Goal: Task Accomplishment & Management: Manage account settings

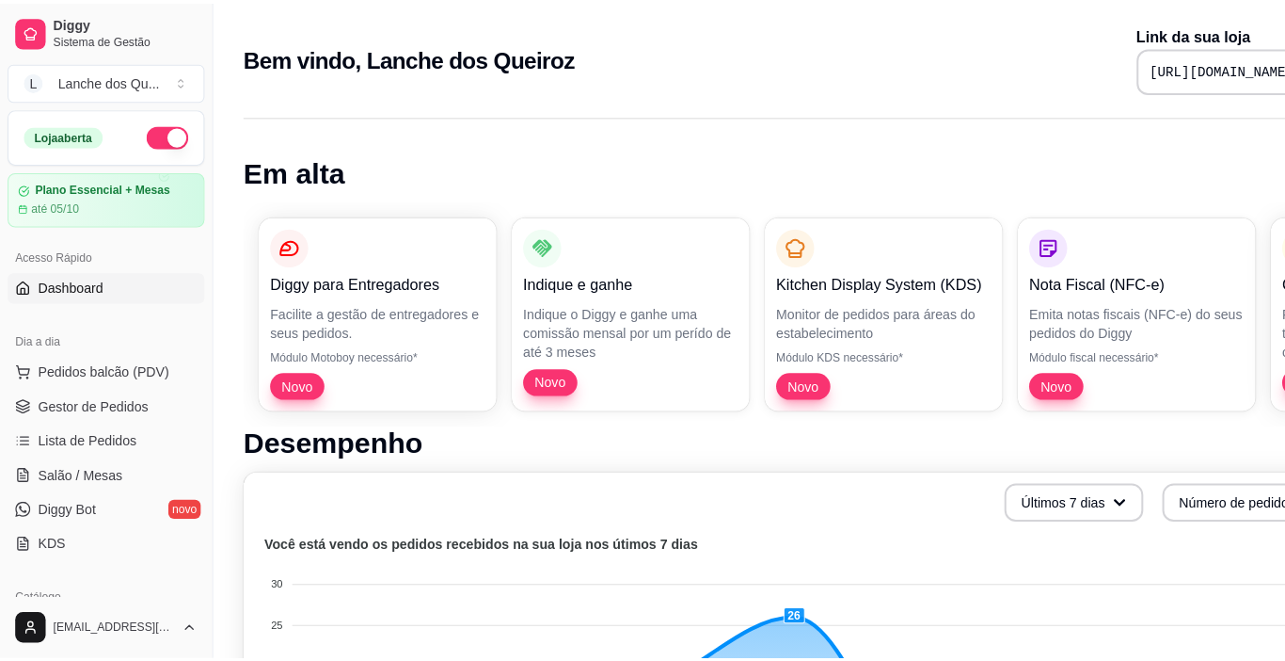
scroll to position [188, 0]
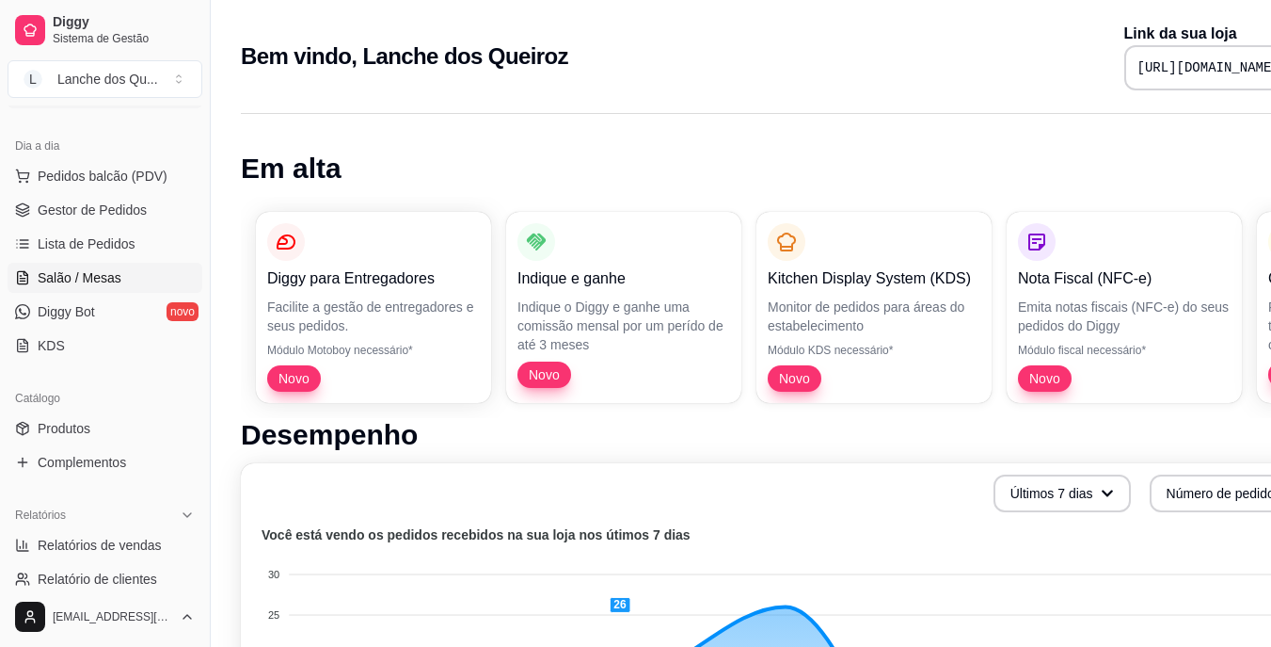
click at [90, 279] on span "Salão / Mesas" at bounding box center [80, 277] width 84 height 19
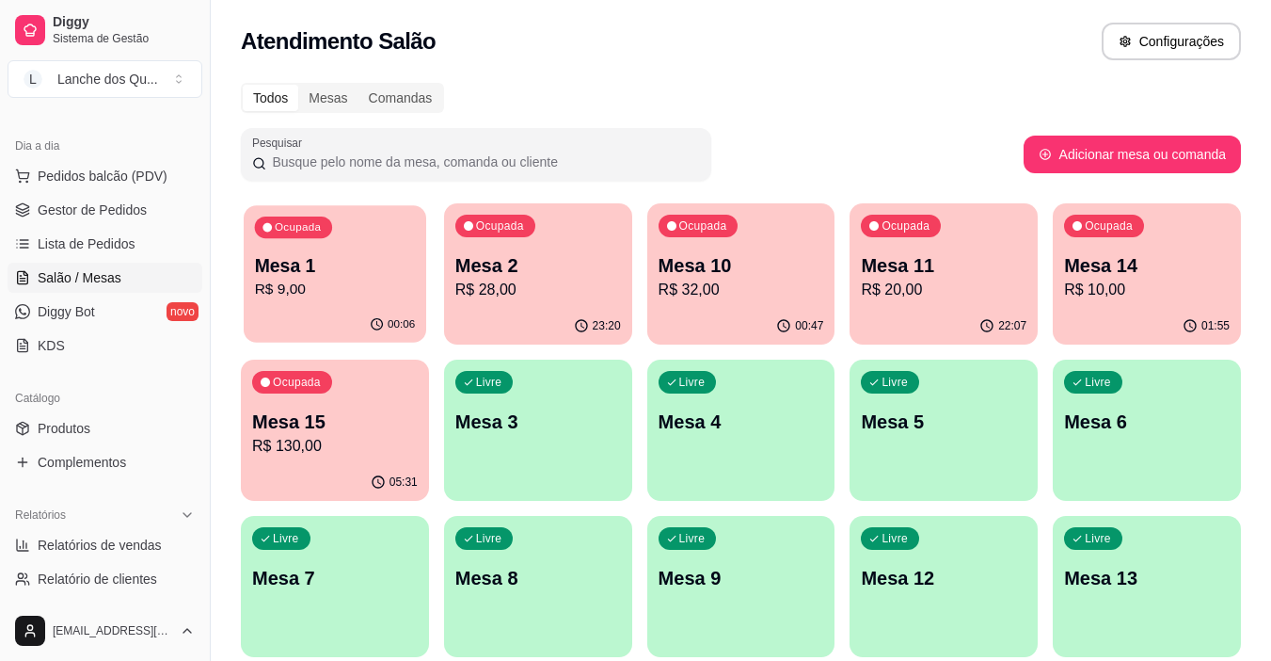
click at [316, 249] on div "Ocupada Mesa 1 R$ 9,00" at bounding box center [335, 256] width 183 height 102
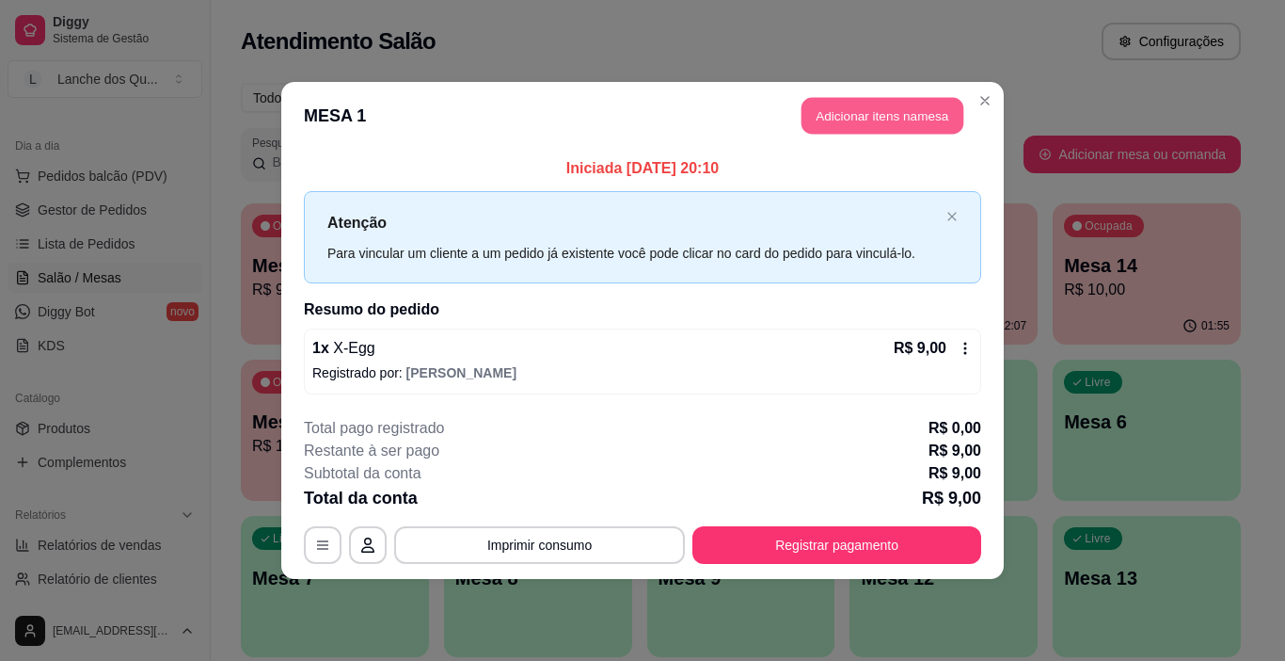
click at [870, 116] on button "Adicionar itens na mesa" at bounding box center [883, 116] width 162 height 37
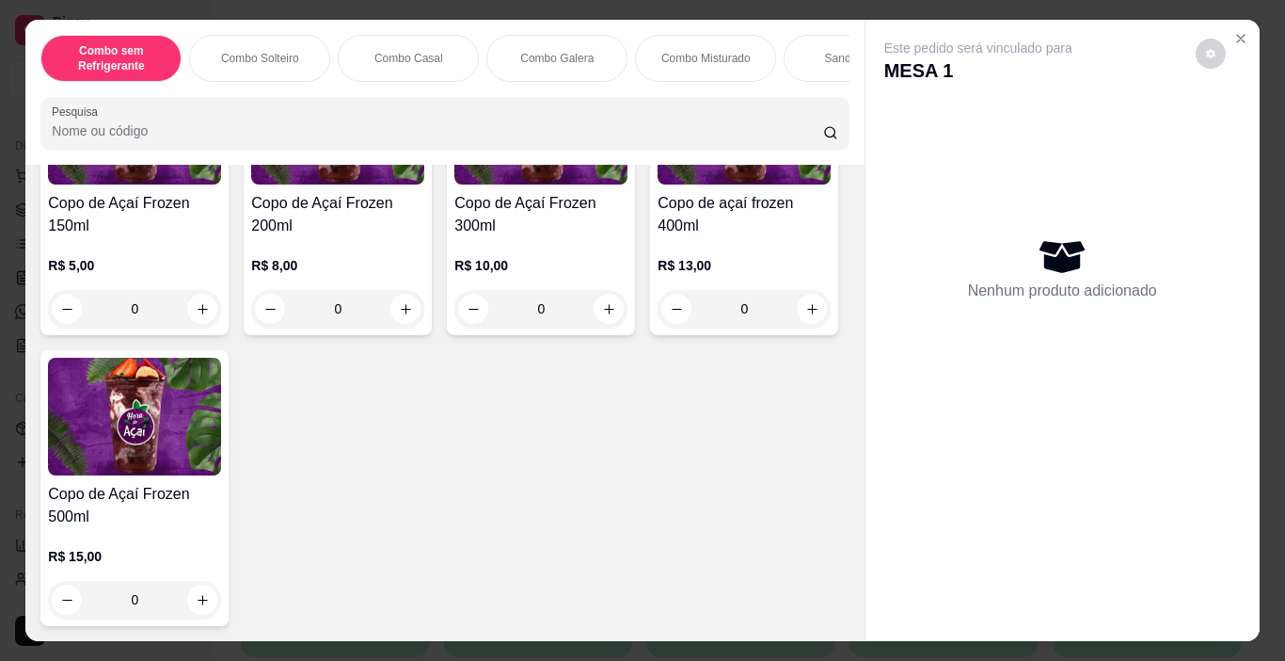
scroll to position [5929, 0]
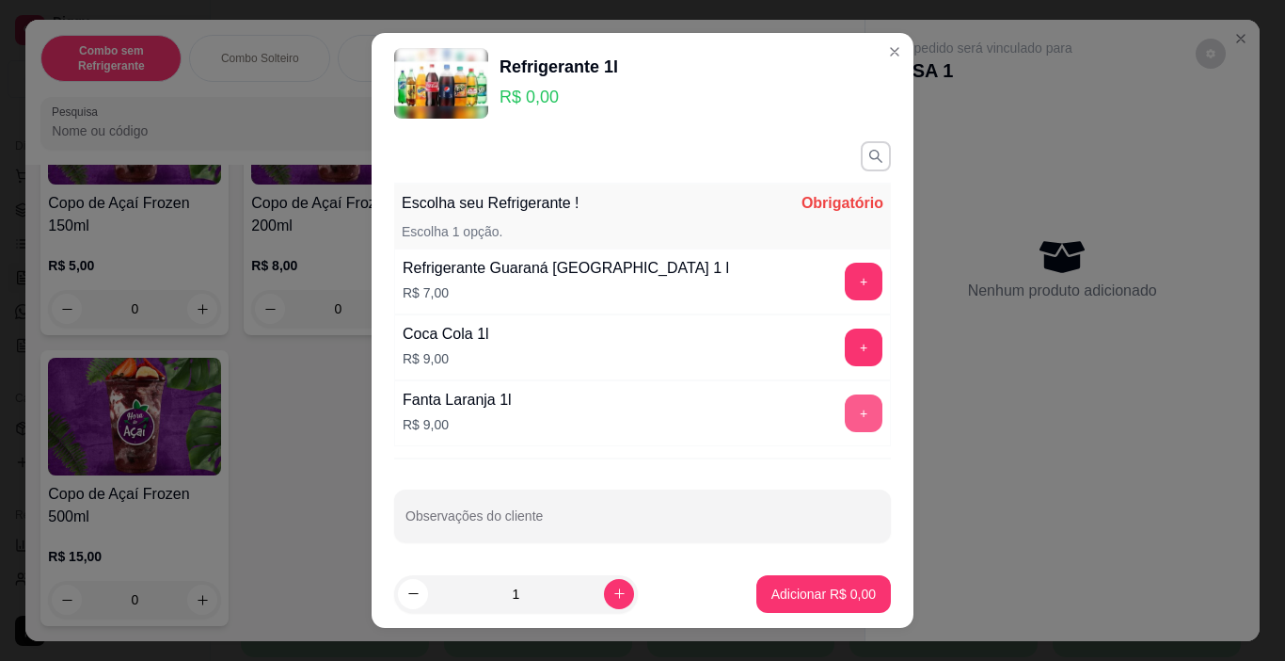
click at [845, 402] on button "+" at bounding box center [864, 413] width 38 height 38
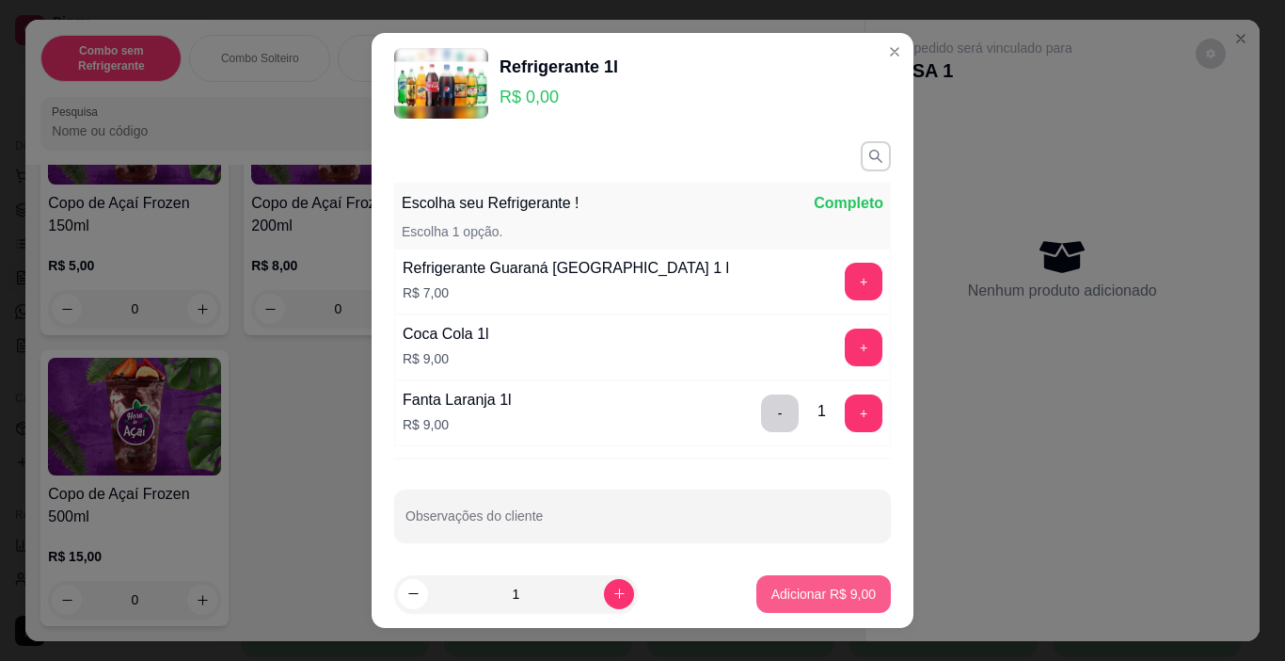
click at [822, 589] on p "Adicionar R$ 9,00" at bounding box center [824, 593] width 104 height 19
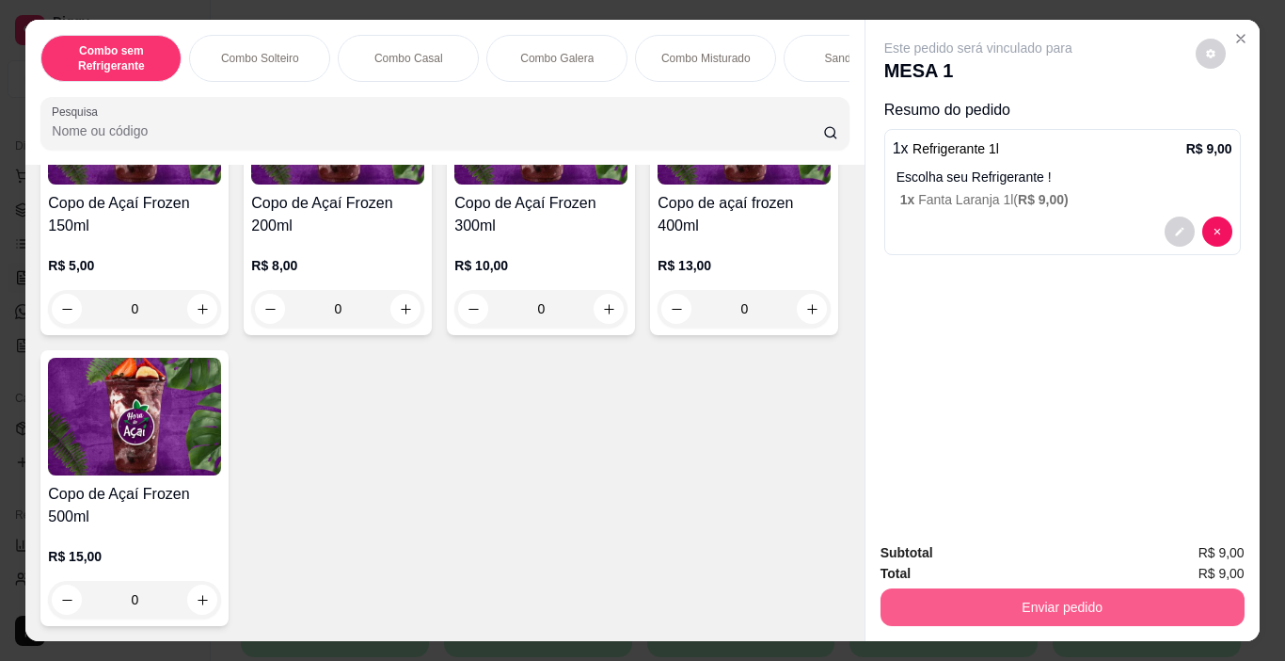
click at [1057, 590] on button "Enviar pedido" at bounding box center [1063, 607] width 364 height 38
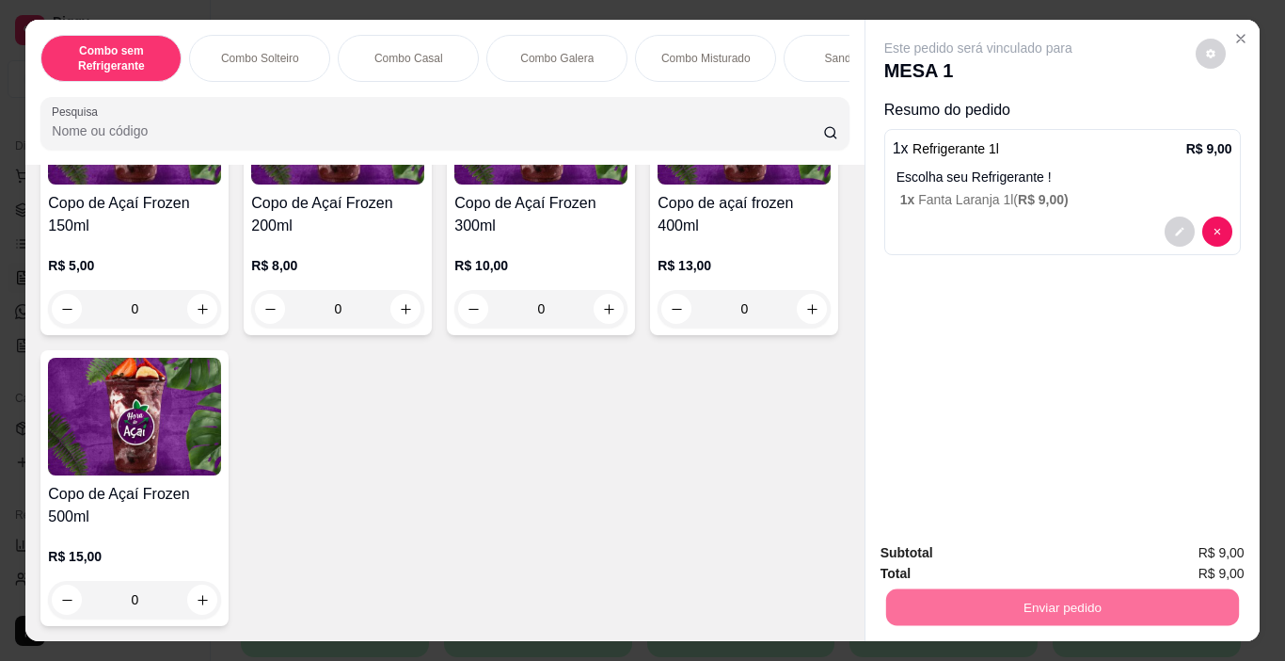
click at [1161, 550] on button "Enviar pedido" at bounding box center [1195, 553] width 106 height 36
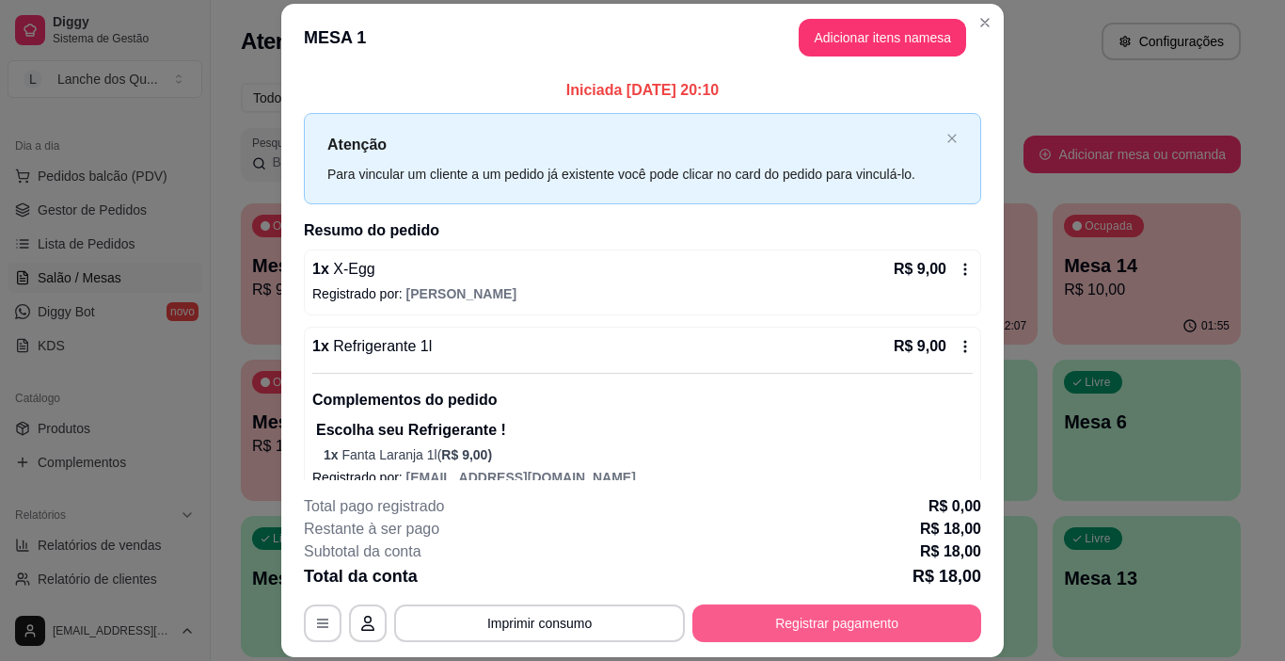
click at [880, 627] on button "Registrar pagamento" at bounding box center [837, 623] width 289 height 38
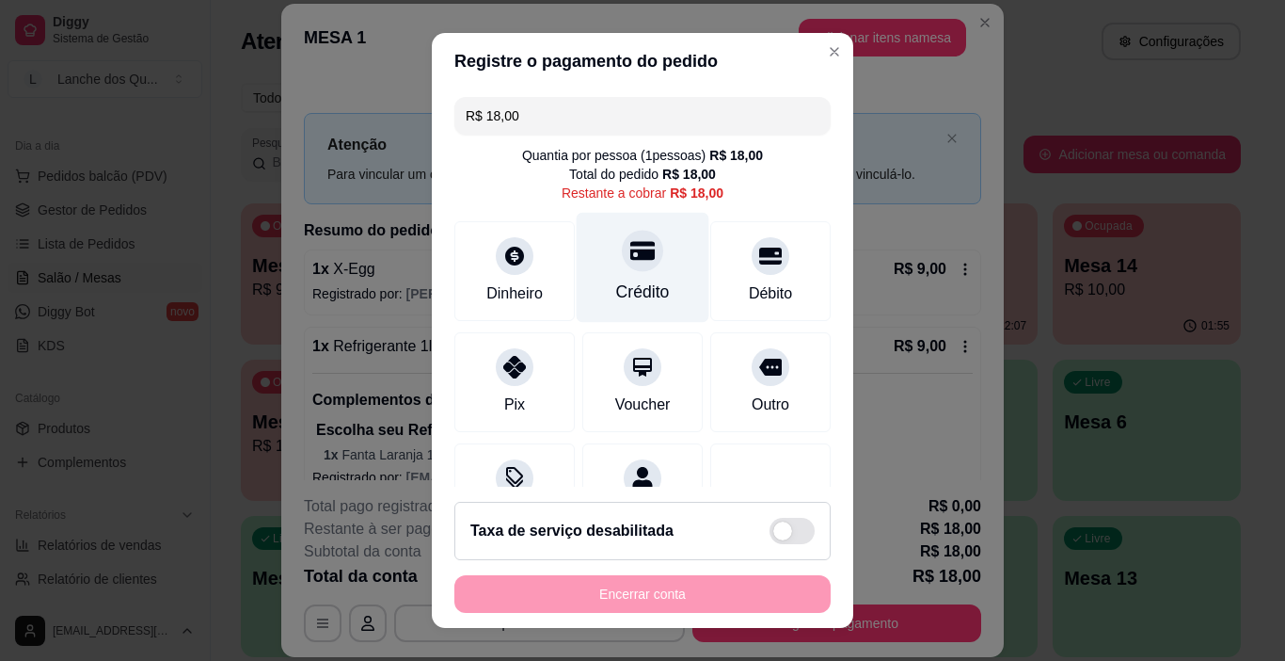
click at [633, 283] on div "Crédito" at bounding box center [643, 291] width 54 height 24
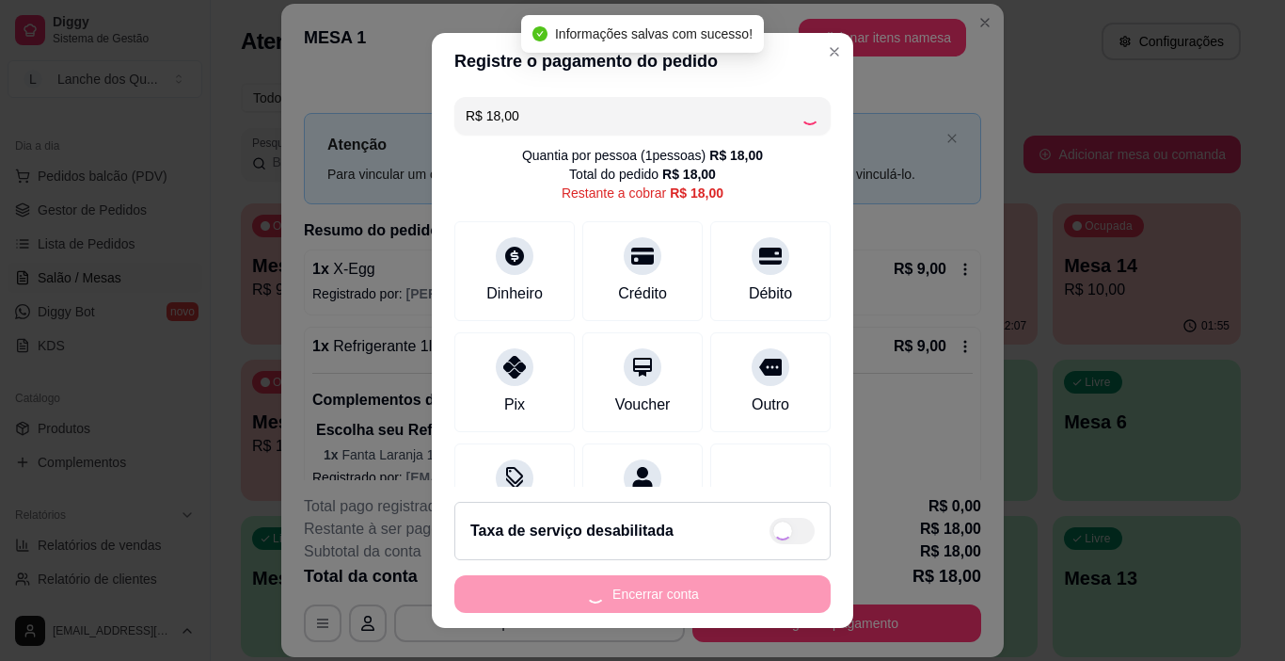
type input "R$ 0,00"
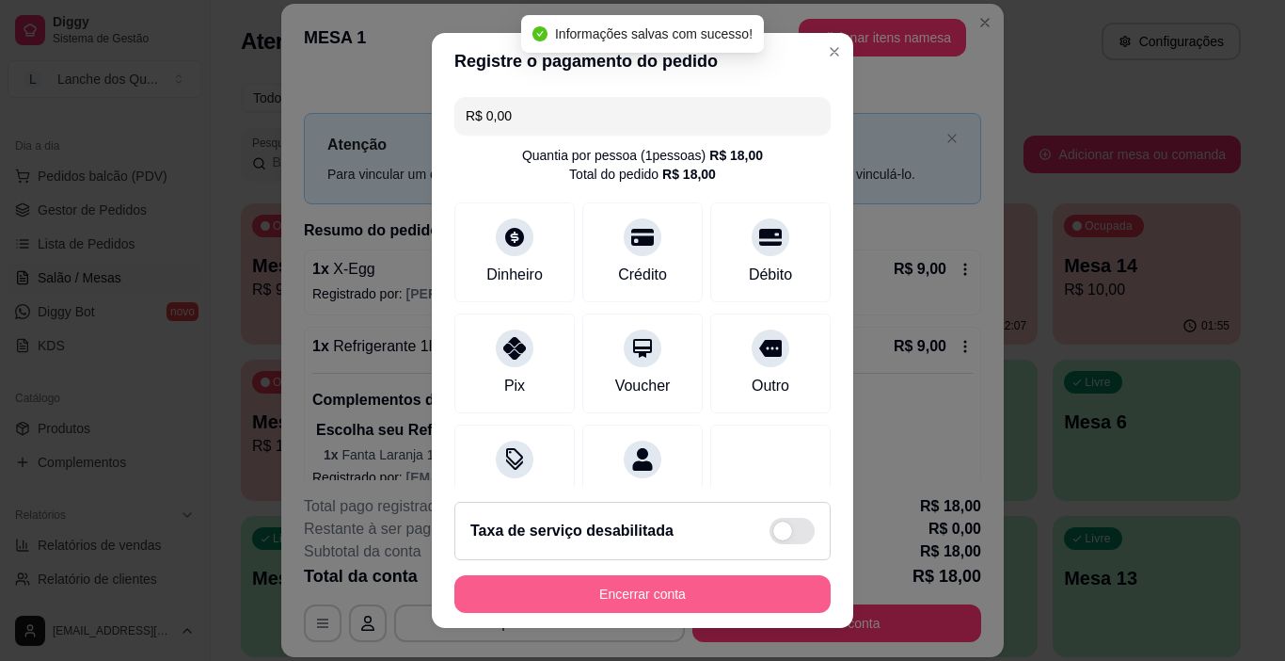
click at [641, 597] on button "Encerrar conta" at bounding box center [643, 594] width 376 height 38
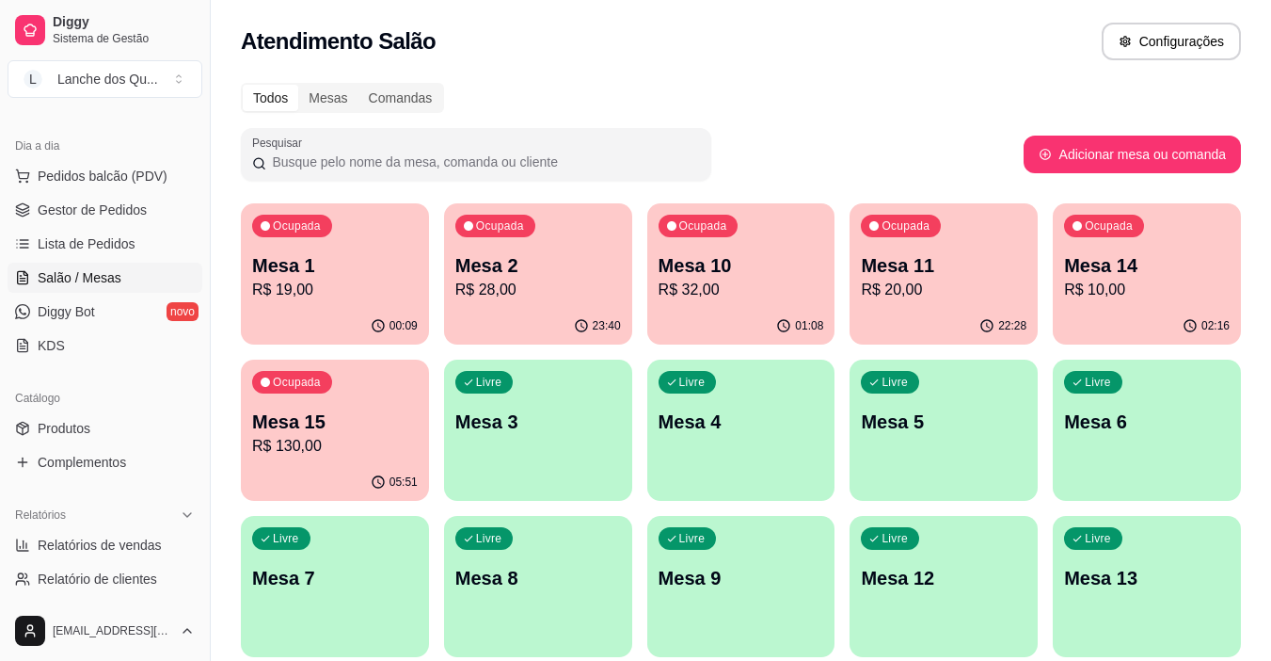
click at [305, 286] on p "R$ 19,00" at bounding box center [335, 290] width 166 height 23
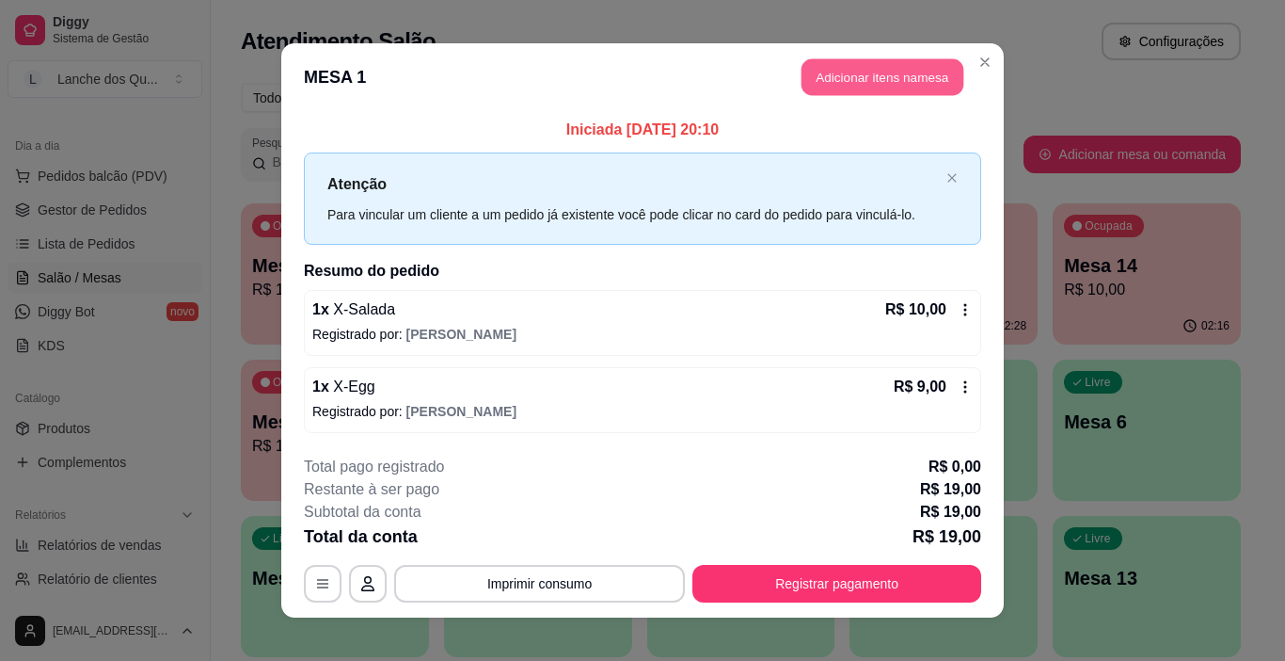
click at [866, 88] on button "Adicionar itens na mesa" at bounding box center [883, 77] width 162 height 37
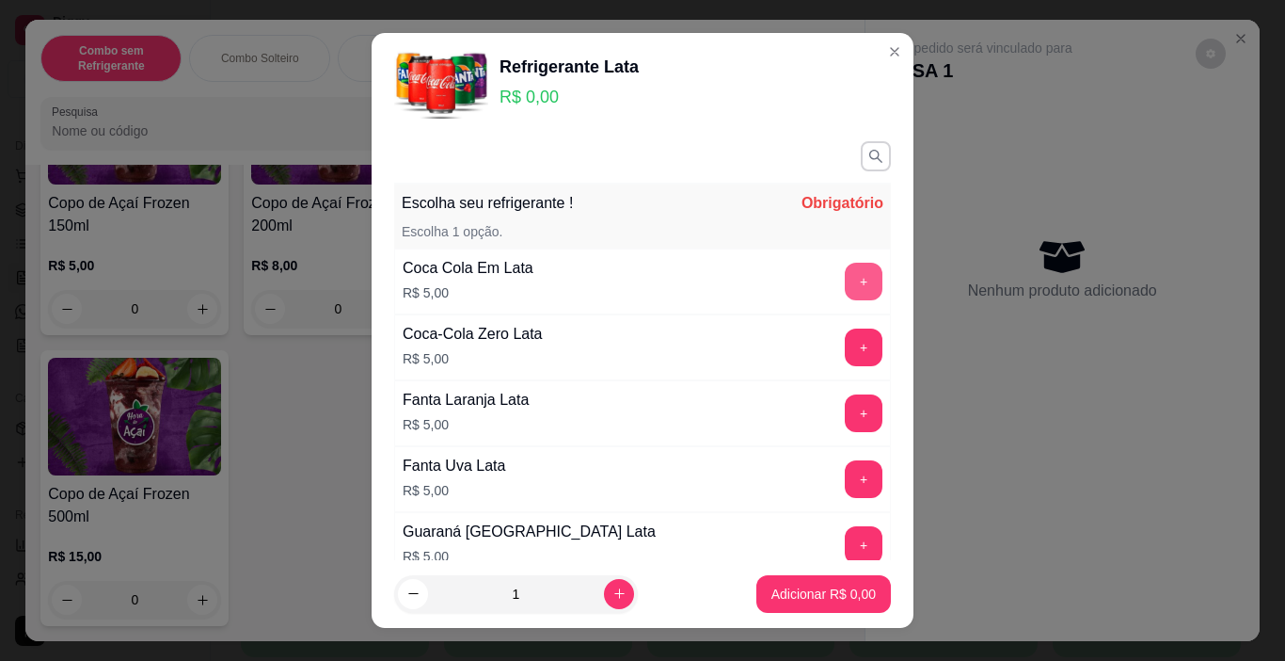
click at [845, 285] on button "+" at bounding box center [864, 282] width 38 height 38
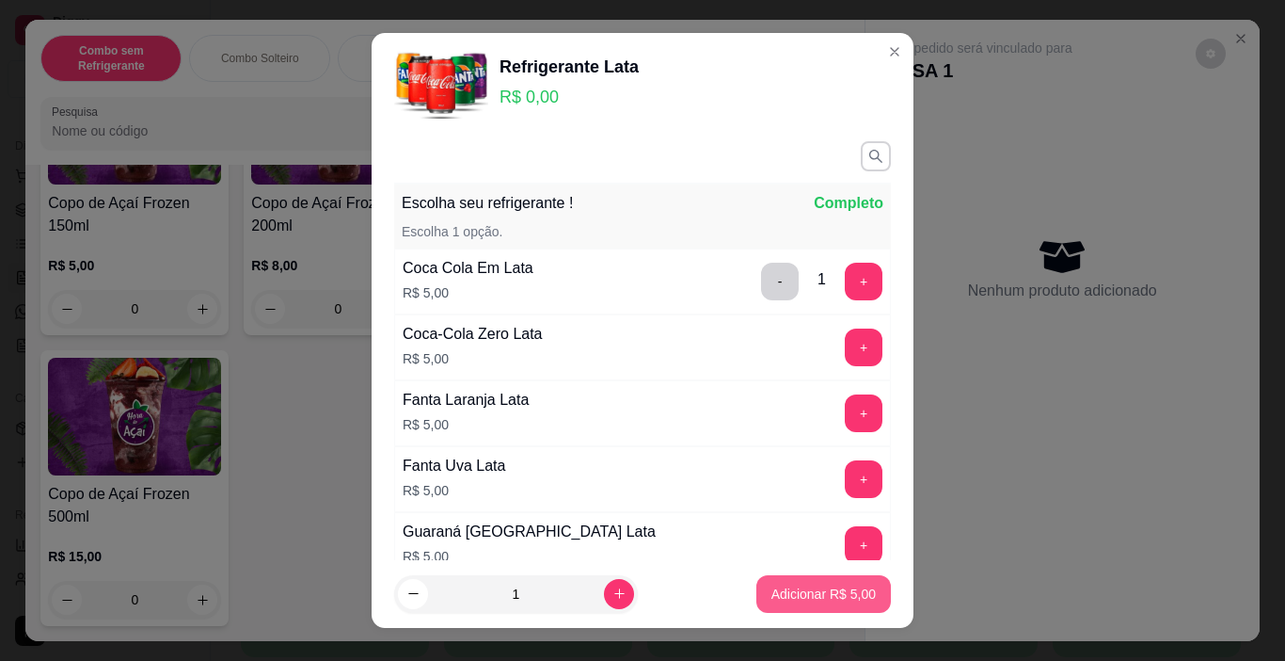
click at [809, 593] on p "Adicionar R$ 5,00" at bounding box center [824, 593] width 104 height 19
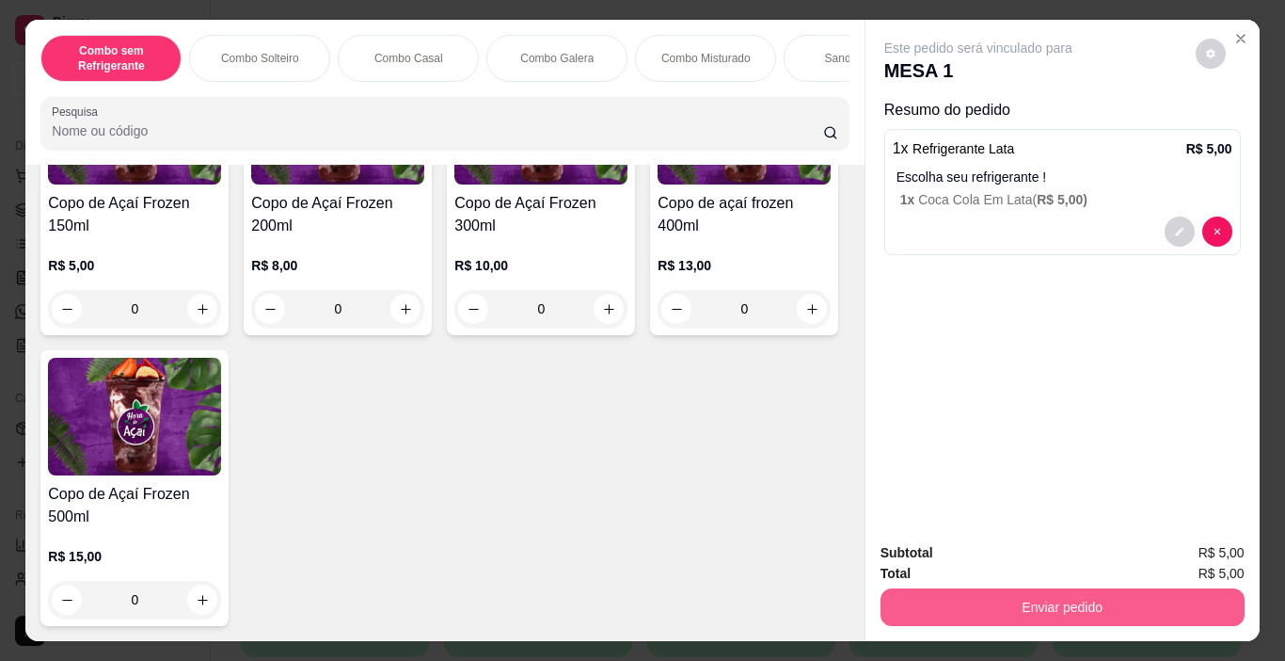
click at [951, 588] on button "Enviar pedido" at bounding box center [1063, 607] width 364 height 38
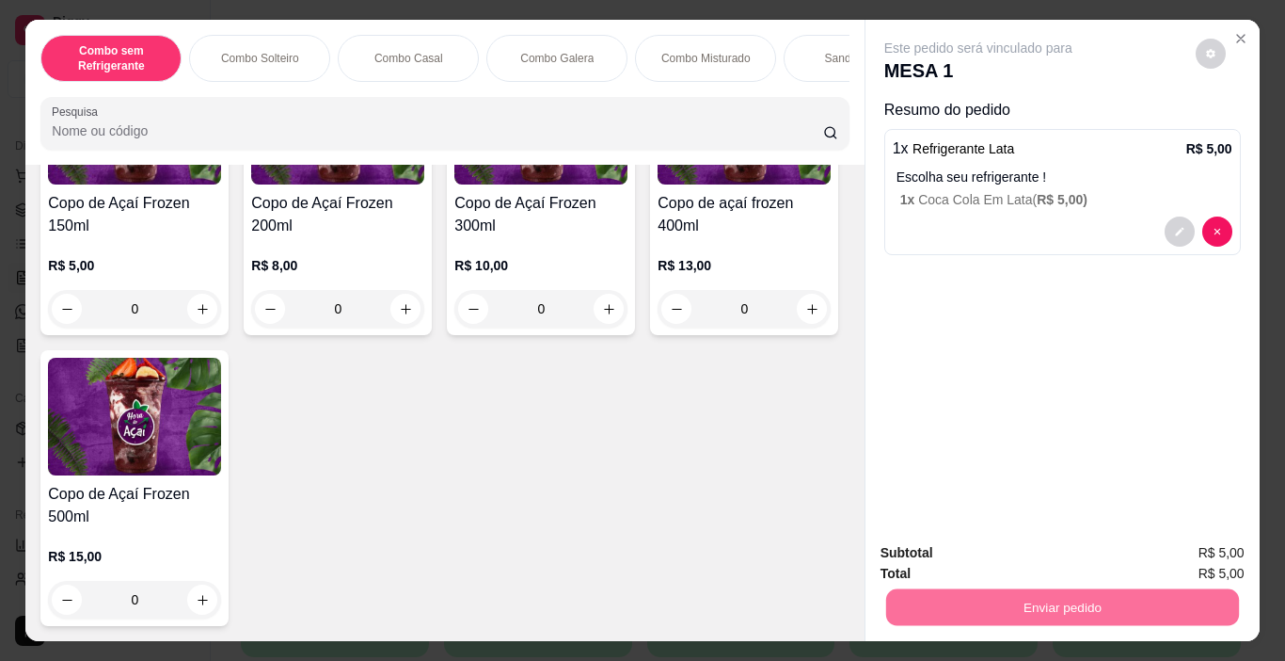
click at [1208, 543] on button "Enviar pedido" at bounding box center [1195, 553] width 106 height 36
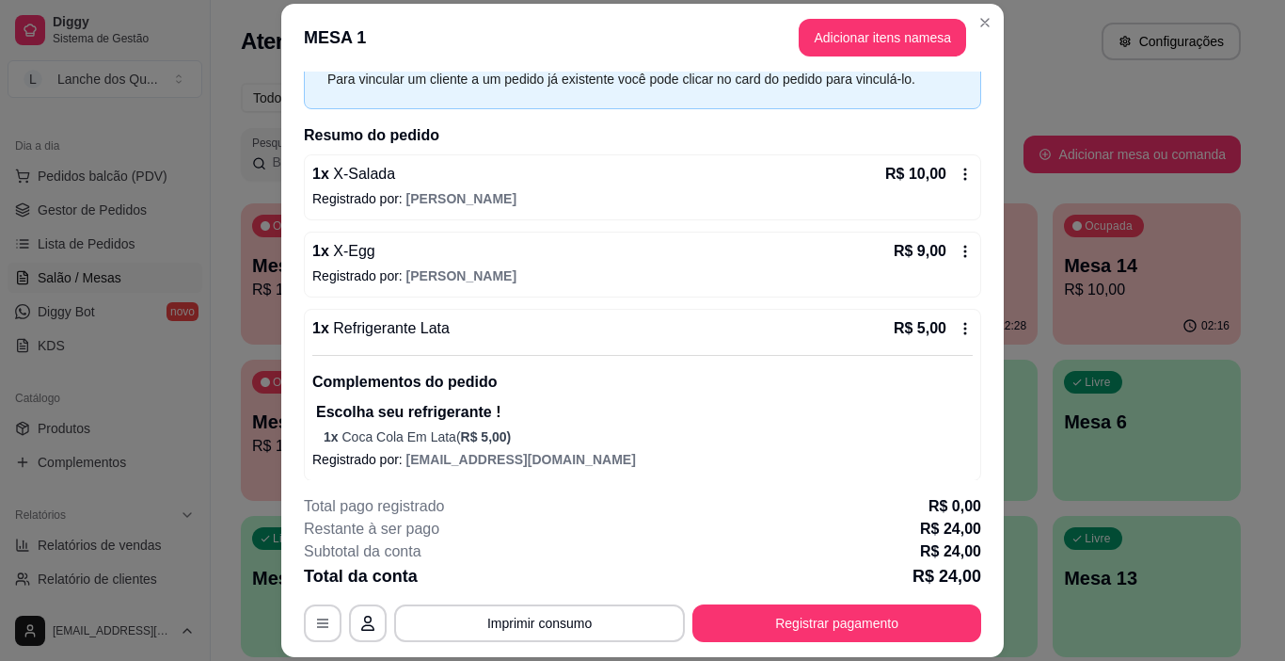
scroll to position [103, 0]
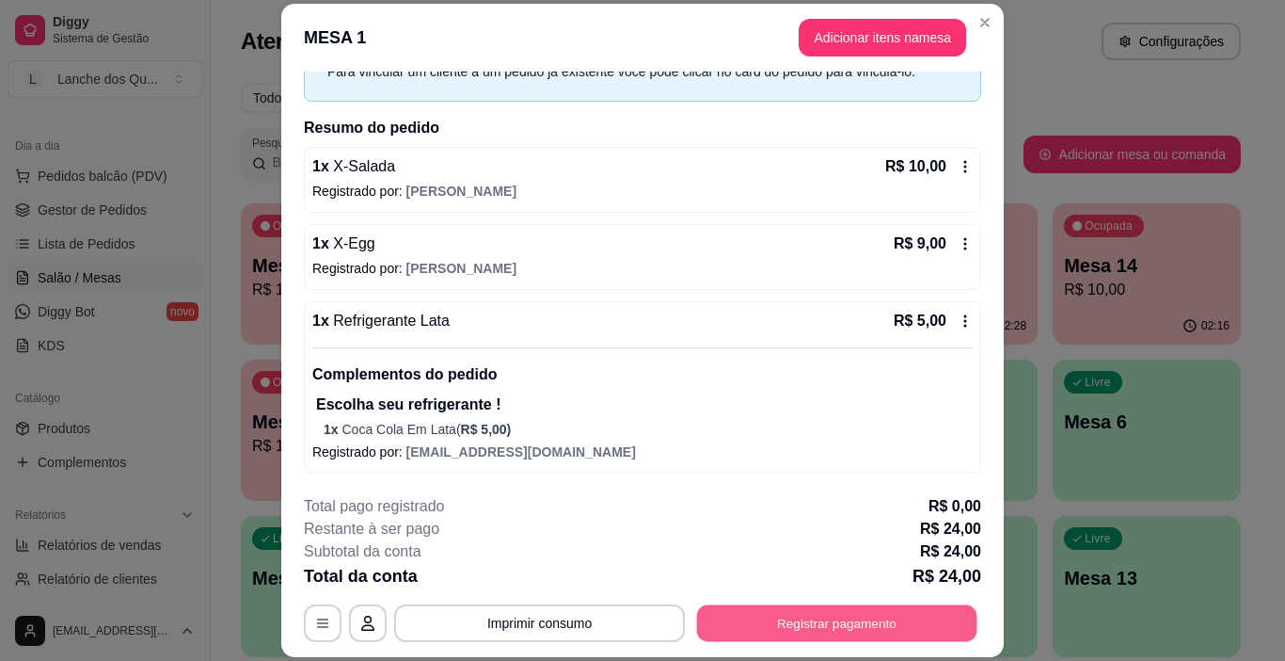
click at [764, 620] on button "Registrar pagamento" at bounding box center [837, 623] width 280 height 37
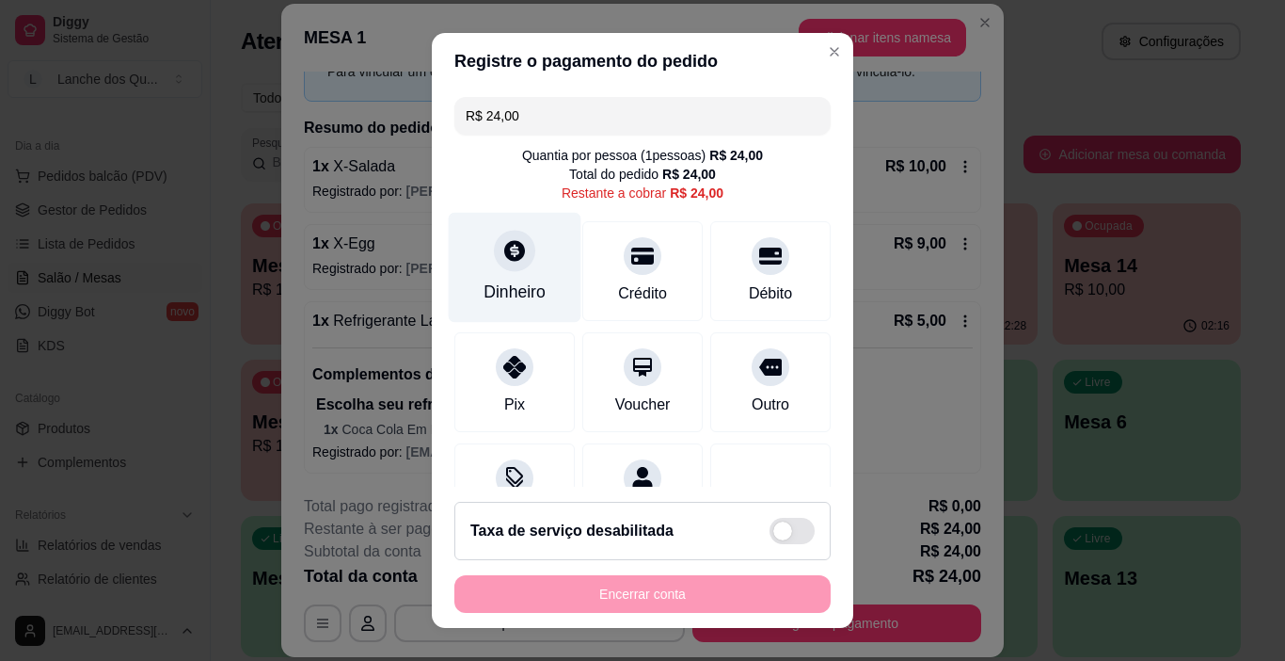
click at [515, 269] on div "Dinheiro" at bounding box center [515, 268] width 133 height 110
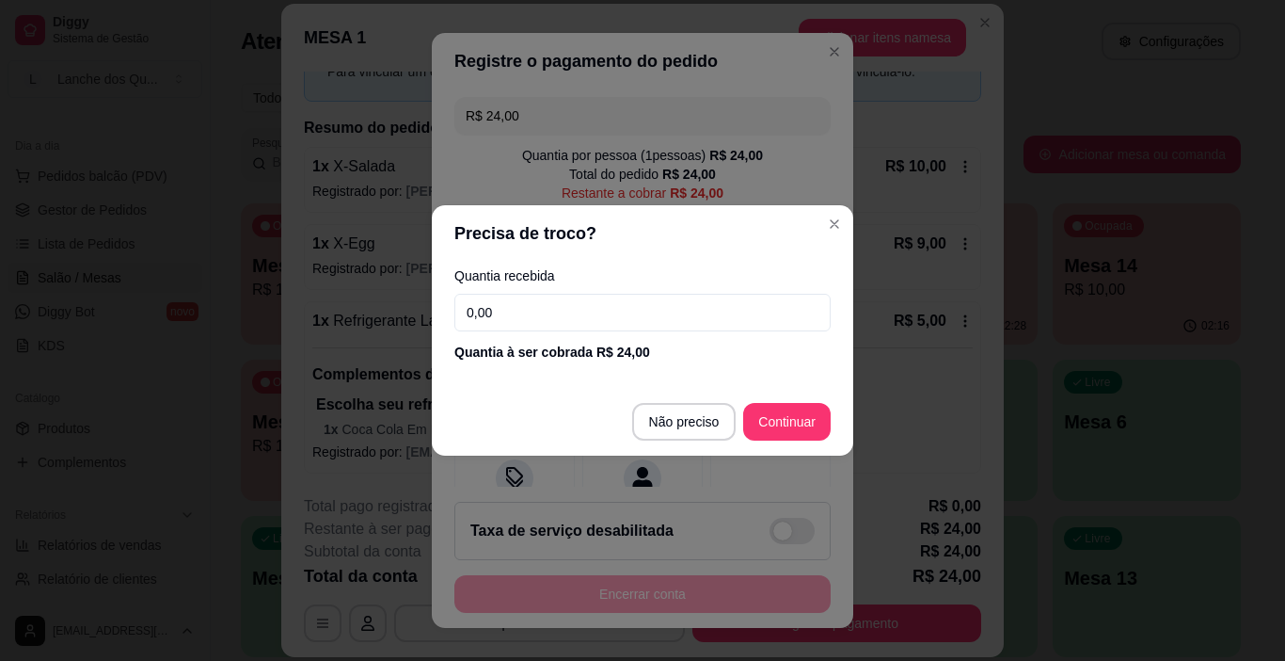
click at [511, 304] on input "0,00" at bounding box center [643, 313] width 376 height 38
type input "50,00"
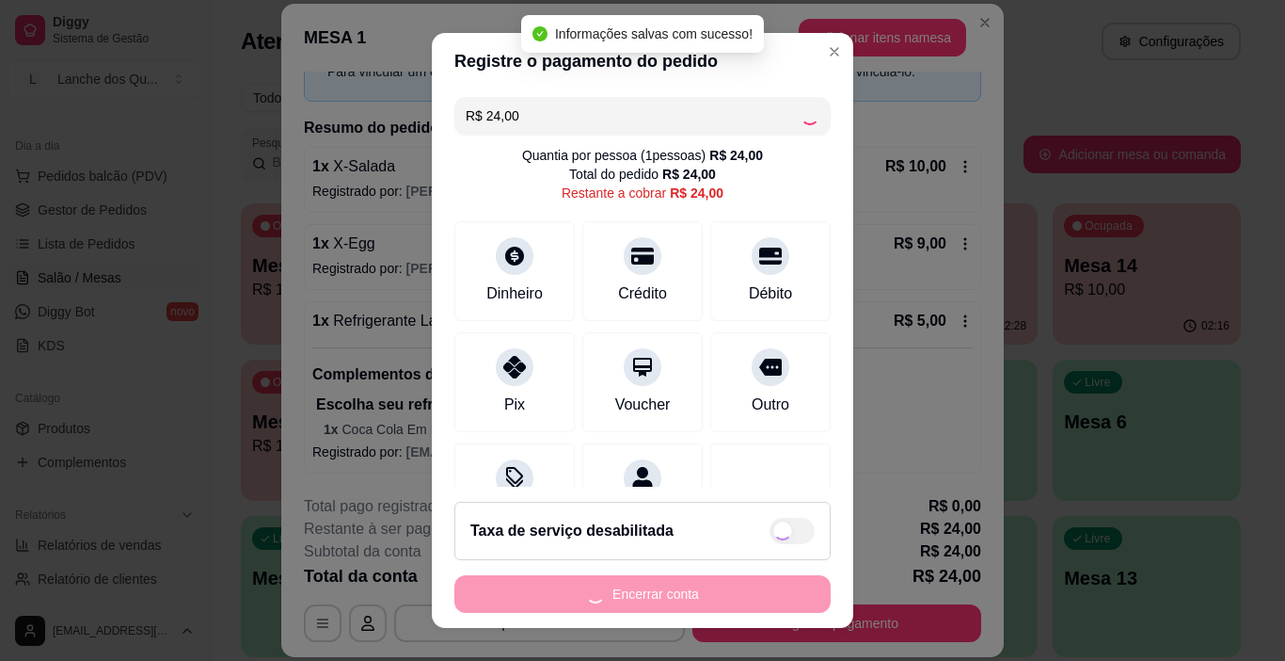
type input "R$ 0,00"
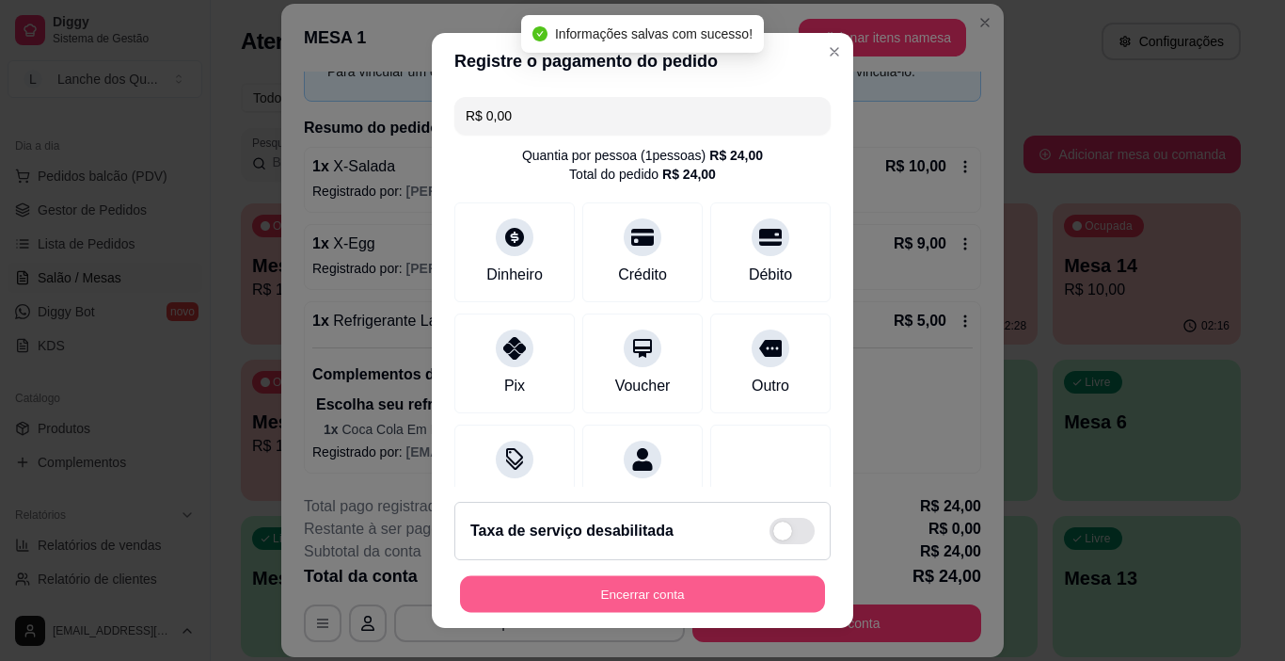
click at [639, 598] on button "Encerrar conta" at bounding box center [642, 594] width 365 height 37
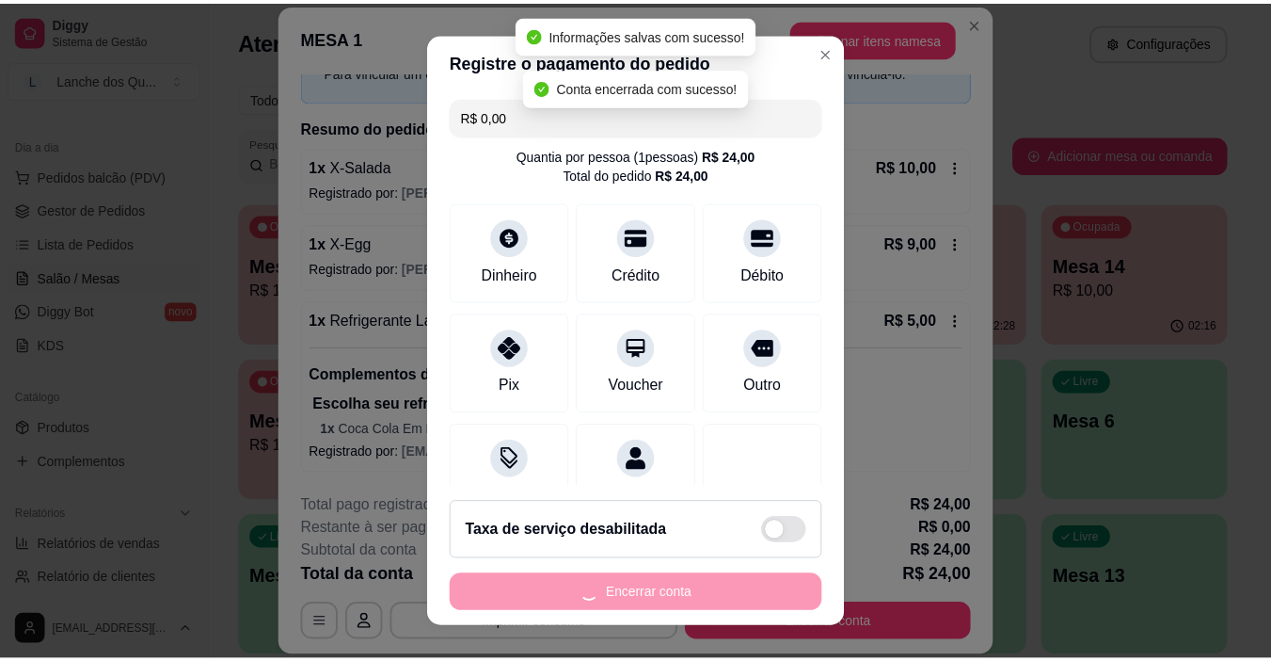
scroll to position [0, 0]
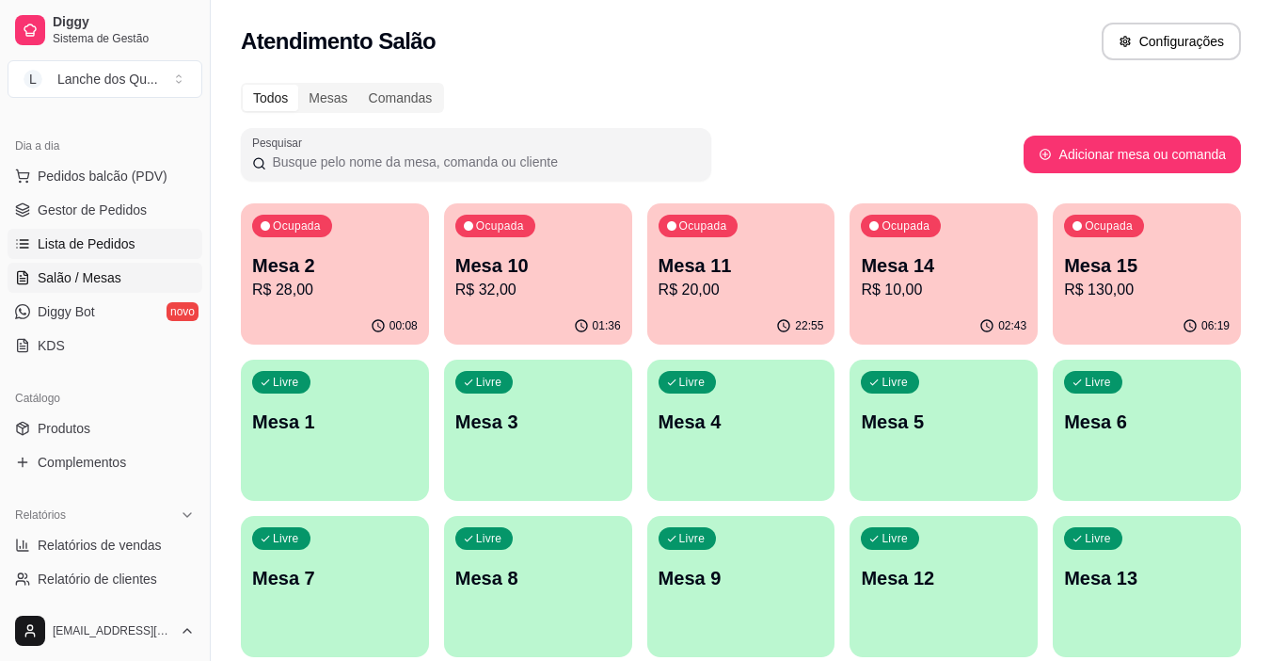
click at [118, 242] on span "Lista de Pedidos" at bounding box center [87, 243] width 98 height 19
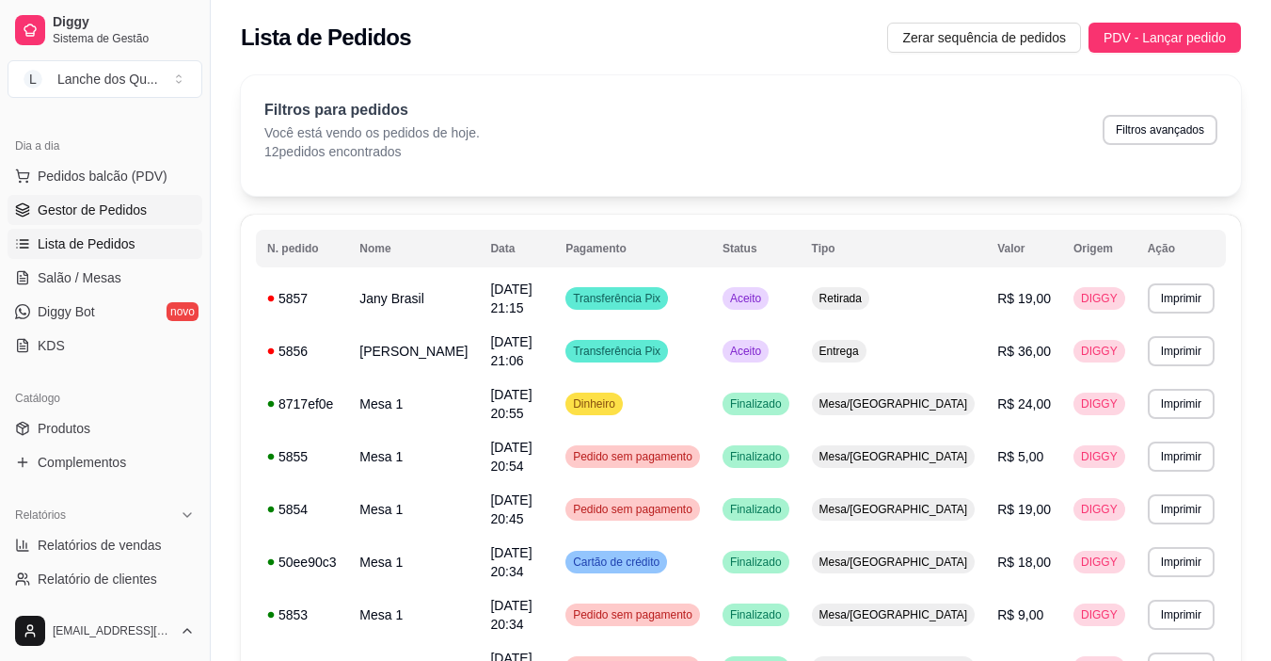
click at [77, 211] on span "Gestor de Pedidos" at bounding box center [92, 209] width 109 height 19
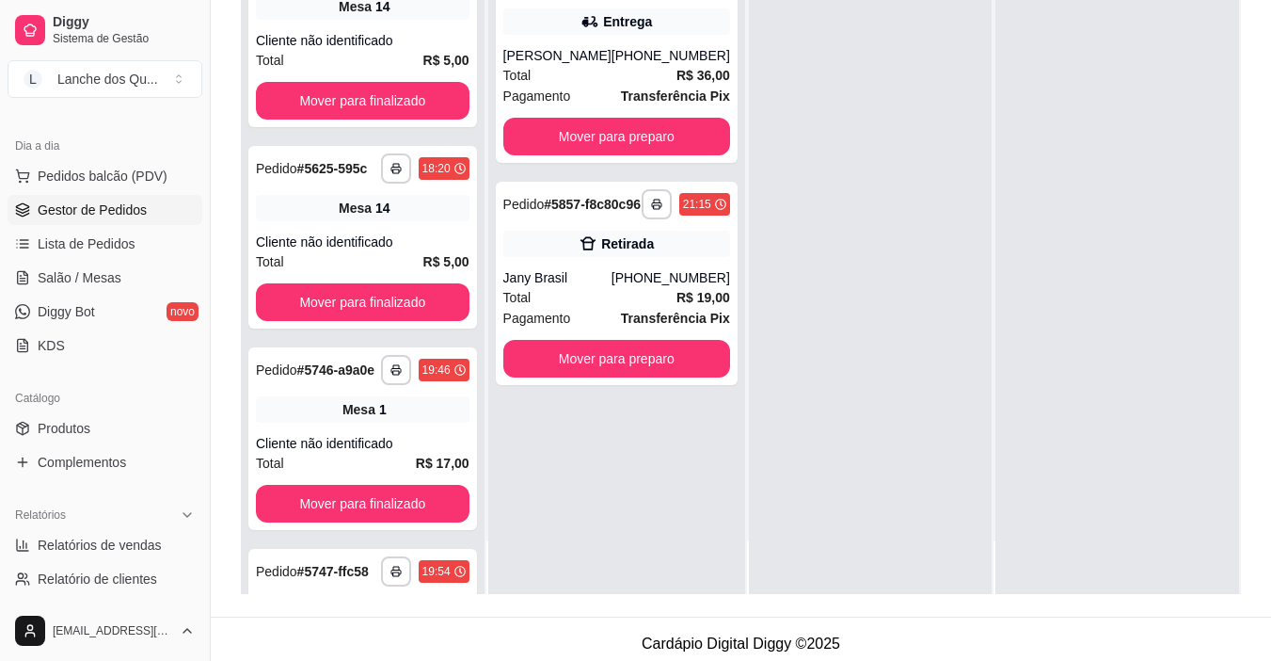
scroll to position [287, 0]
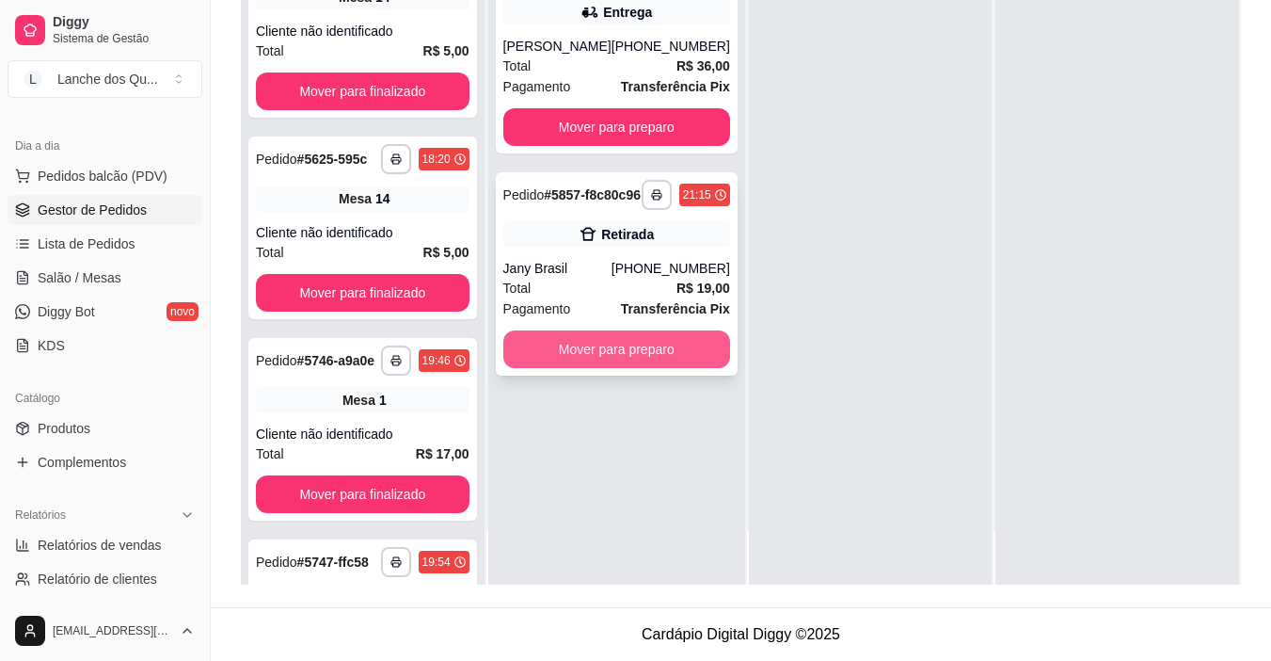
click at [622, 368] on button "Mover para preparo" at bounding box center [616, 349] width 227 height 38
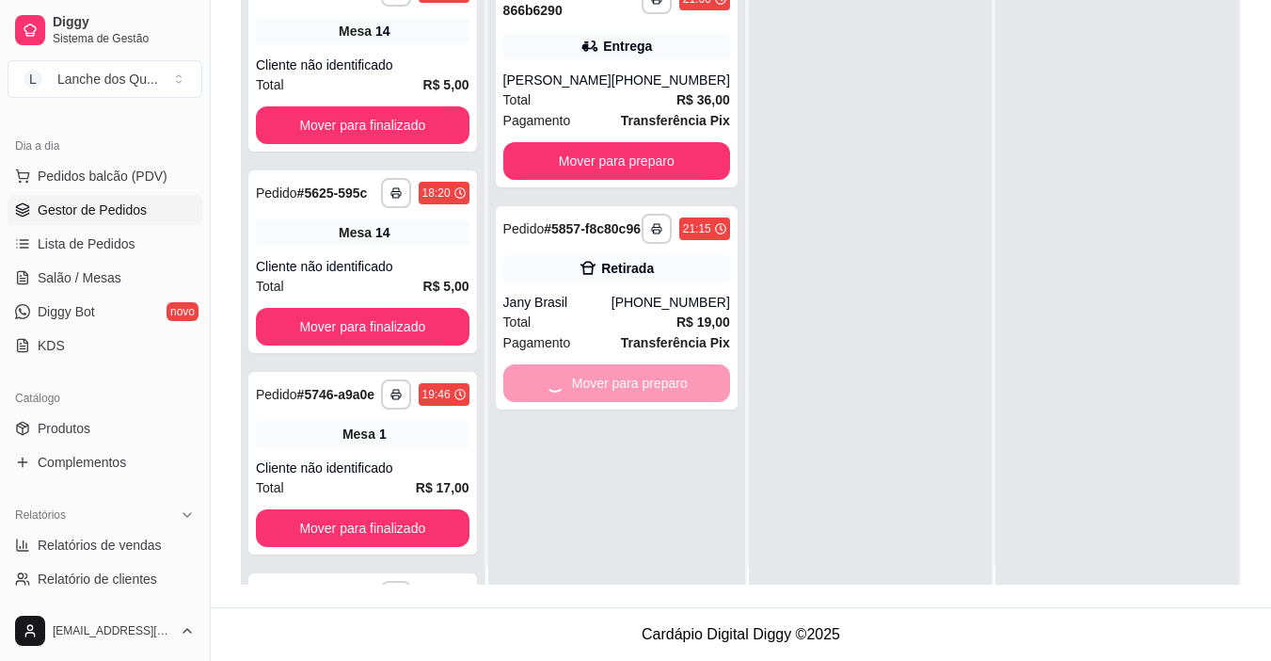
scroll to position [0, 0]
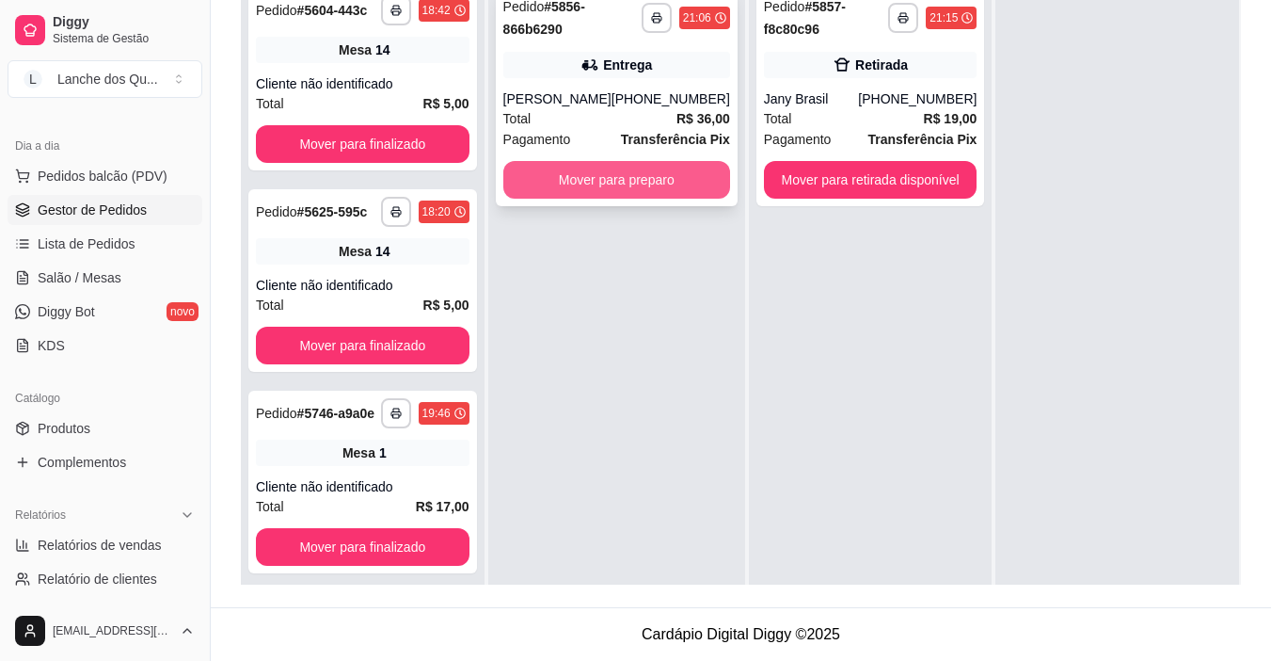
click at [655, 199] on button "Mover para preparo" at bounding box center [616, 180] width 227 height 38
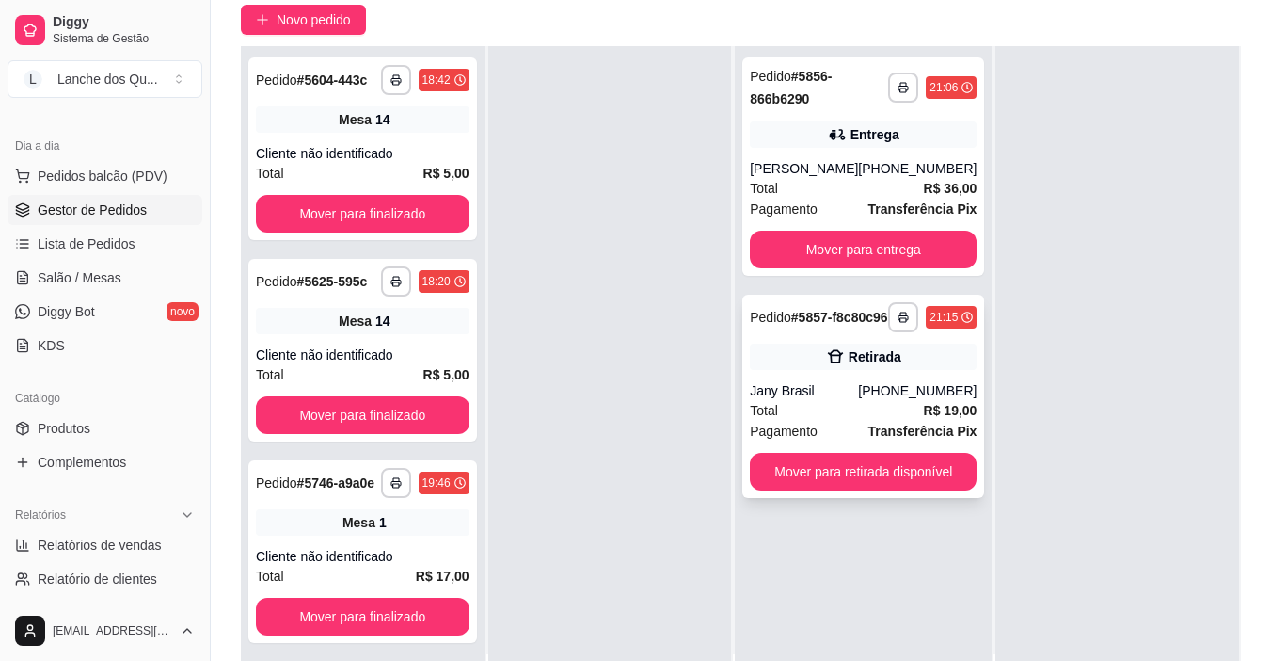
scroll to position [193, 0]
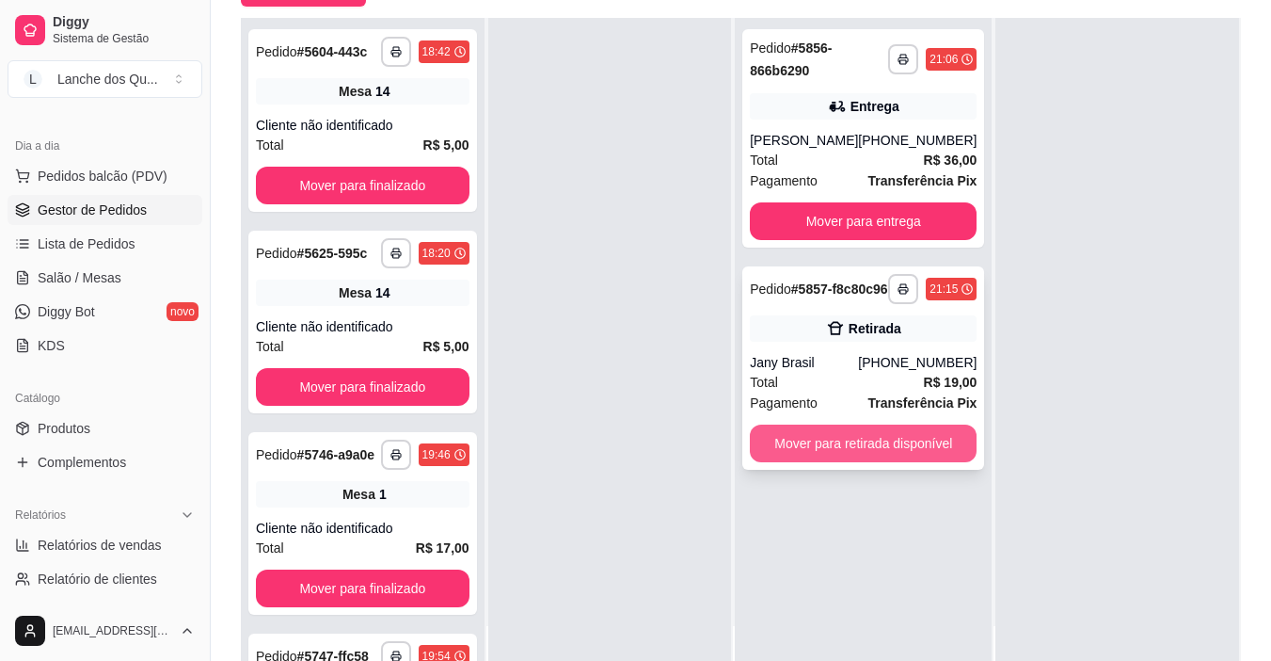
click at [837, 462] on button "Mover para retirada disponível" at bounding box center [863, 443] width 227 height 38
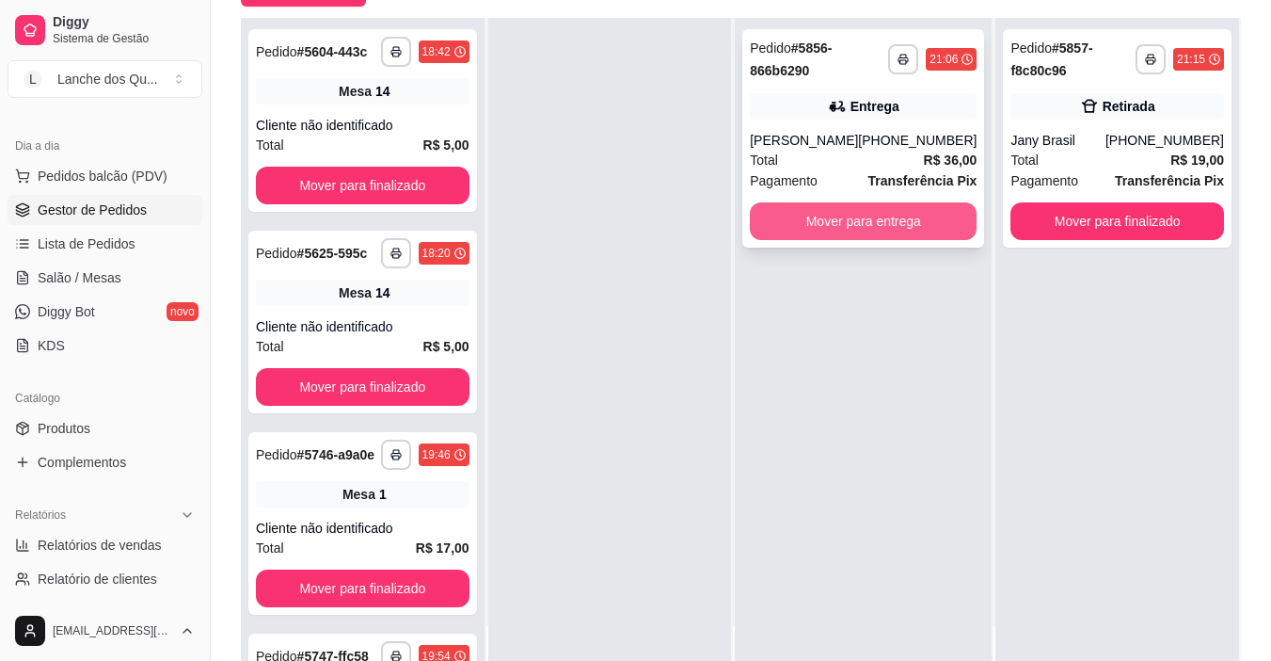
click at [877, 234] on button "Mover para entrega" at bounding box center [863, 221] width 227 height 38
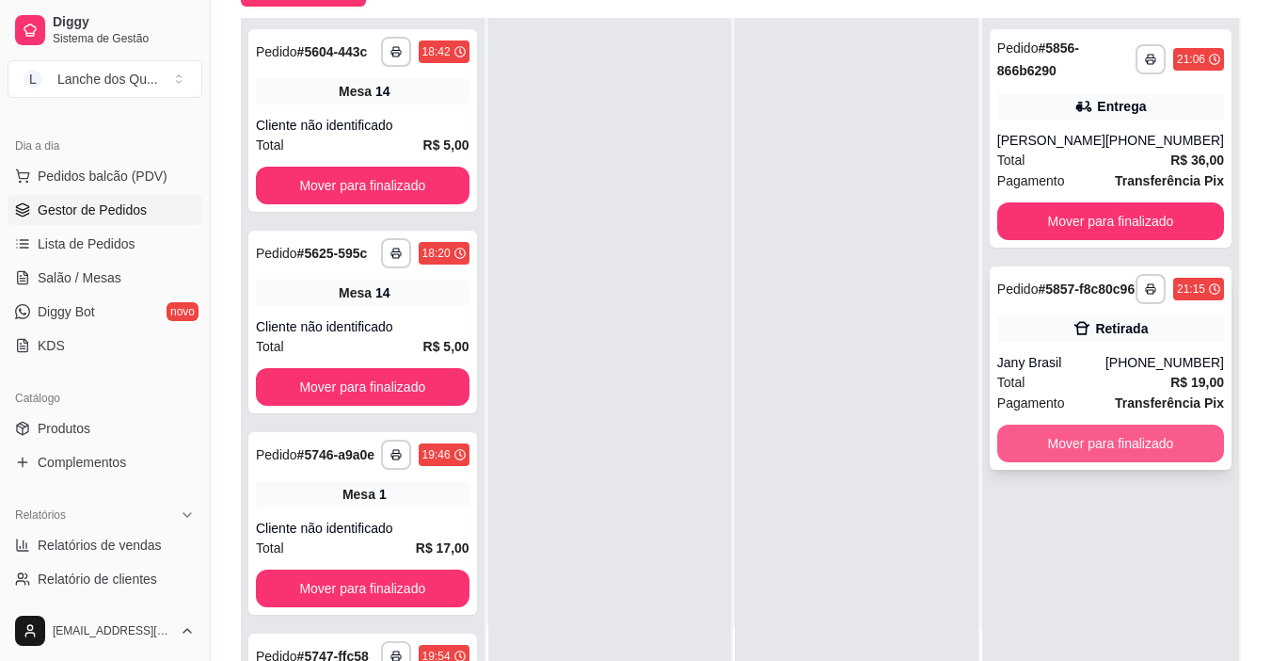
click at [1125, 462] on button "Mover para finalizado" at bounding box center [1111, 443] width 227 height 38
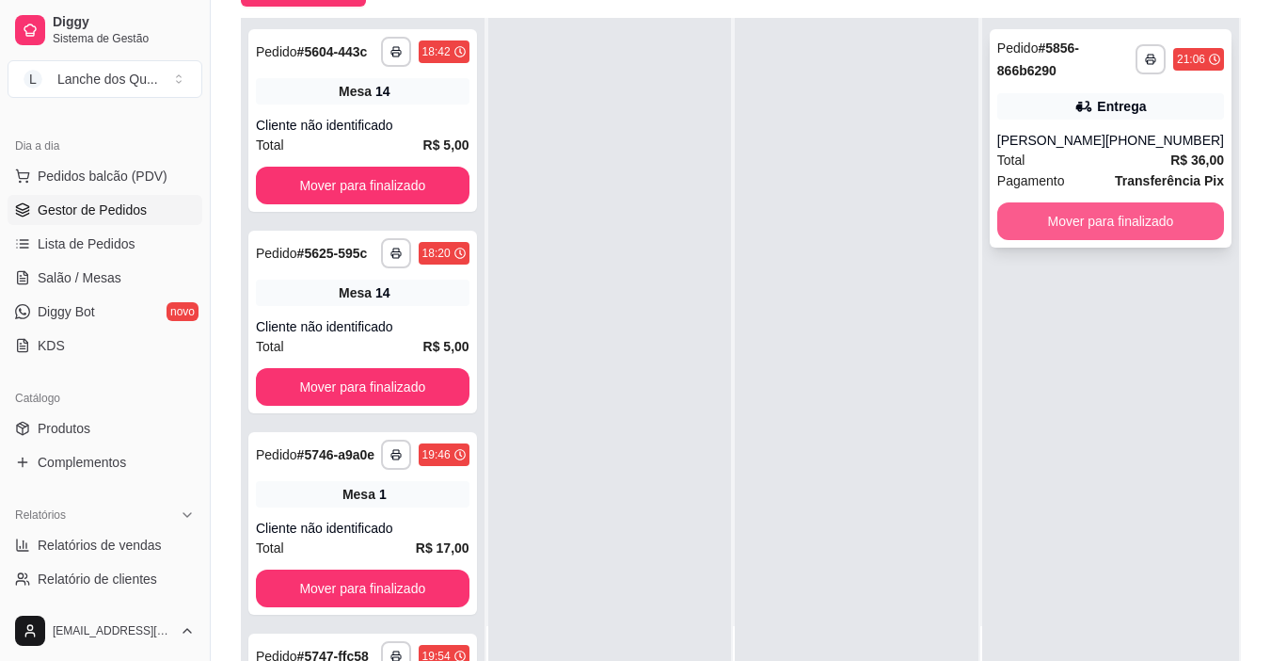
click at [1157, 229] on button "Mover para finalizado" at bounding box center [1111, 221] width 227 height 38
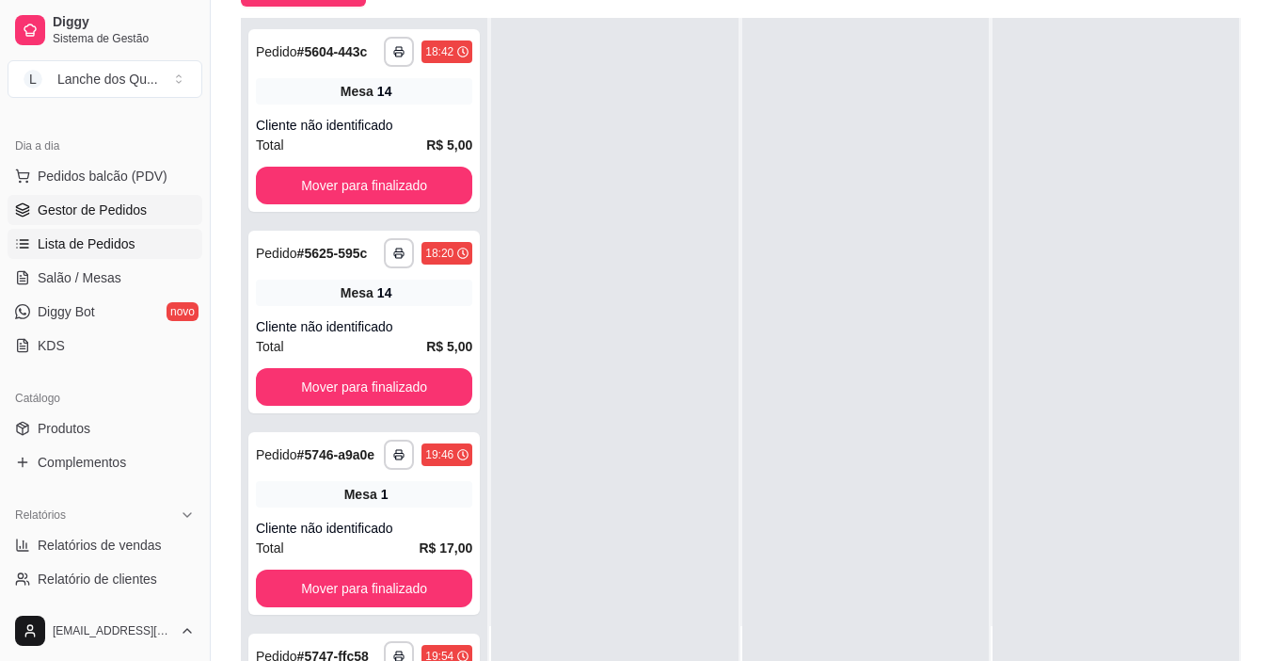
click at [107, 240] on span "Lista de Pedidos" at bounding box center [87, 243] width 98 height 19
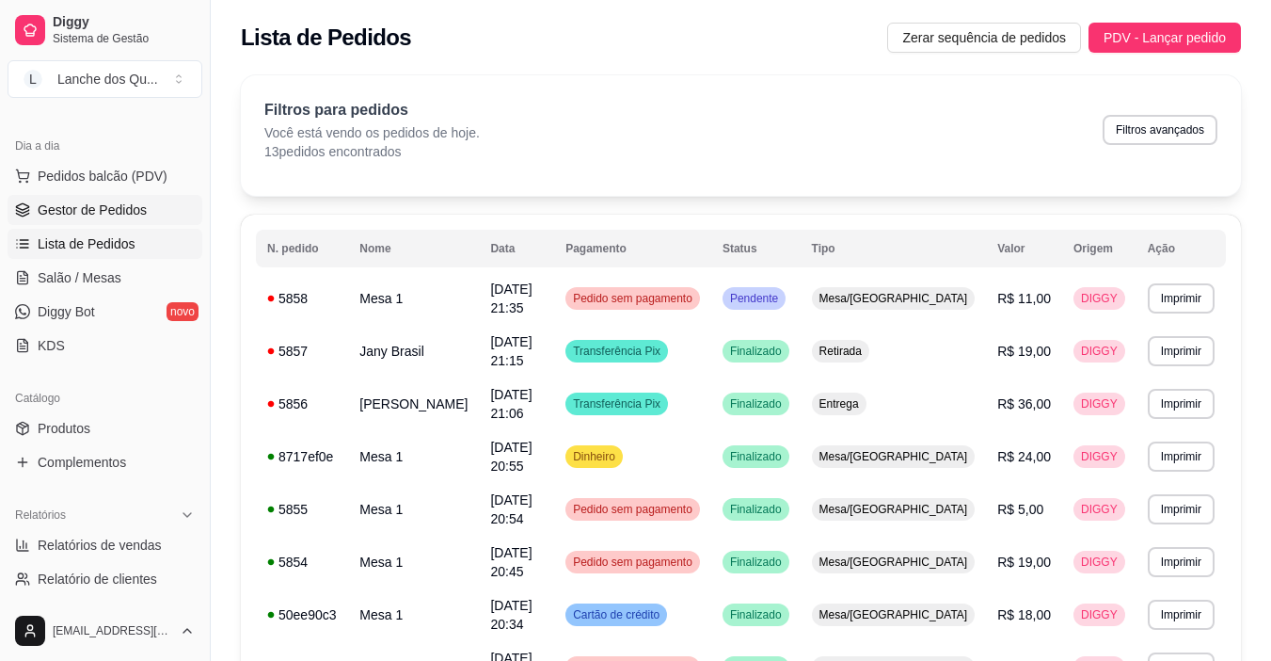
click at [136, 209] on span "Gestor de Pedidos" at bounding box center [92, 209] width 109 height 19
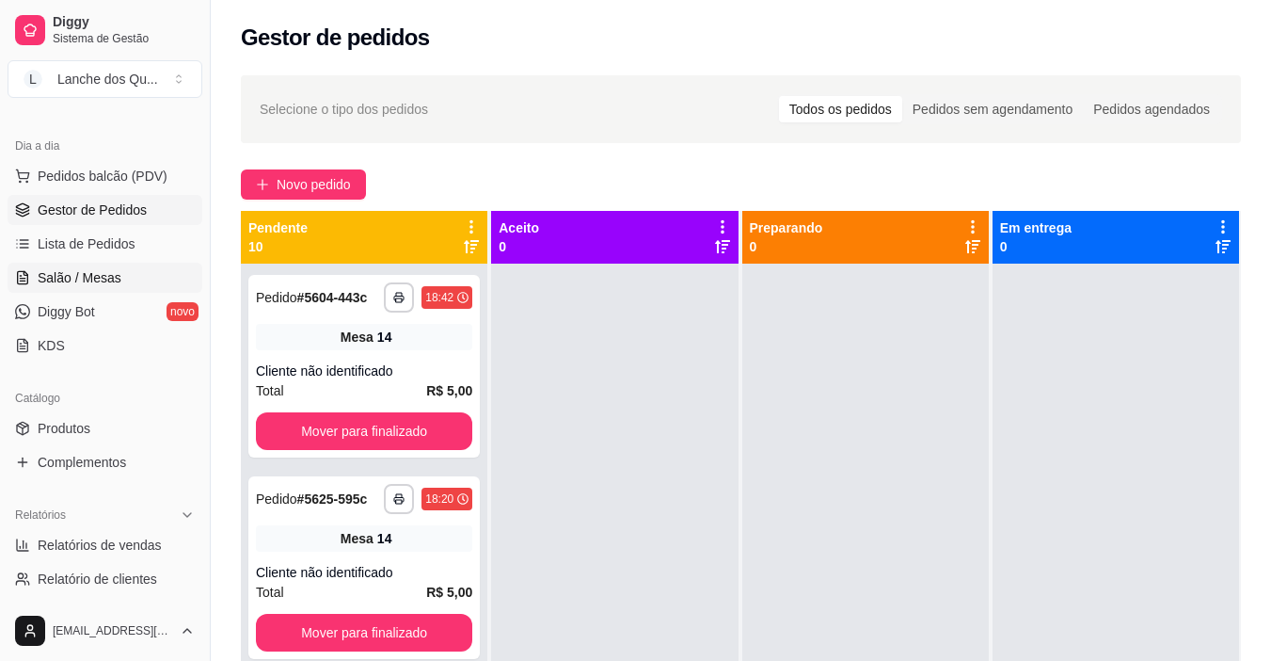
click at [95, 288] on link "Salão / Mesas" at bounding box center [105, 278] width 195 height 30
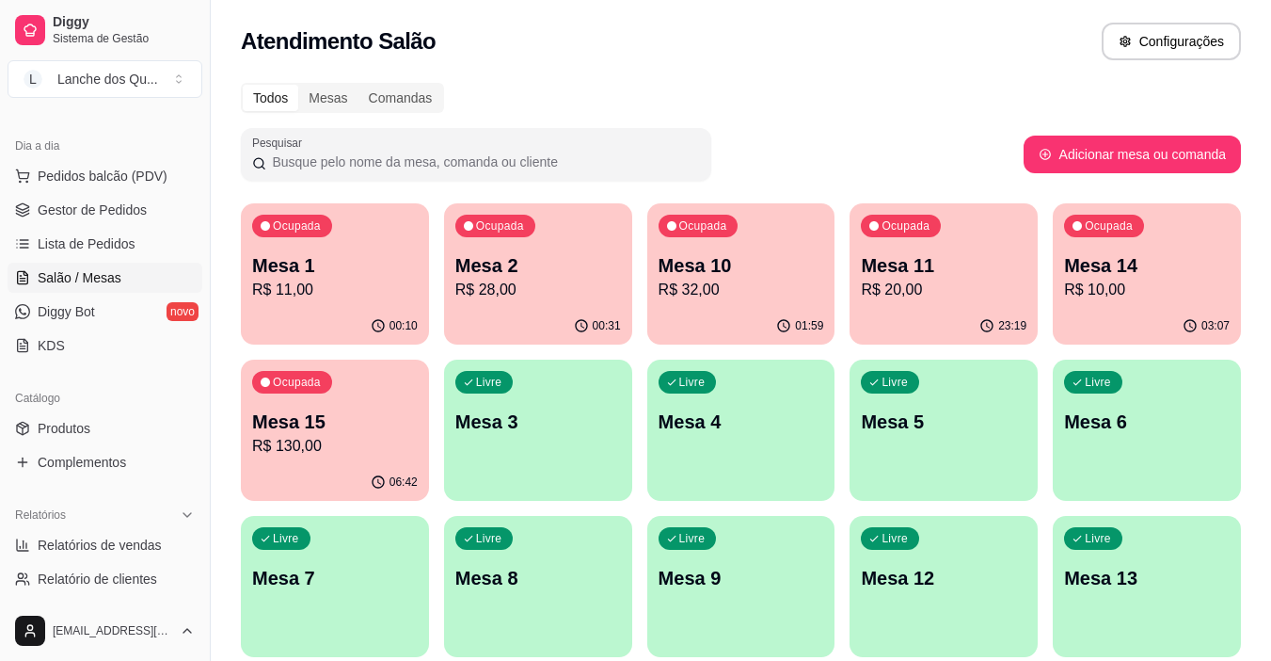
click at [351, 262] on p "Mesa 1" at bounding box center [335, 265] width 166 height 26
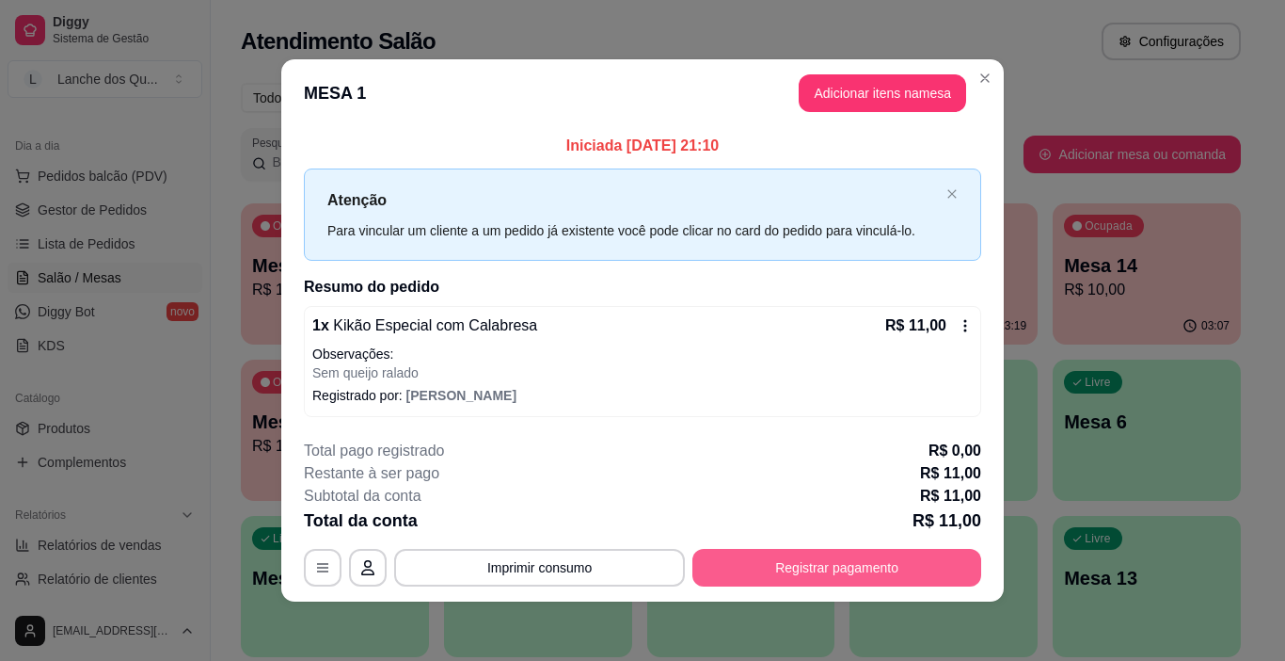
click at [812, 568] on button "Registrar pagamento" at bounding box center [837, 568] width 289 height 38
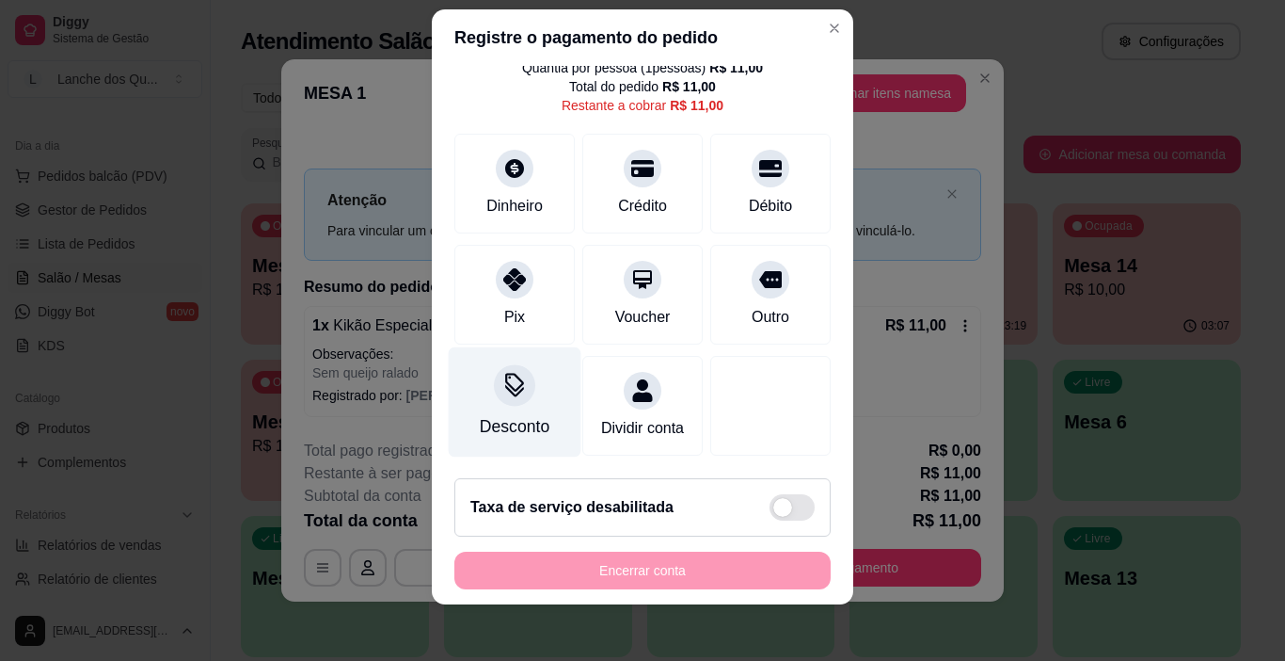
scroll to position [27, 0]
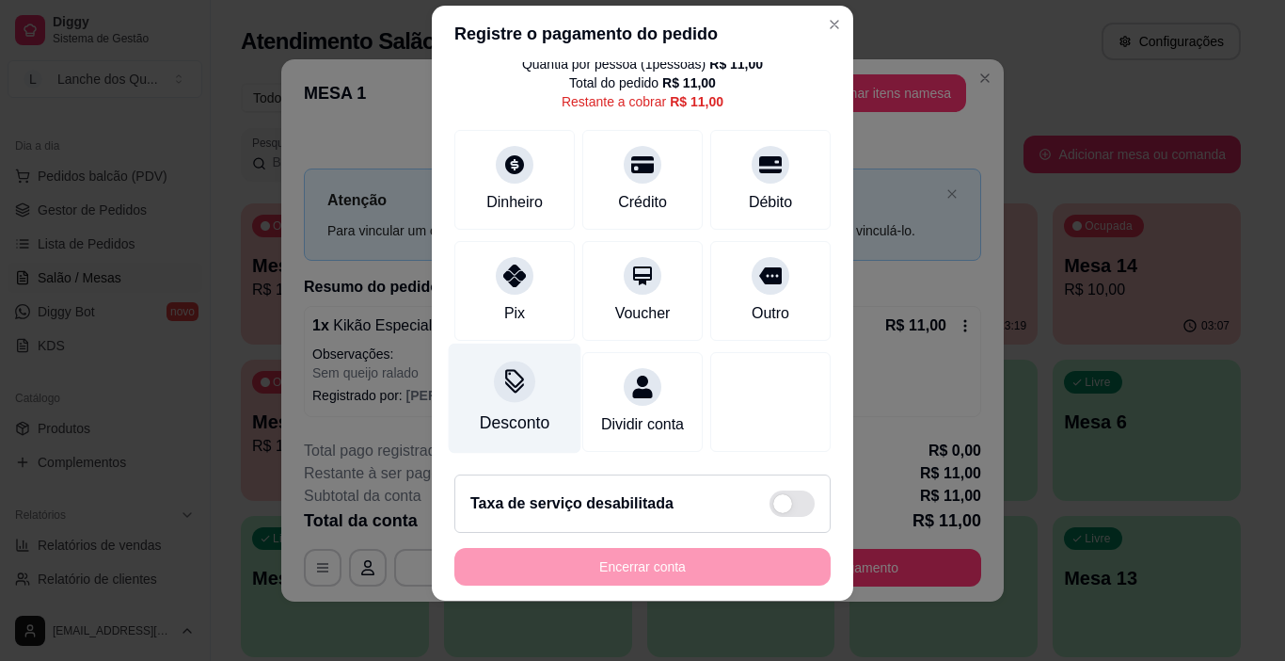
click at [512, 381] on div "Desconto" at bounding box center [515, 398] width 133 height 110
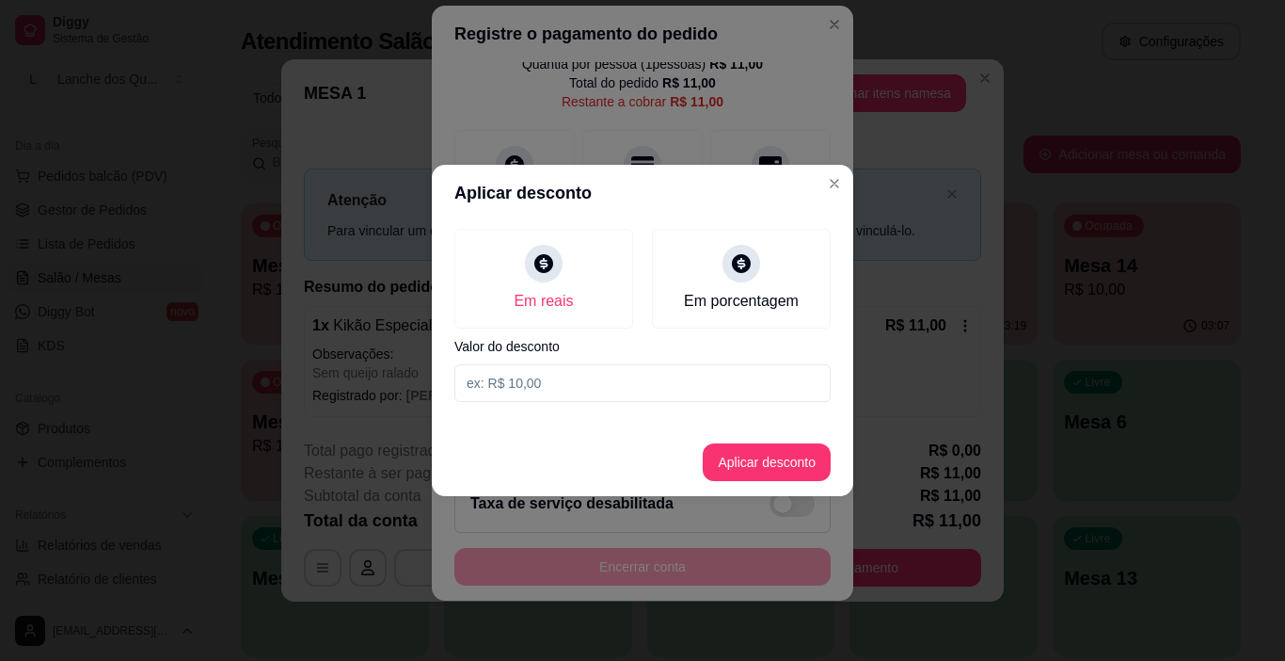
click at [523, 388] on input at bounding box center [643, 383] width 376 height 38
type input "1,00"
click at [782, 470] on button "Aplicar desconto" at bounding box center [767, 462] width 128 height 38
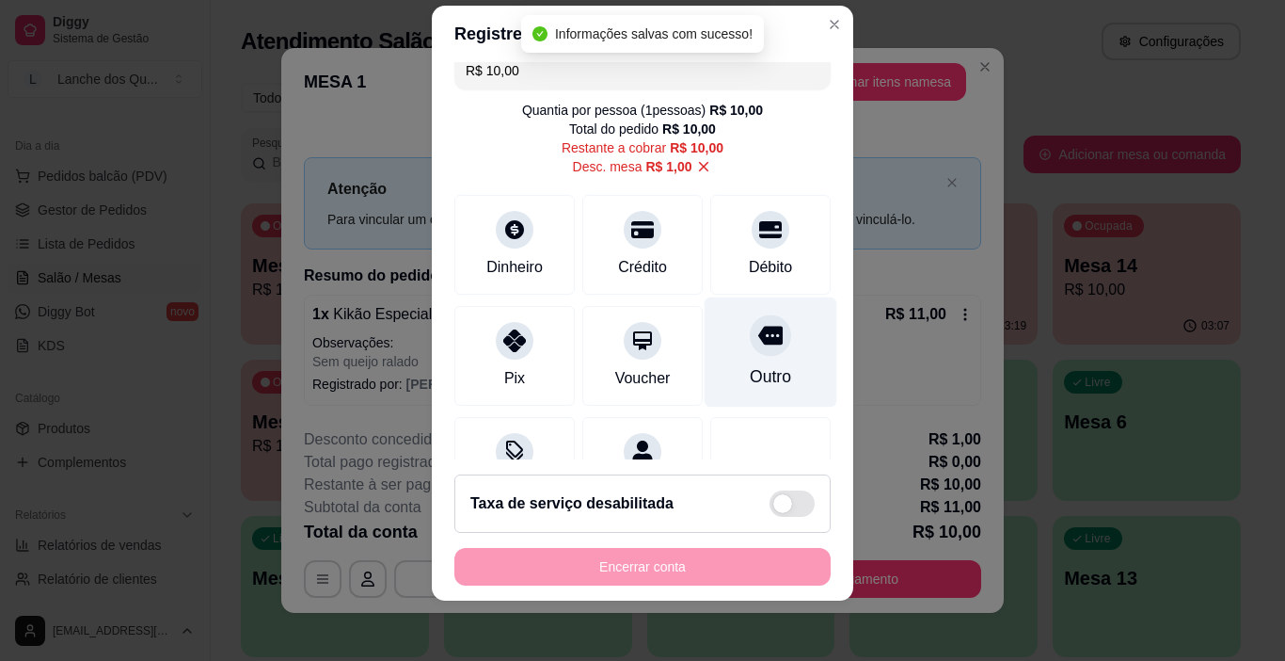
scroll to position [0, 0]
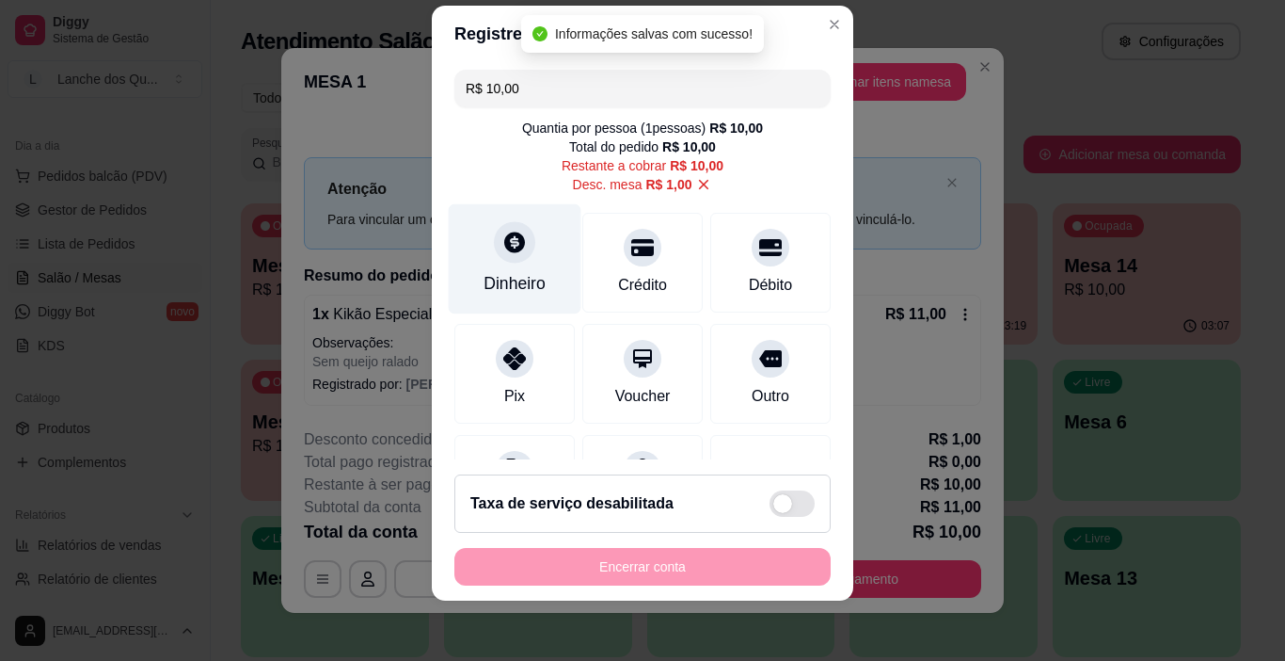
click at [484, 272] on div "Dinheiro" at bounding box center [515, 283] width 62 height 24
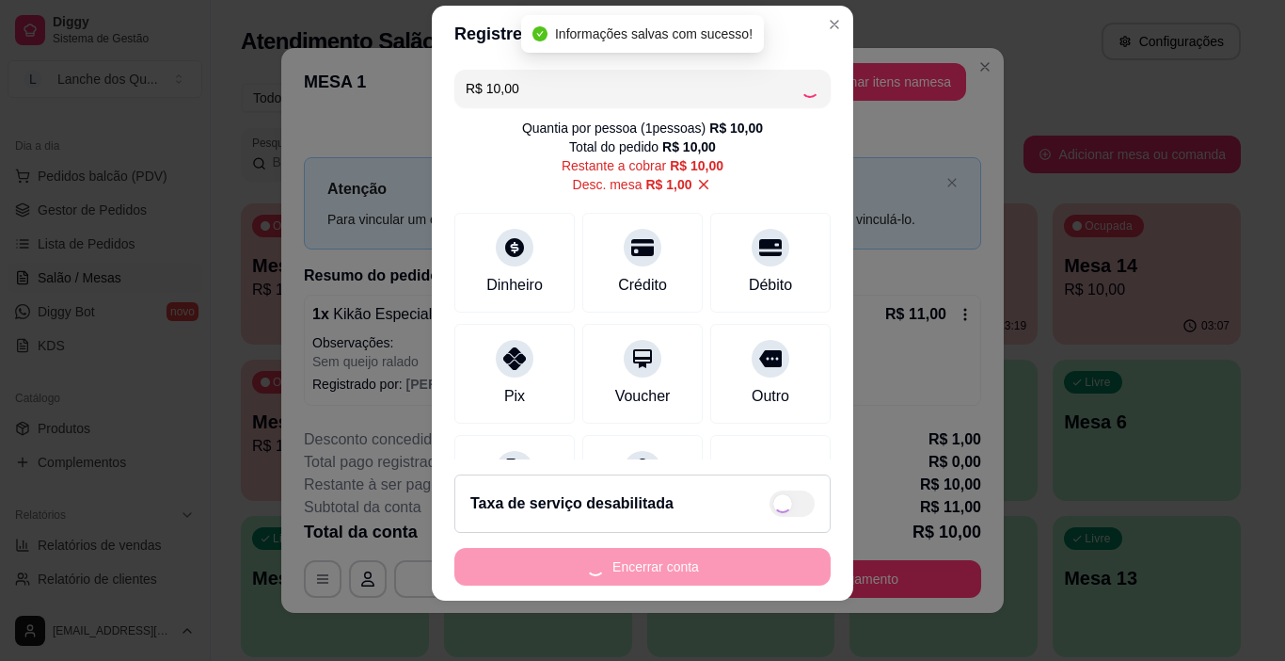
type input "R$ 0,00"
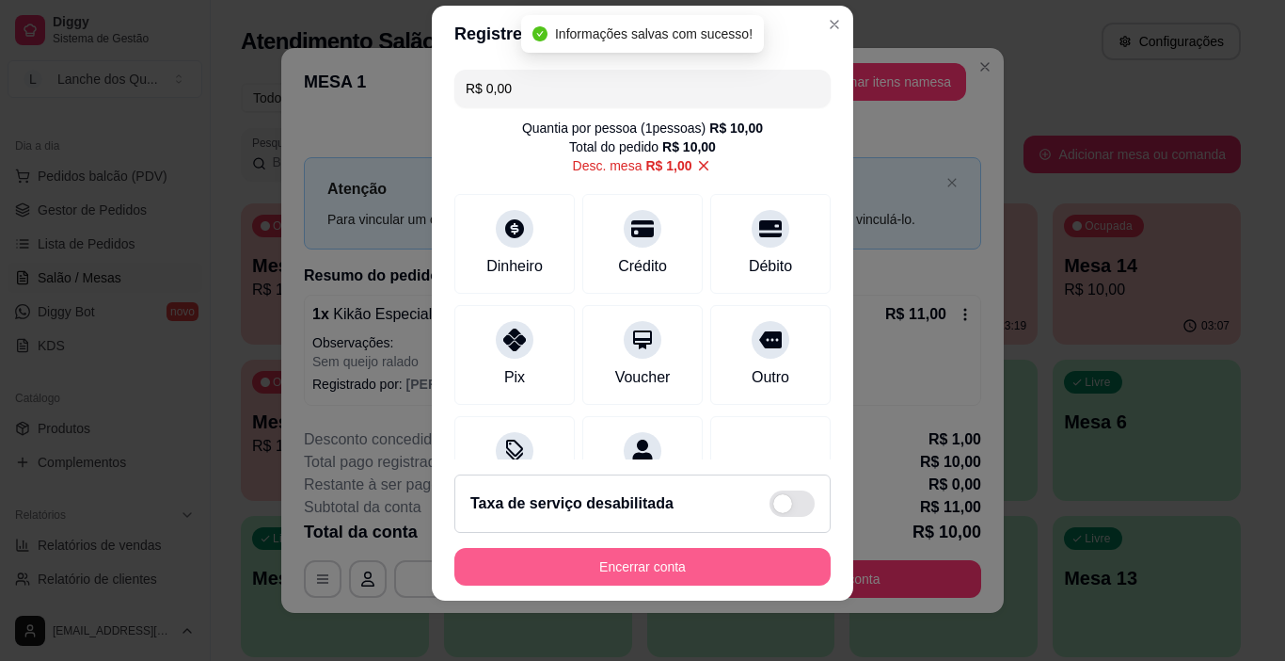
click at [650, 564] on button "Encerrar conta" at bounding box center [643, 567] width 376 height 38
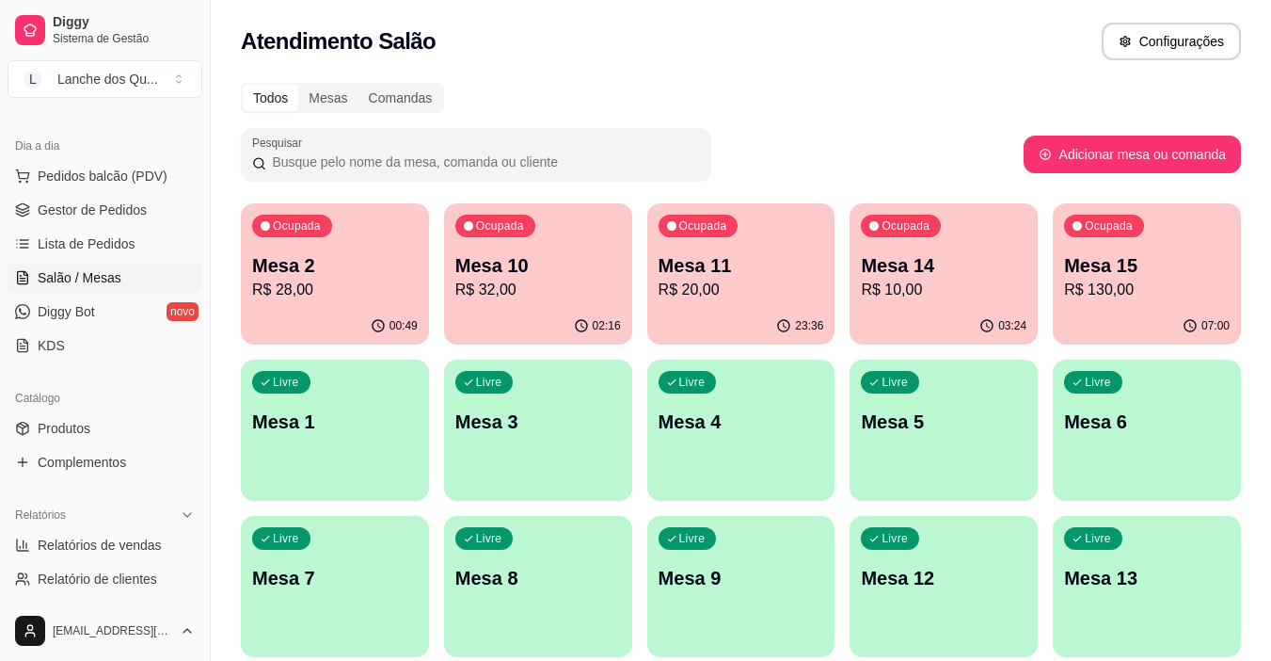
click at [345, 426] on p "Mesa 1" at bounding box center [335, 421] width 166 height 26
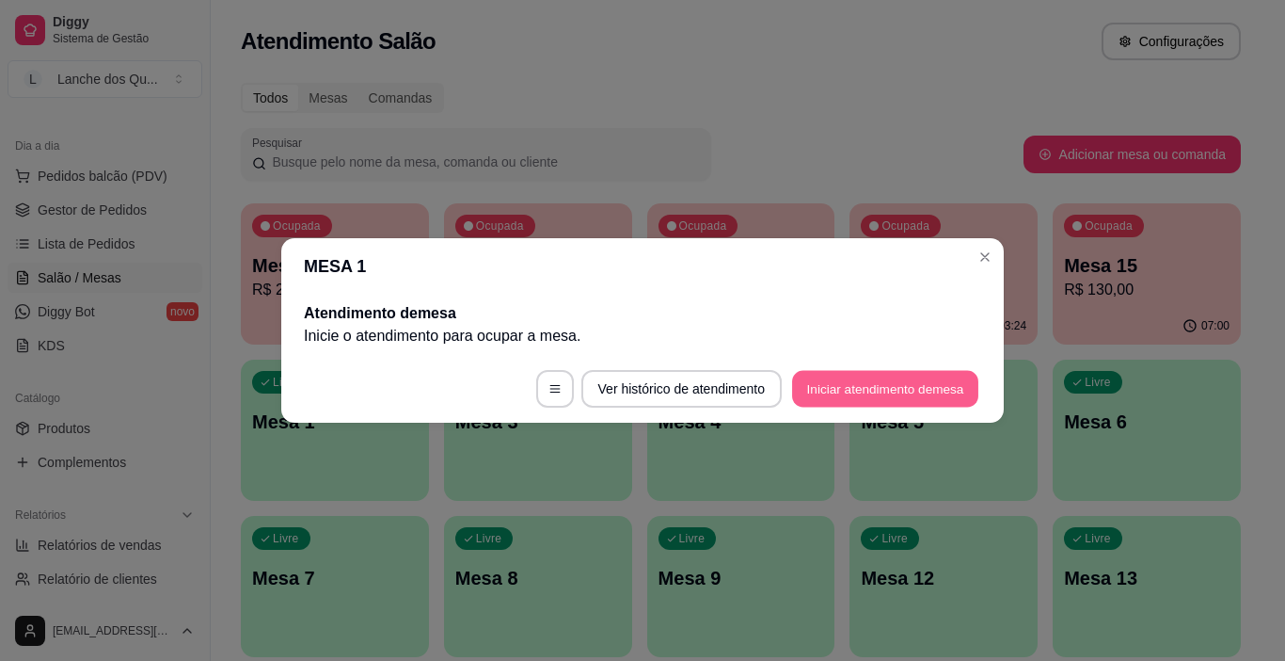
click at [895, 391] on button "Iniciar atendimento de mesa" at bounding box center [885, 389] width 186 height 37
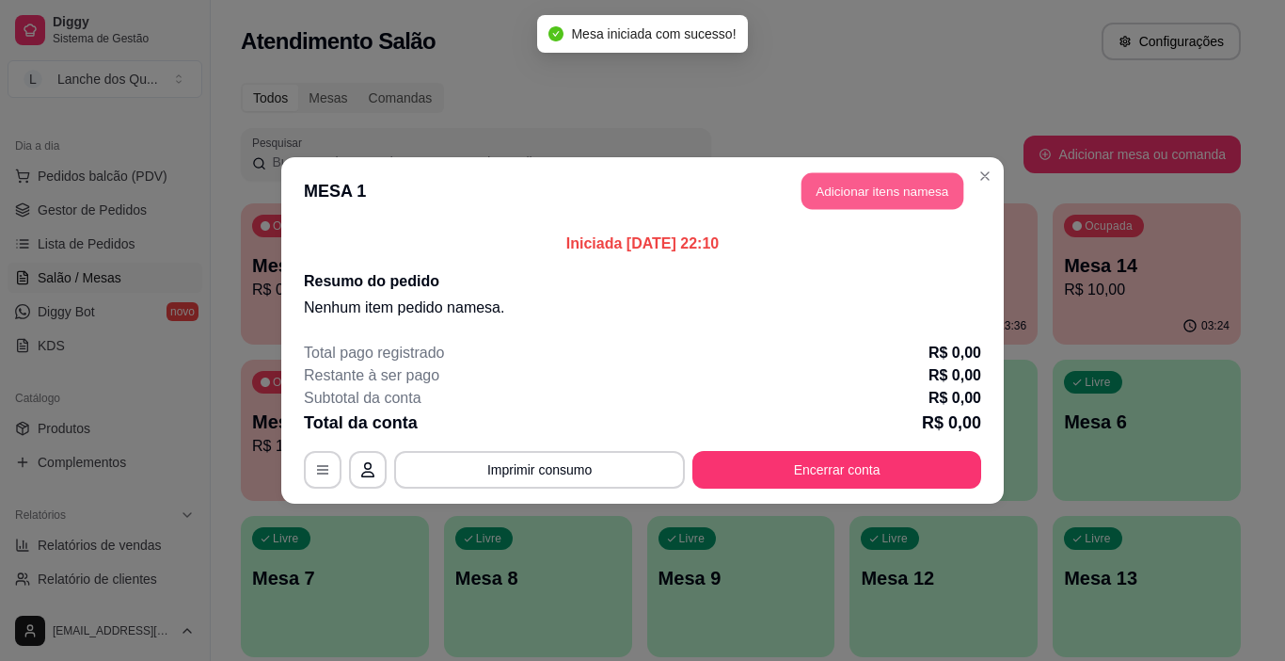
click at [889, 199] on button "Adicionar itens na mesa" at bounding box center [883, 191] width 162 height 37
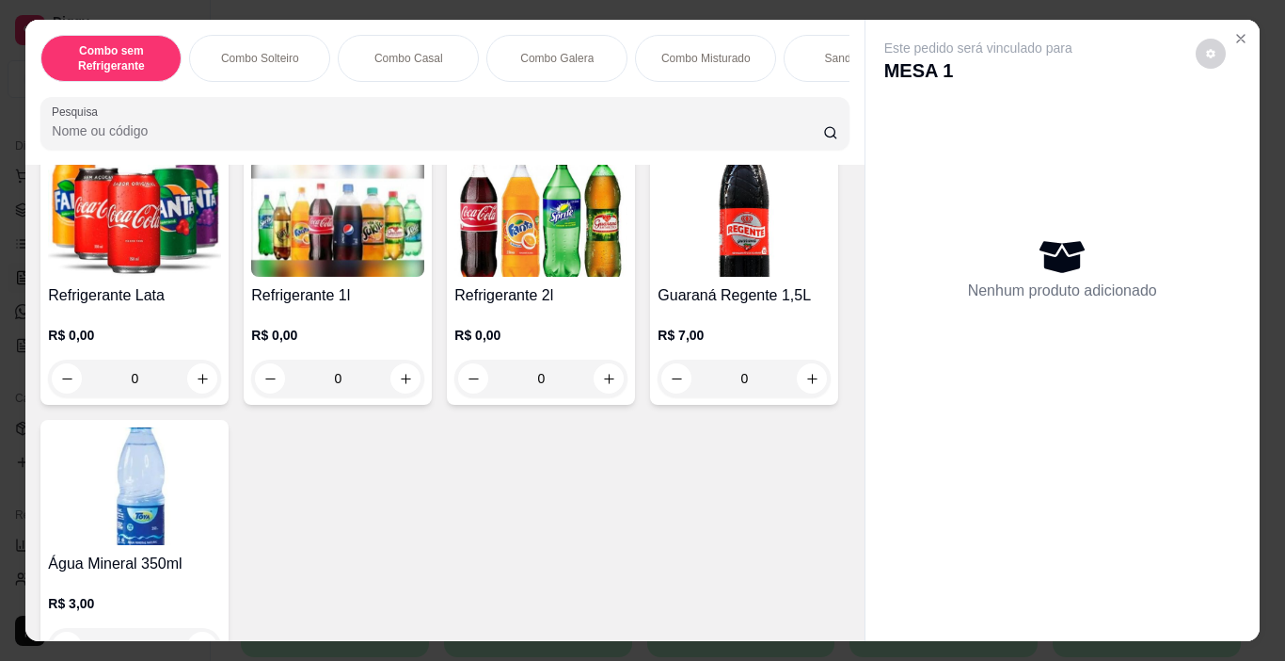
scroll to position [4235, 0]
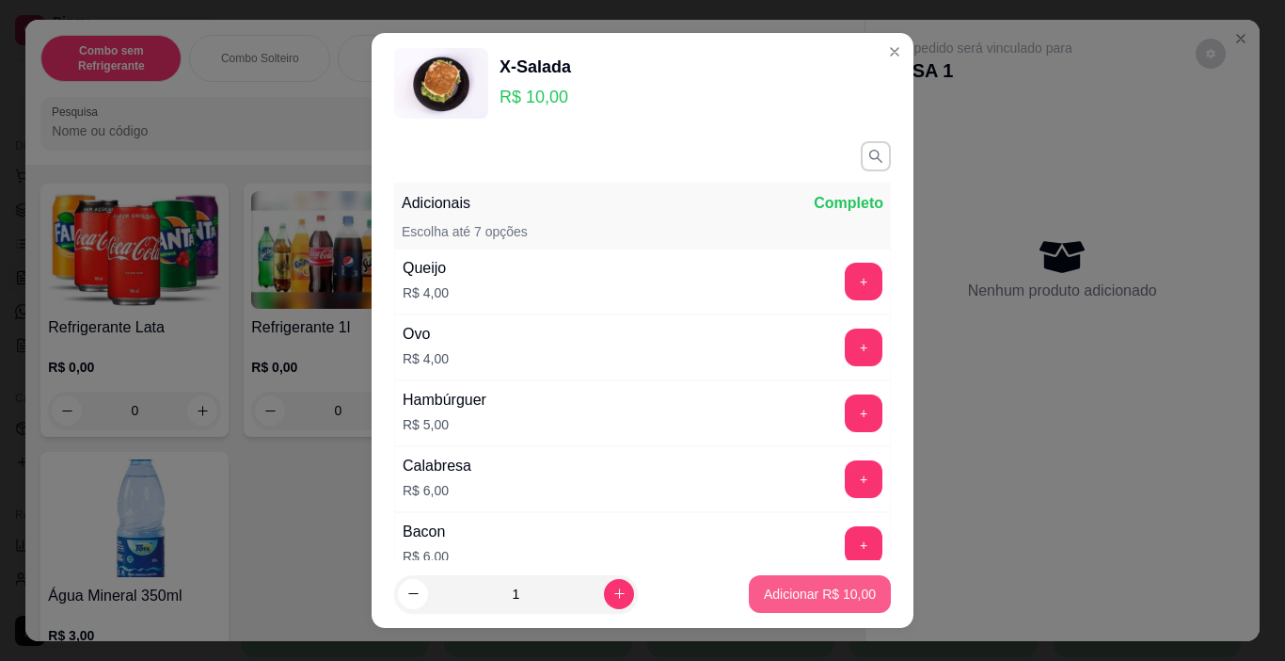
click at [813, 592] on p "Adicionar R$ 10,00" at bounding box center [820, 593] width 112 height 19
type input "1"
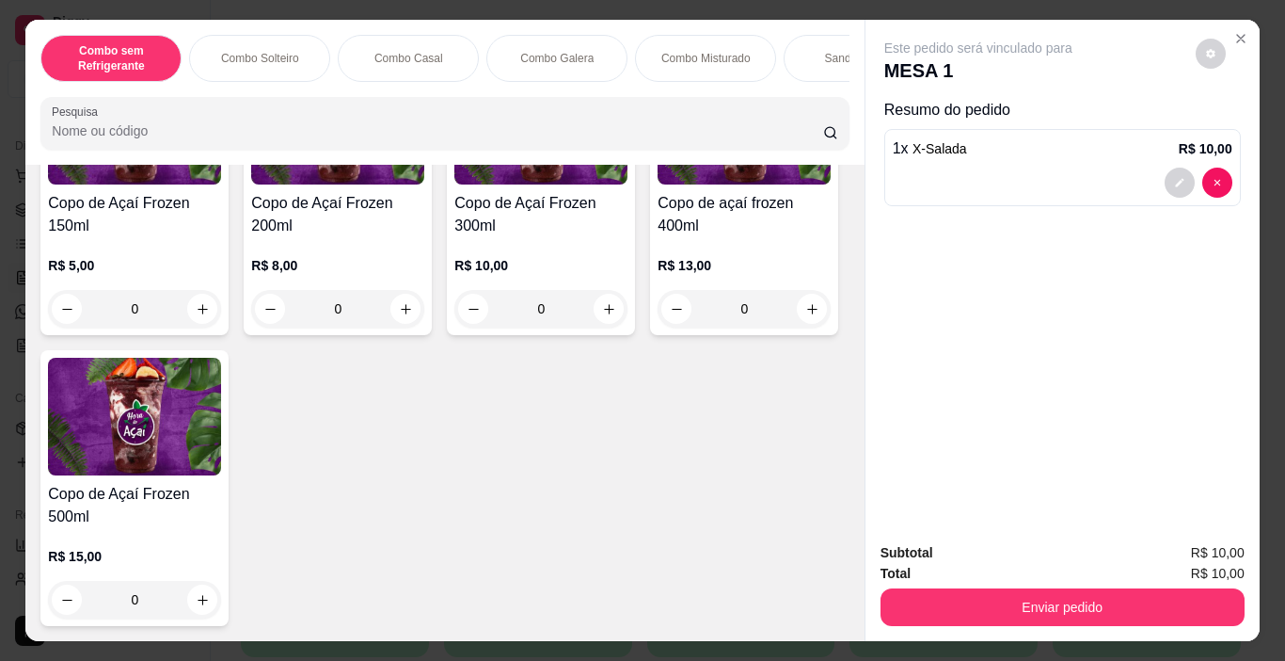
scroll to position [5364, 0]
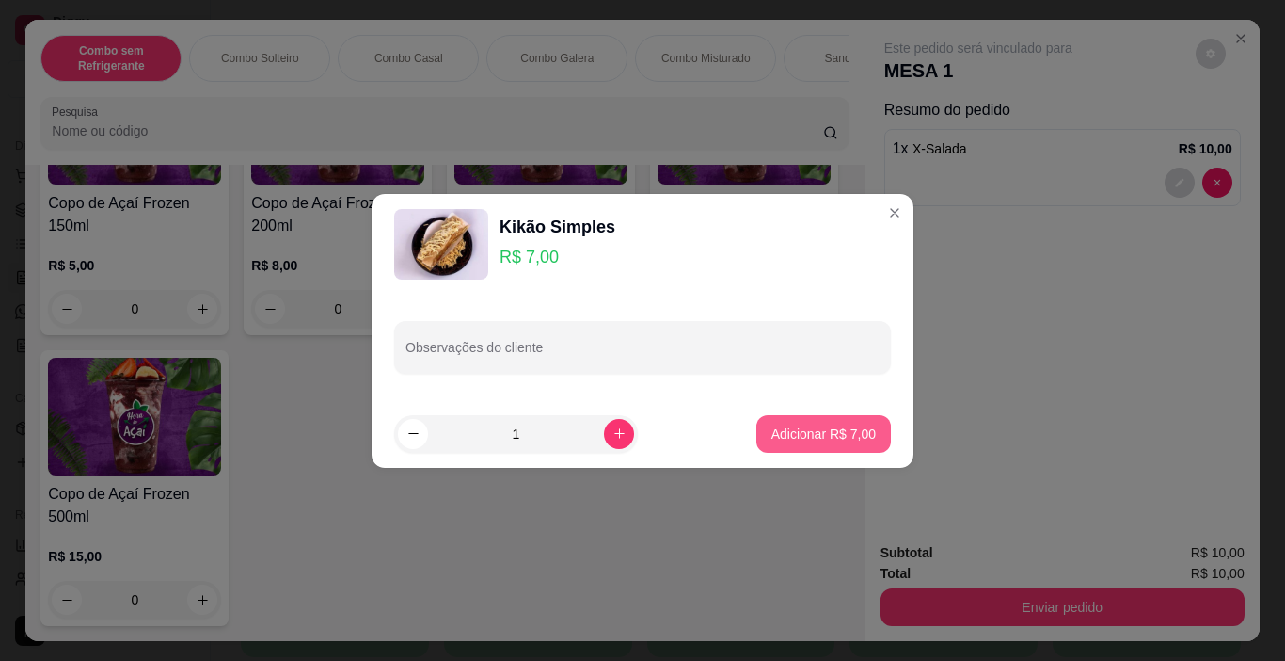
click at [821, 433] on p "Adicionar R$ 7,00" at bounding box center [824, 433] width 104 height 19
type input "1"
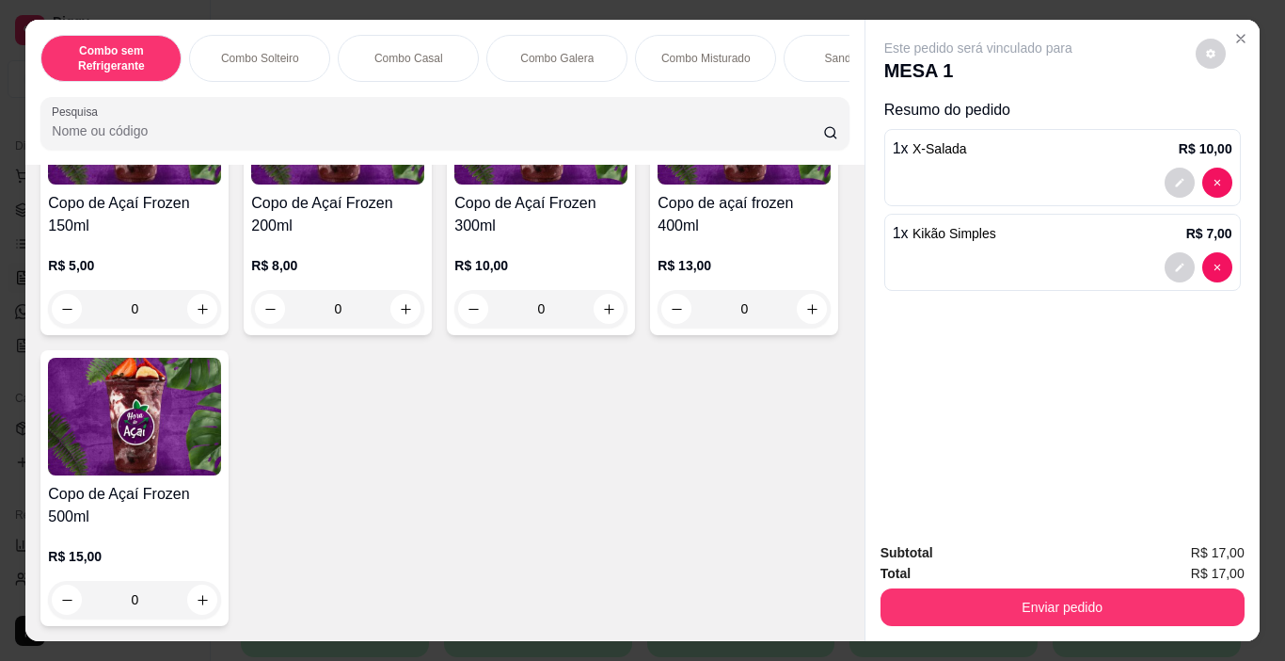
scroll to position [5365, 0]
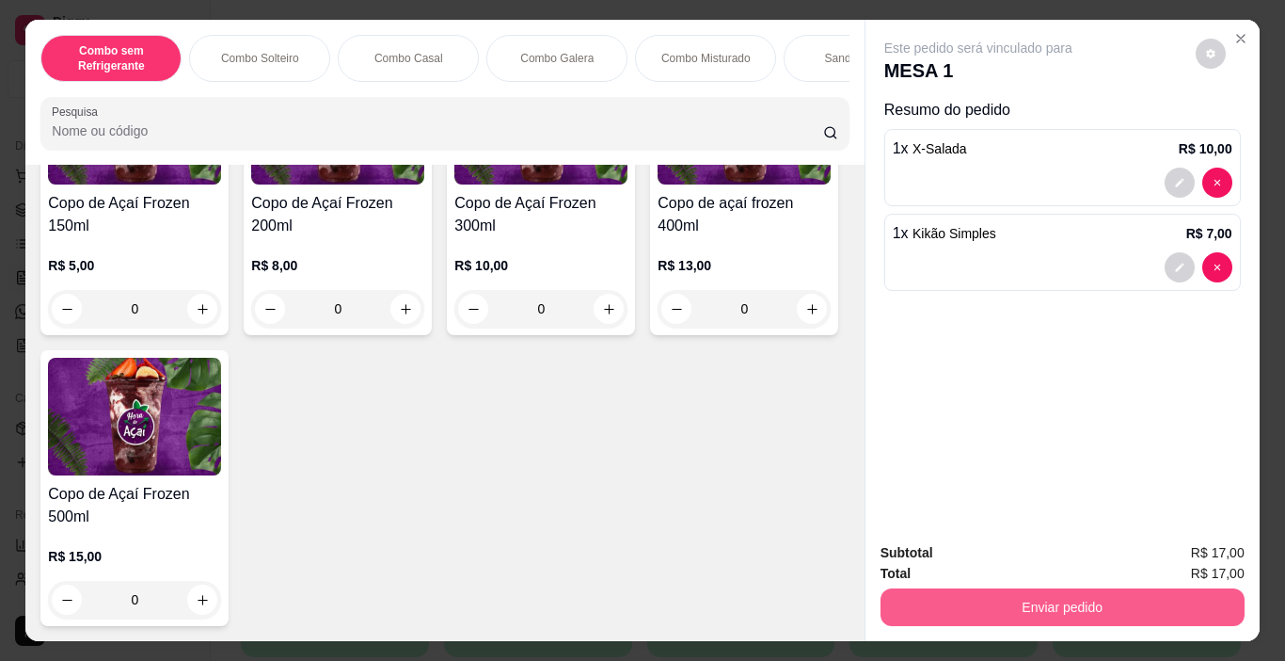
click at [1032, 611] on button "Enviar pedido" at bounding box center [1063, 607] width 364 height 38
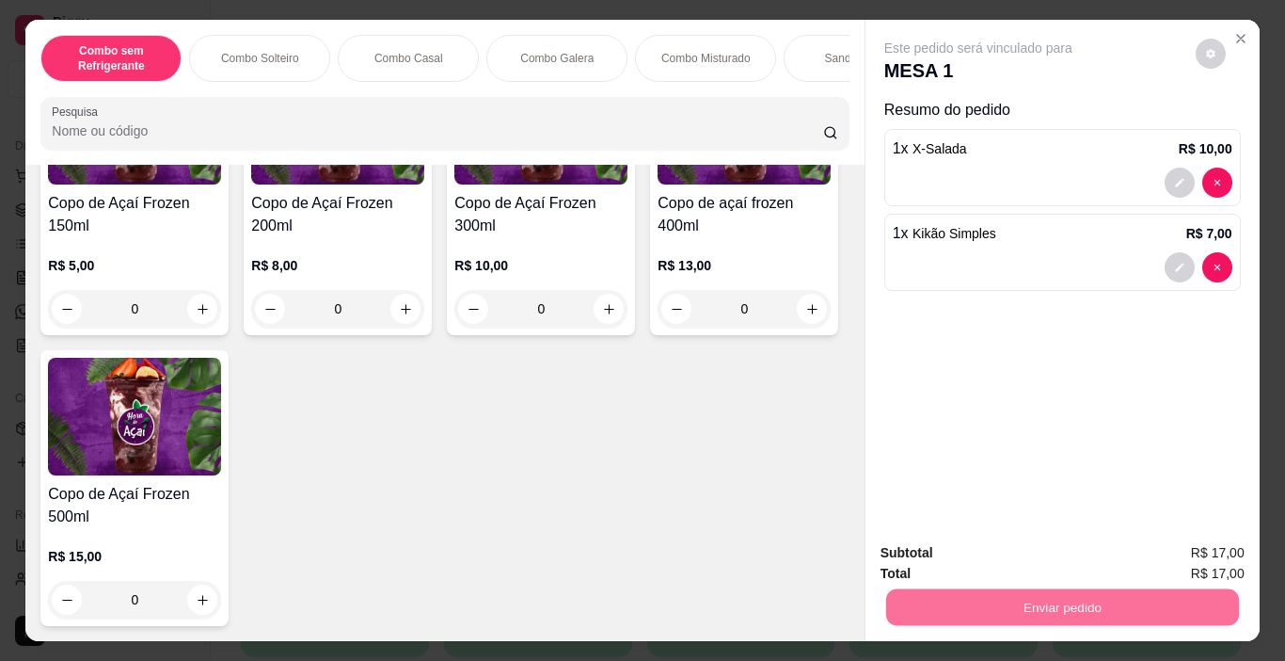
click at [1199, 546] on button "Enviar pedido" at bounding box center [1196, 552] width 104 height 35
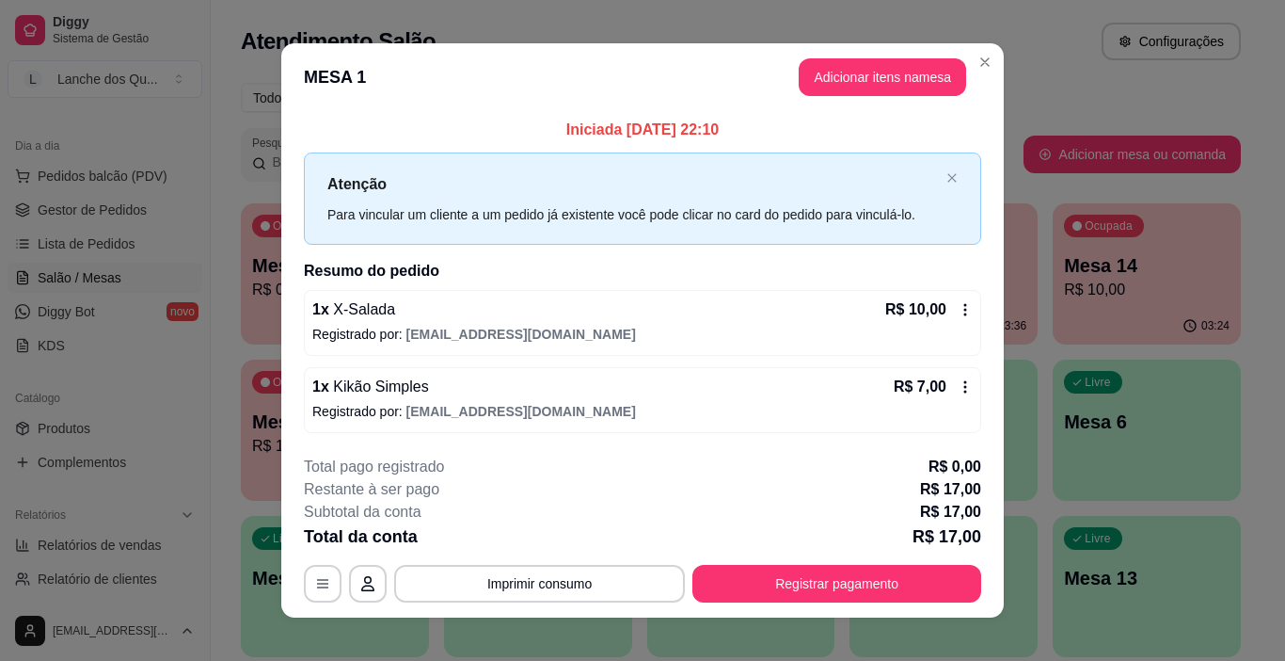
drag, startPoint x: 1062, startPoint y: 697, endPoint x: 648, endPoint y: 264, distance: 598.4
click at [648, 264] on h2 "Resumo do pedido" at bounding box center [643, 271] width 678 height 23
click at [790, 595] on button "Registrar pagamento" at bounding box center [837, 584] width 289 height 38
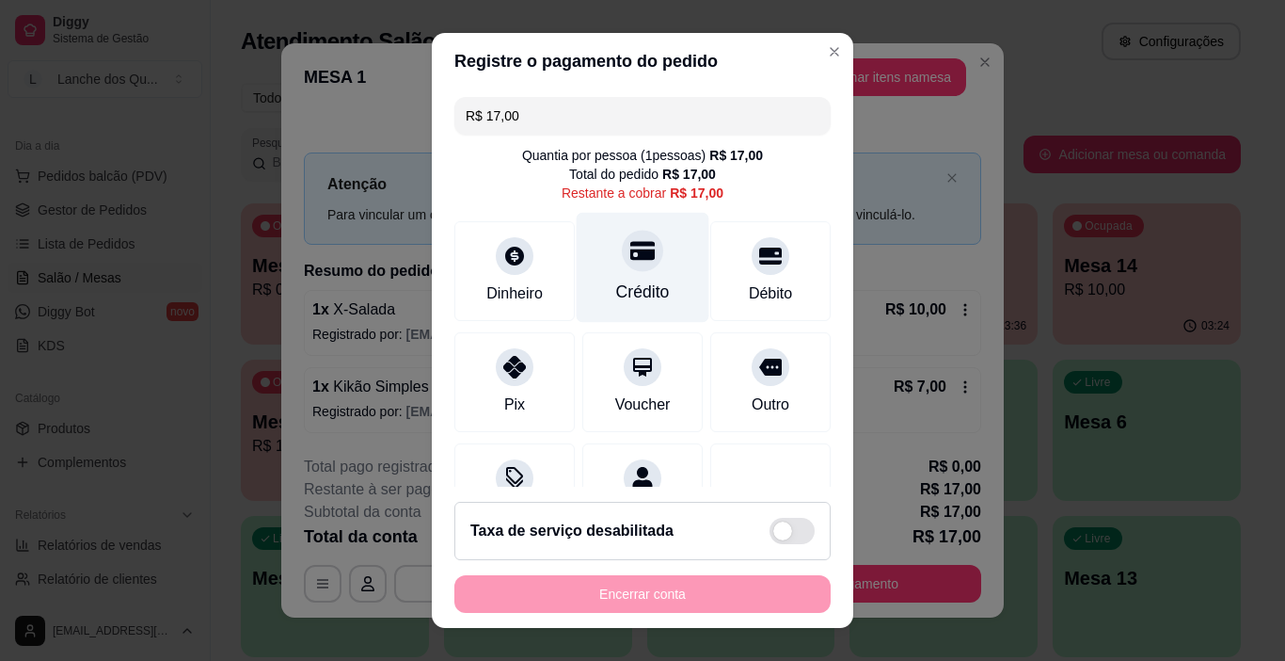
click at [631, 262] on icon at bounding box center [643, 250] width 24 height 24
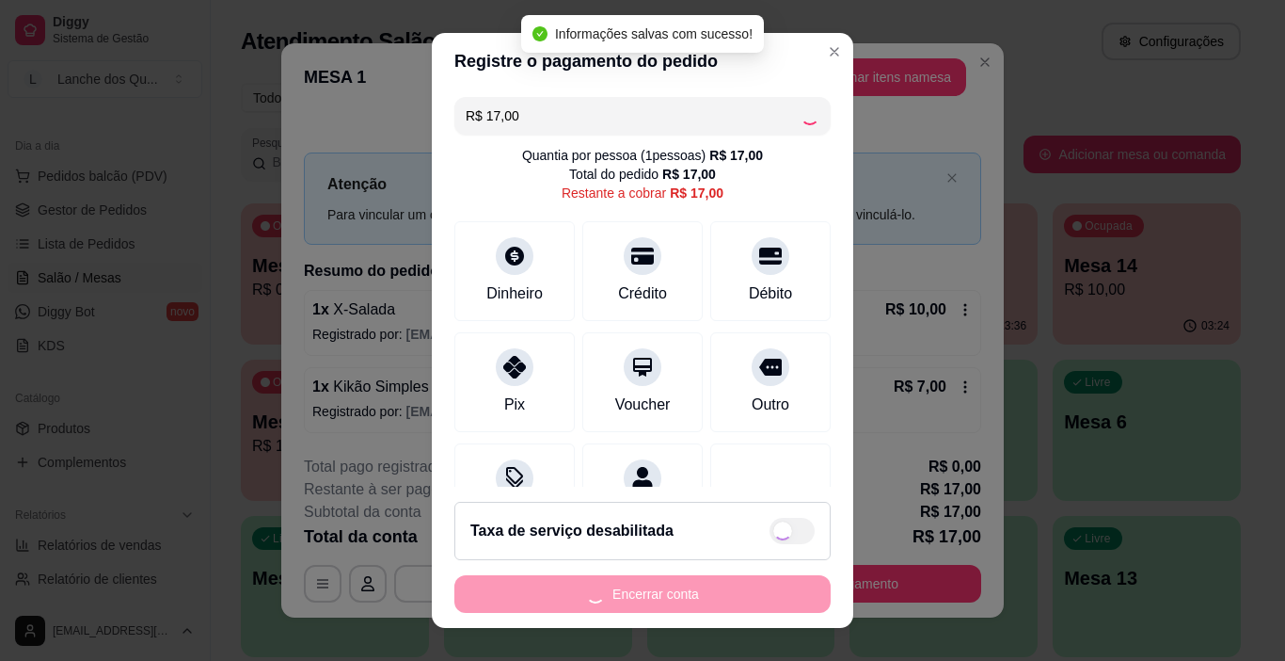
type input "R$ 0,00"
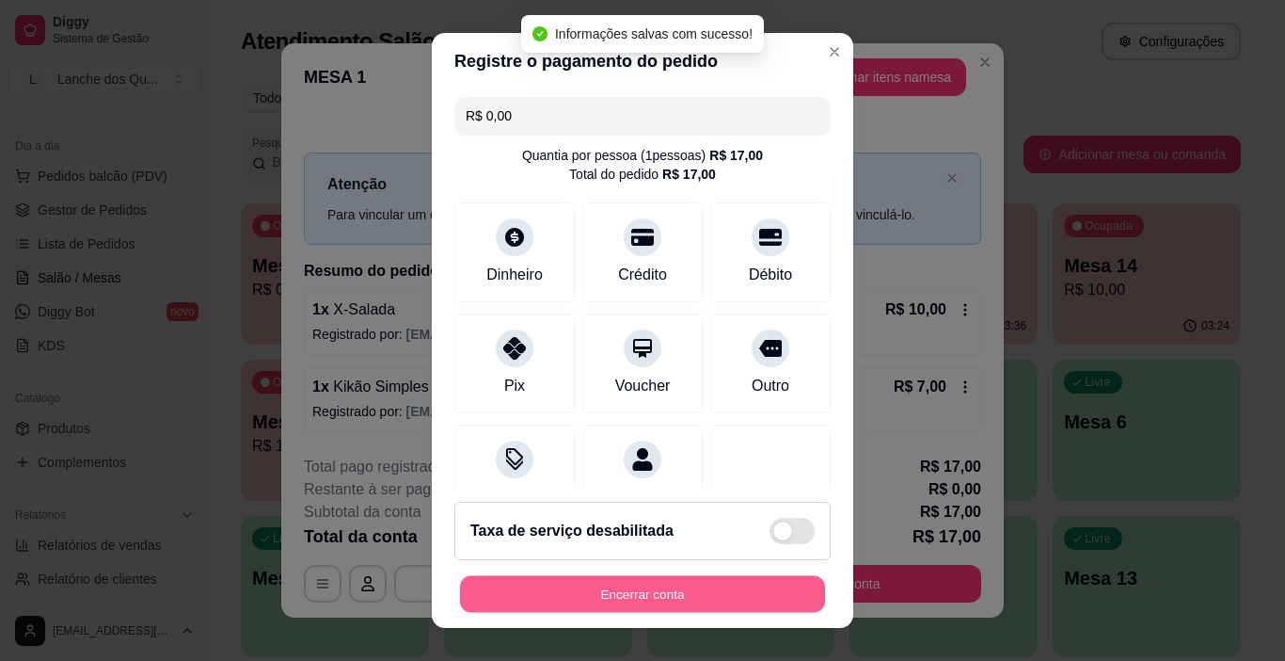
click at [663, 598] on button "Encerrar conta" at bounding box center [642, 594] width 365 height 37
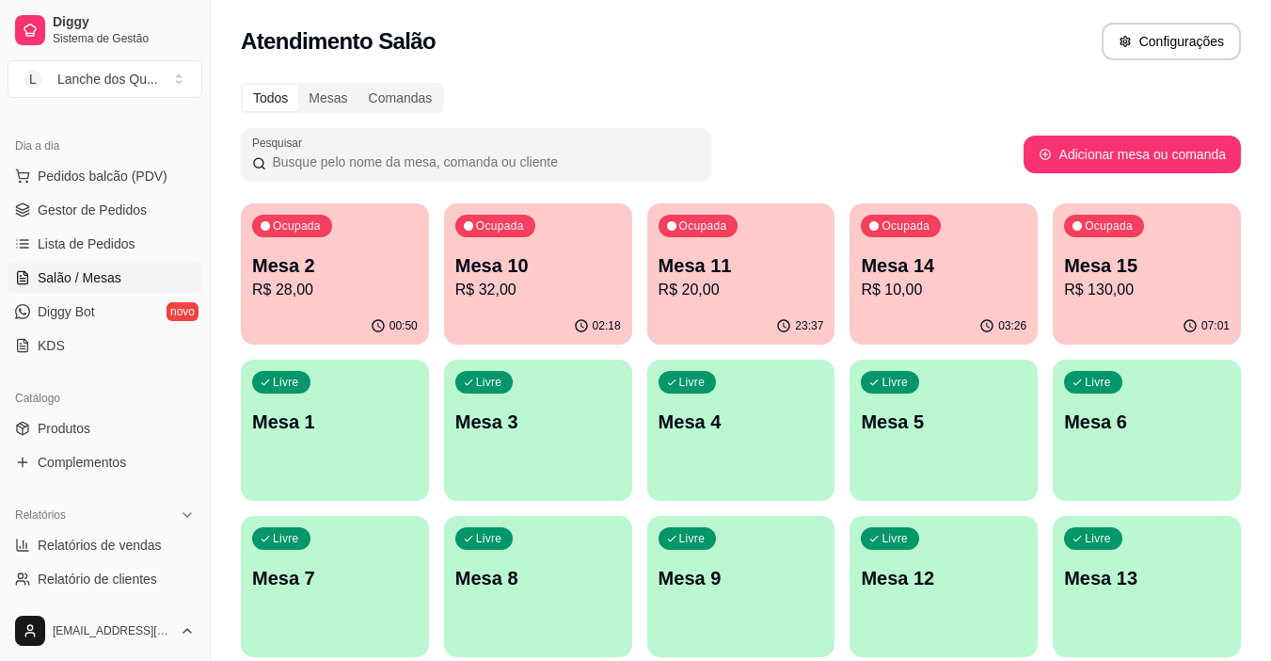
click at [306, 434] on p "Mesa 1" at bounding box center [335, 421] width 166 height 26
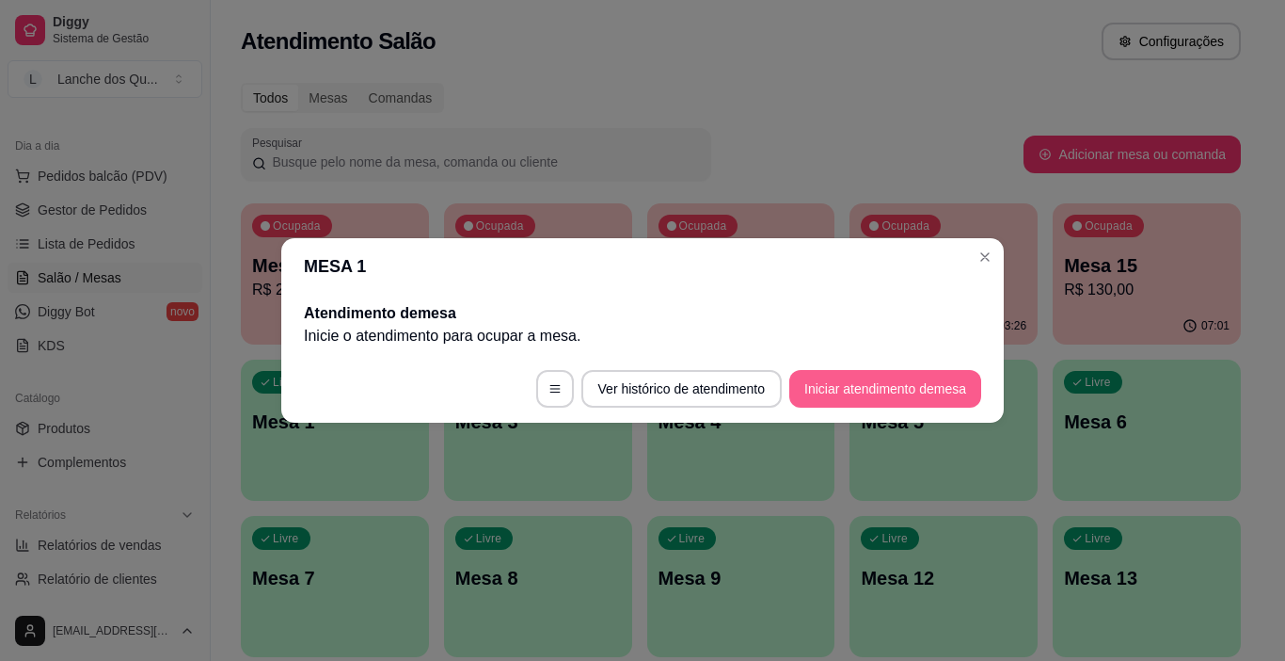
click at [870, 390] on button "Iniciar atendimento de mesa" at bounding box center [886, 389] width 192 height 38
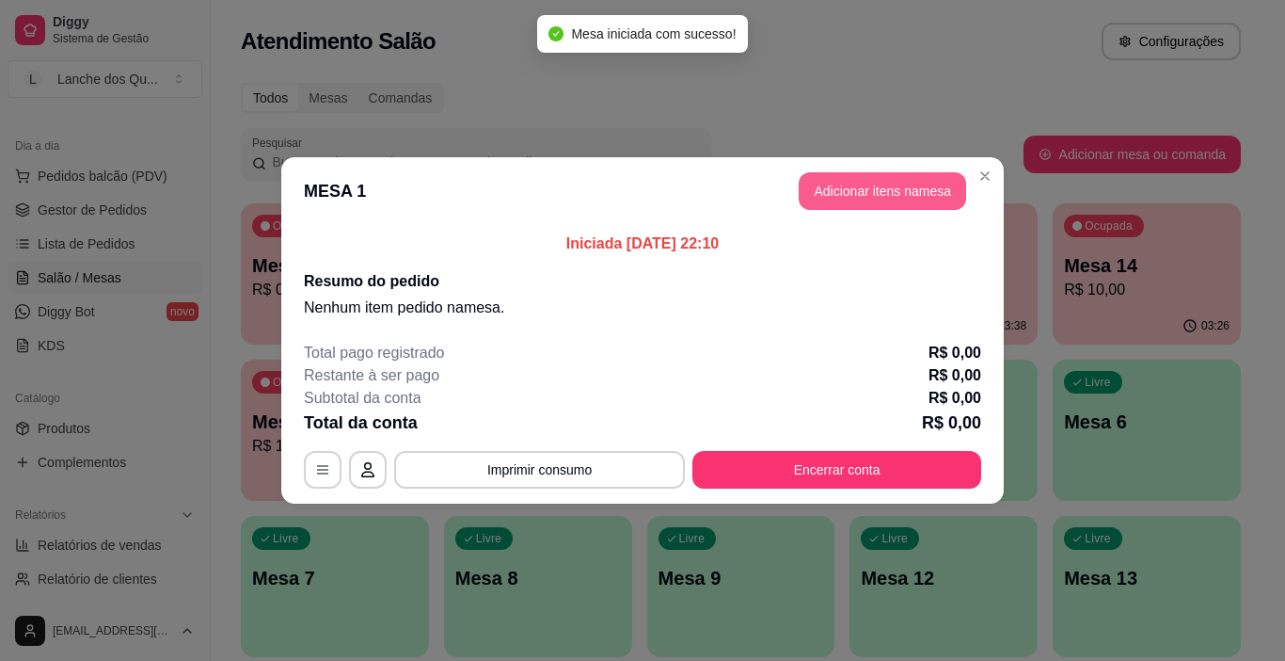
click at [884, 185] on button "Adicionar itens na mesa" at bounding box center [883, 191] width 168 height 38
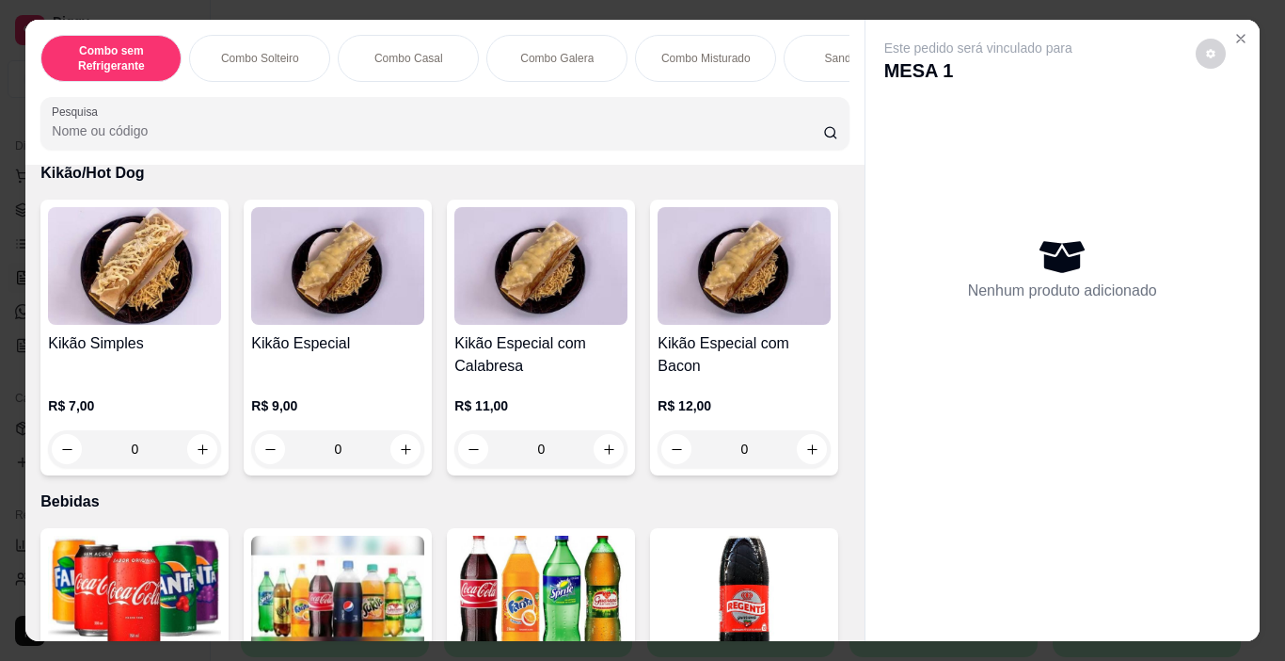
scroll to position [3858, 0]
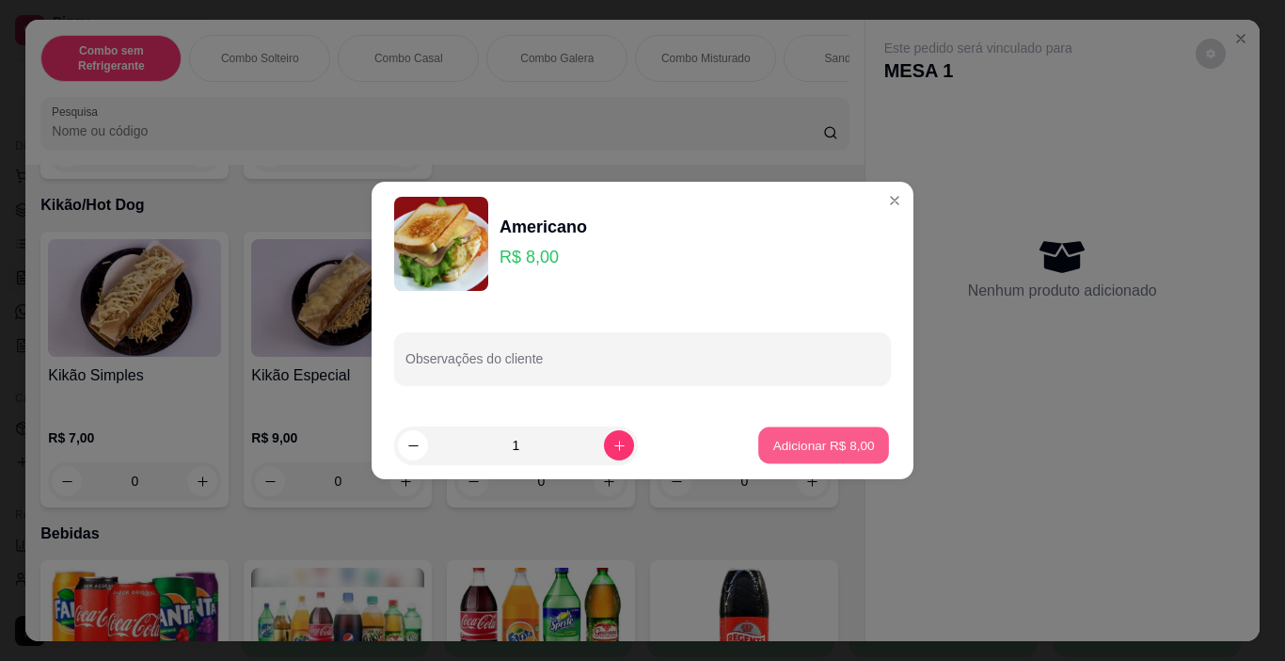
click at [802, 453] on p "Adicionar R$ 8,00" at bounding box center [824, 445] width 102 height 18
type input "1"
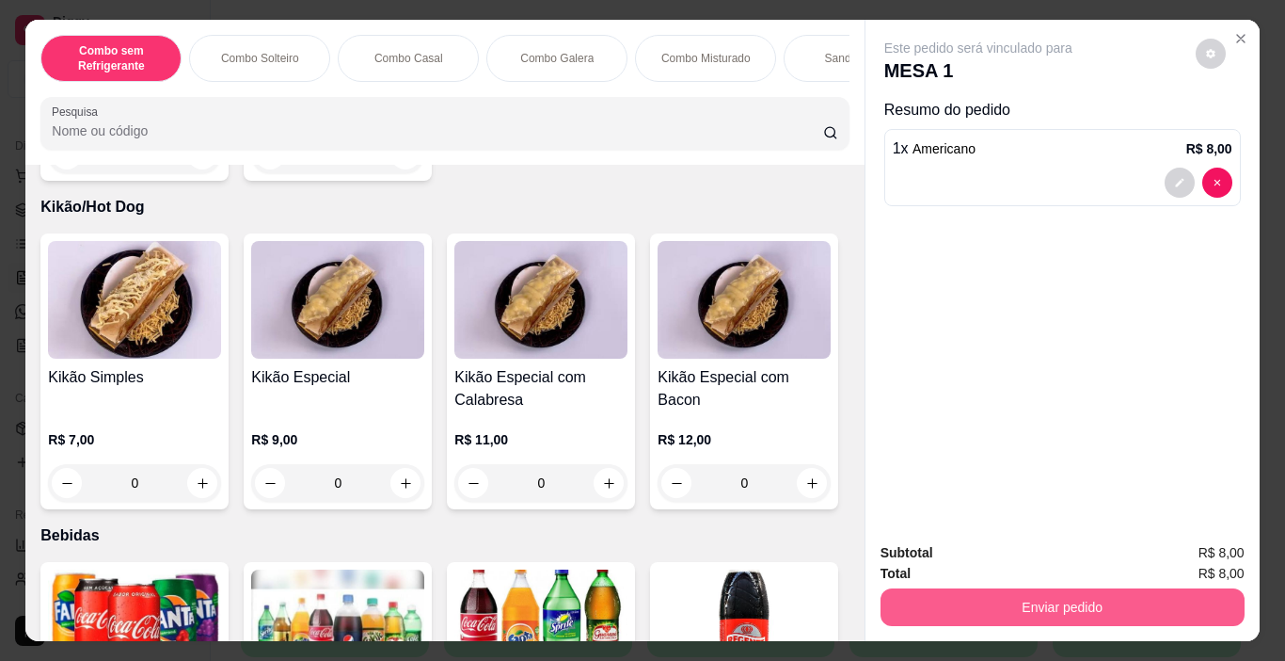
click at [1020, 591] on button "Enviar pedido" at bounding box center [1063, 607] width 364 height 38
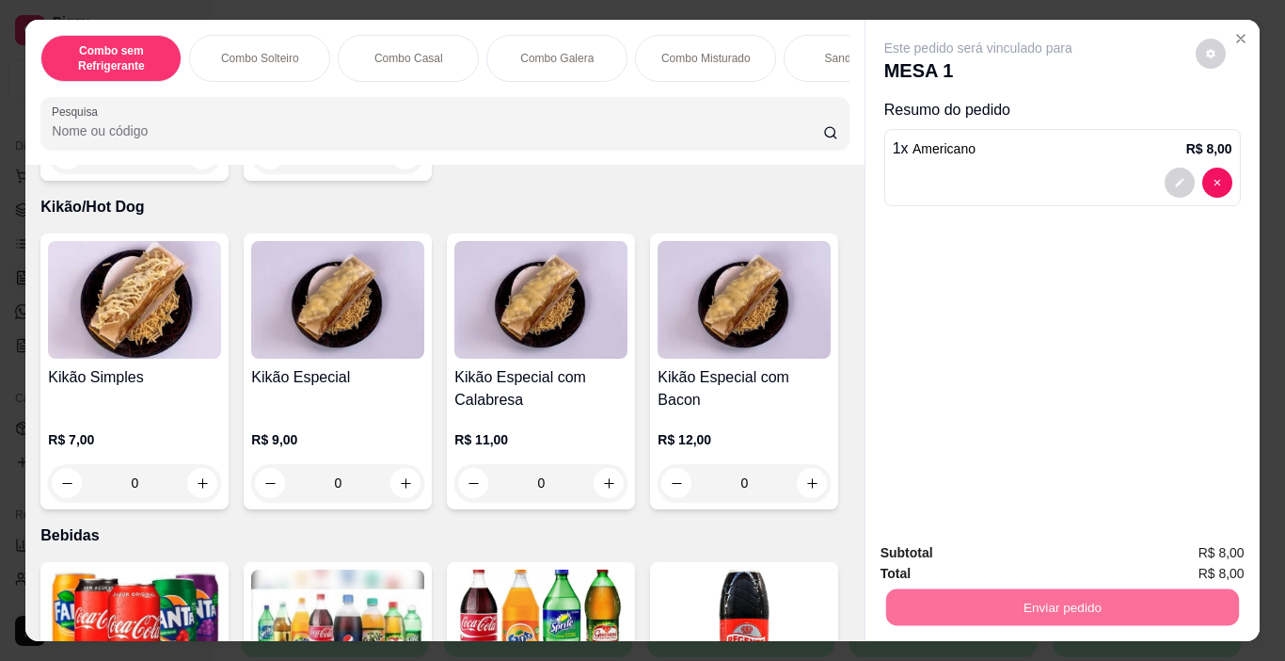
click at [1166, 547] on button "Enviar pedido" at bounding box center [1196, 552] width 104 height 35
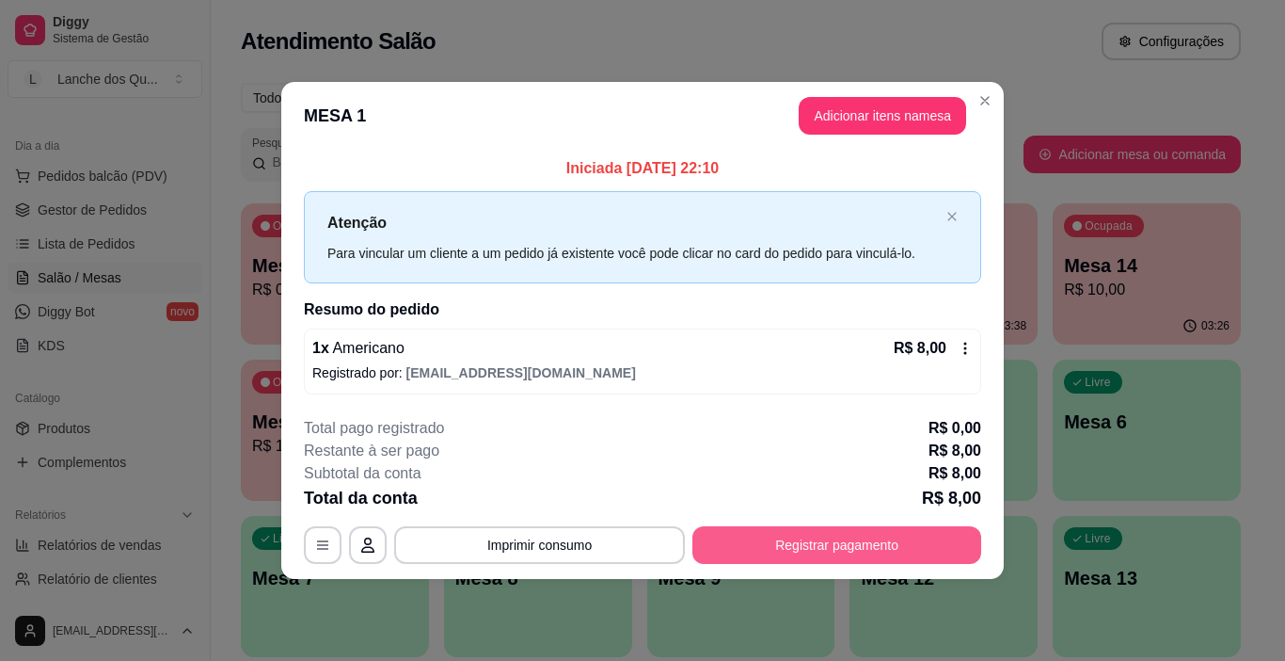
click at [789, 547] on button "Registrar pagamento" at bounding box center [837, 545] width 289 height 38
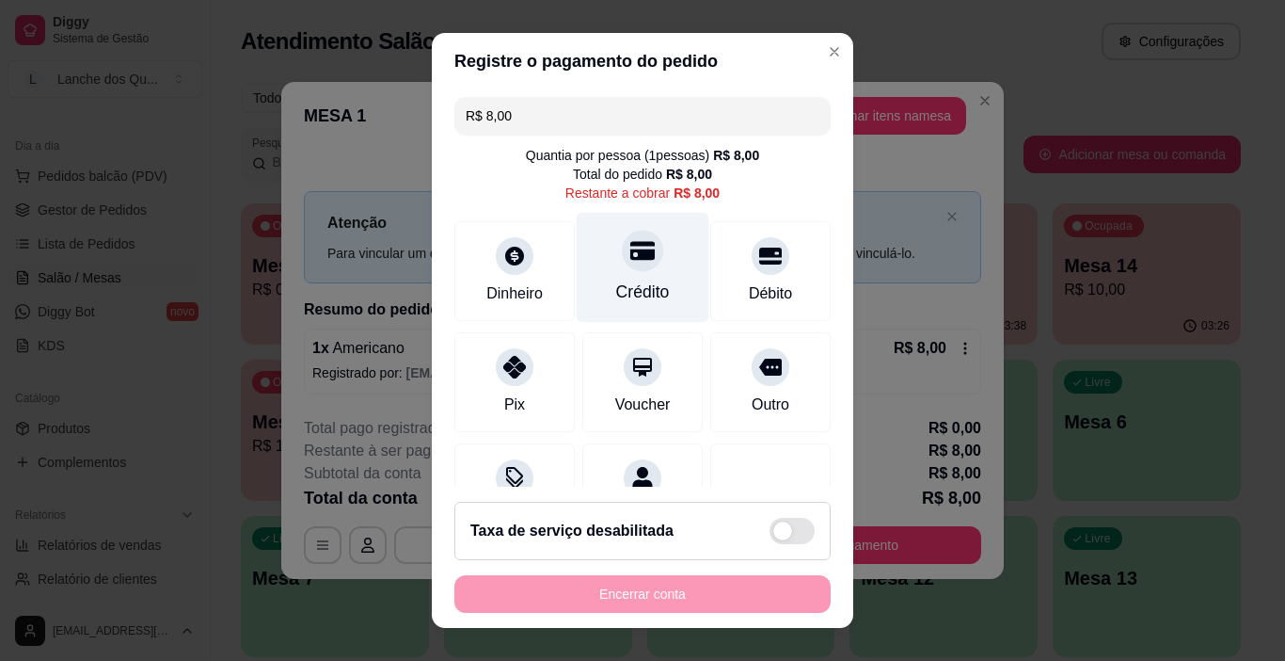
click at [622, 250] on div at bounding box center [642, 251] width 41 height 41
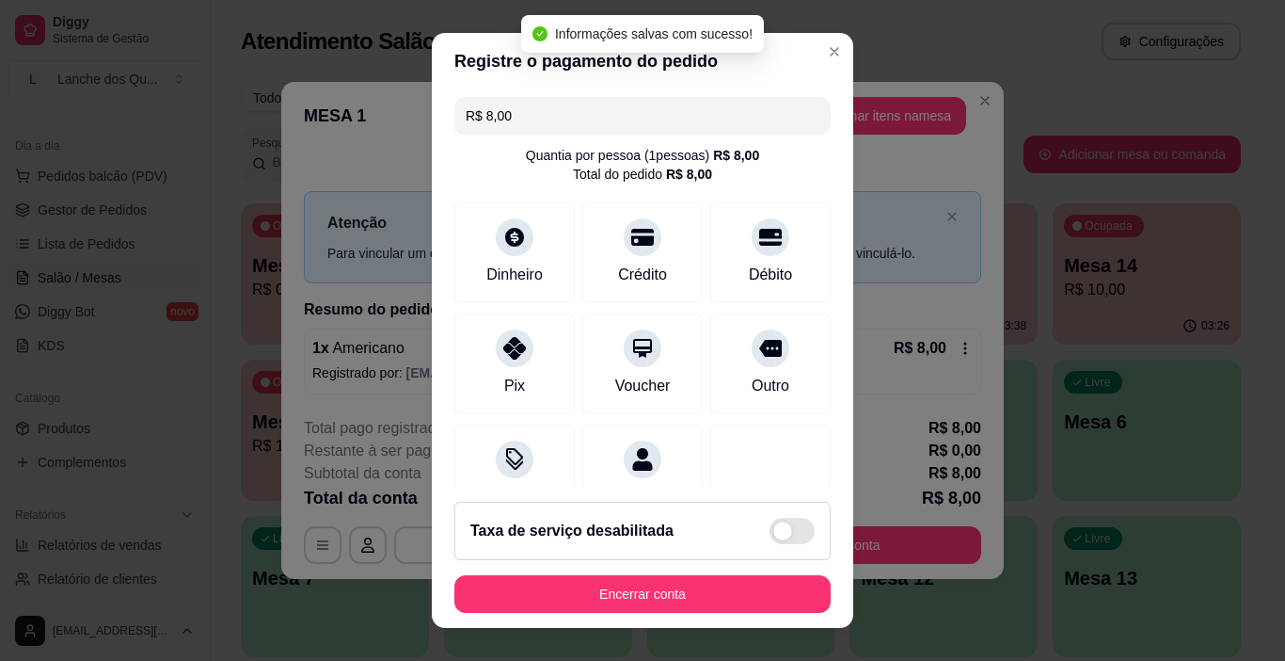
type input "R$ 0,00"
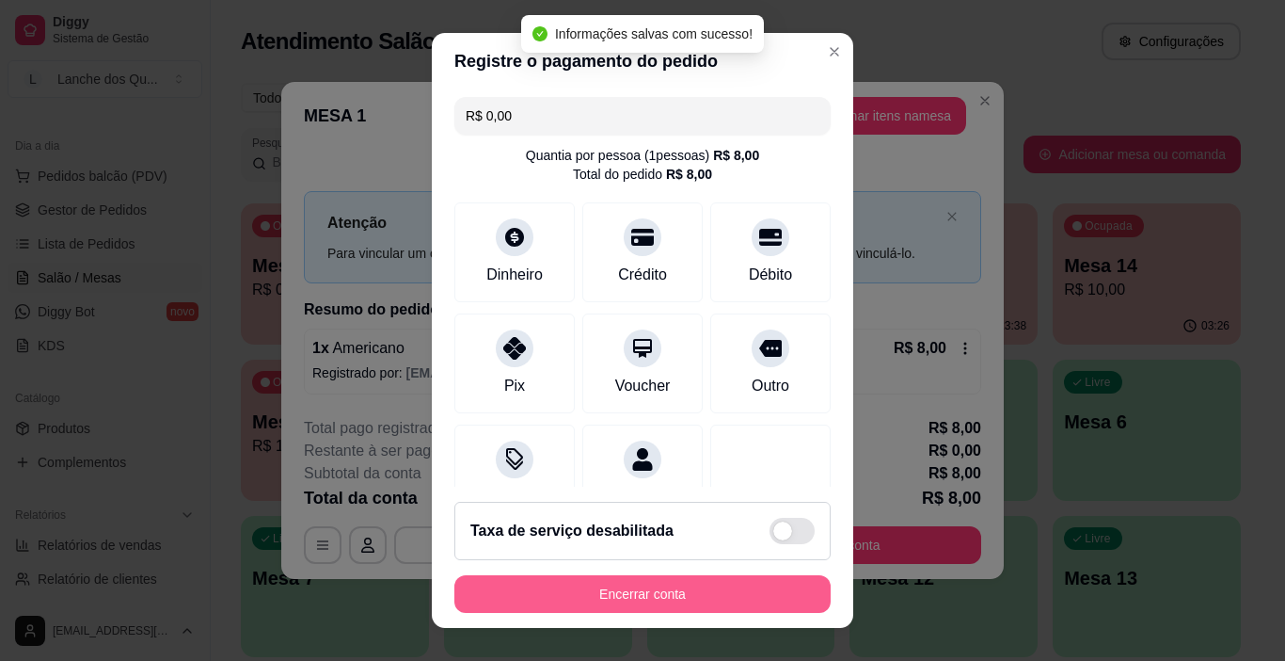
click at [645, 593] on button "Encerrar conta" at bounding box center [643, 594] width 376 height 38
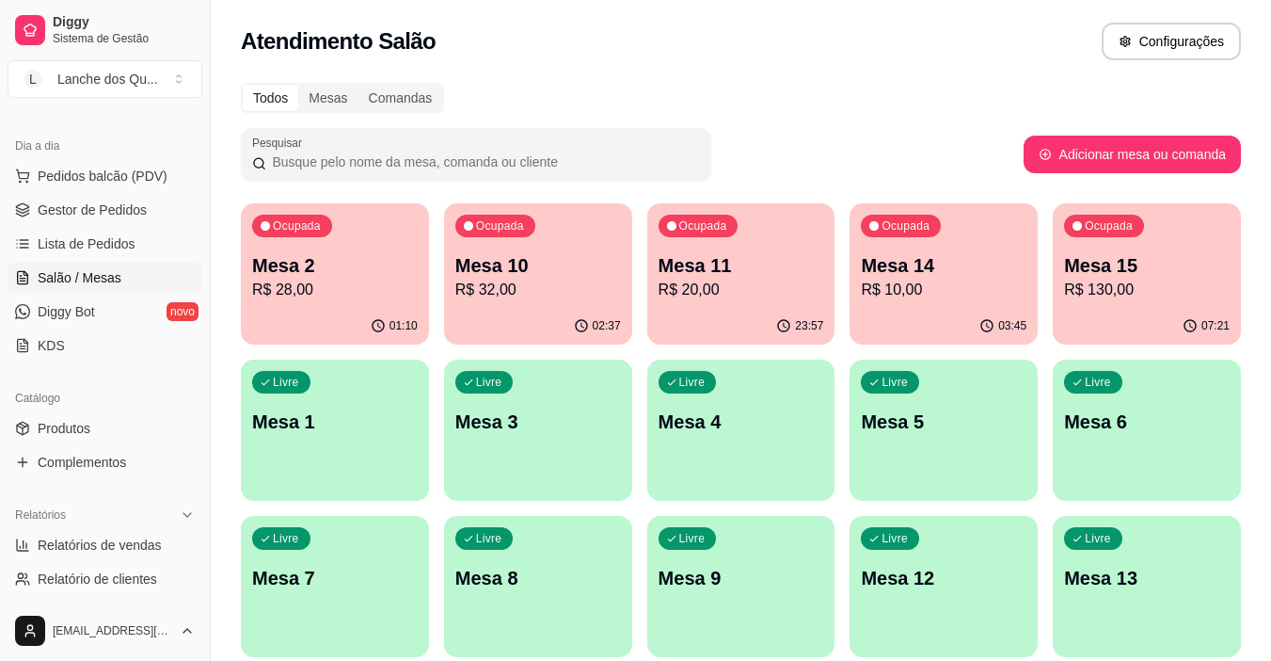
click at [339, 447] on div "Livre Mesa 1" at bounding box center [335, 418] width 188 height 119
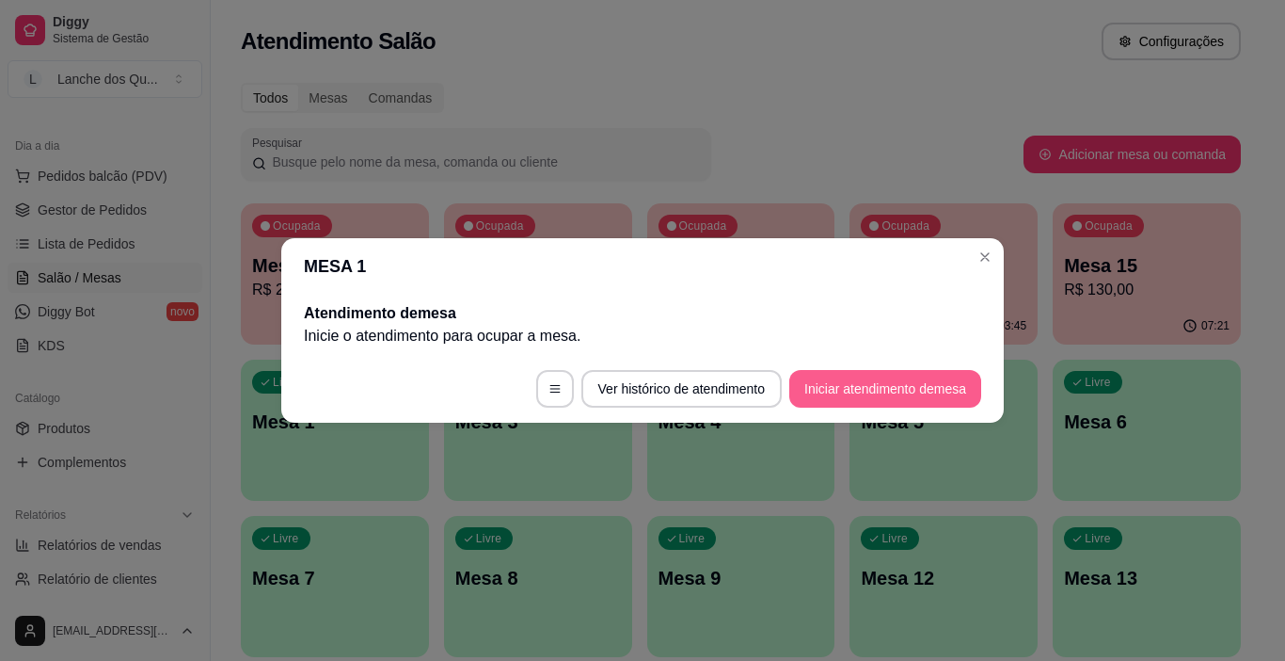
click at [829, 384] on button "Iniciar atendimento de mesa" at bounding box center [886, 389] width 192 height 38
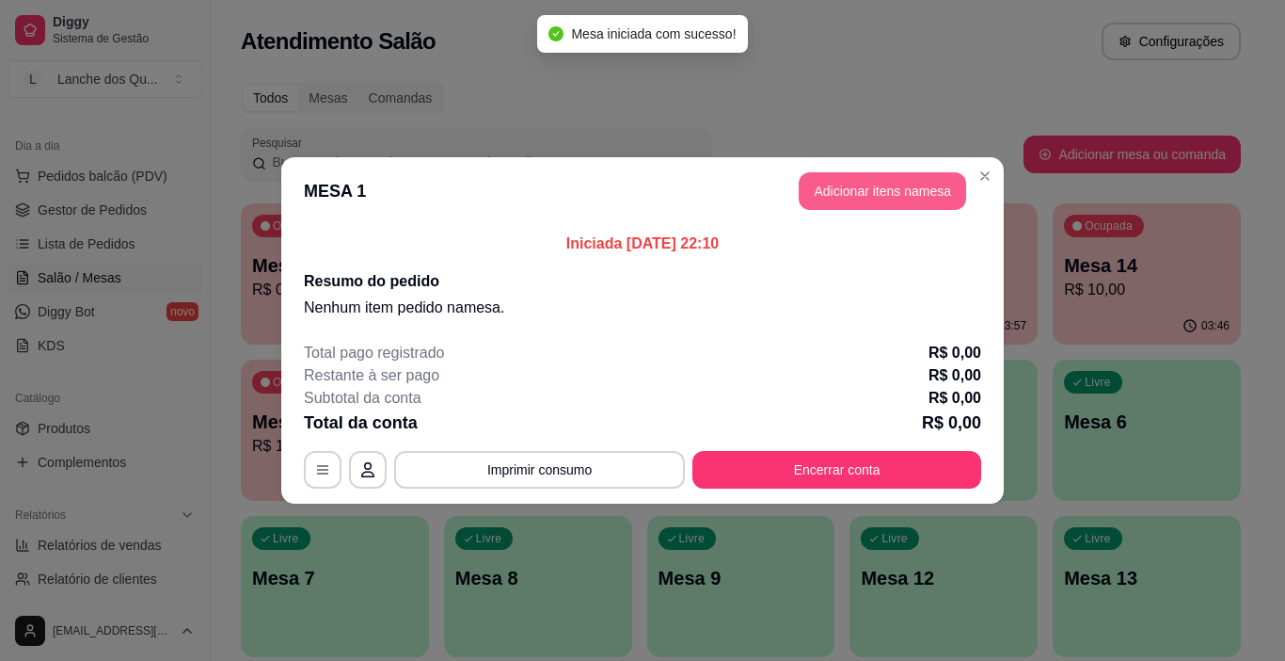
click at [886, 188] on button "Adicionar itens na mesa" at bounding box center [883, 191] width 168 height 38
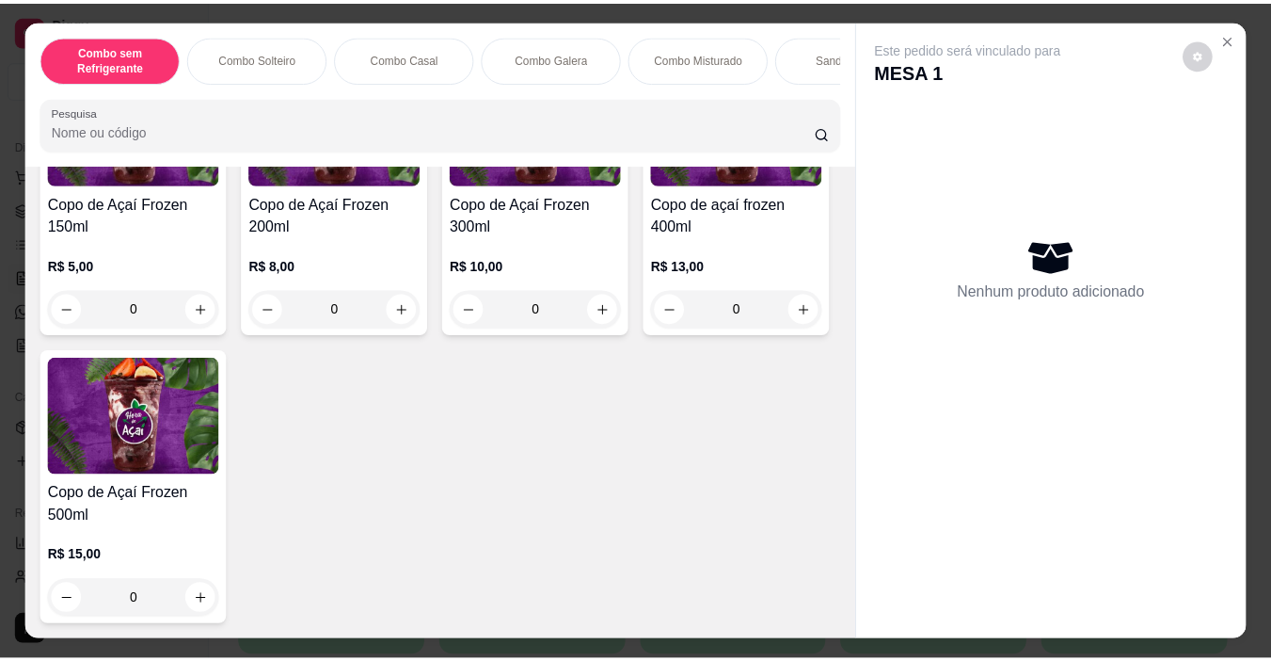
scroll to position [5835, 0]
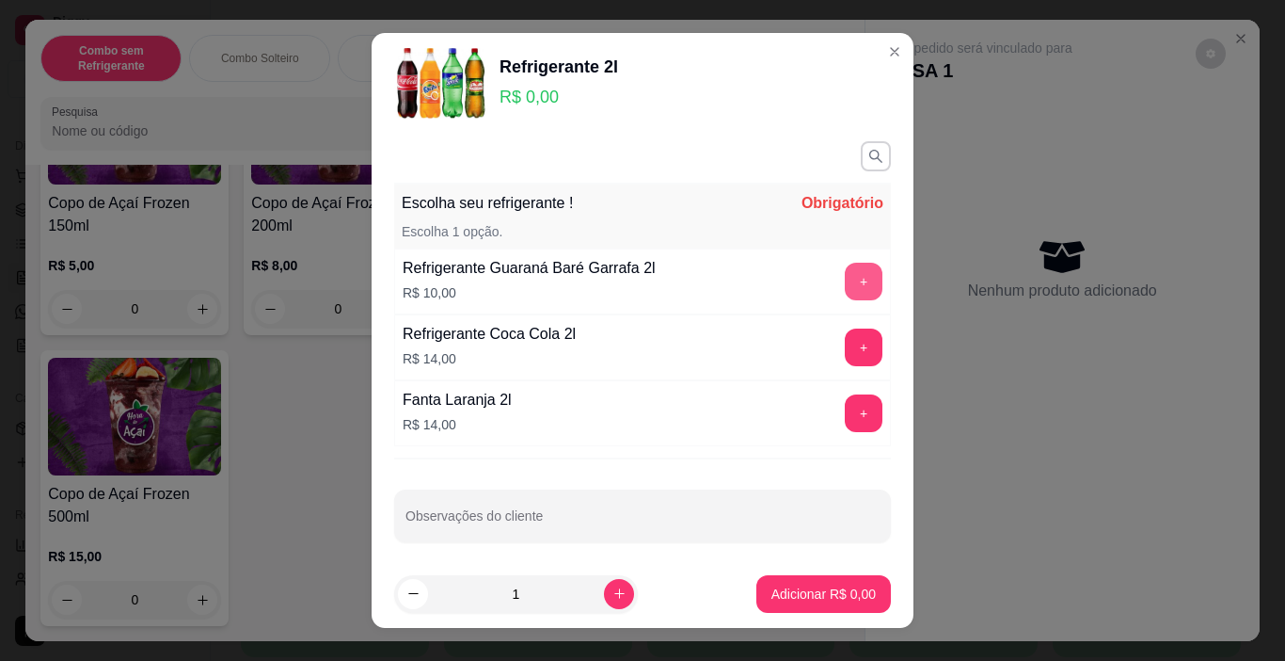
click at [845, 278] on button "+" at bounding box center [864, 282] width 38 height 38
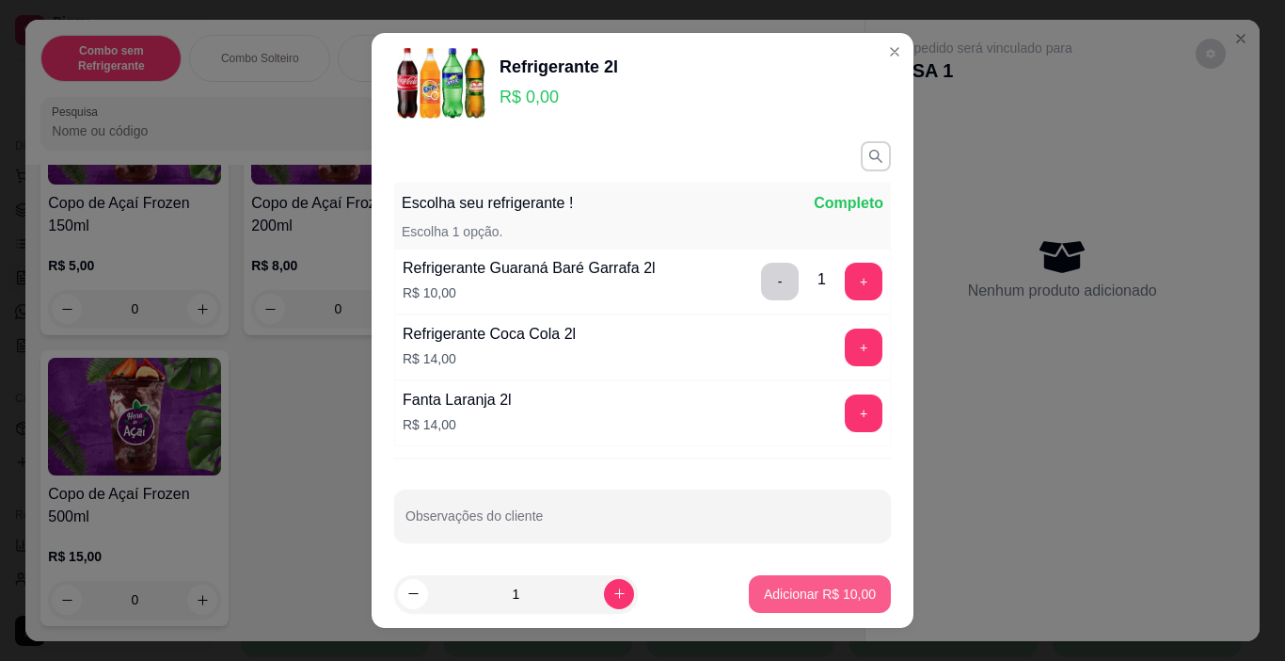
click at [822, 600] on p "Adicionar R$ 10,00" at bounding box center [820, 593] width 112 height 19
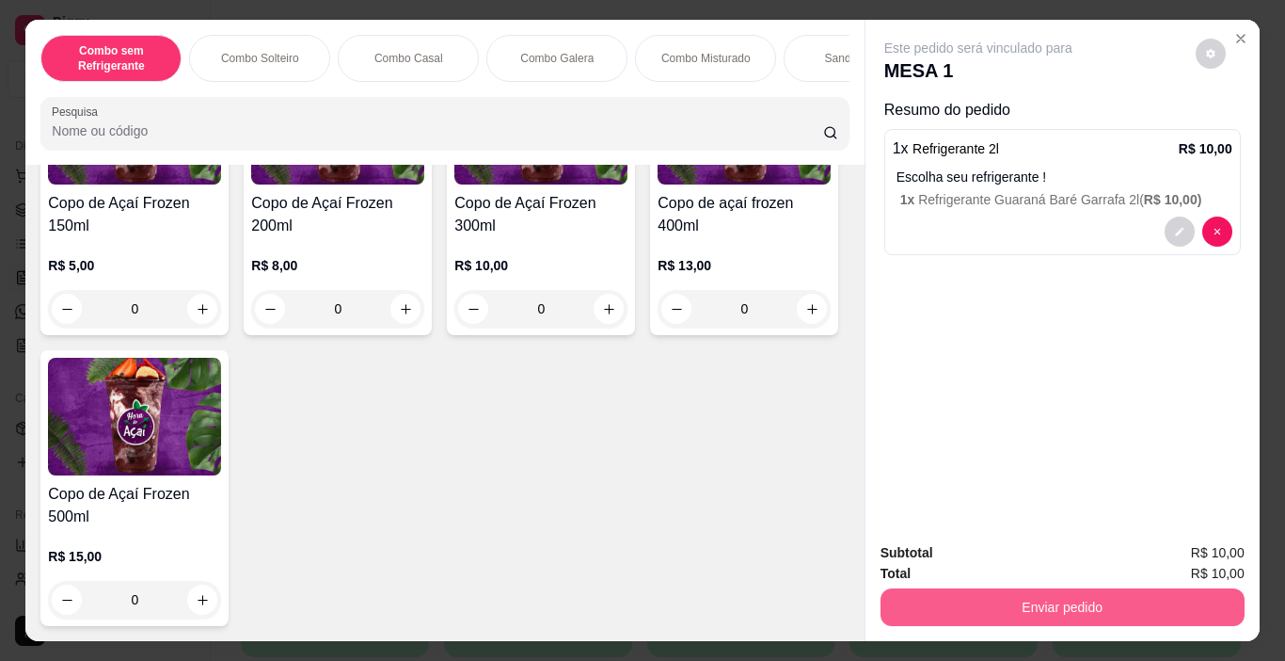
click at [991, 597] on button "Enviar pedido" at bounding box center [1063, 607] width 364 height 38
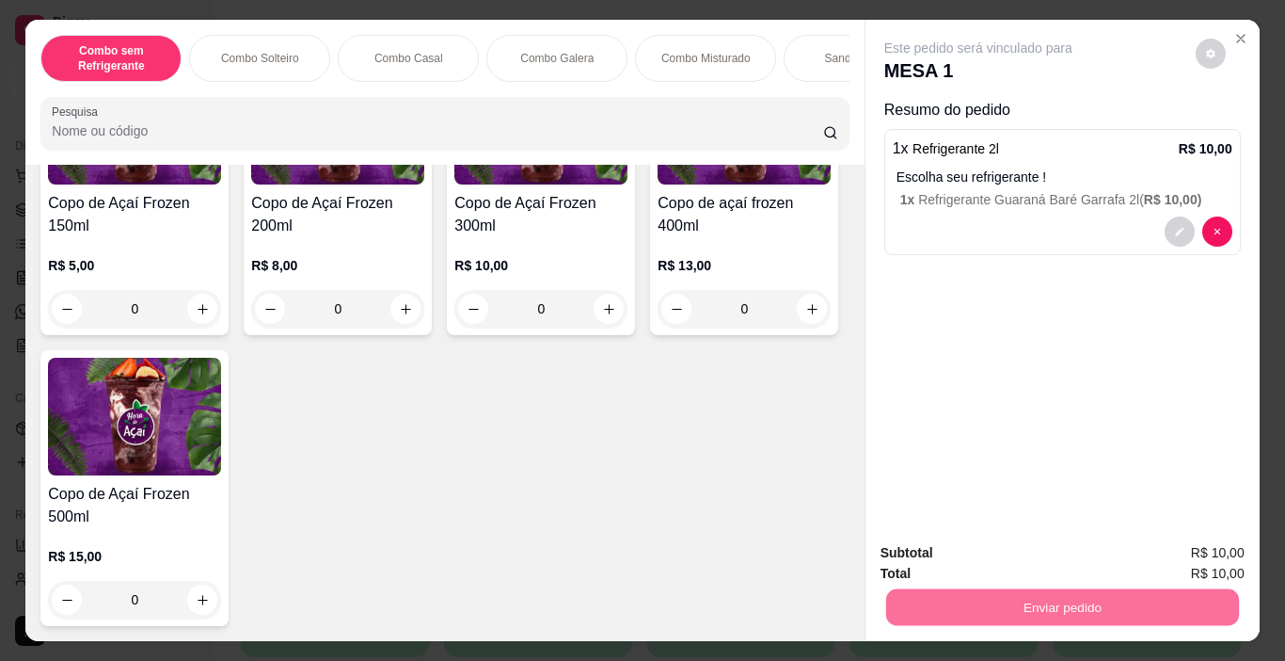
click at [1170, 559] on button "Enviar pedido" at bounding box center [1195, 553] width 106 height 36
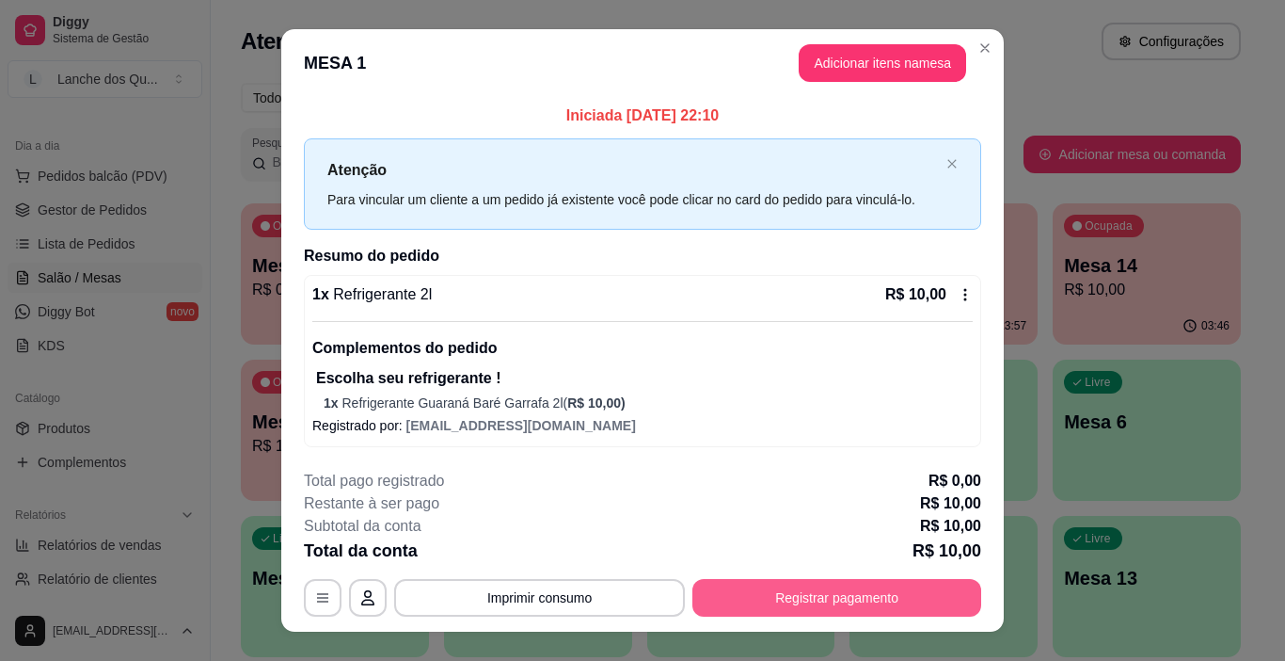
click at [866, 599] on button "Registrar pagamento" at bounding box center [837, 598] width 289 height 38
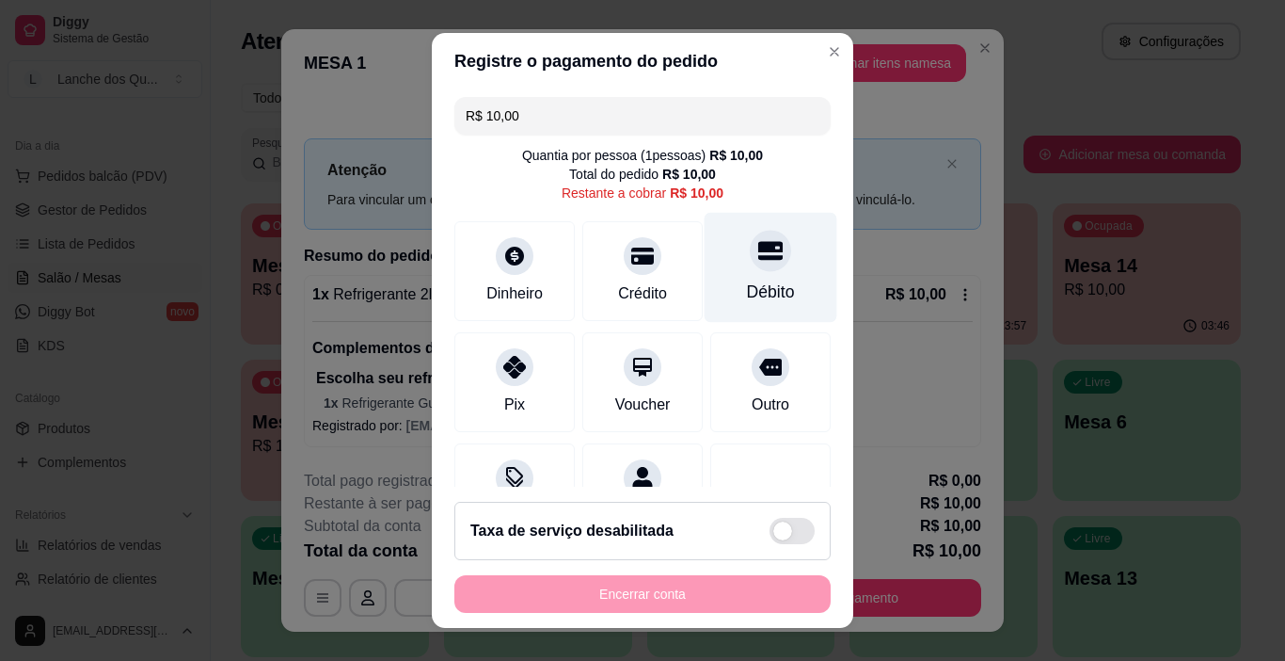
click at [747, 291] on div "Débito" at bounding box center [771, 291] width 48 height 24
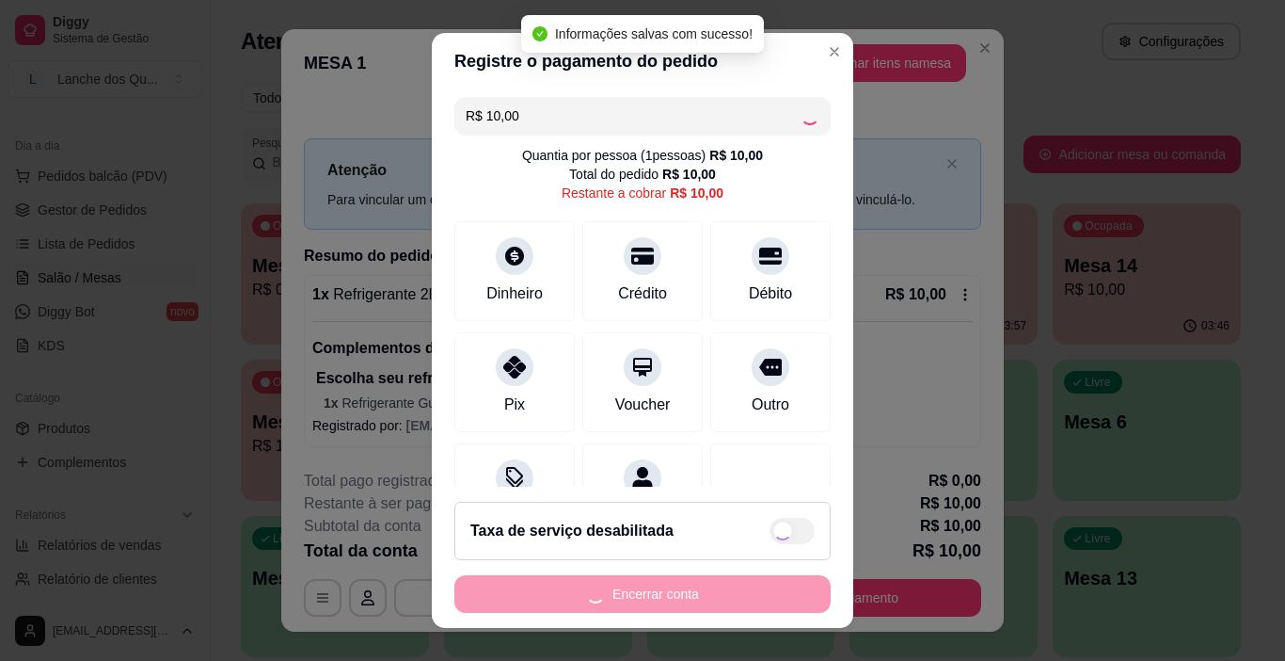
type input "R$ 0,00"
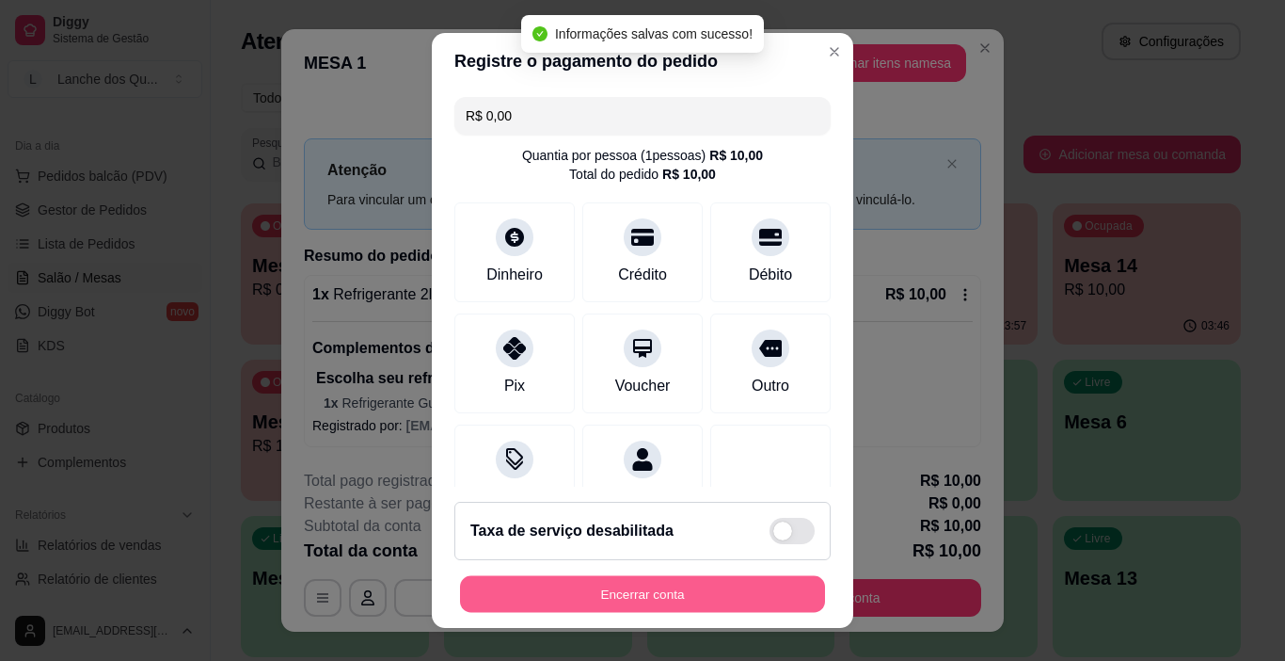
click at [637, 594] on button "Encerrar conta" at bounding box center [642, 594] width 365 height 37
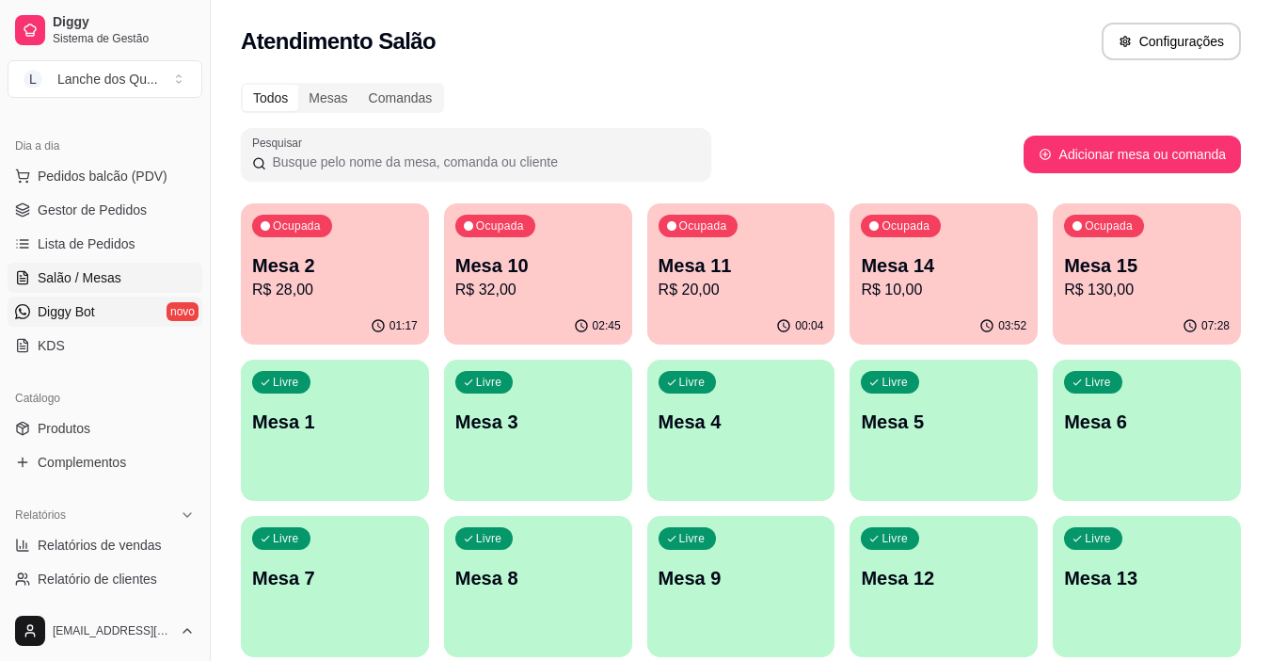
click at [85, 313] on span "Diggy Bot" at bounding box center [66, 311] width 57 height 19
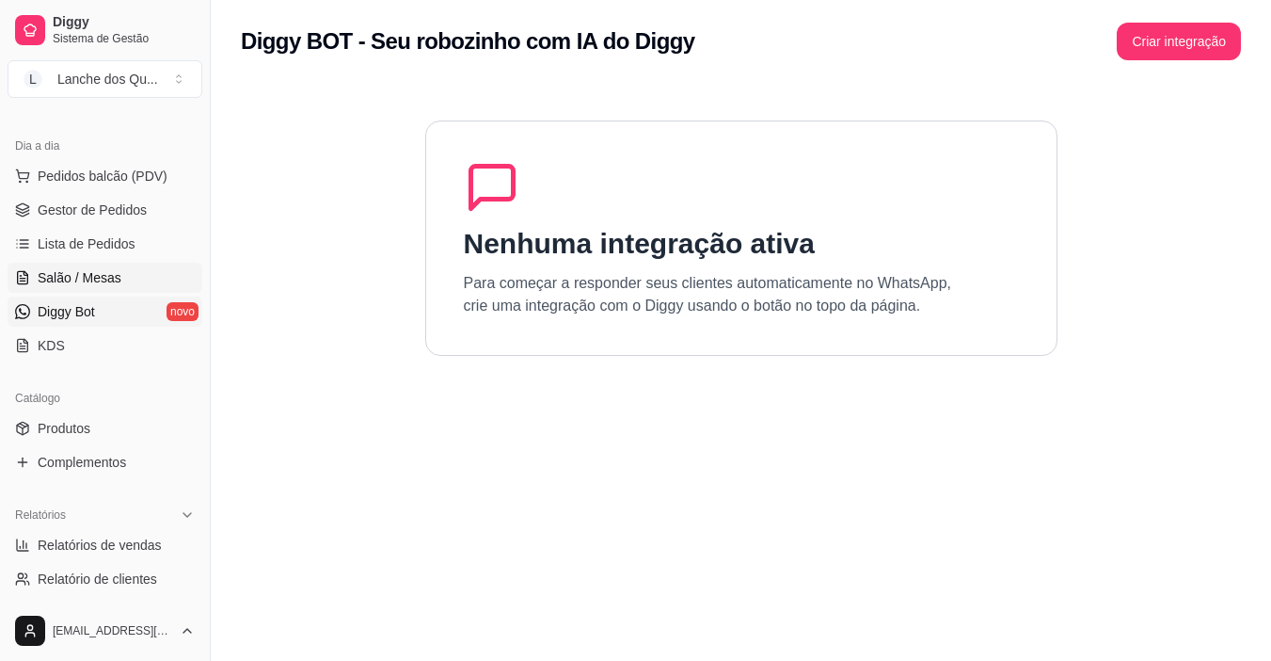
click at [93, 272] on span "Salão / Mesas" at bounding box center [80, 277] width 84 height 19
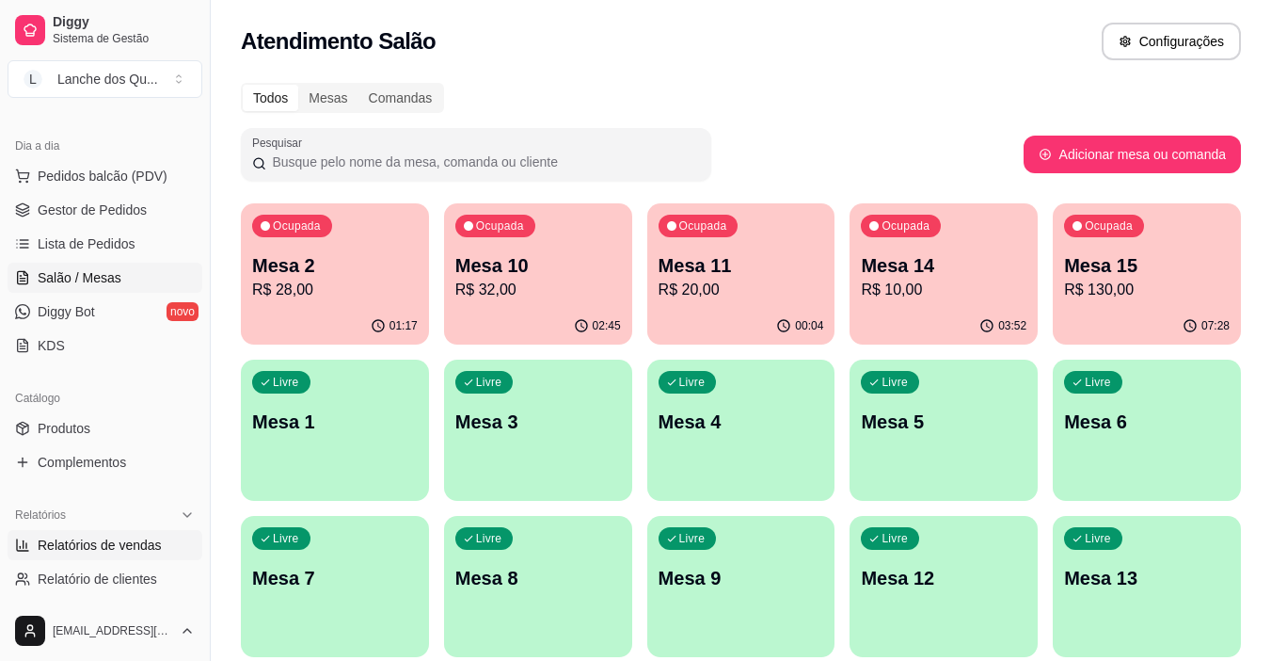
click at [144, 540] on span "Relatórios de vendas" at bounding box center [100, 544] width 124 height 19
select select "ALL"
select select "0"
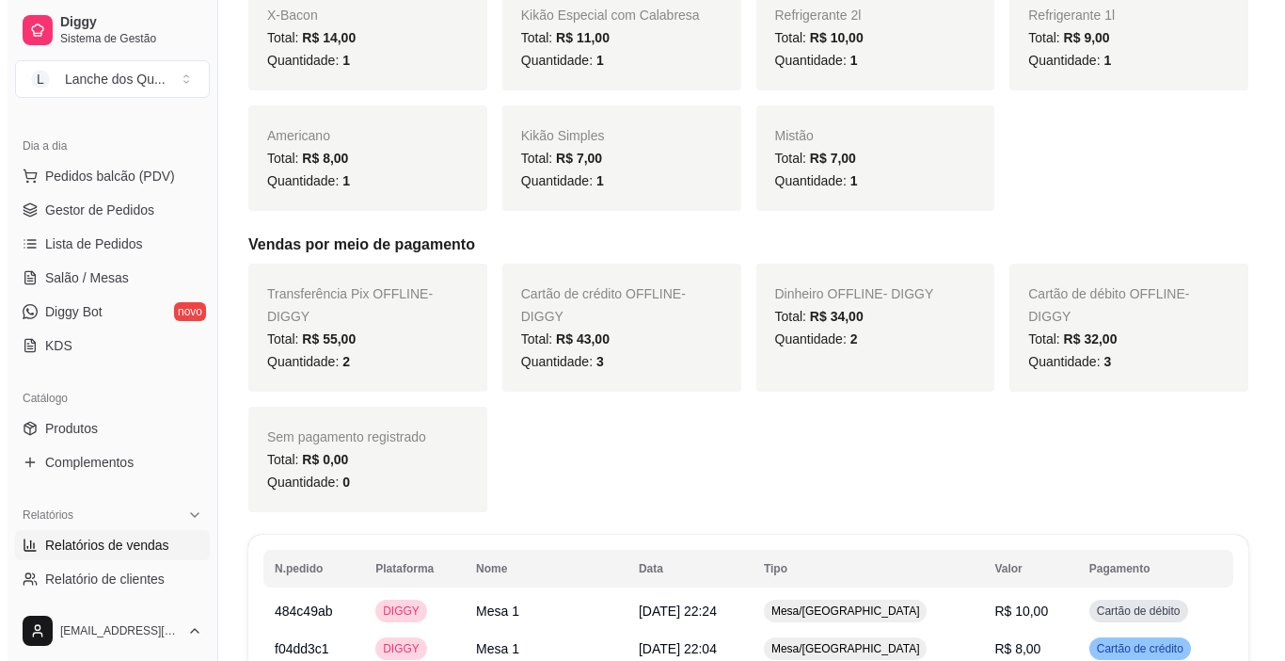
scroll to position [847, 0]
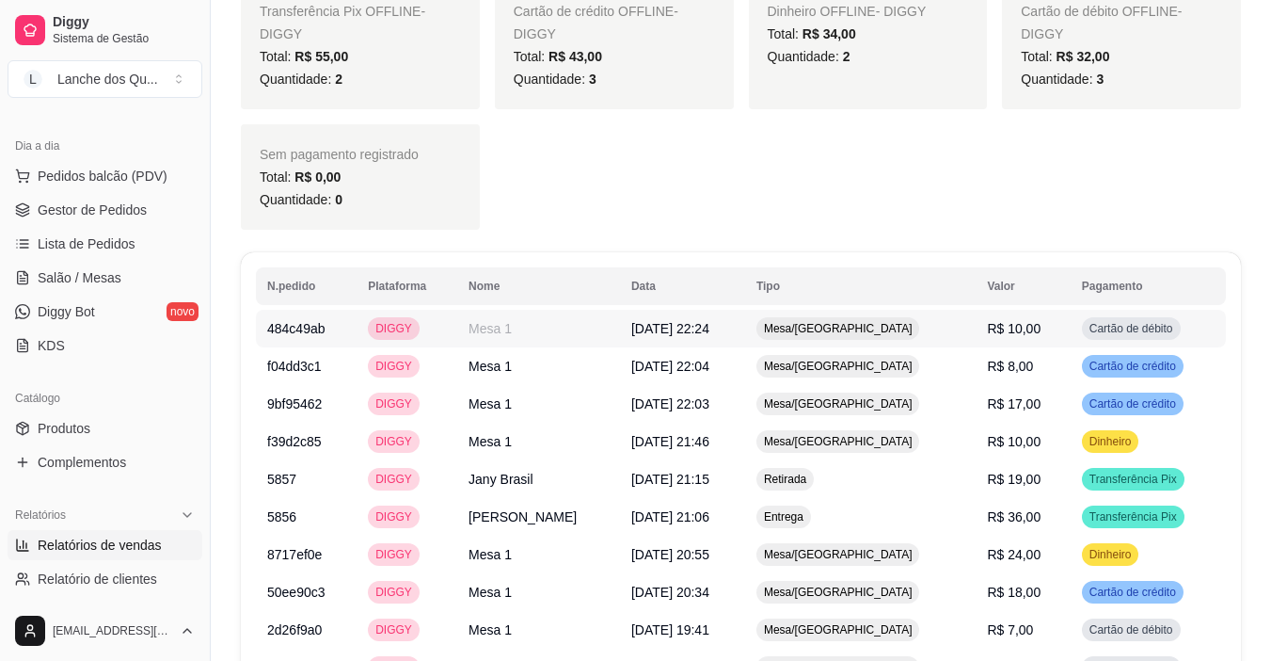
click at [1068, 327] on td "R$ 10,00" at bounding box center [1023, 329] width 94 height 38
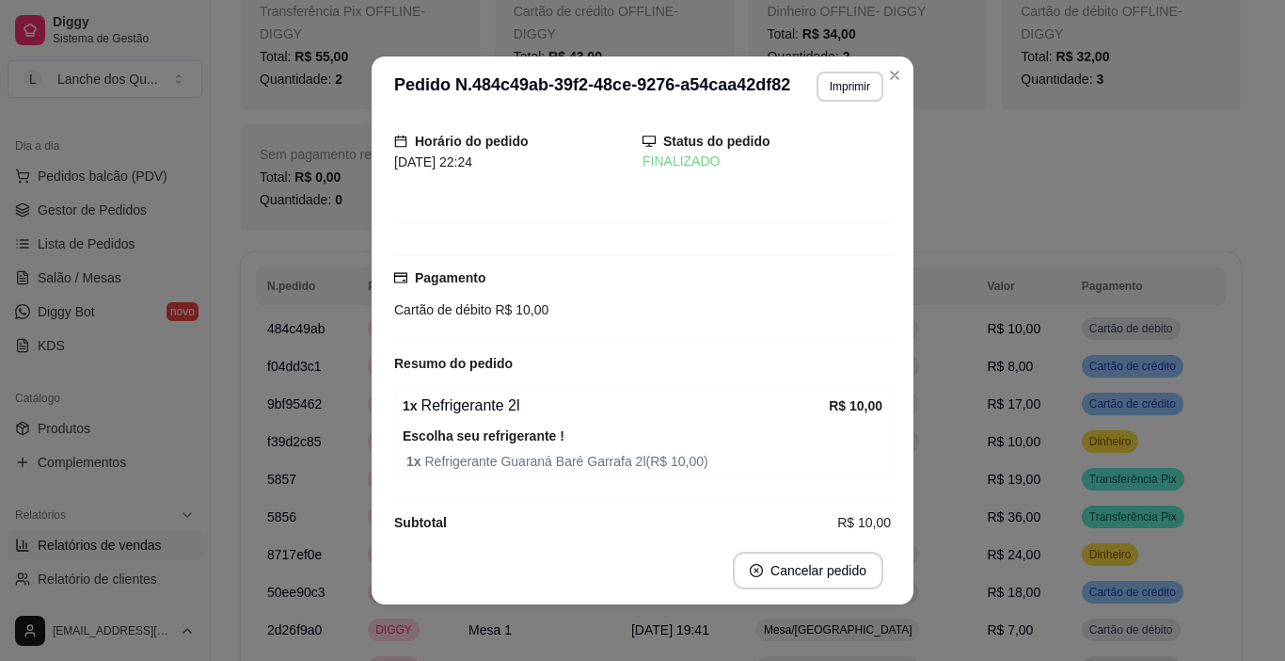
scroll to position [78, 0]
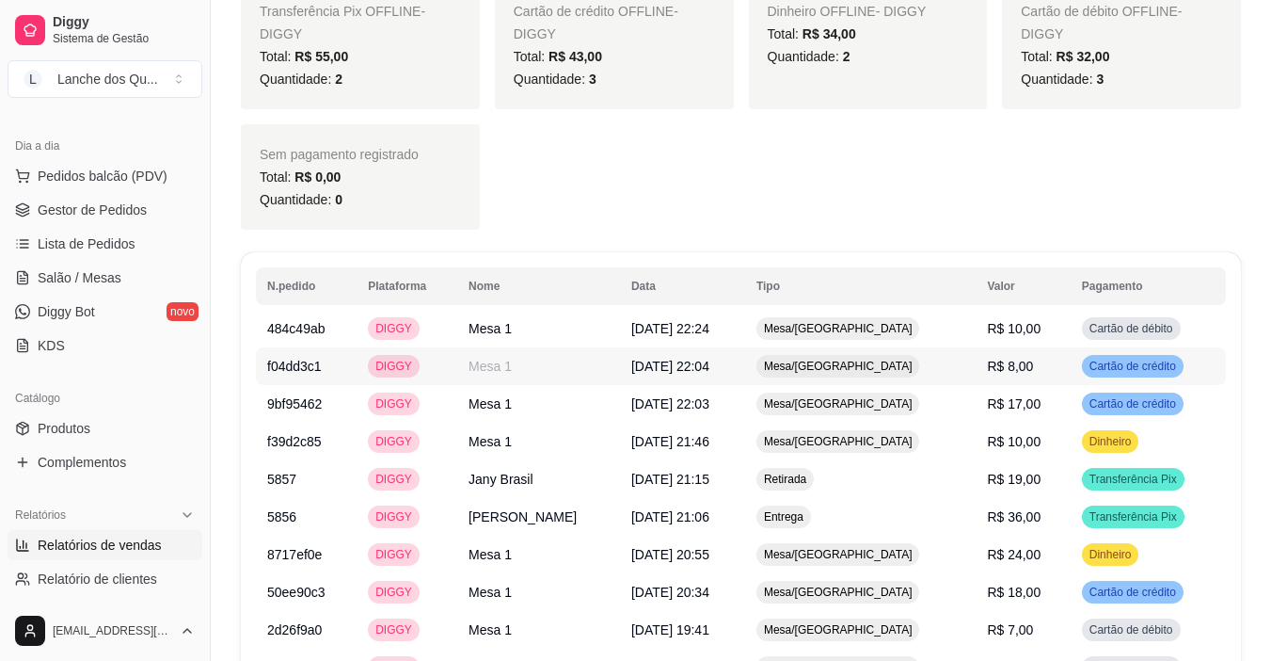
click at [1108, 354] on td "Cartão de crédito" at bounding box center [1148, 366] width 155 height 38
click at [1063, 448] on td "R$ 10,00" at bounding box center [1023, 442] width 94 height 38
click at [1070, 401] on td "R$ 17,00" at bounding box center [1023, 404] width 94 height 38
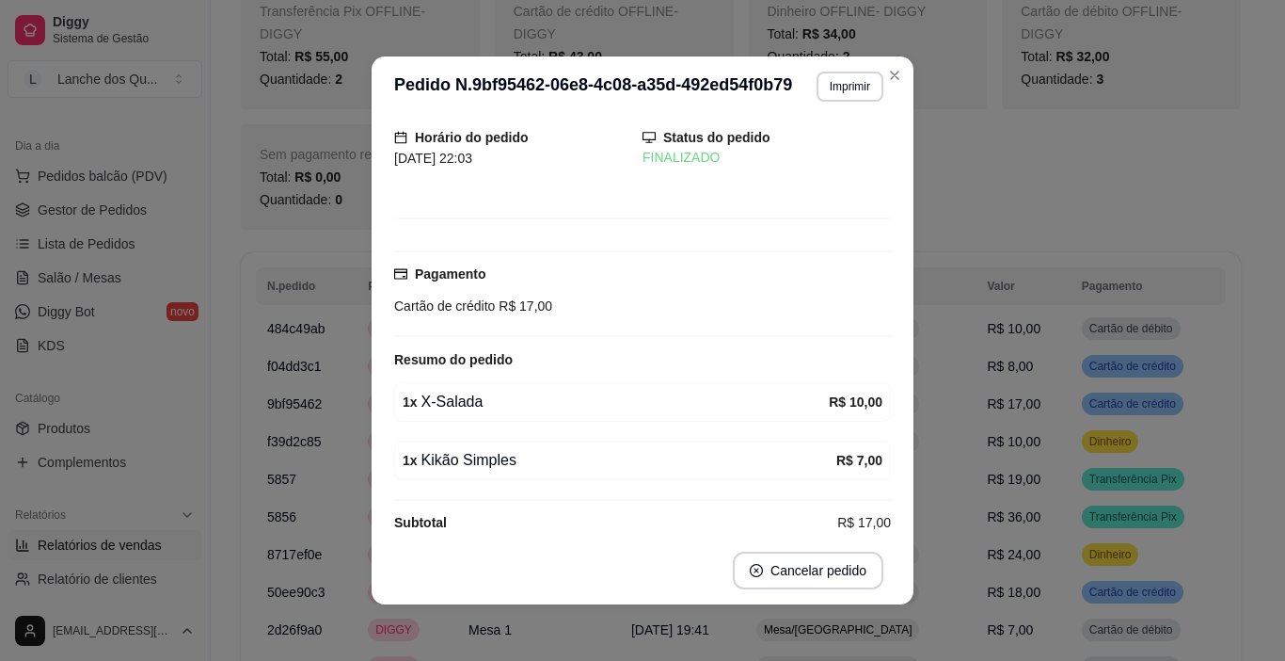
scroll to position [82, 0]
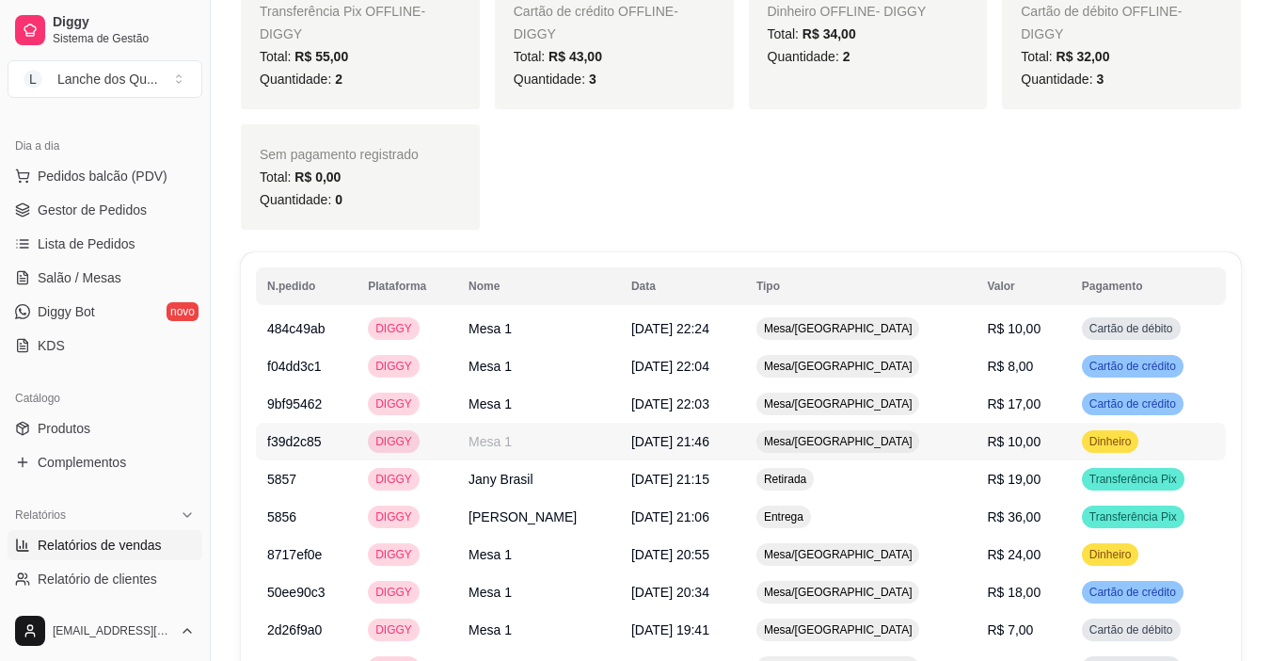
click at [1074, 446] on td "Dinheiro" at bounding box center [1148, 442] width 155 height 38
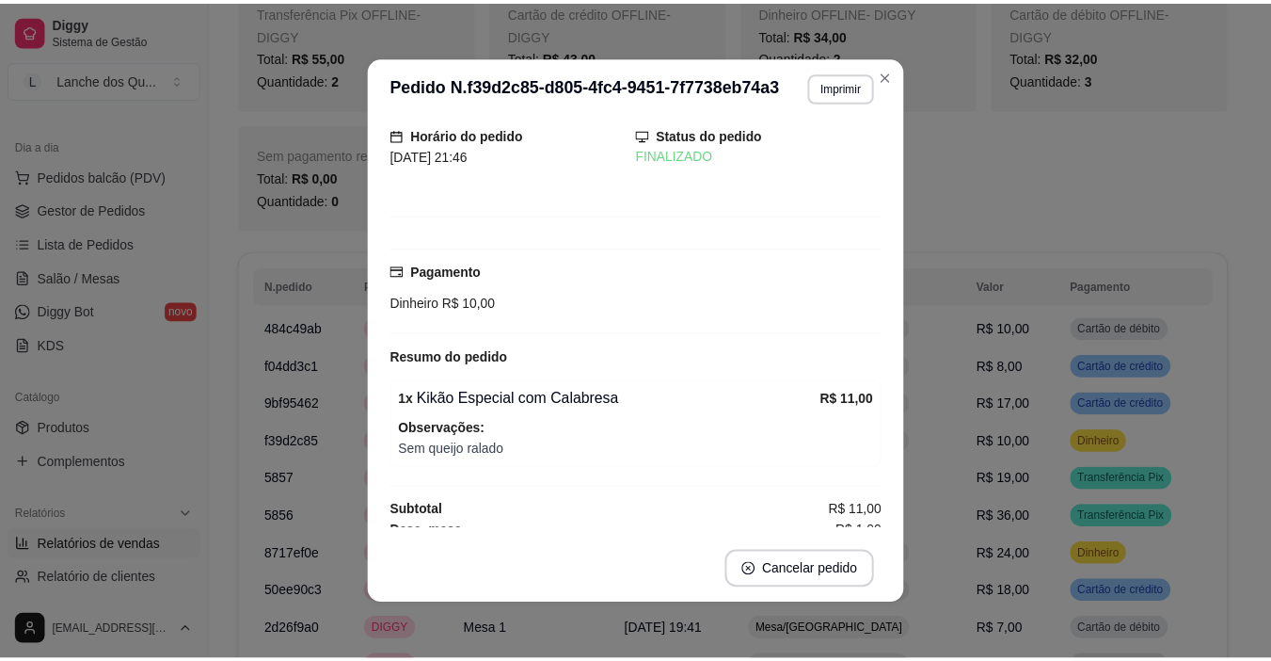
scroll to position [93, 0]
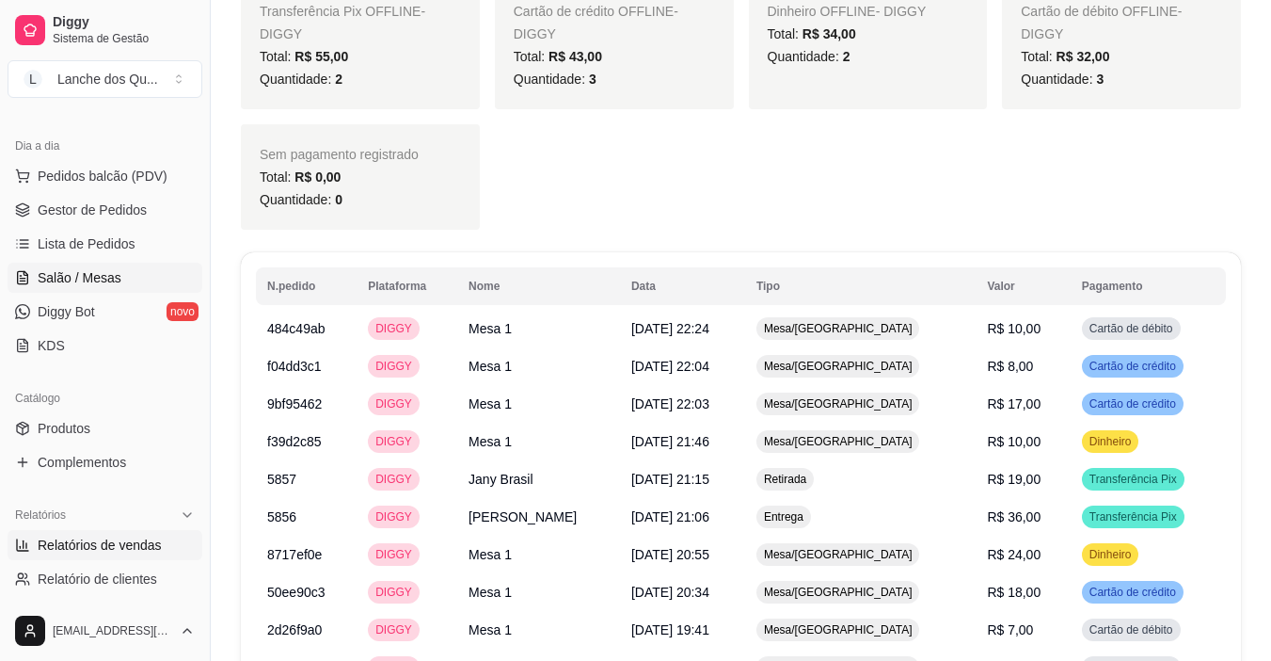
click at [57, 289] on link "Salão / Mesas" at bounding box center [105, 278] width 195 height 30
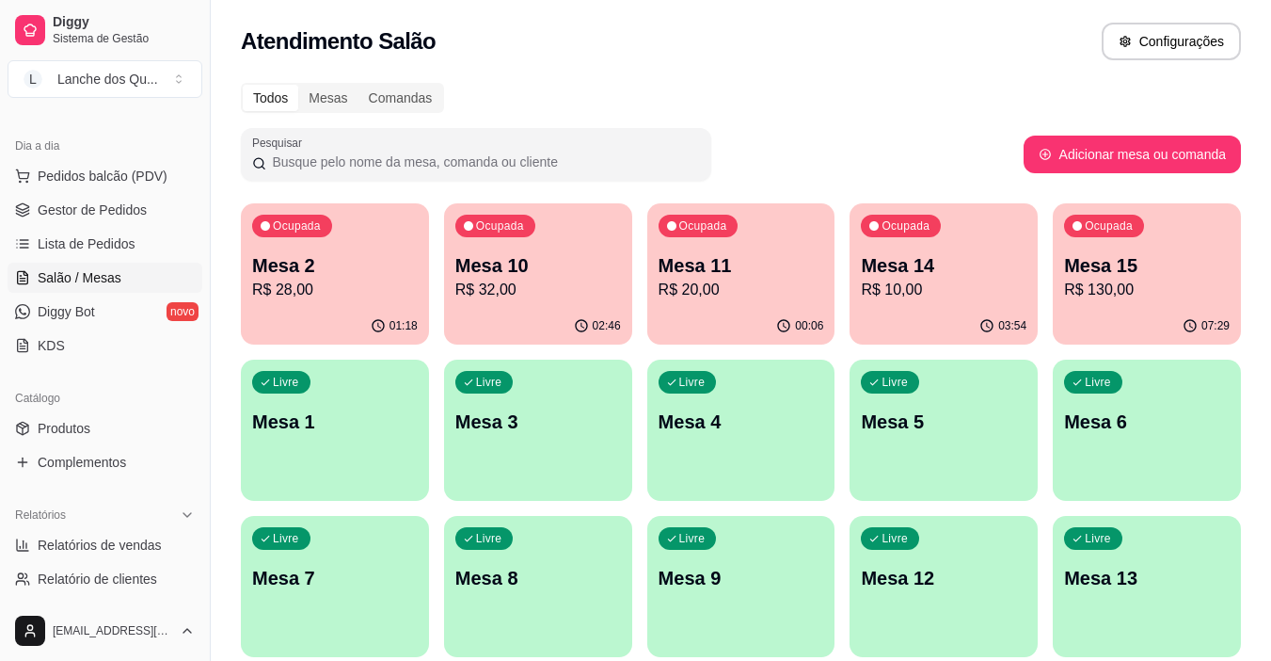
click at [343, 282] on p "R$ 28,00" at bounding box center [335, 290] width 166 height 23
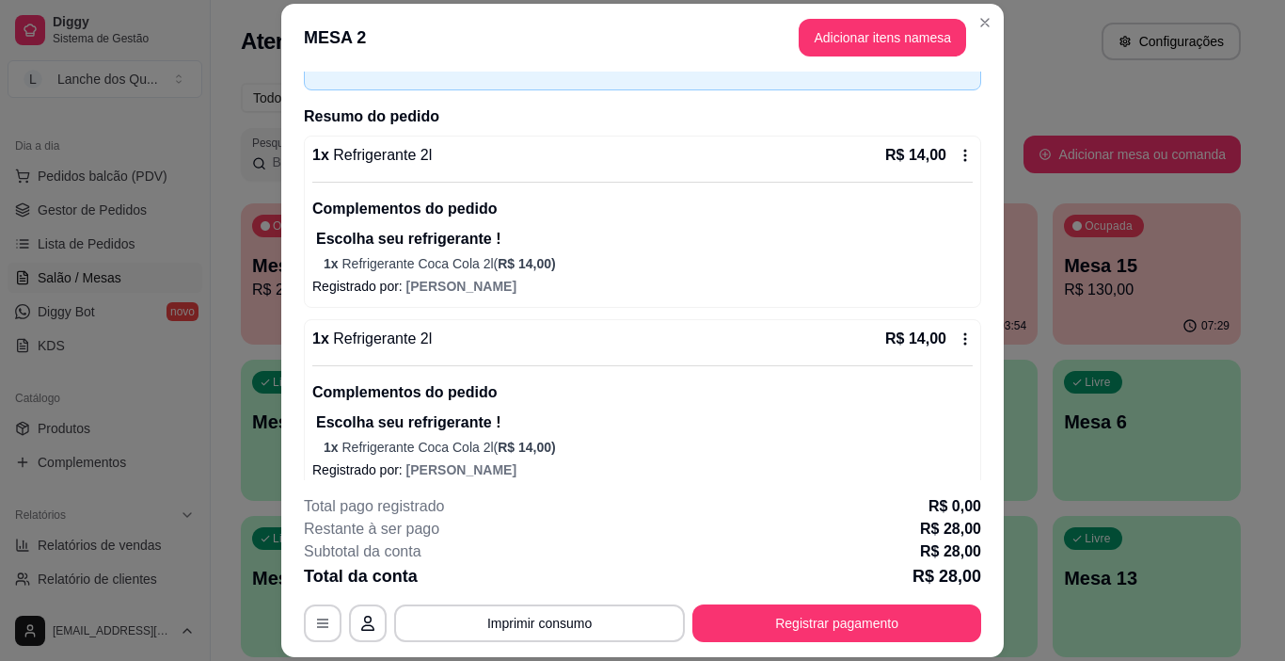
scroll to position [132, 0]
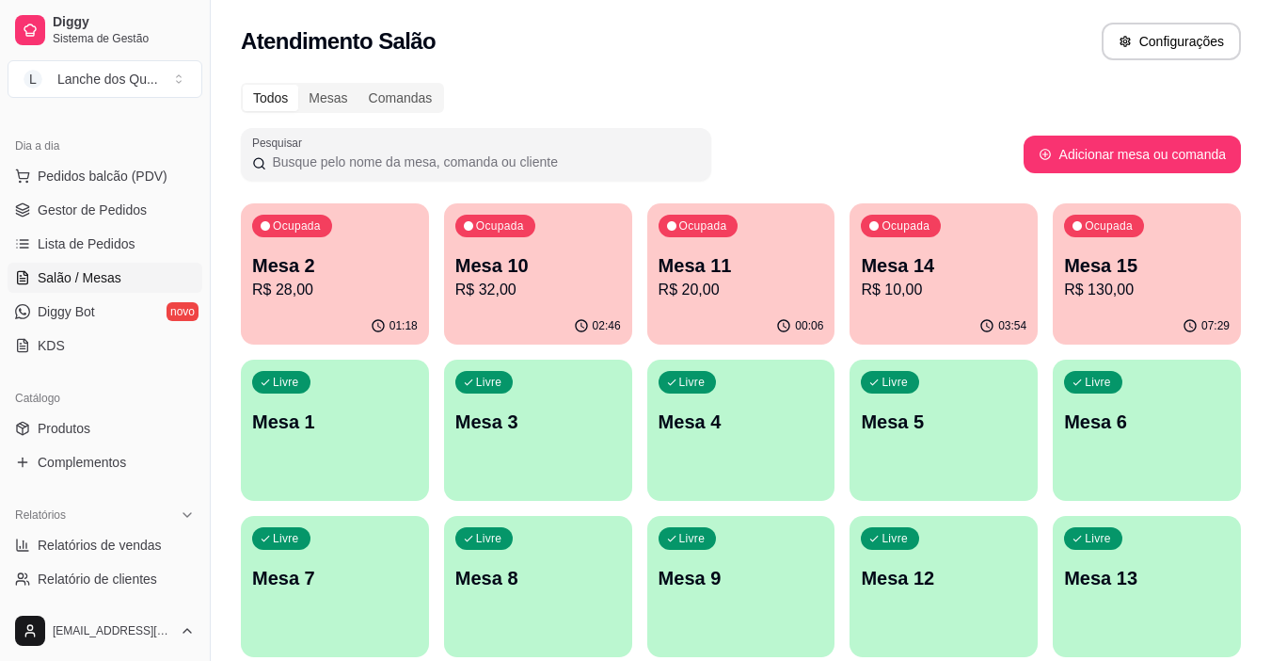
click at [558, 303] on div "Ocupada Mesa 10 R$ 32,00" at bounding box center [538, 255] width 188 height 104
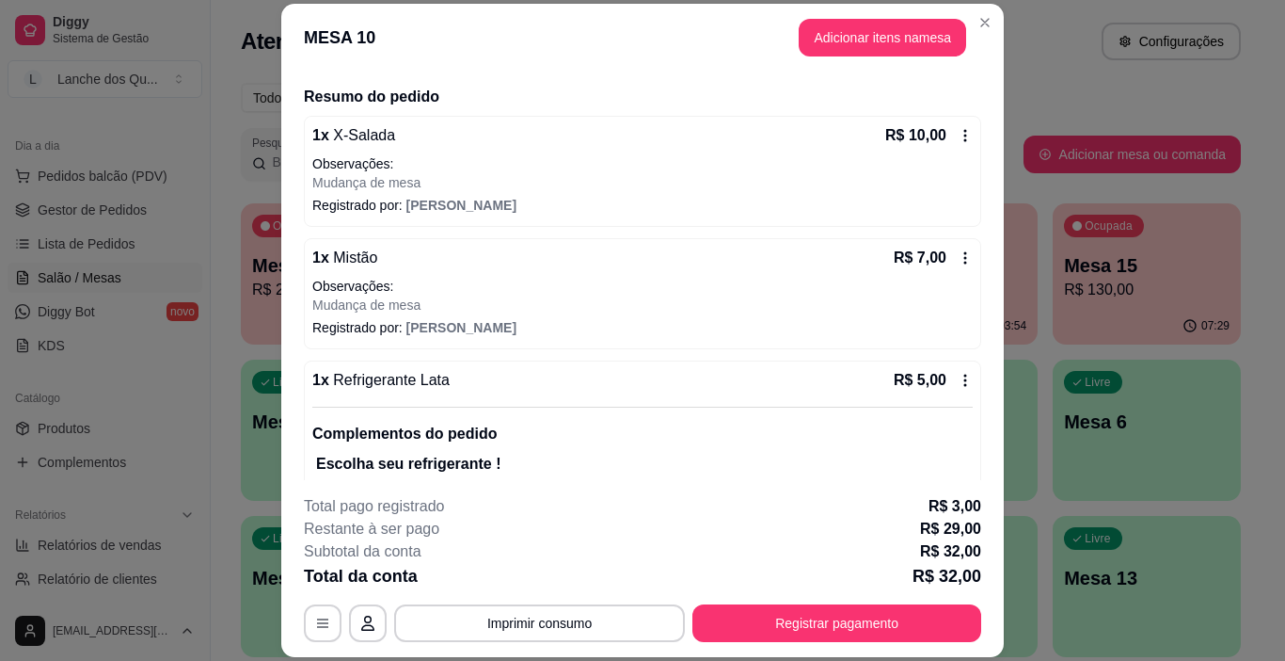
scroll to position [376, 0]
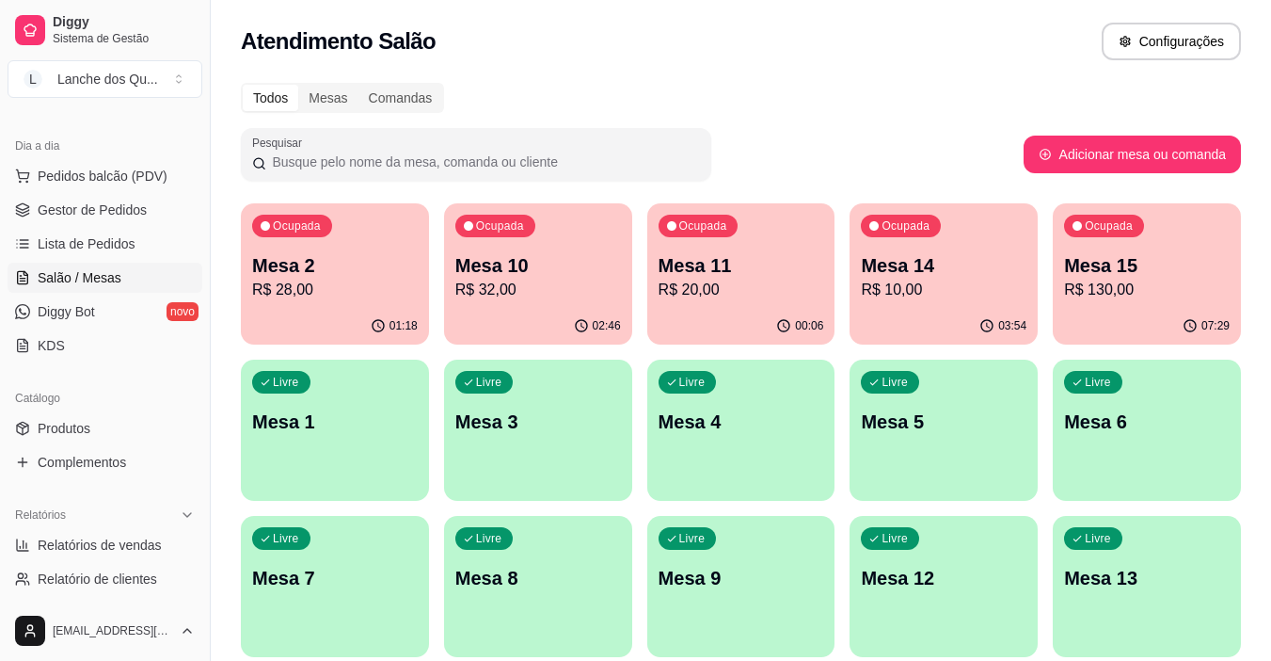
click at [294, 398] on div "Livre Mesa 1" at bounding box center [335, 418] width 188 height 119
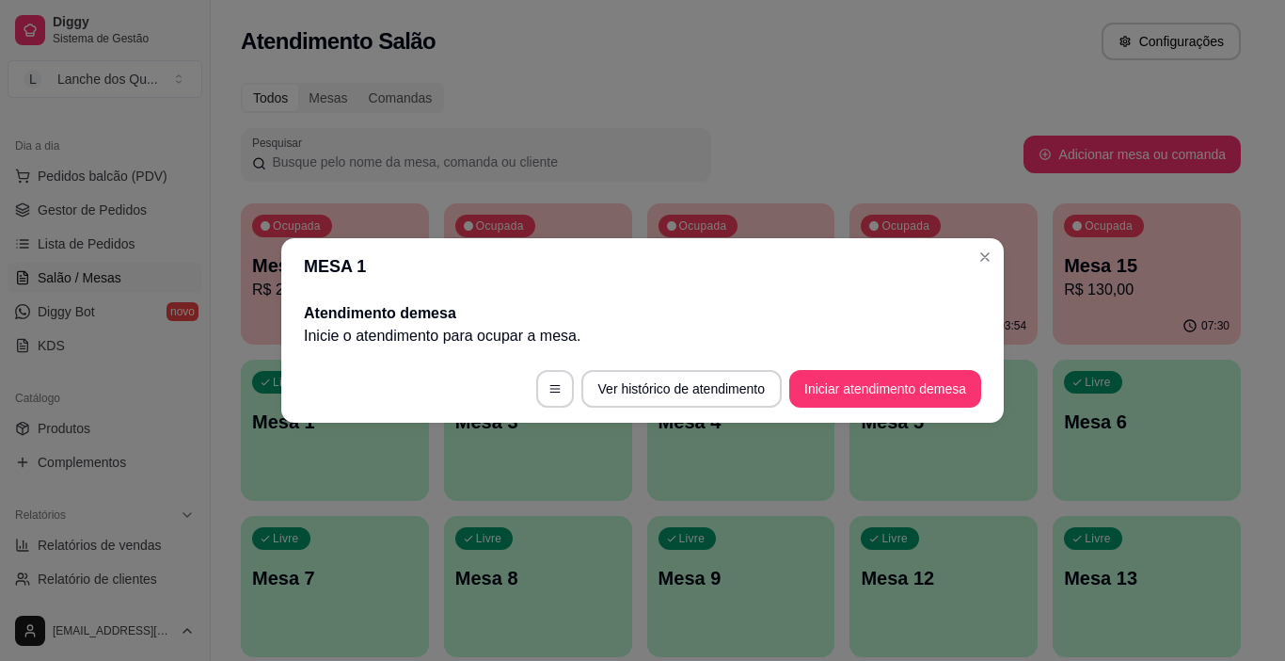
click at [894, 386] on button "Iniciar atendimento de mesa" at bounding box center [886, 389] width 192 height 38
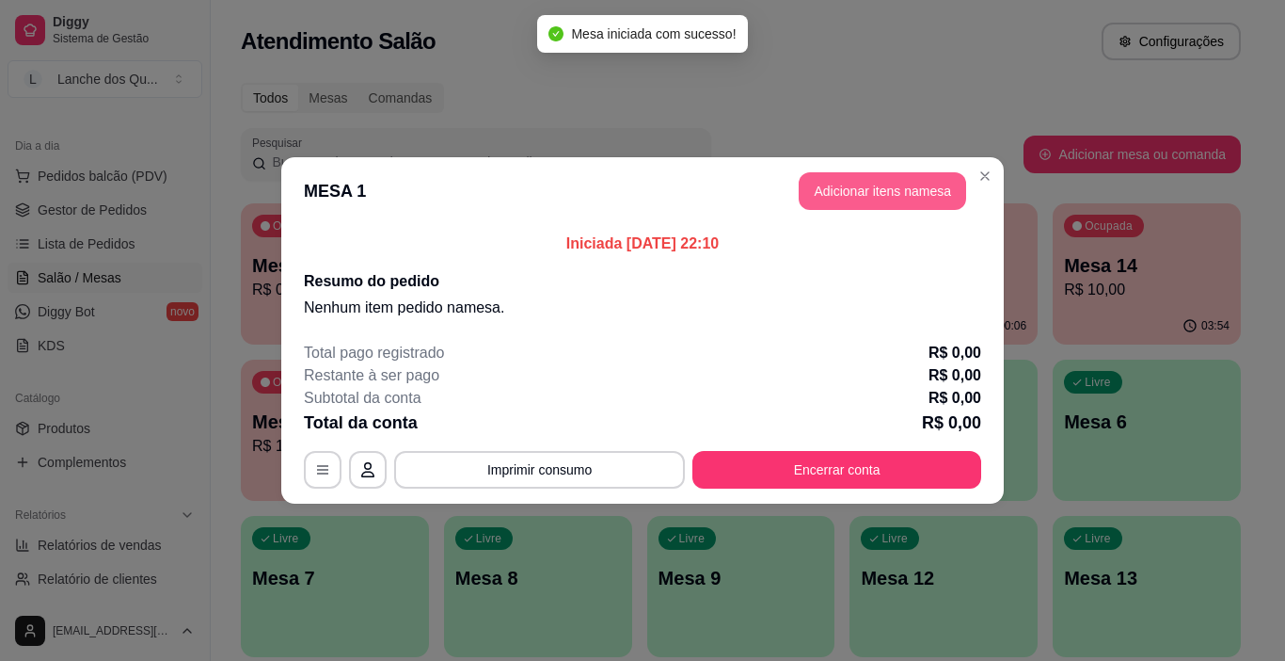
click at [833, 189] on button "Adicionar itens na mesa" at bounding box center [883, 191] width 168 height 38
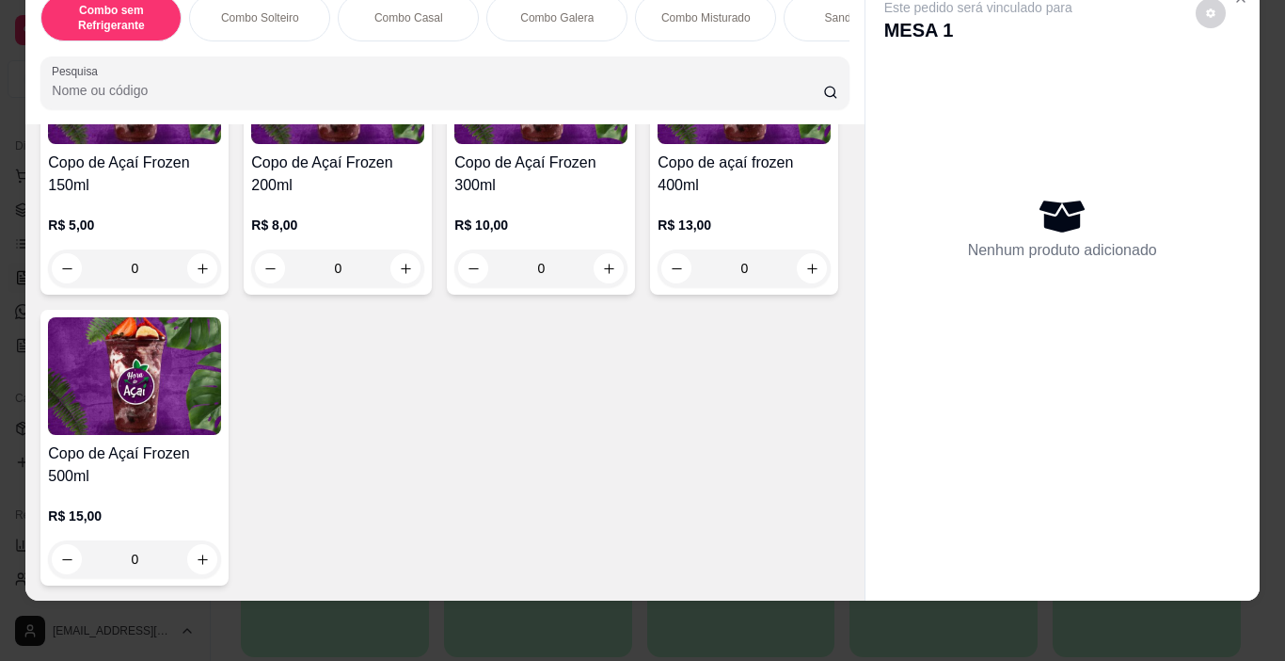
scroll to position [5262, 0]
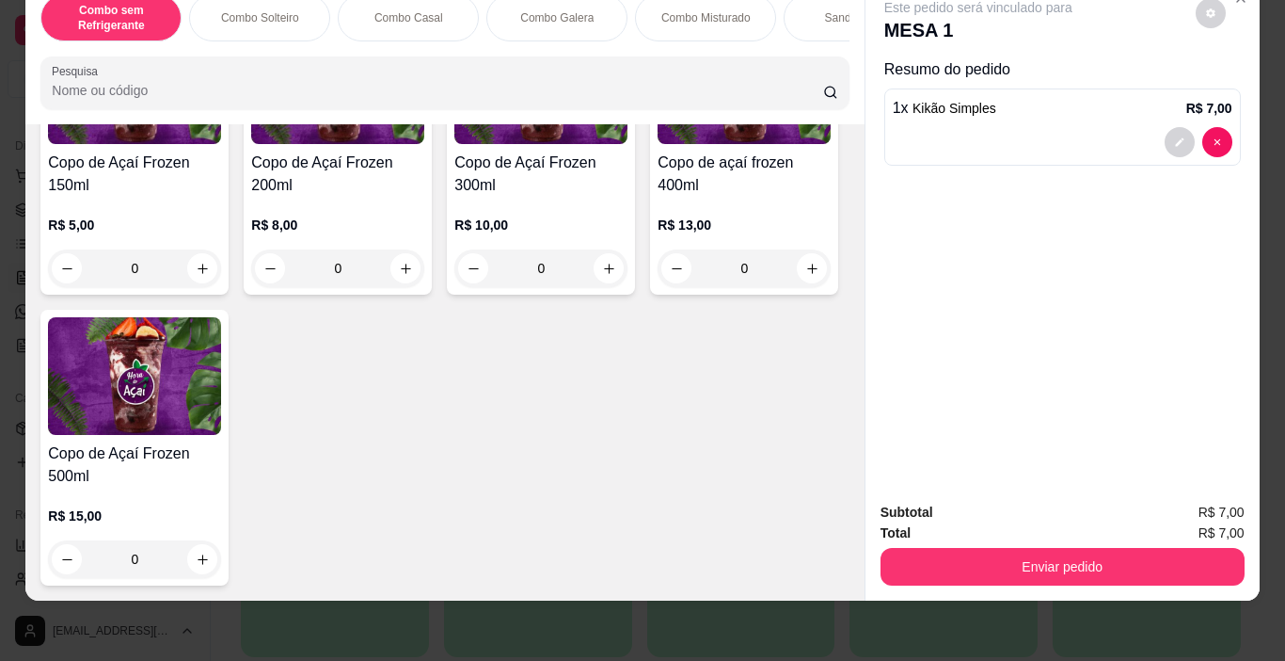
type input "3"
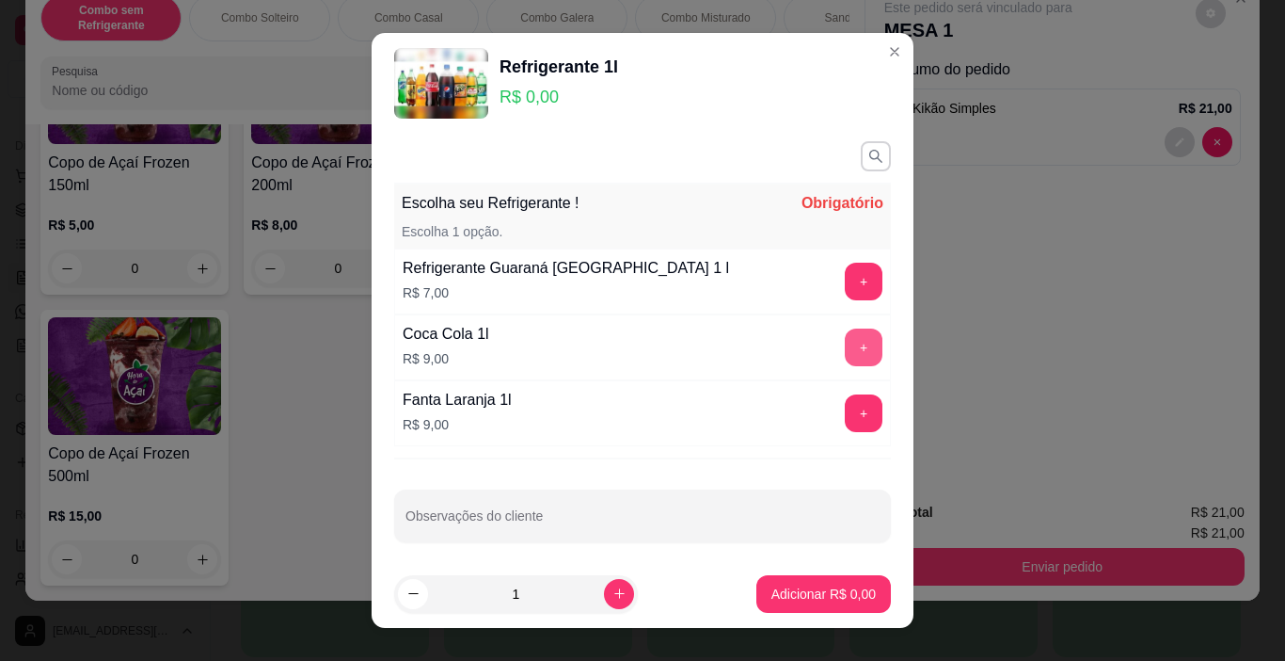
click at [845, 345] on button "+" at bounding box center [864, 347] width 38 height 38
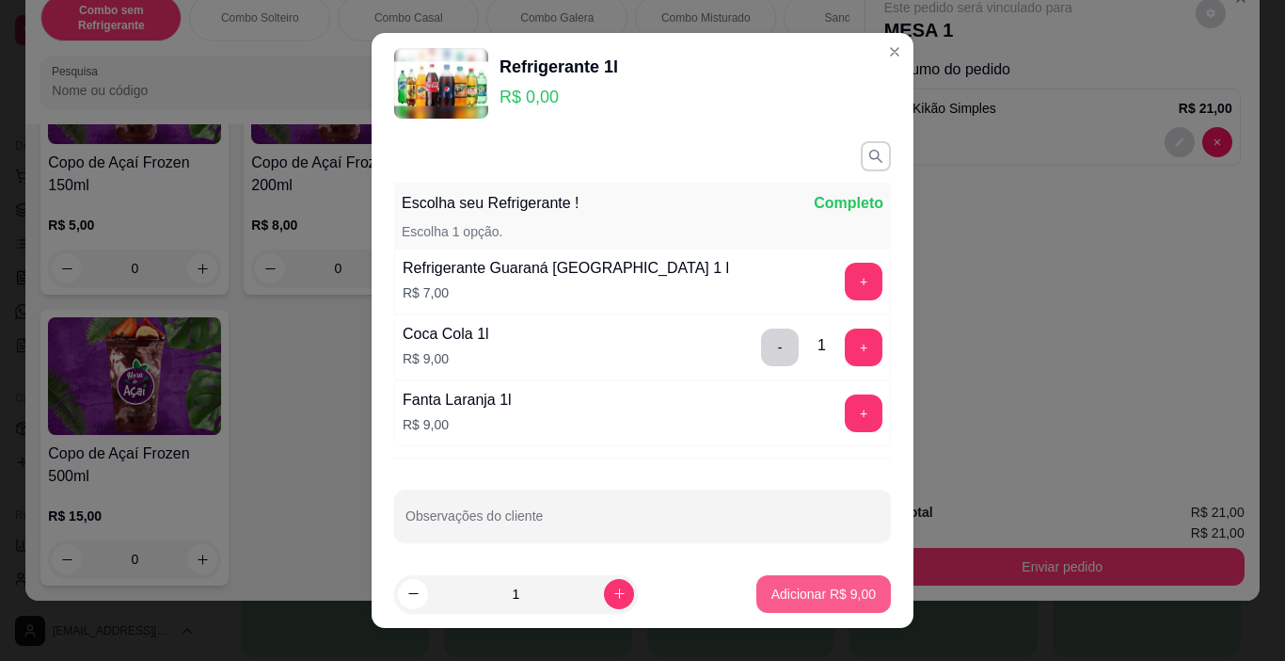
click at [834, 597] on p "Adicionar R$ 9,00" at bounding box center [824, 593] width 104 height 19
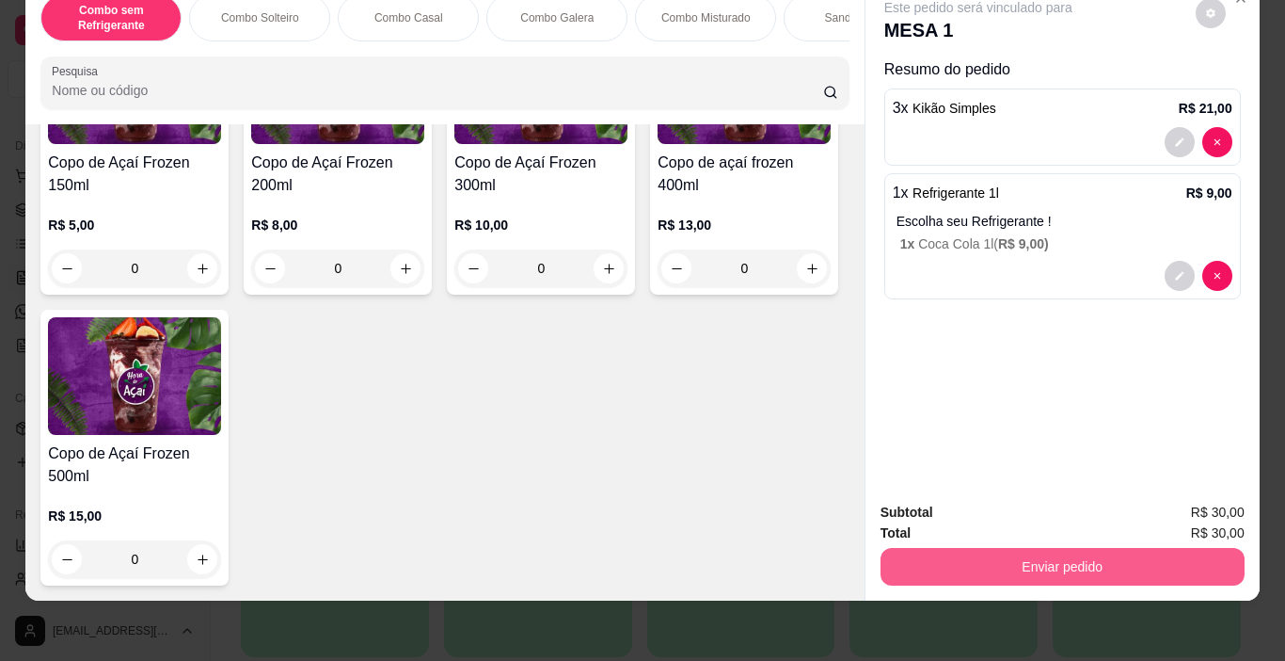
click at [1078, 565] on button "Enviar pedido" at bounding box center [1063, 567] width 364 height 38
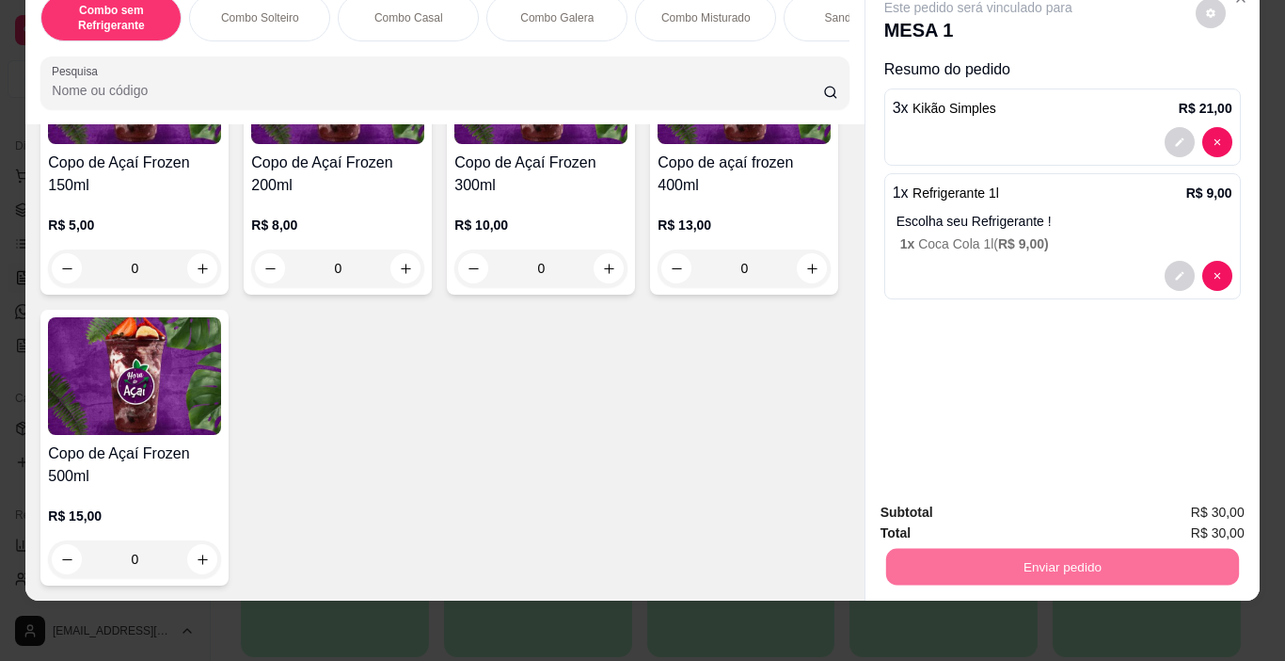
click at [1189, 491] on button "Enviar pedido" at bounding box center [1196, 505] width 104 height 35
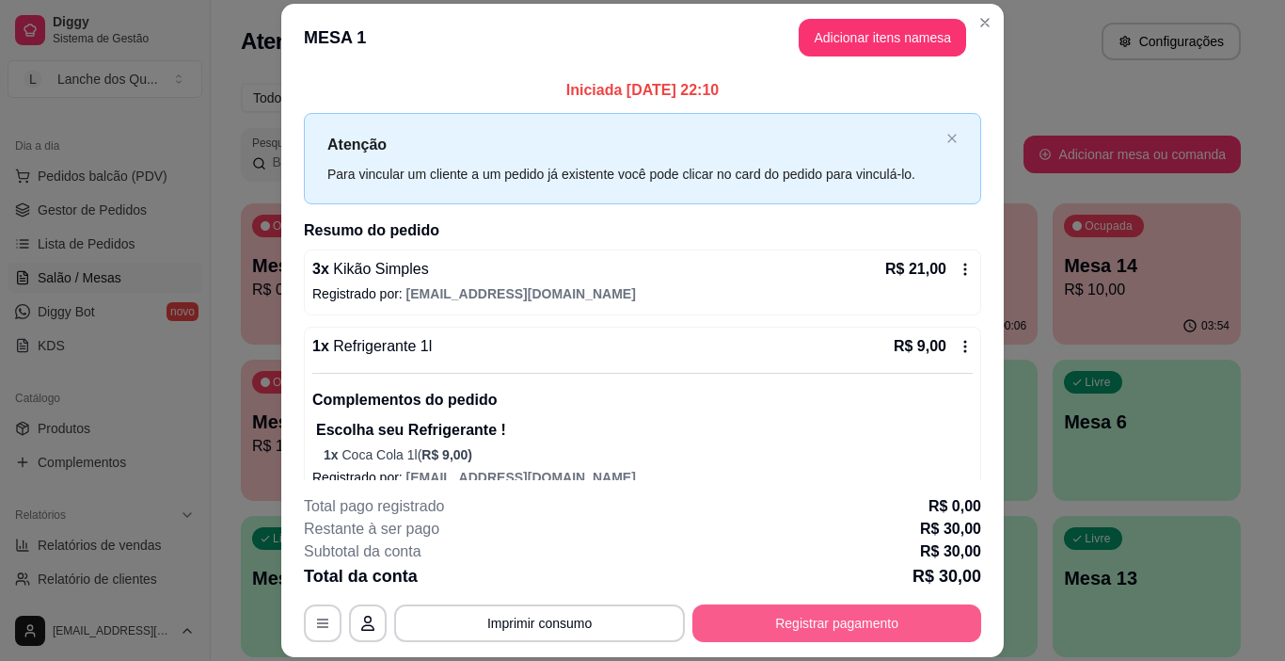
click at [885, 627] on button "Registrar pagamento" at bounding box center [837, 623] width 289 height 38
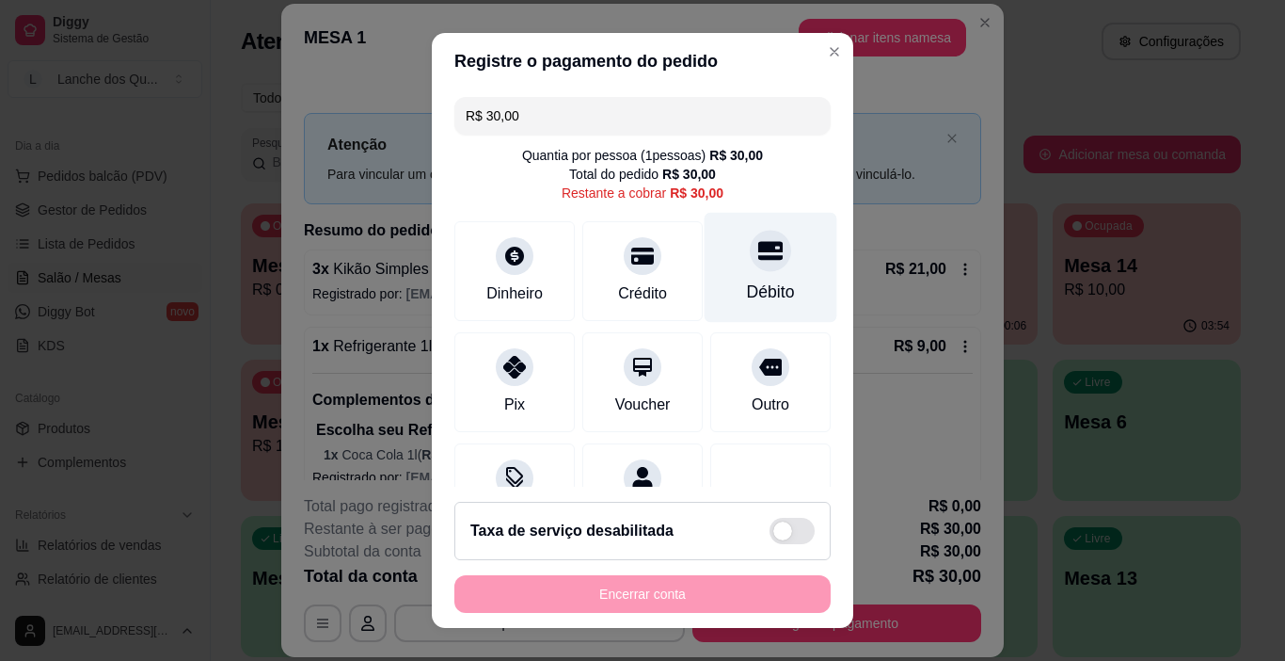
click at [759, 262] on icon at bounding box center [771, 250] width 24 height 24
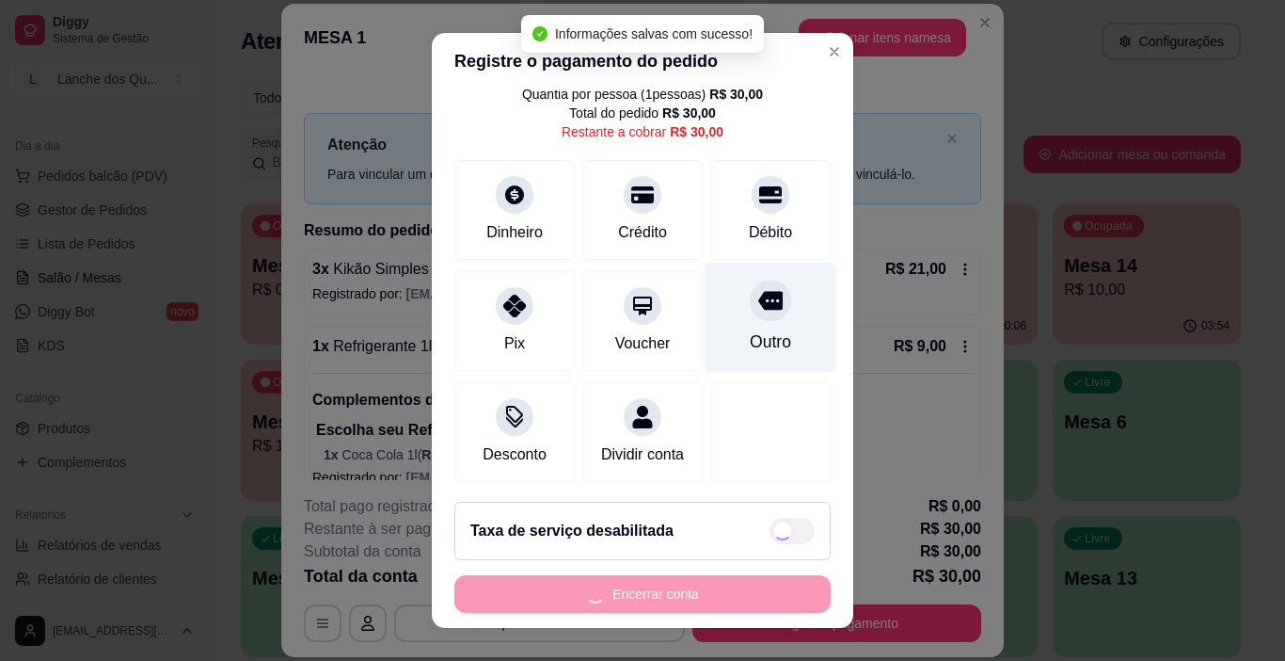
scroll to position [87, 0]
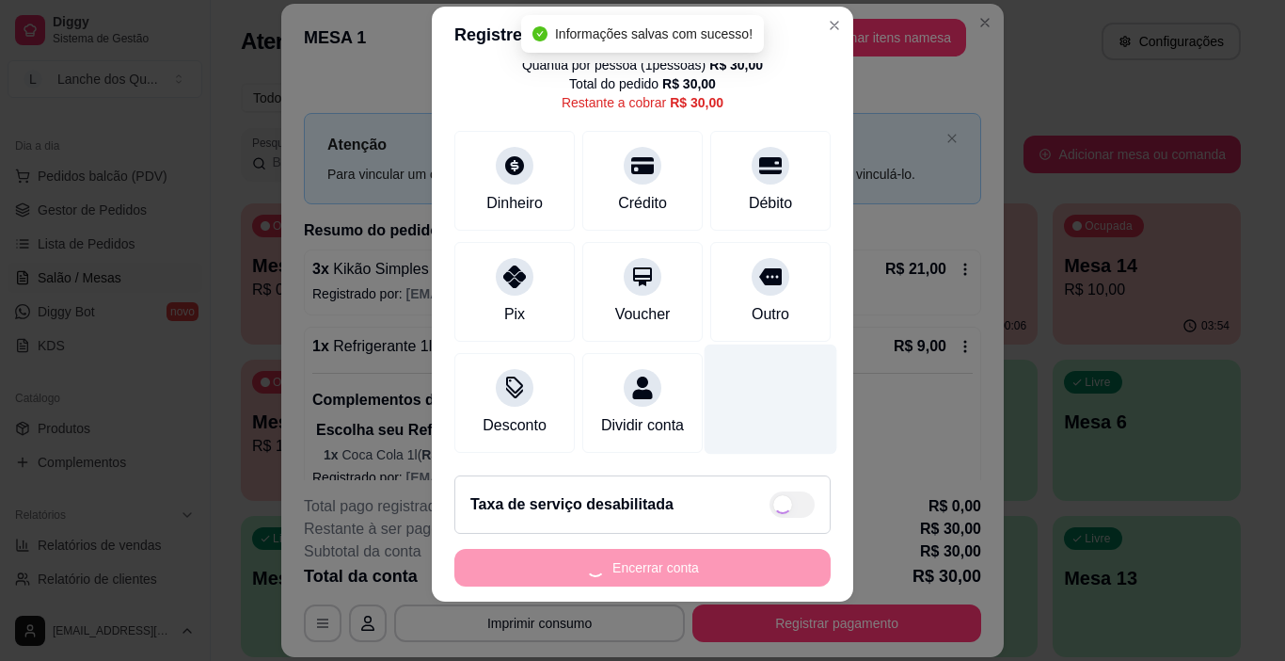
type input "R$ 0,00"
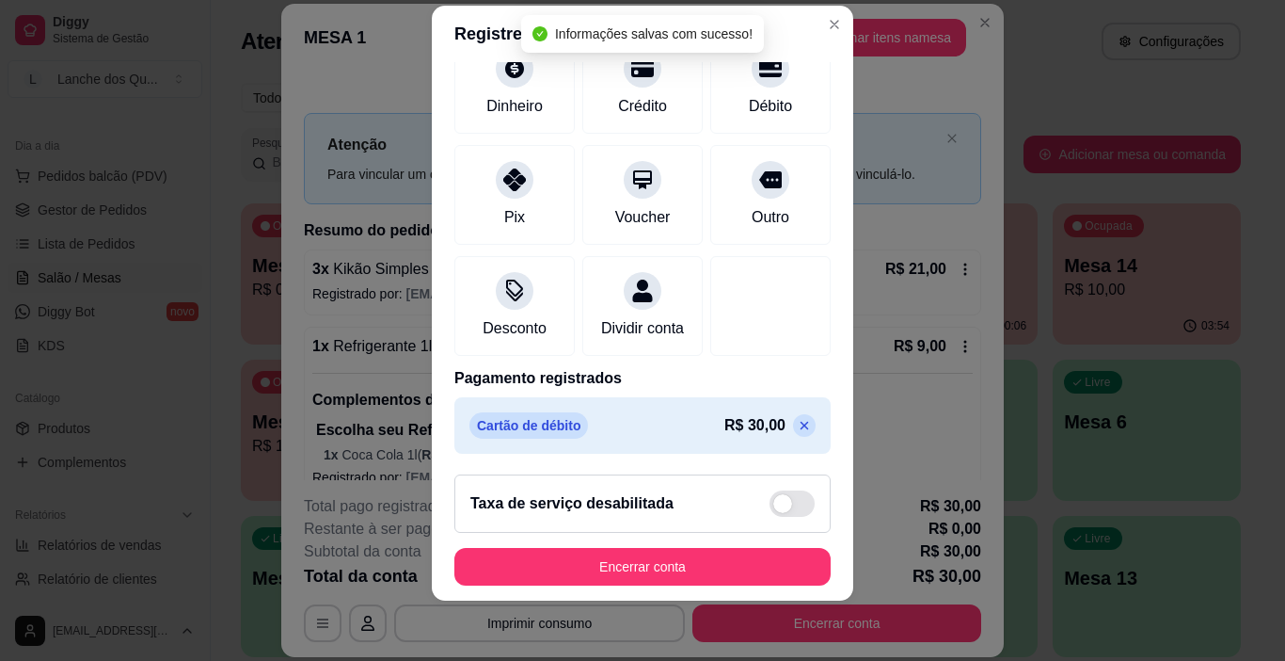
scroll to position [166, 0]
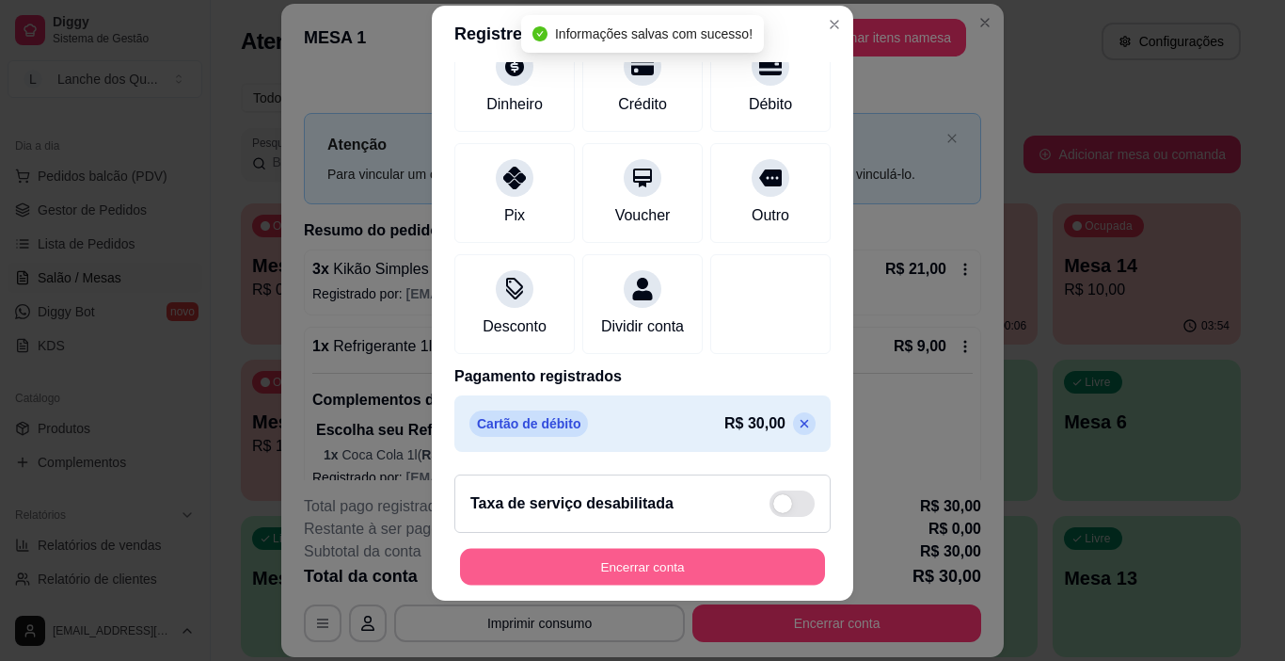
click at [672, 568] on button "Encerrar conta" at bounding box center [642, 567] width 365 height 37
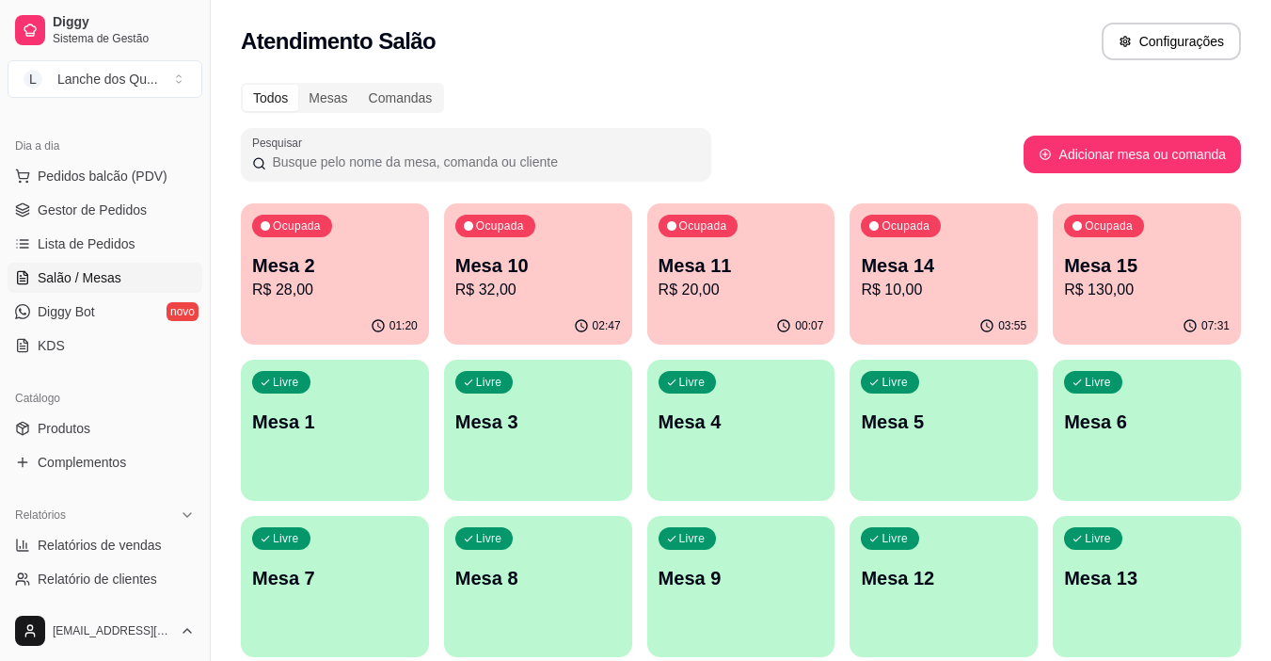
click at [348, 281] on p "R$ 28,00" at bounding box center [335, 290] width 166 height 23
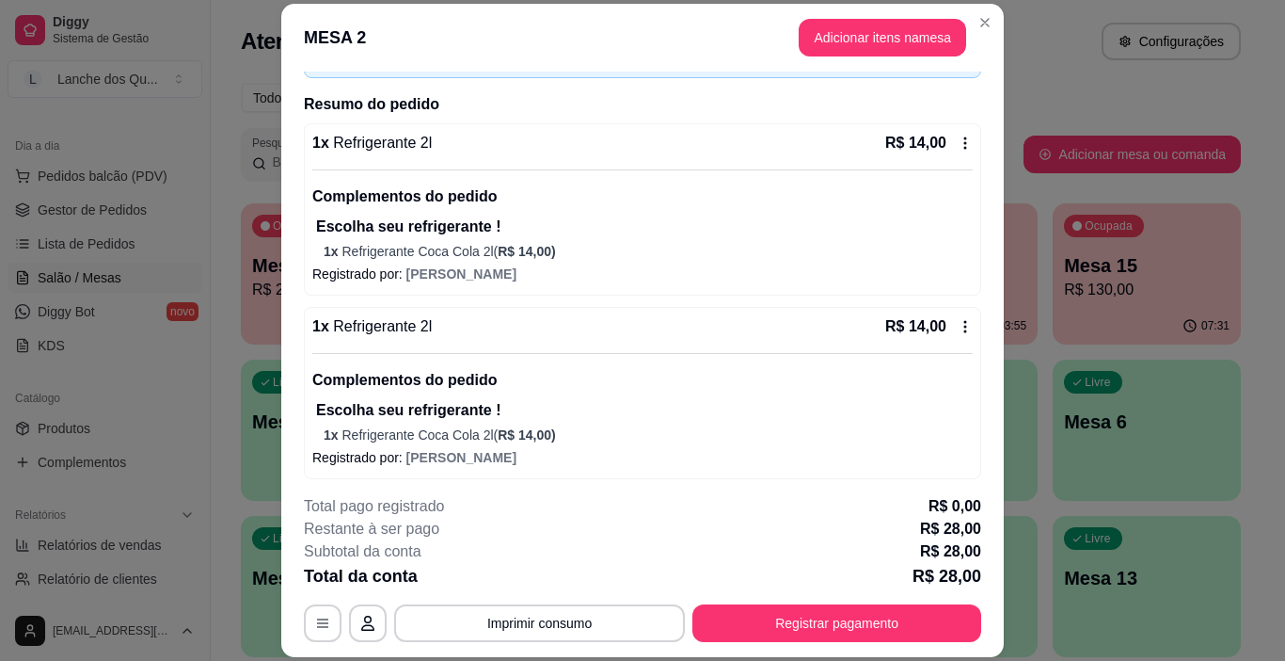
scroll to position [132, 0]
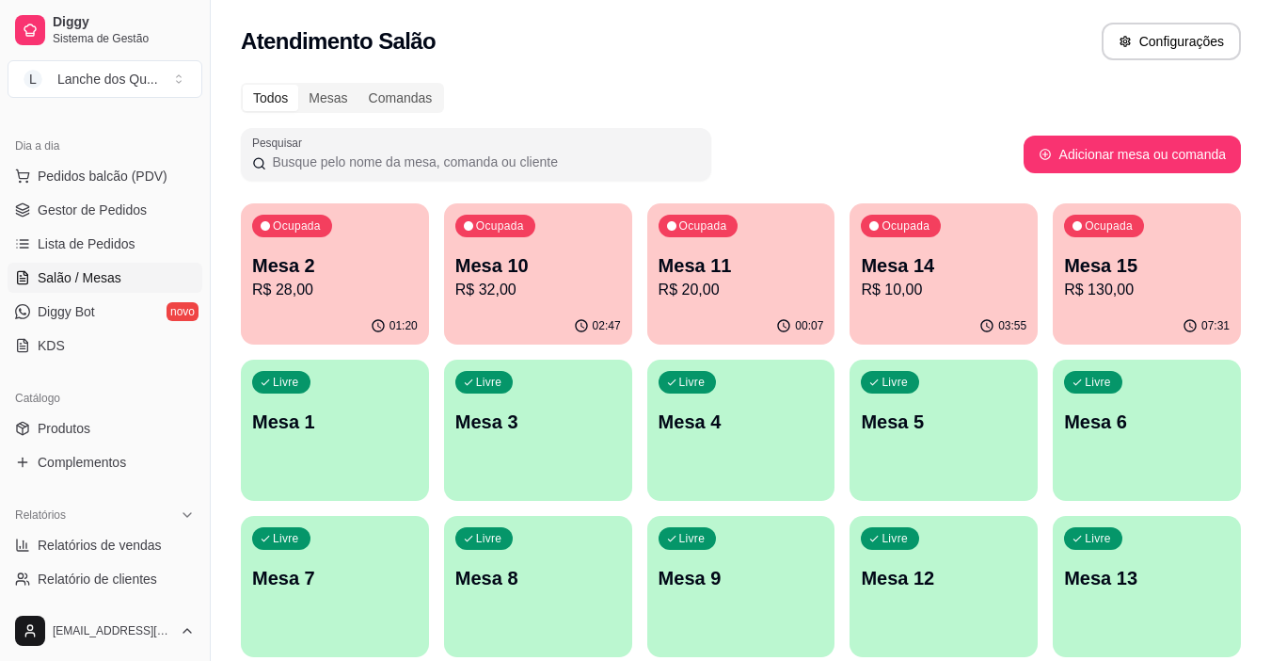
click at [532, 272] on p "Mesa 10" at bounding box center [538, 265] width 166 height 26
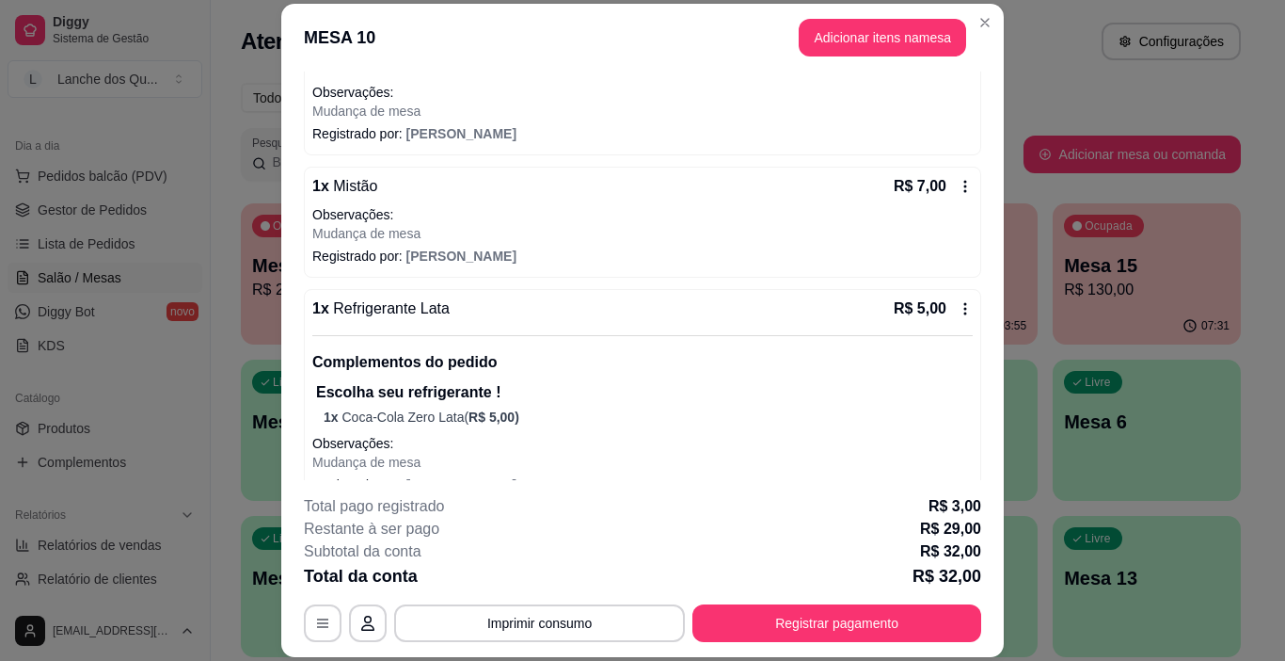
scroll to position [94, 0]
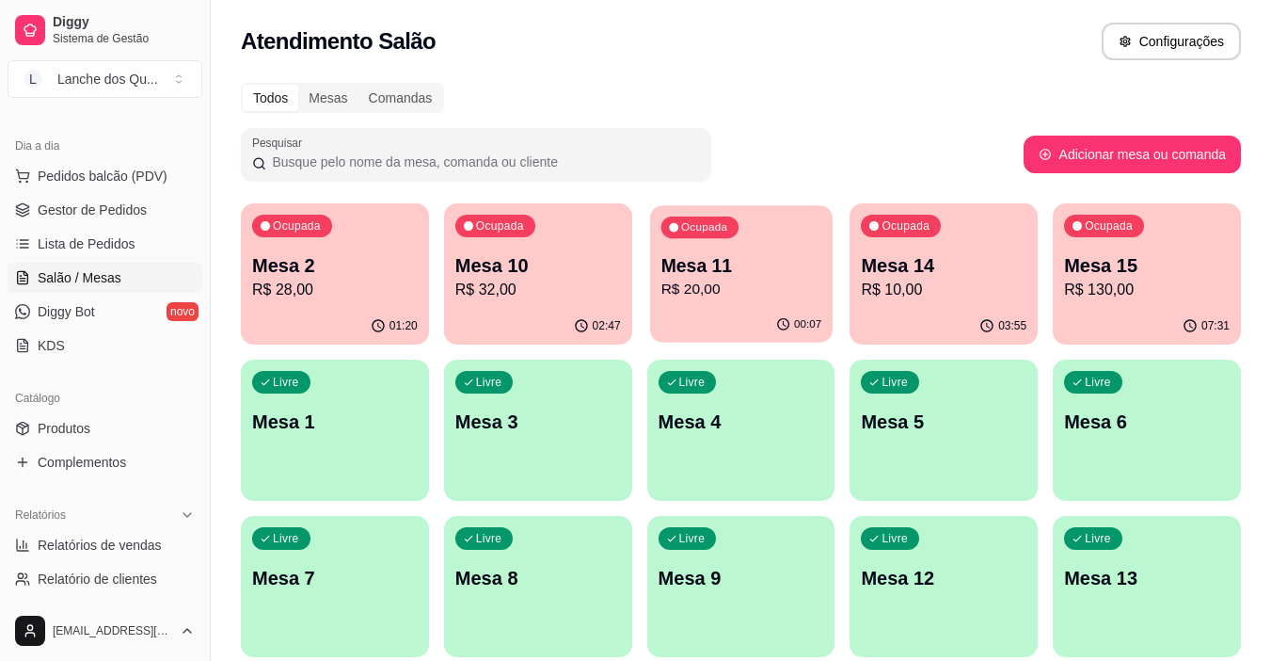
click at [733, 282] on p "R$ 20,00" at bounding box center [741, 290] width 161 height 22
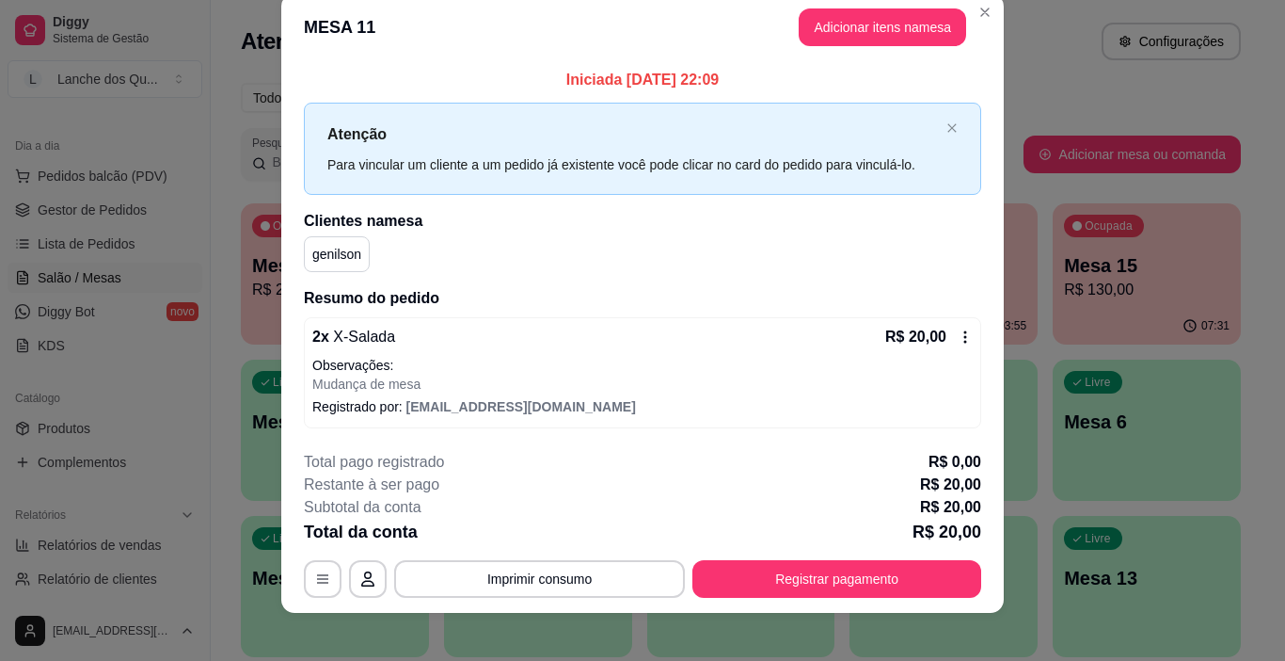
scroll to position [40, 0]
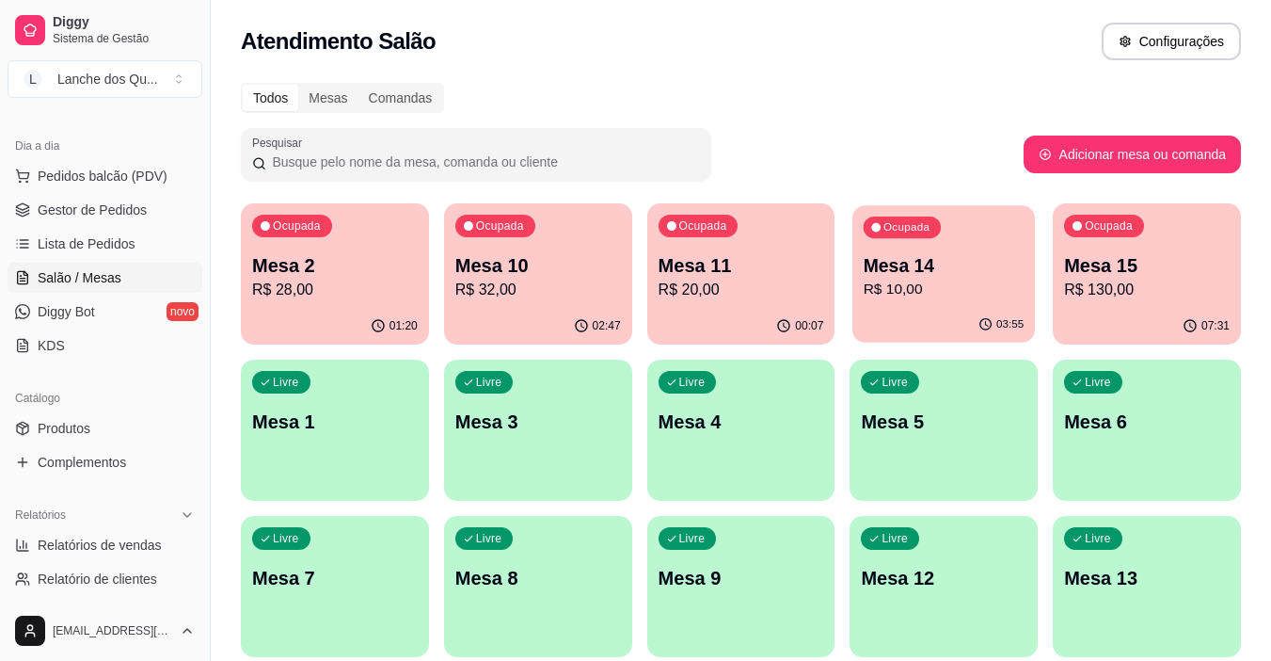
click at [996, 287] on p "R$ 10,00" at bounding box center [944, 290] width 161 height 22
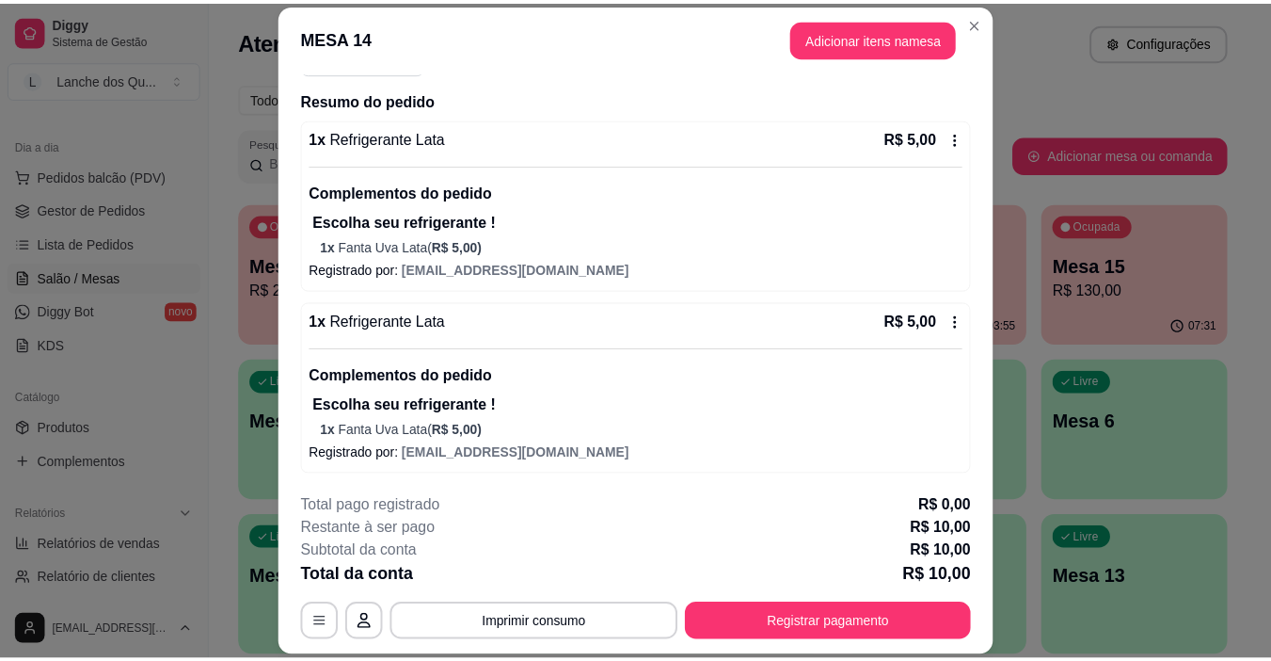
scroll to position [209, 0]
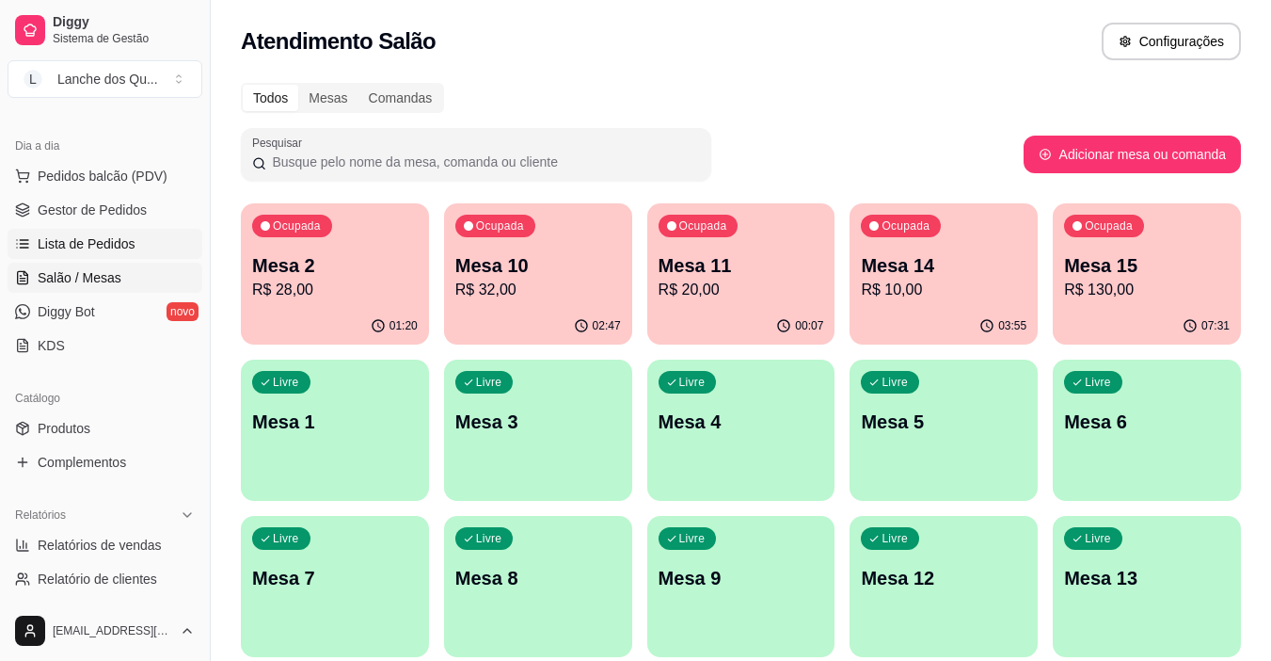
click at [72, 243] on span "Lista de Pedidos" at bounding box center [87, 243] width 98 height 19
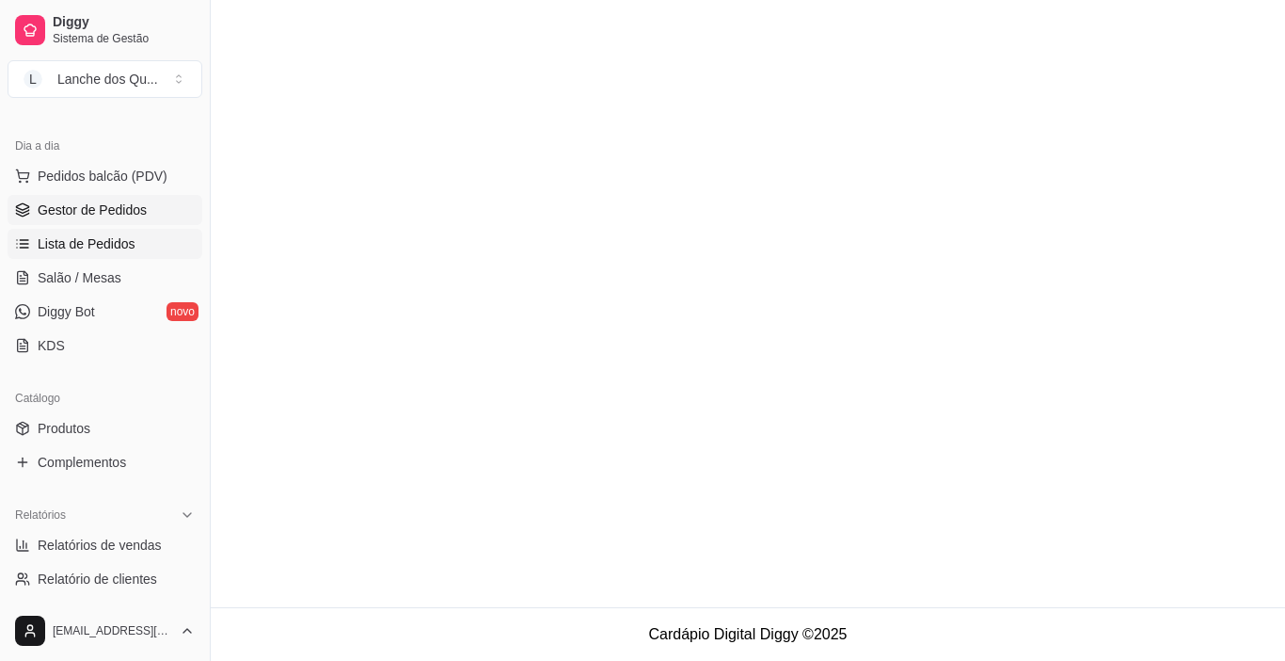
click at [80, 207] on span "Gestor de Pedidos" at bounding box center [92, 209] width 109 height 19
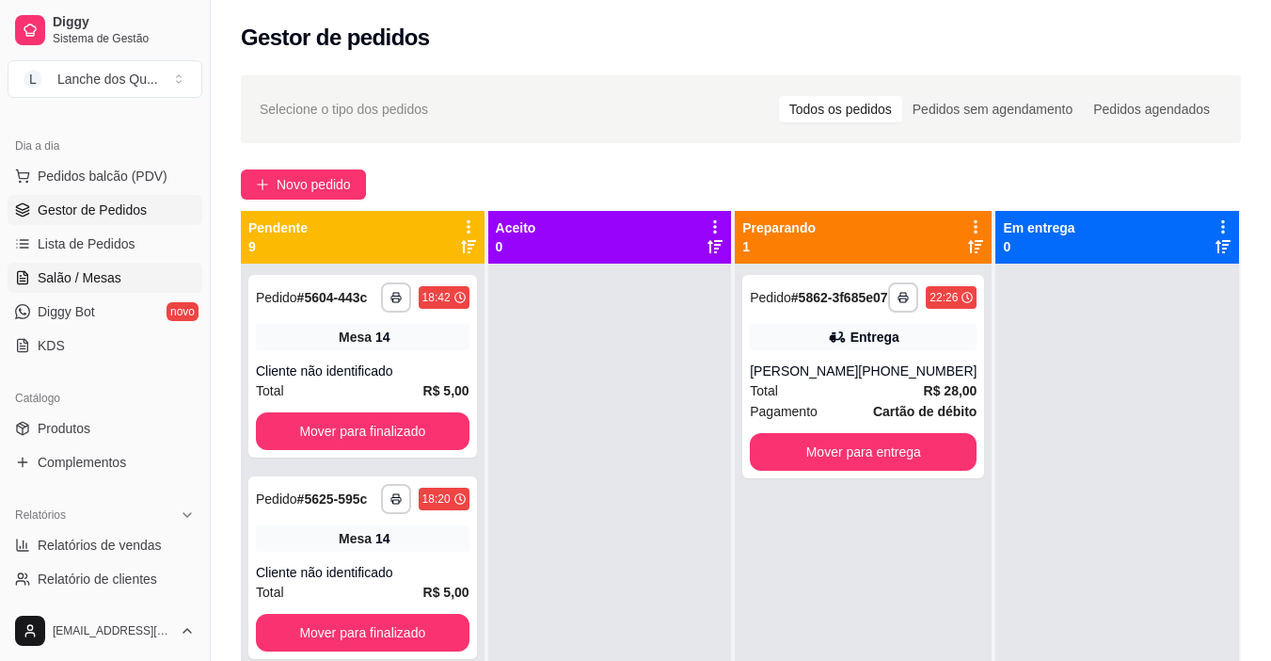
click at [73, 281] on span "Salão / Mesas" at bounding box center [80, 277] width 84 height 19
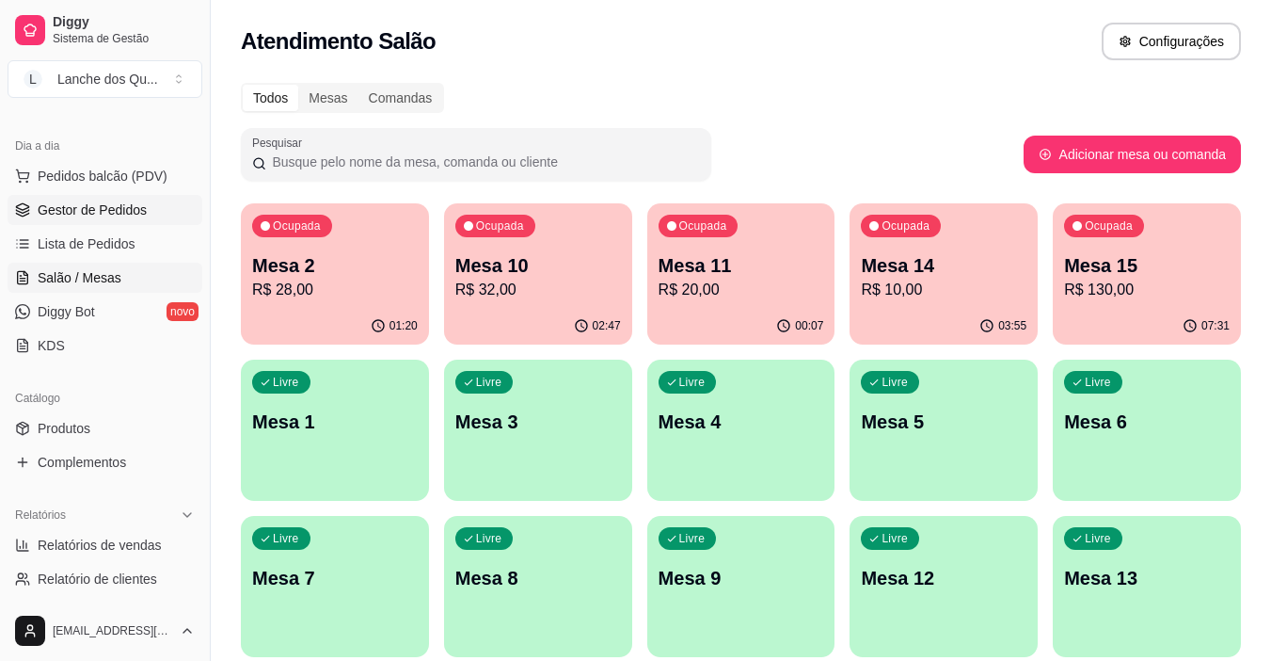
click at [87, 204] on span "Gestor de Pedidos" at bounding box center [92, 209] width 109 height 19
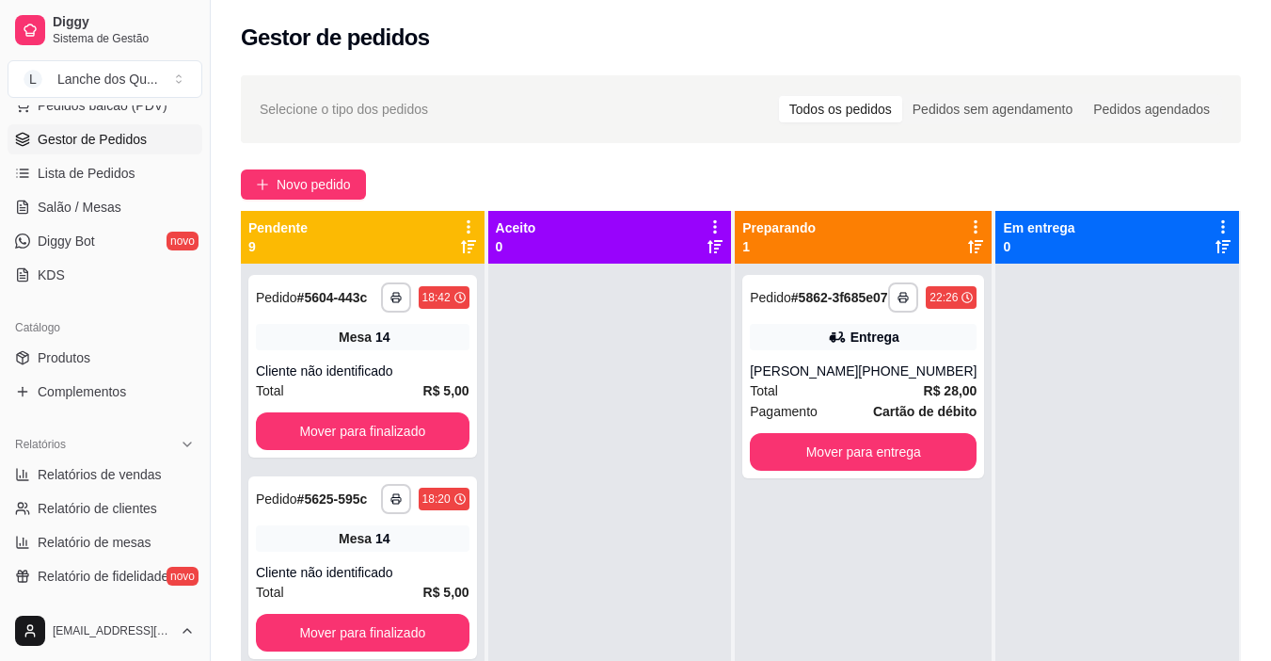
scroll to position [376, 0]
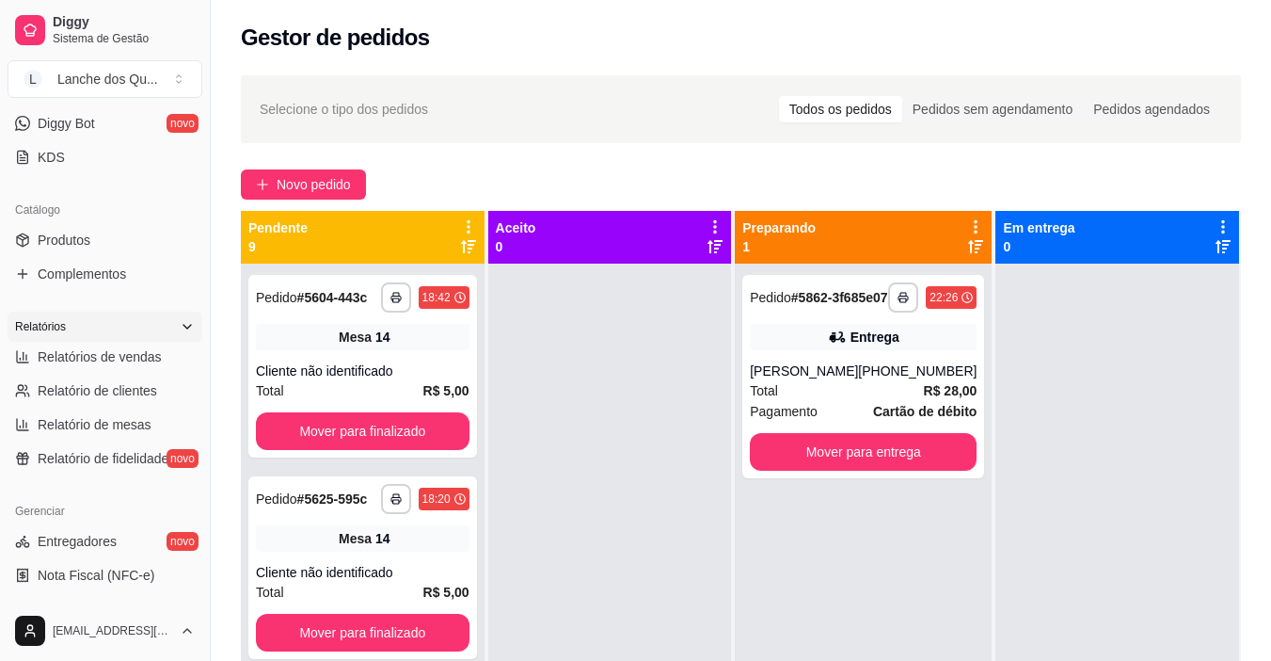
click at [86, 338] on div "Relatórios" at bounding box center [105, 326] width 195 height 30
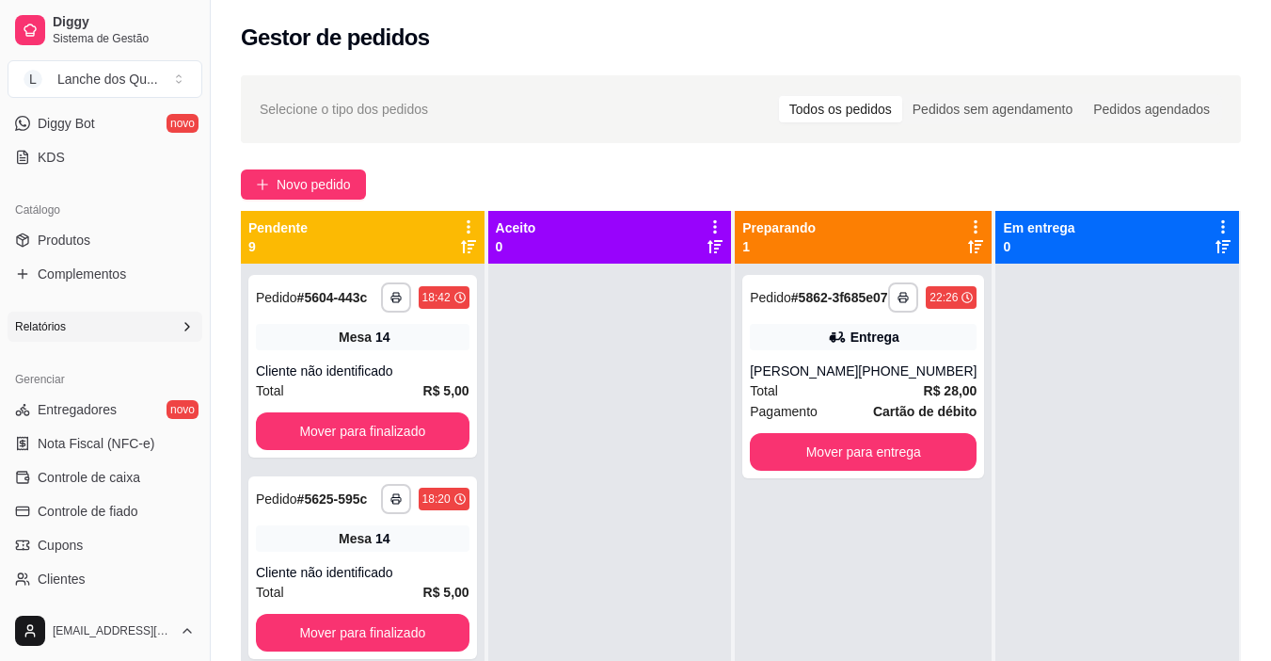
click at [62, 322] on span "Relatórios" at bounding box center [40, 326] width 51 height 15
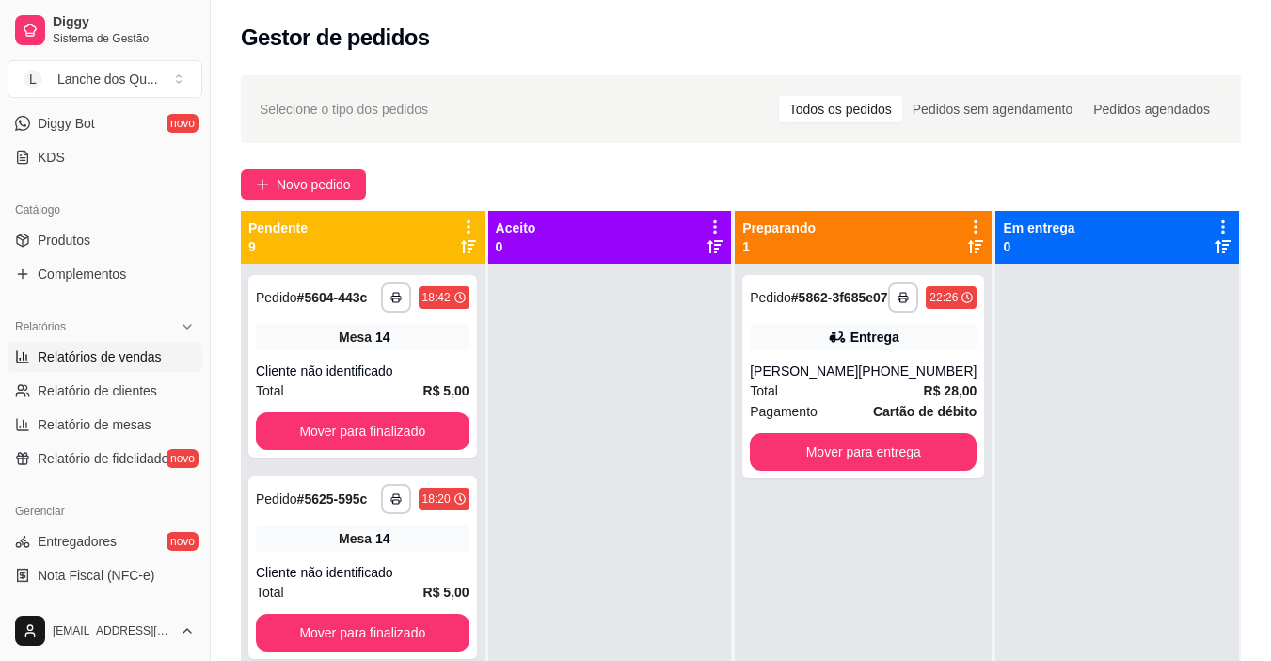
click at [81, 359] on span "Relatórios de vendas" at bounding box center [100, 356] width 124 height 19
select select "ALL"
select select "0"
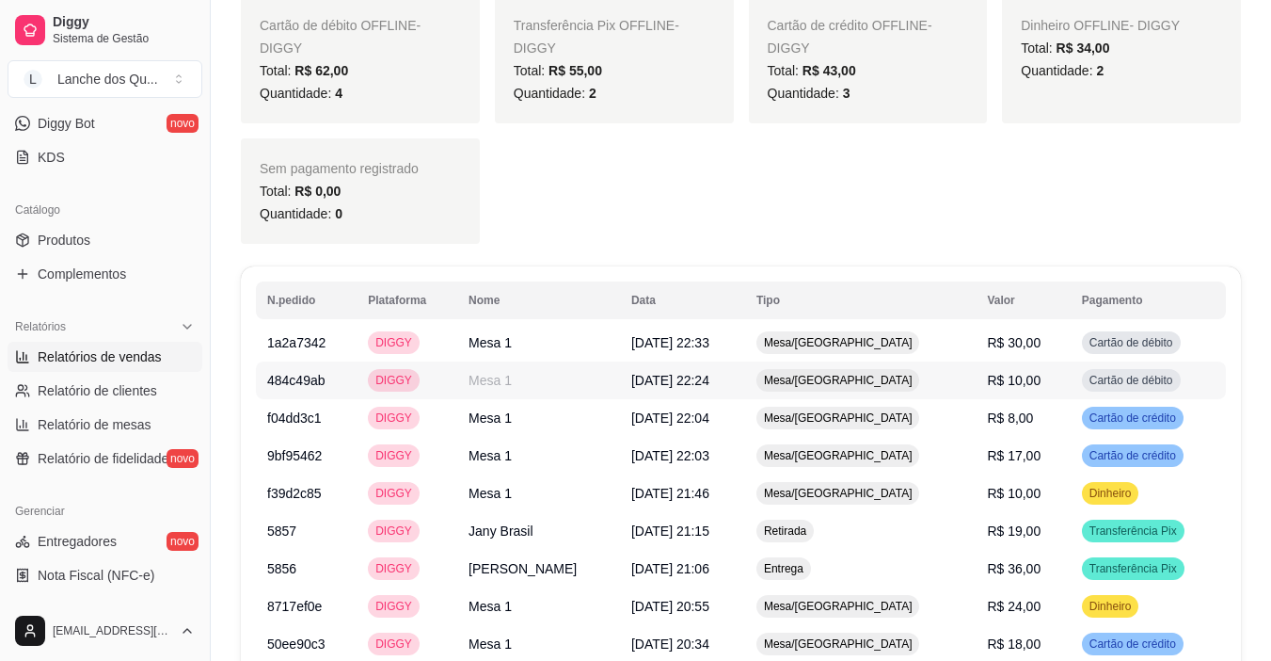
scroll to position [941, 0]
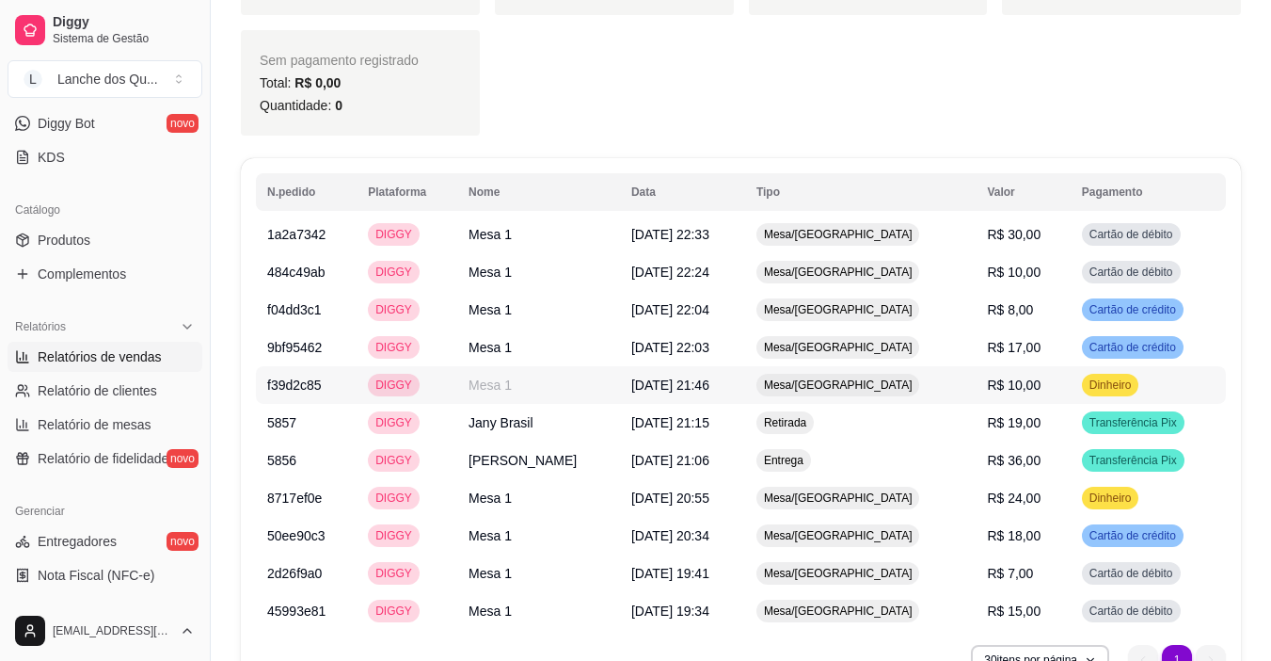
click at [1000, 381] on span "R$ 10,00" at bounding box center [1014, 384] width 54 height 15
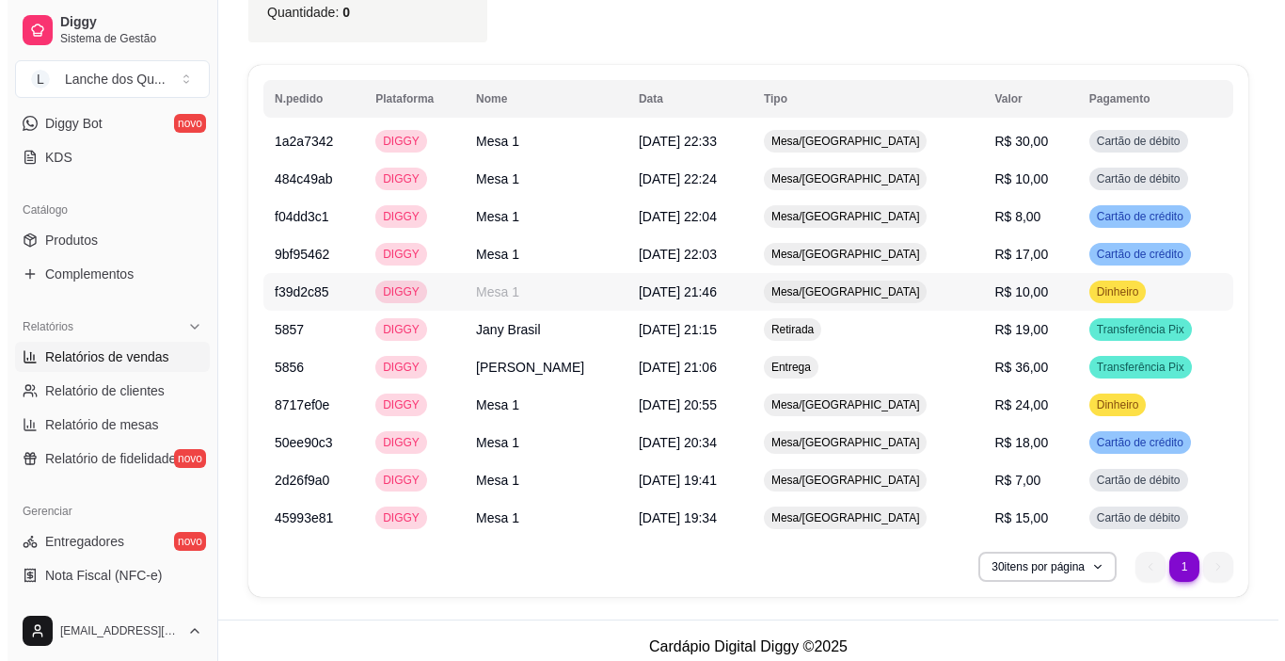
scroll to position [1035, 0]
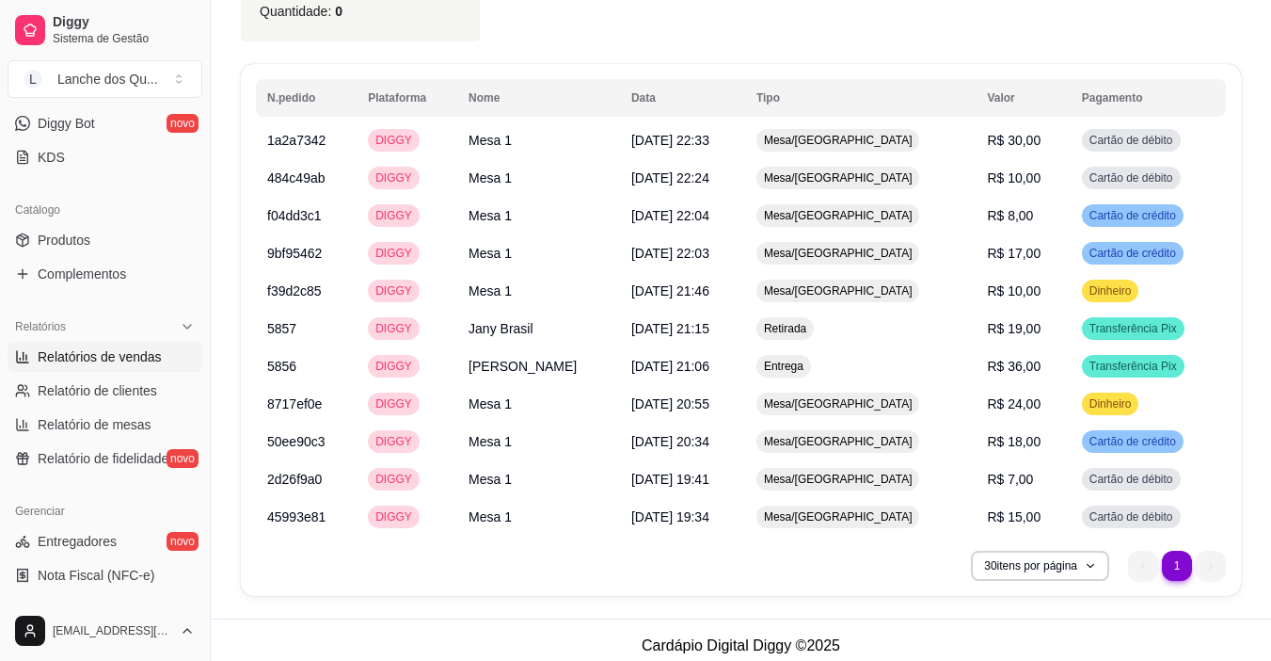
click at [1132, 140] on span "Cartão de débito" at bounding box center [1131, 140] width 91 height 15
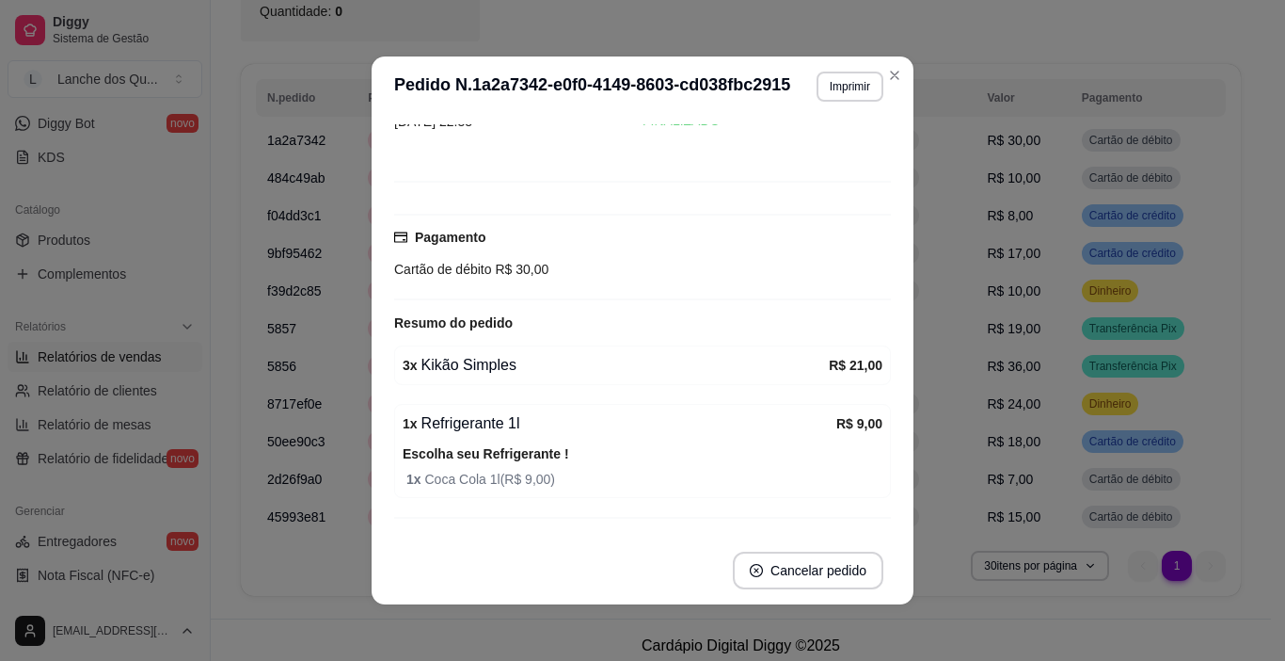
scroll to position [1024, 0]
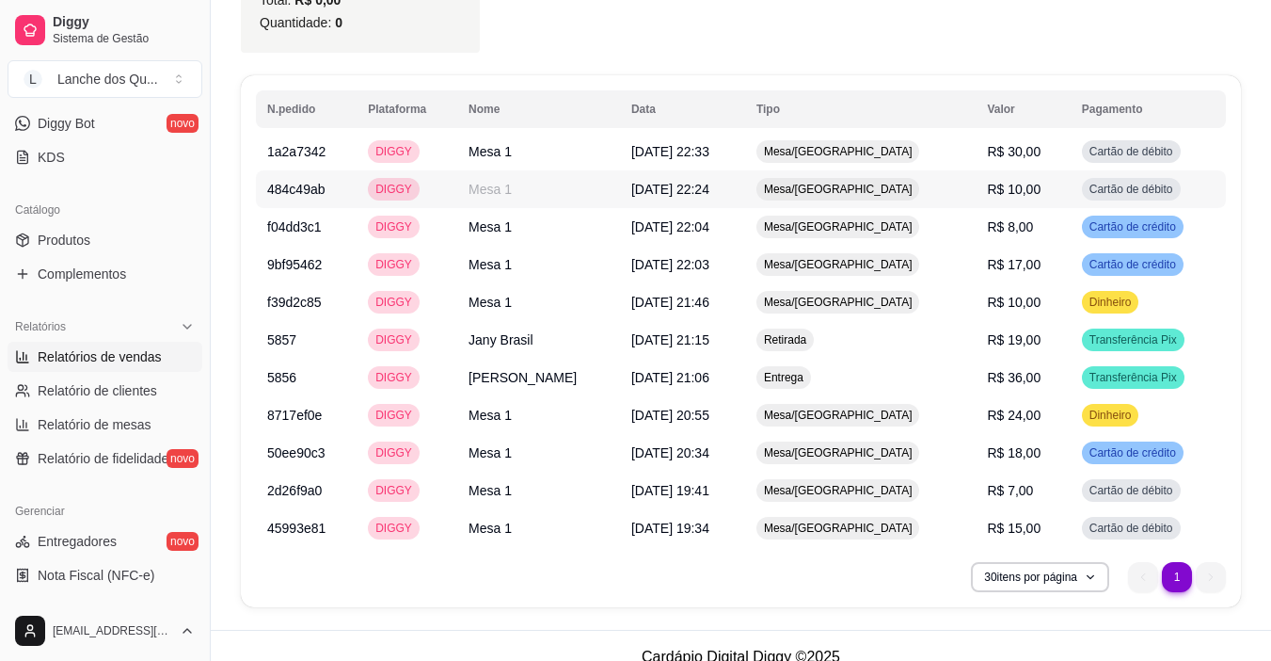
click at [1098, 188] on span "Cartão de débito" at bounding box center [1131, 189] width 91 height 15
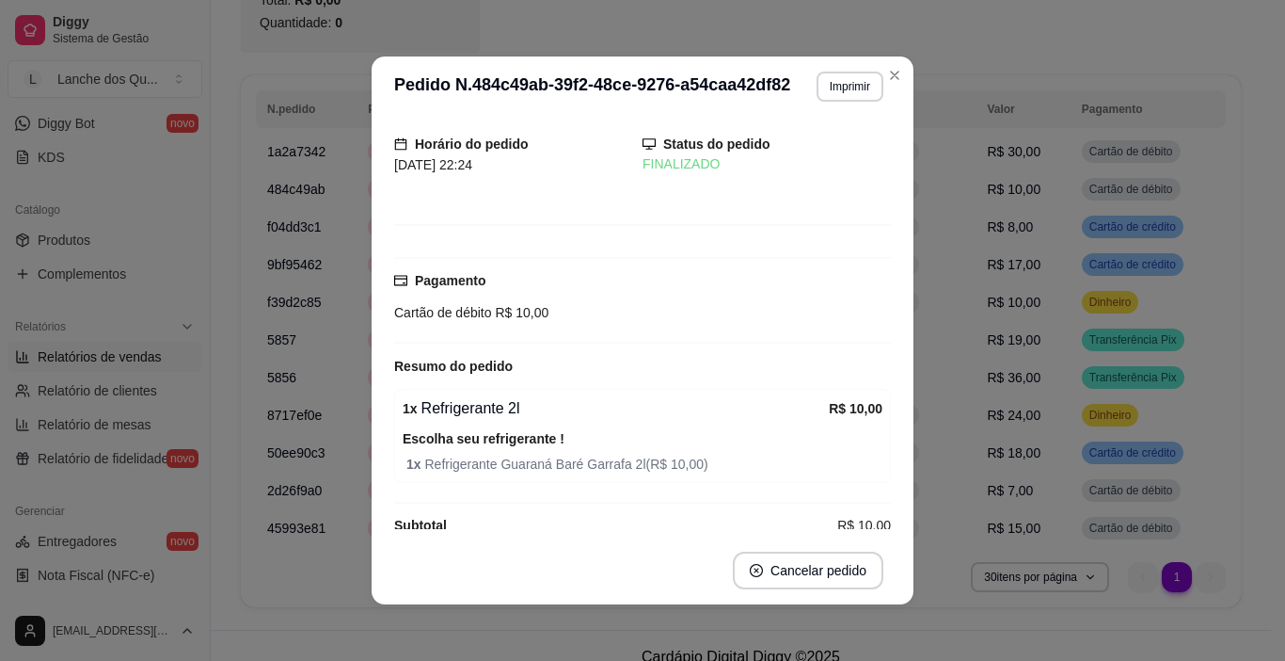
scroll to position [78, 0]
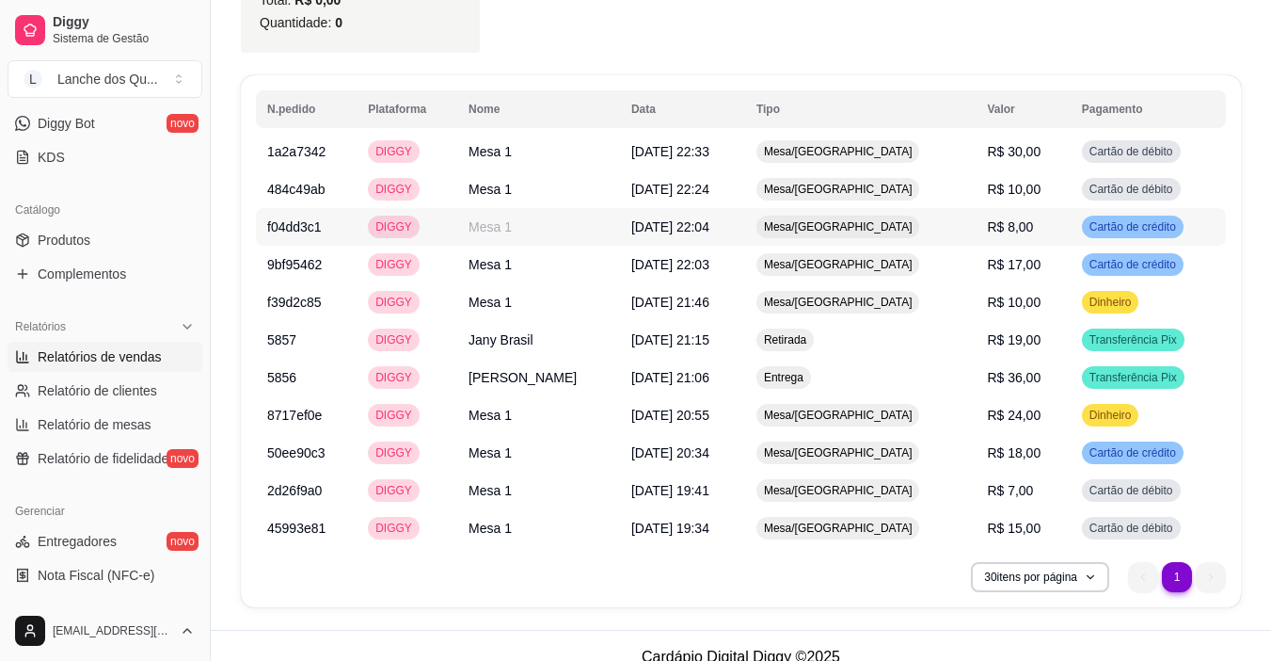
click at [1110, 223] on span "Cartão de crédito" at bounding box center [1133, 226] width 94 height 15
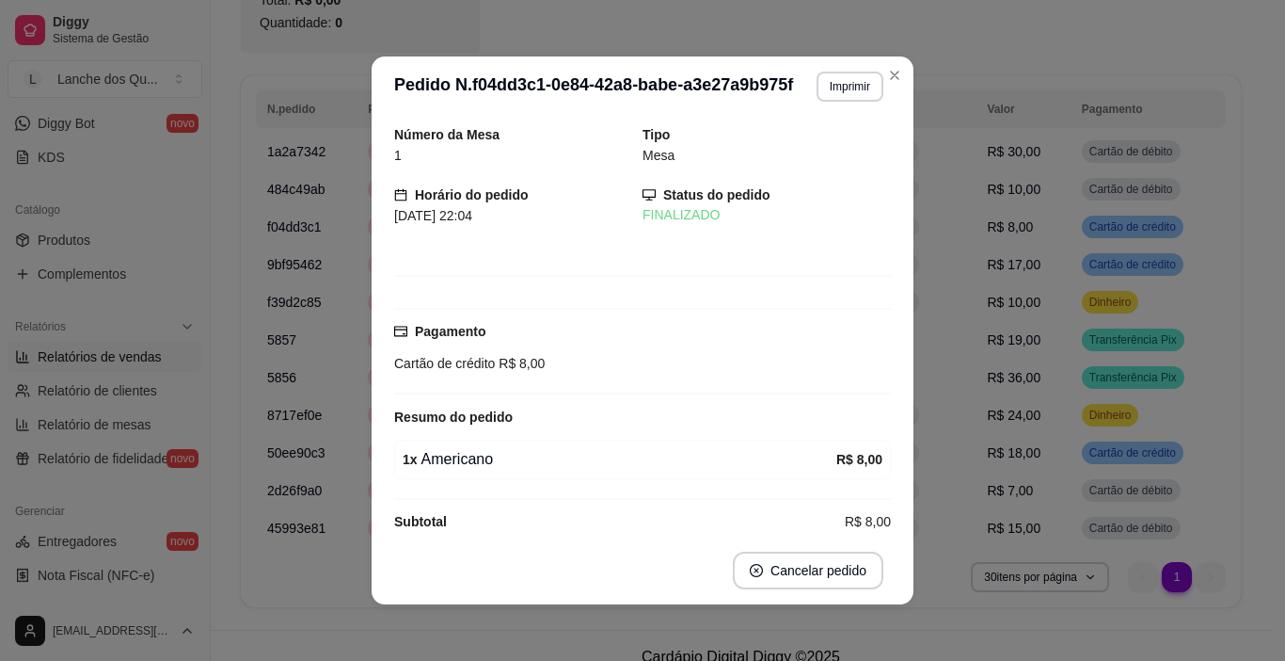
scroll to position [24, 0]
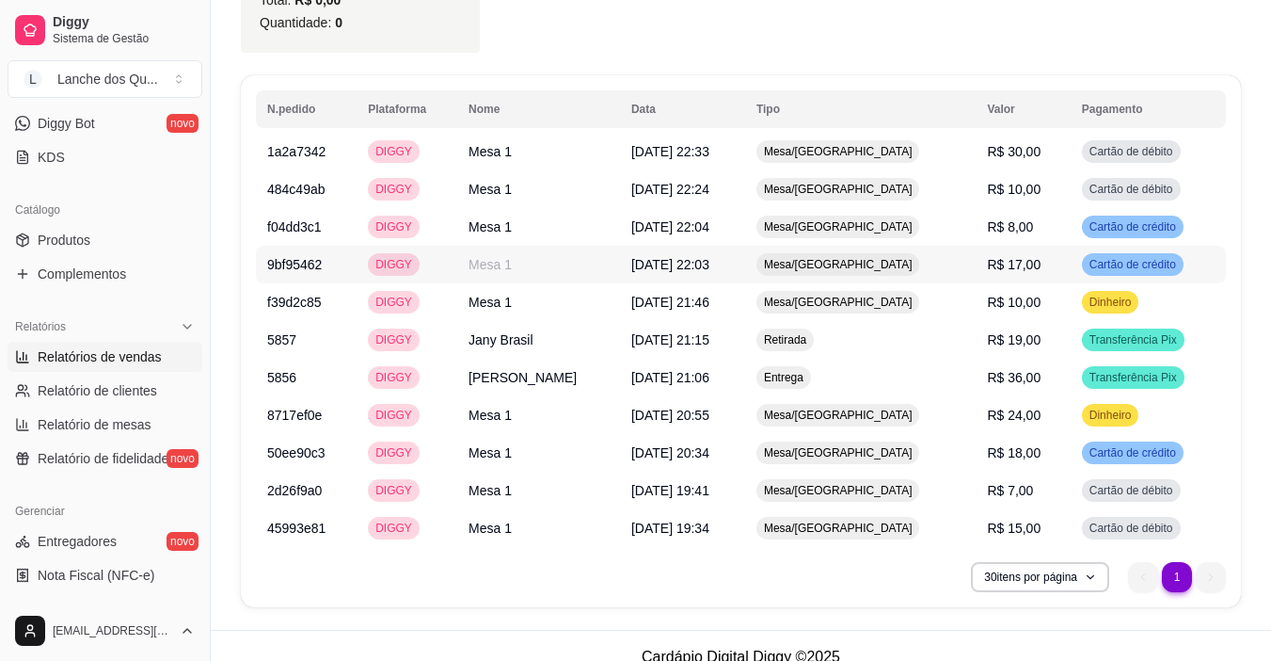
click at [1087, 273] on td "Cartão de crédito" at bounding box center [1148, 265] width 155 height 38
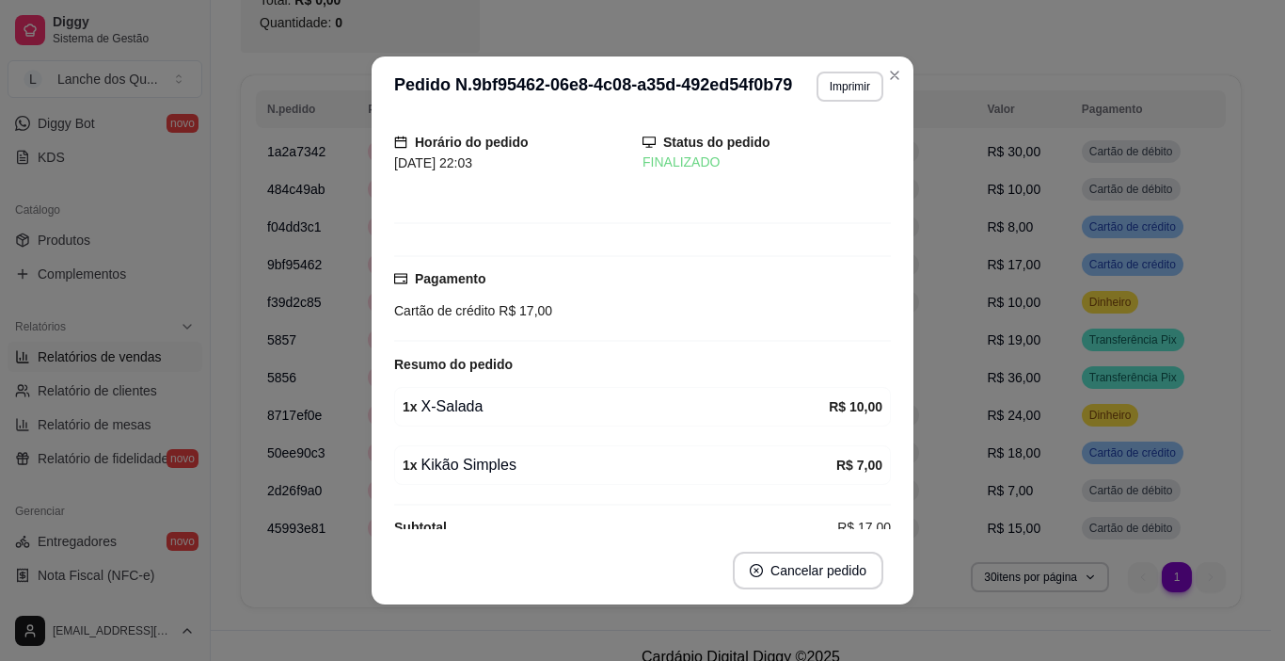
scroll to position [82, 0]
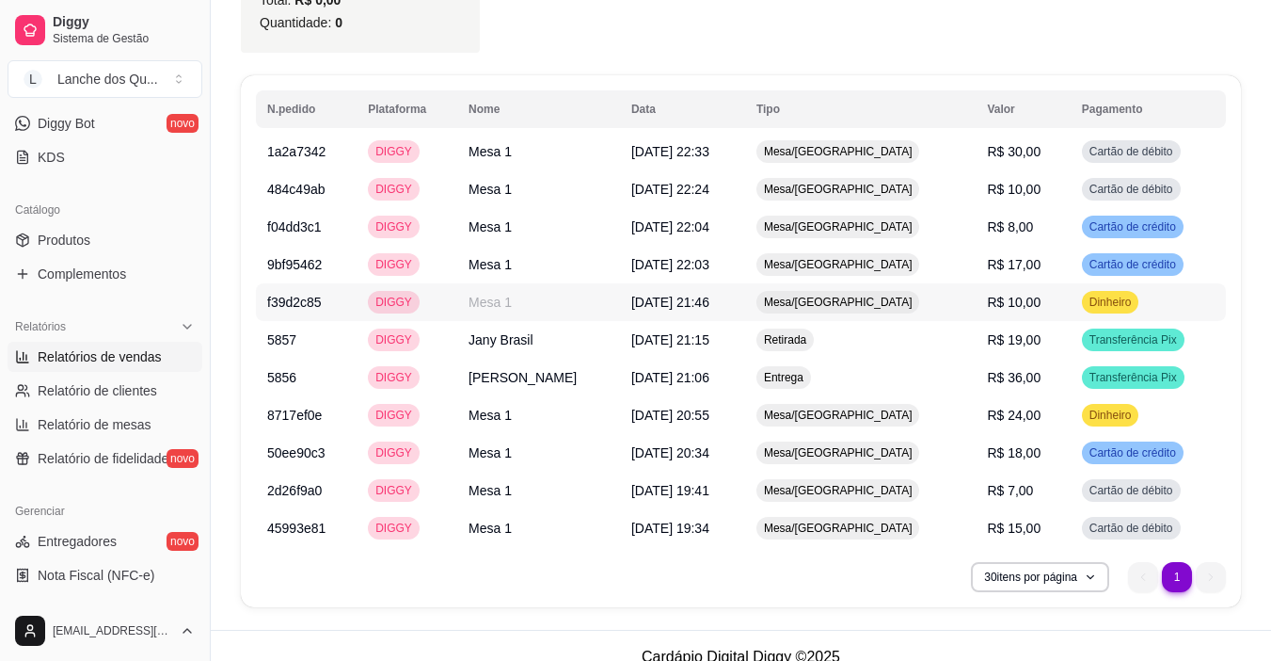
click at [1097, 296] on span "Dinheiro" at bounding box center [1111, 302] width 50 height 15
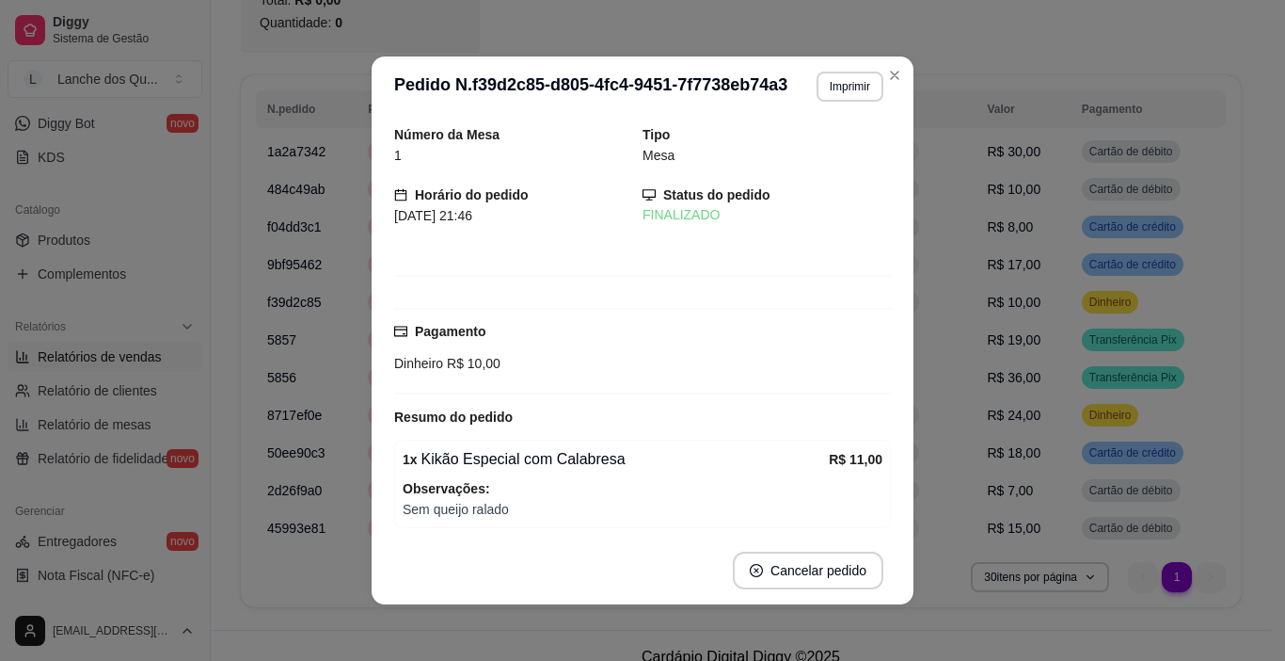
scroll to position [93, 0]
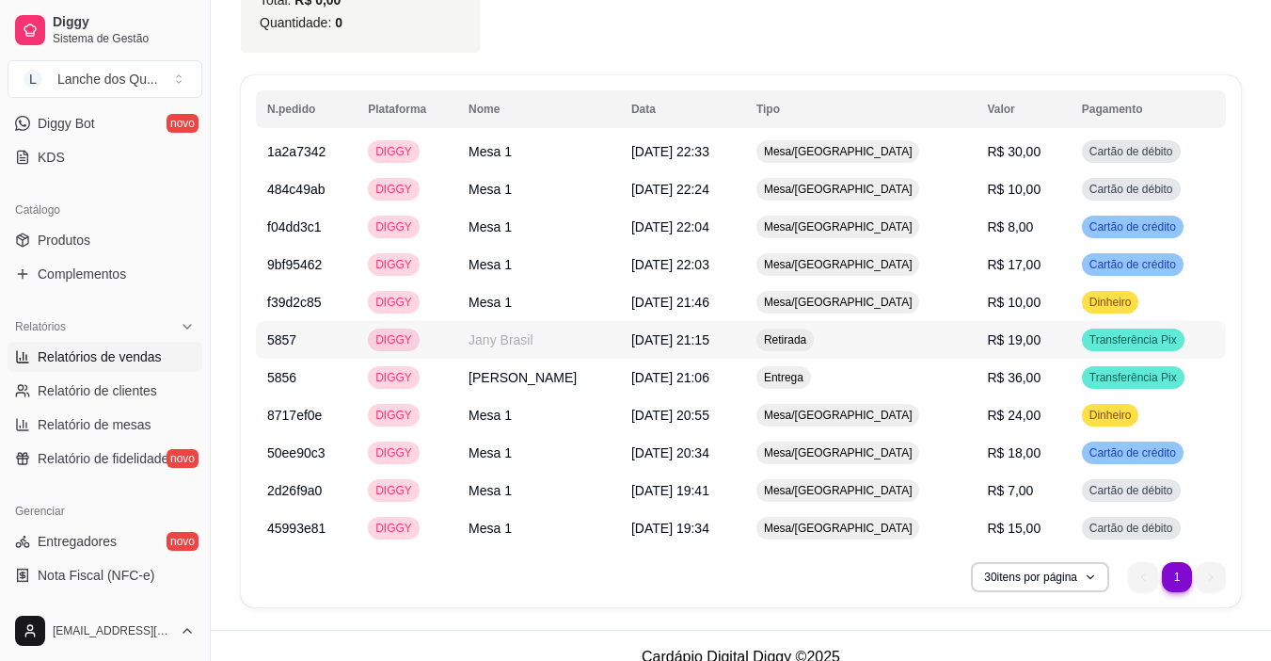
click at [1039, 339] on span "R$ 19,00" at bounding box center [1014, 339] width 54 height 15
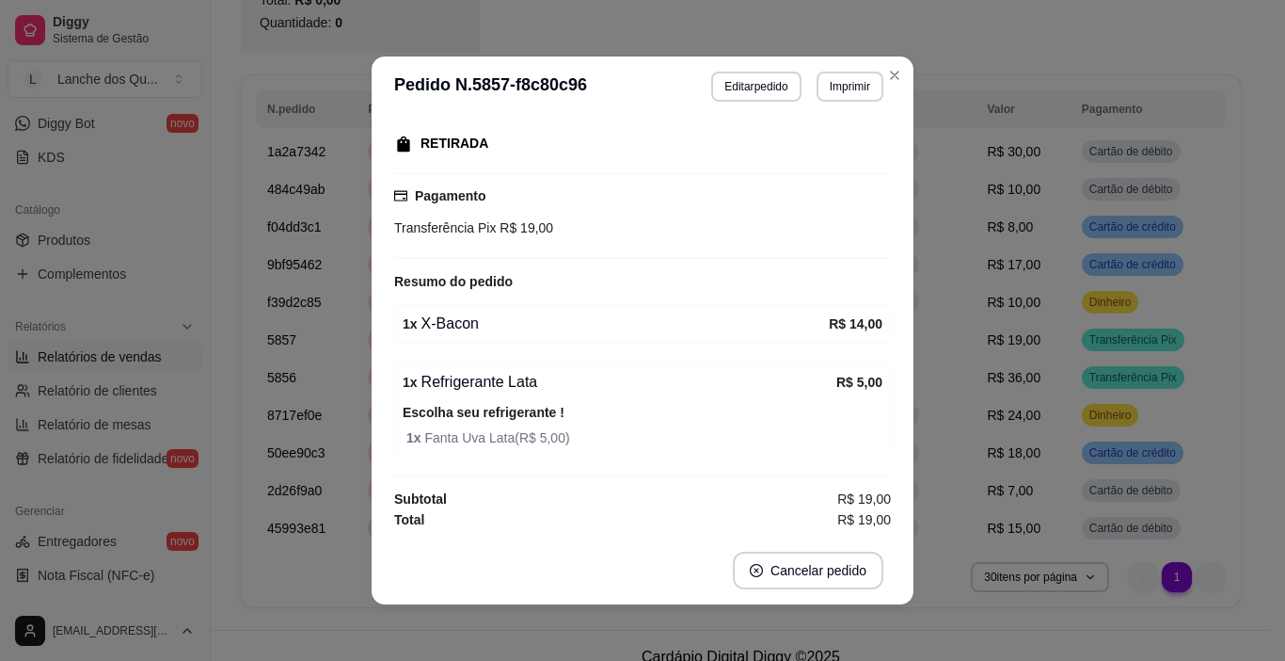
scroll to position [249, 0]
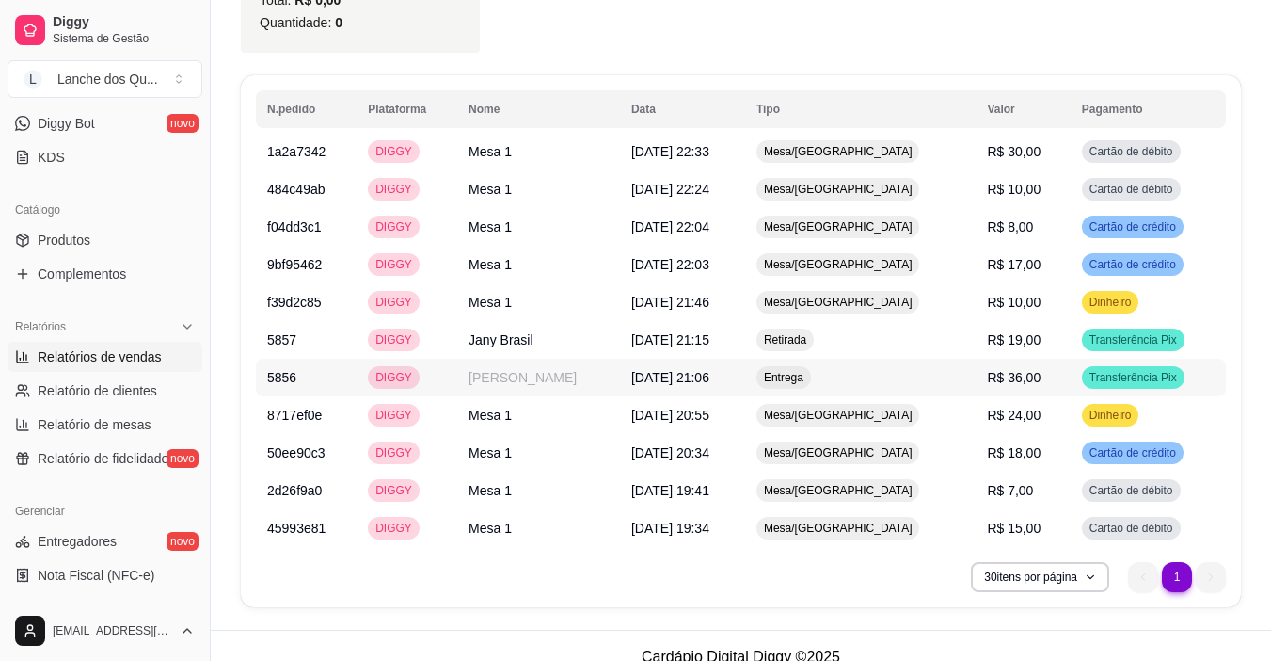
click at [1106, 378] on span "Transferência Pix" at bounding box center [1133, 377] width 95 height 15
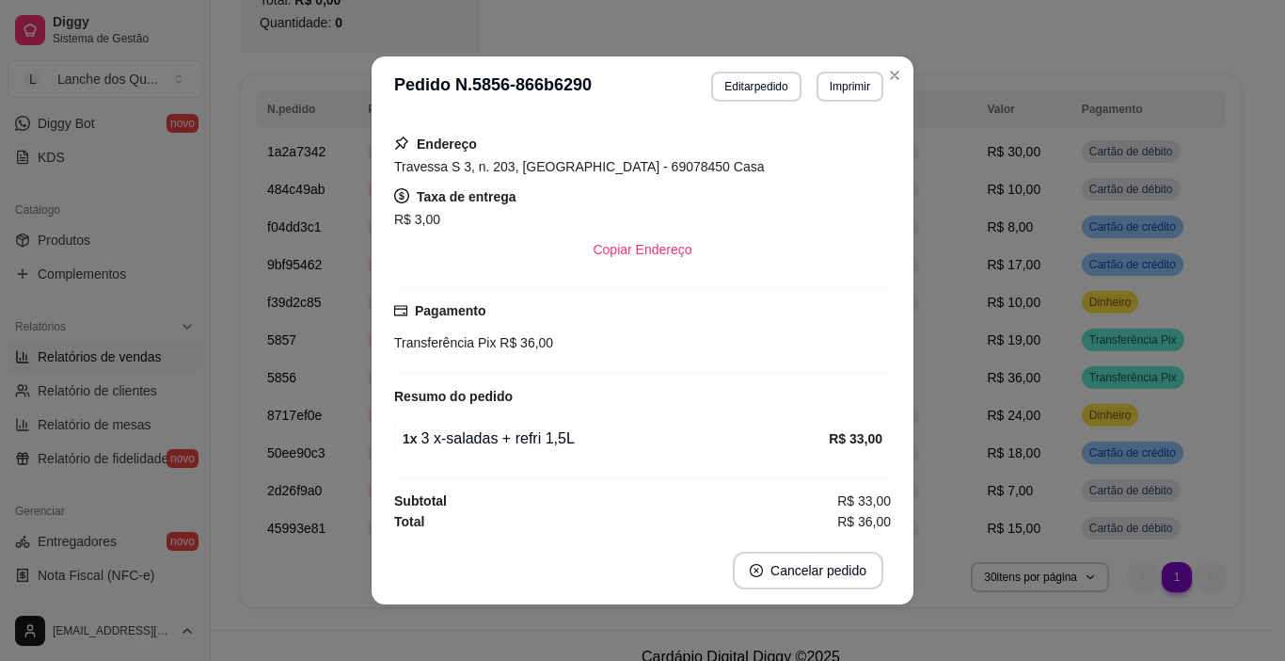
scroll to position [283, 0]
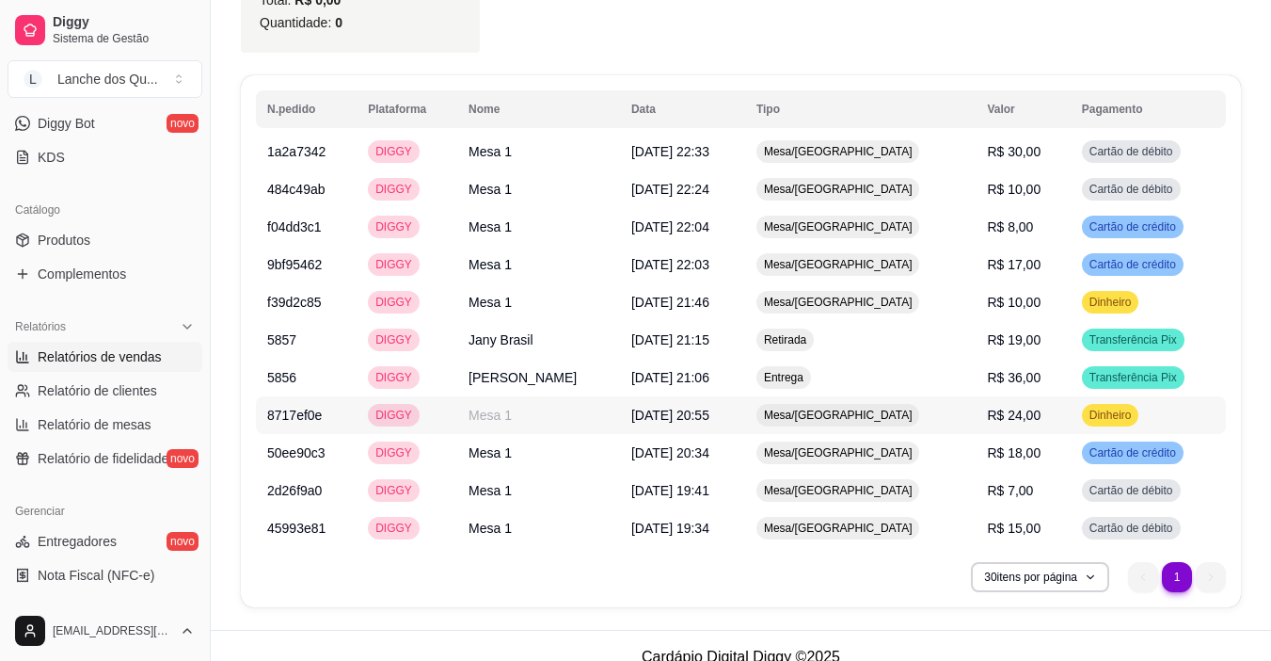
click at [1096, 421] on span "Dinheiro" at bounding box center [1111, 414] width 50 height 15
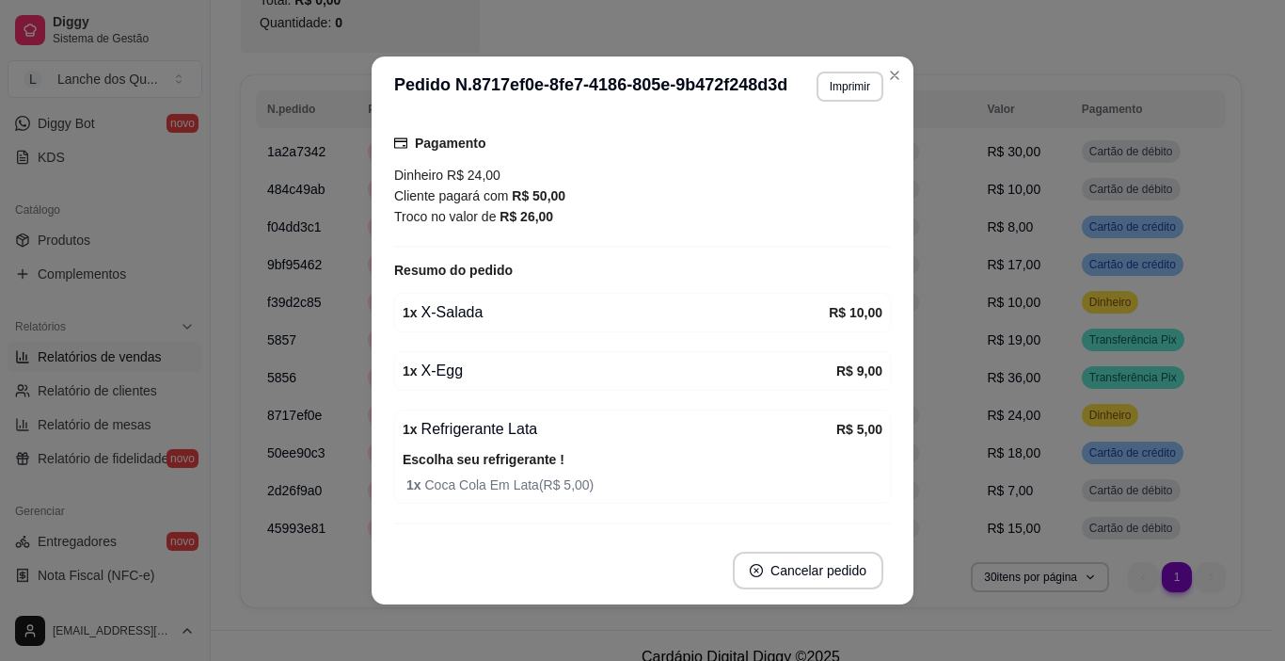
scroll to position [236, 0]
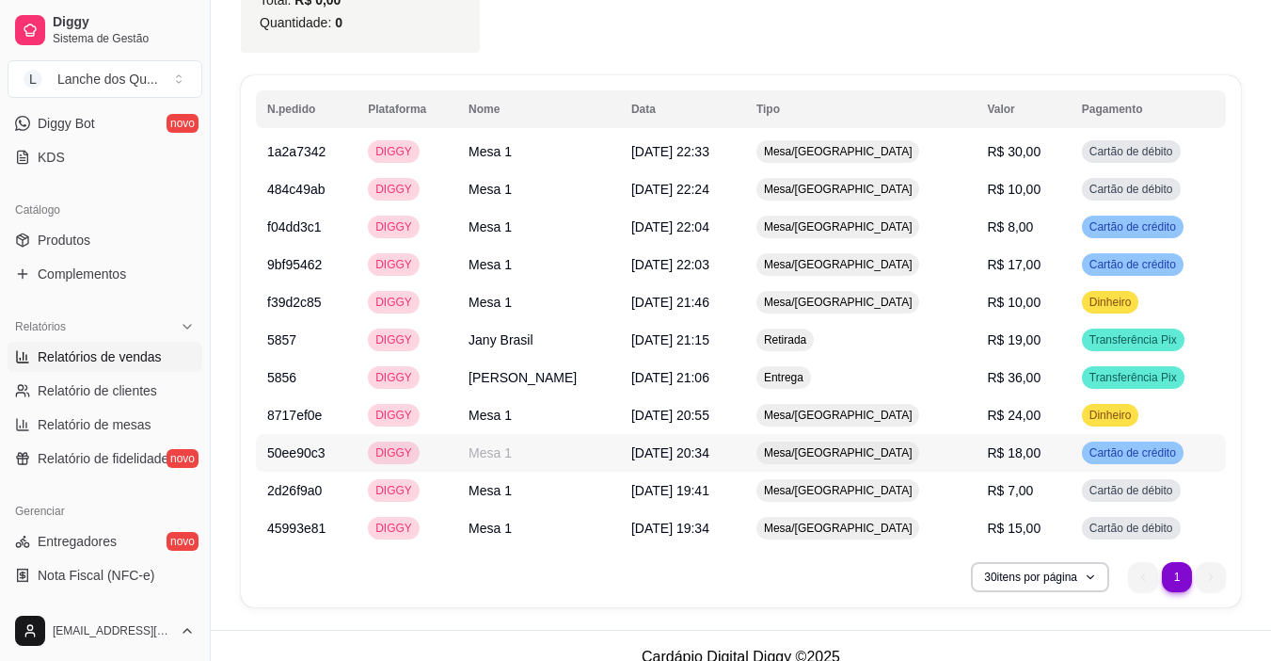
click at [1128, 454] on span "Cartão de crédito" at bounding box center [1133, 452] width 94 height 15
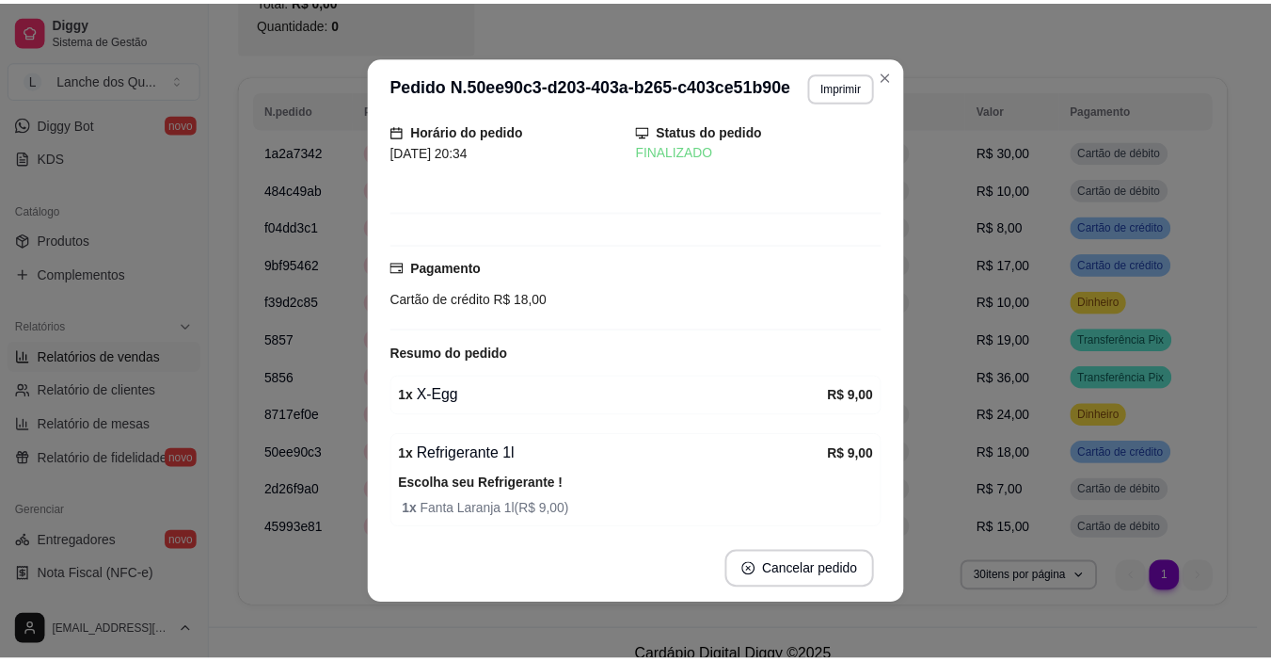
scroll to position [94, 0]
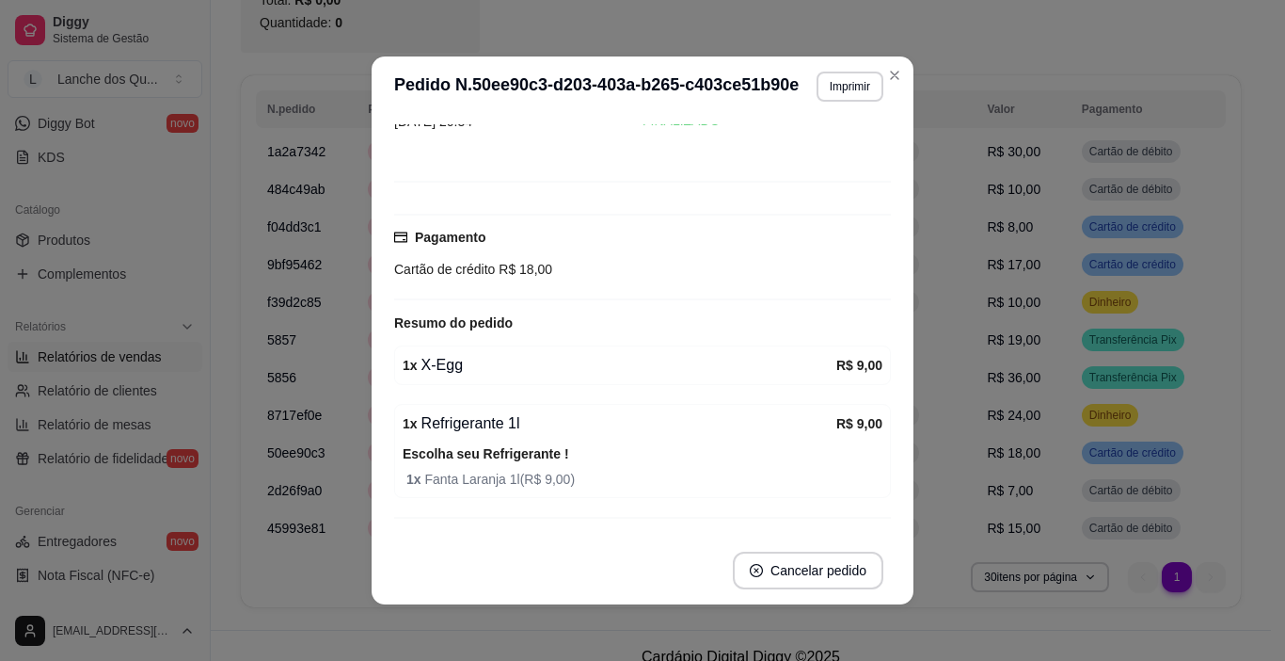
drag, startPoint x: 452, startPoint y: 355, endPoint x: 469, endPoint y: 358, distance: 17.2
click at [468, 358] on div "1 x X-Egg R$ 9,00" at bounding box center [642, 365] width 497 height 40
click at [469, 358] on div "1 x X-Egg" at bounding box center [620, 365] width 434 height 23
click at [405, 366] on strong "1 x" at bounding box center [410, 365] width 15 height 15
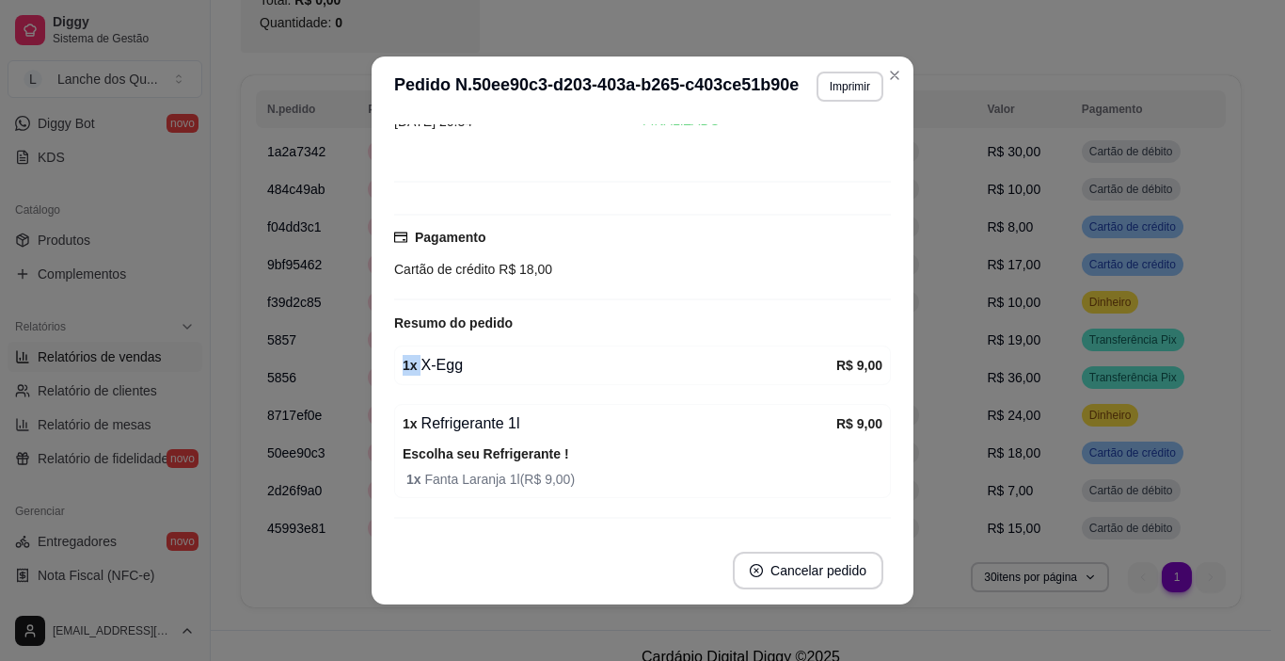
click at [405, 366] on strong "1 x" at bounding box center [410, 365] width 15 height 15
click at [442, 369] on div "1 x X-Egg" at bounding box center [620, 365] width 434 height 23
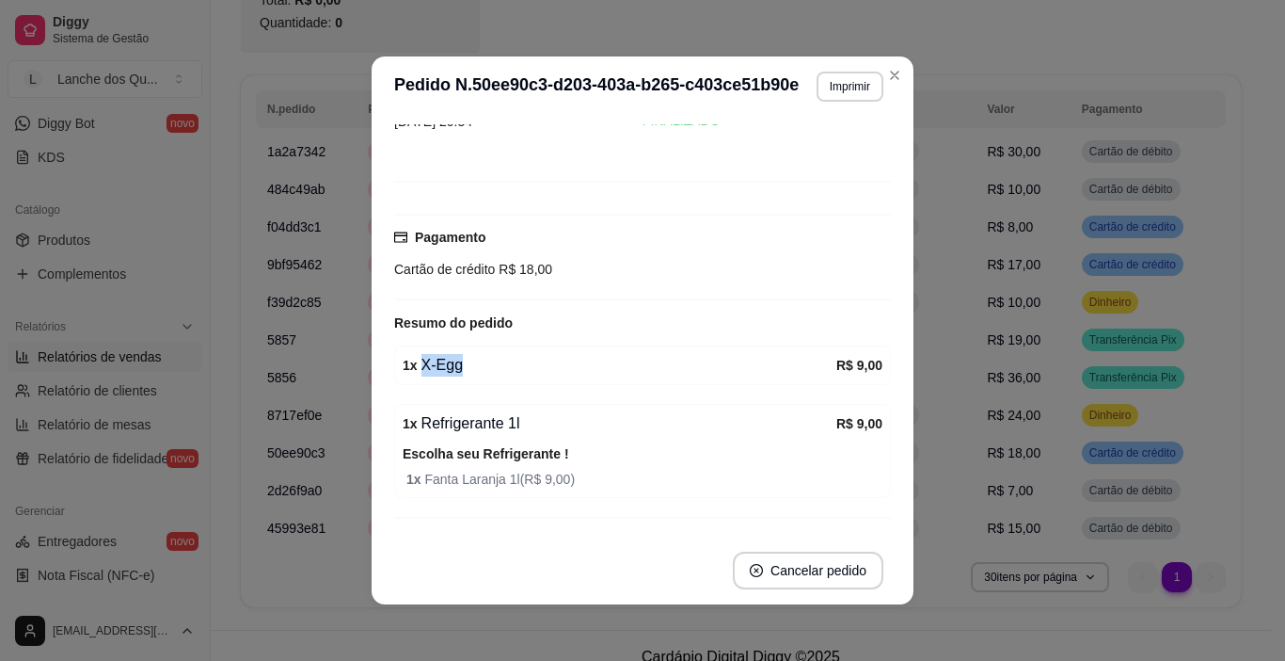
click at [442, 369] on div "1 x X-Egg" at bounding box center [620, 365] width 434 height 23
click at [475, 365] on div "1 x X-Egg" at bounding box center [620, 365] width 434 height 23
click at [435, 369] on div "1 x X-Egg" at bounding box center [620, 365] width 434 height 23
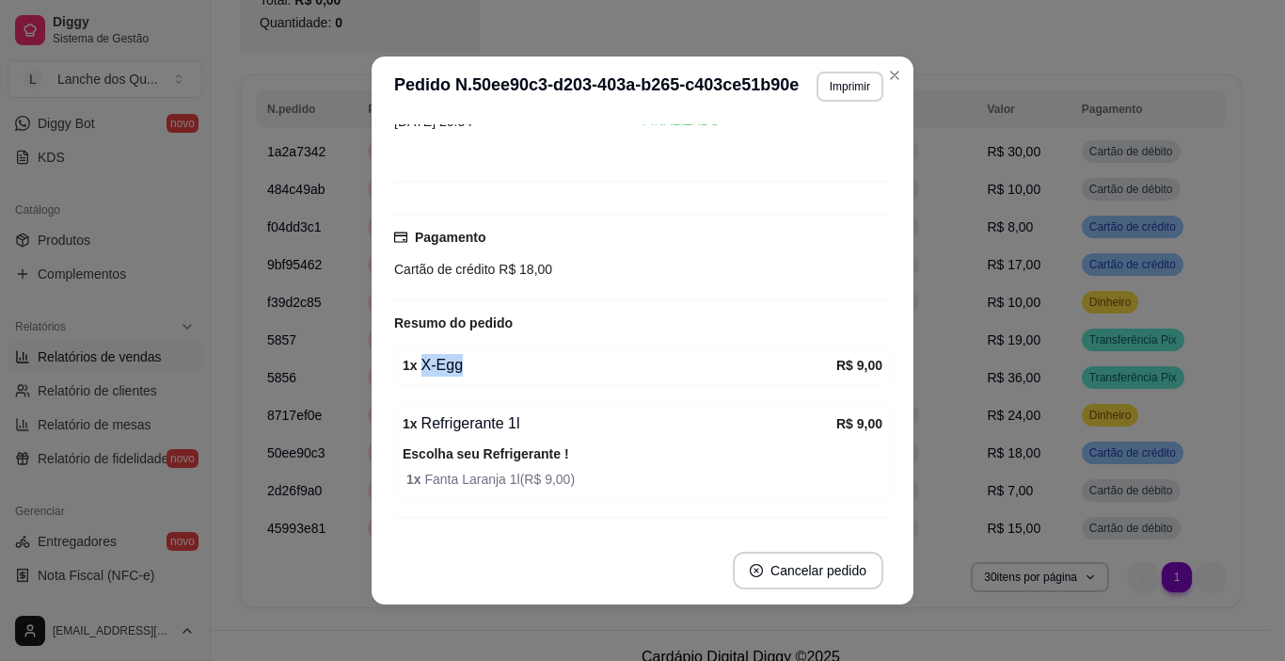
click at [435, 369] on div "1 x X-Egg" at bounding box center [620, 365] width 434 height 23
click at [480, 370] on div "1 x X-Egg" at bounding box center [620, 365] width 434 height 23
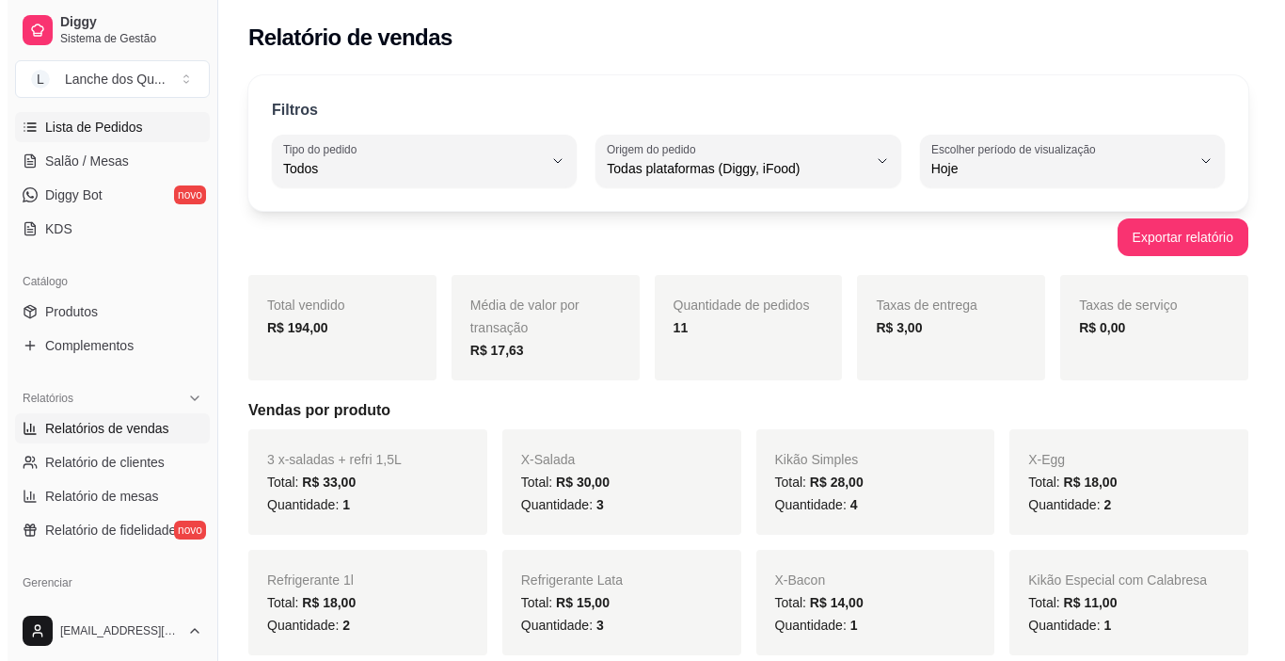
scroll to position [188, 0]
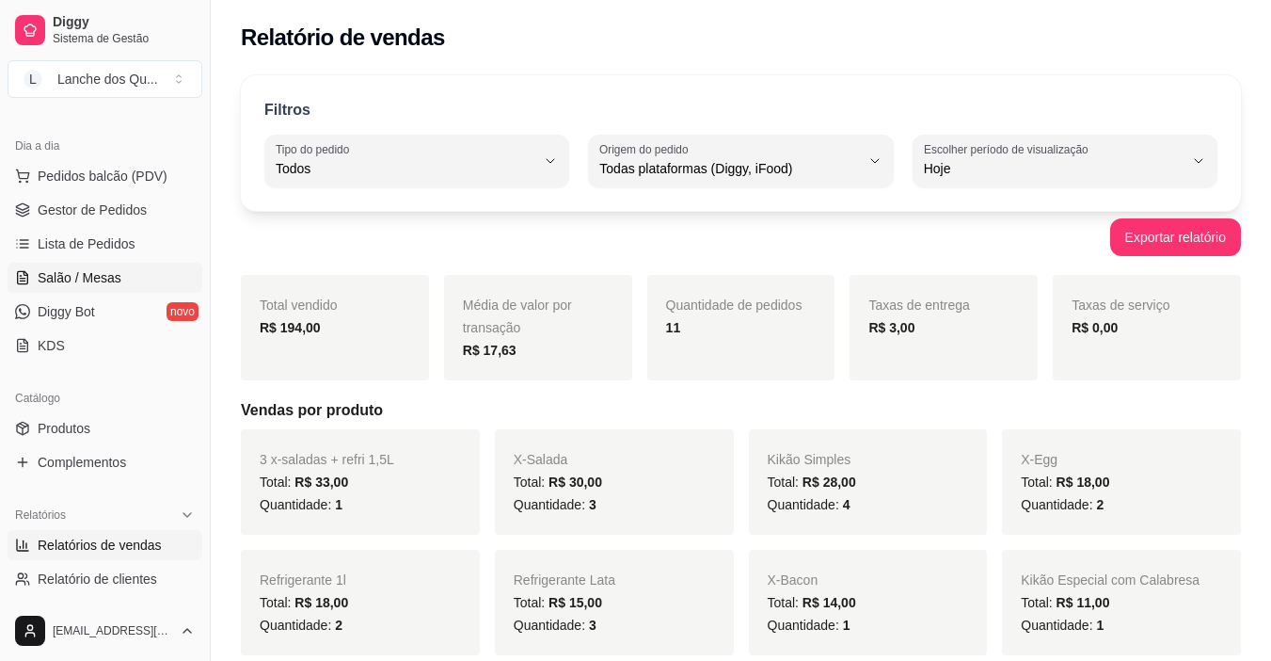
click at [89, 271] on span "Salão / Mesas" at bounding box center [80, 277] width 84 height 19
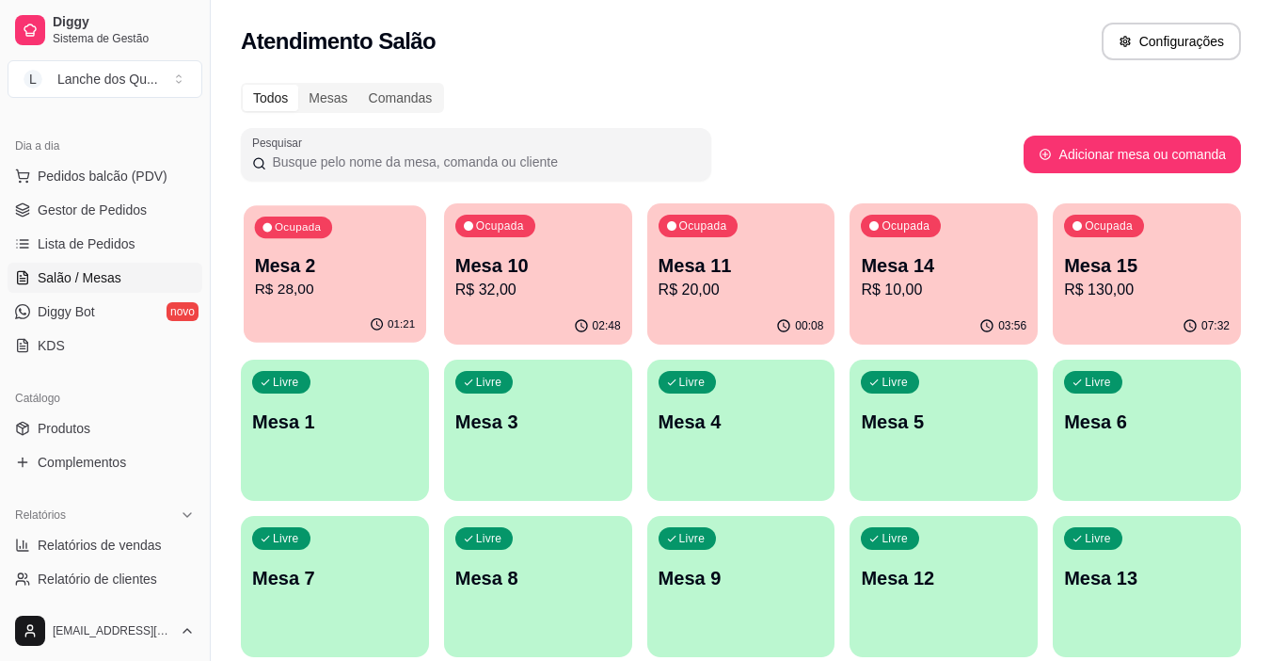
click at [338, 263] on p "Mesa 2" at bounding box center [335, 265] width 161 height 25
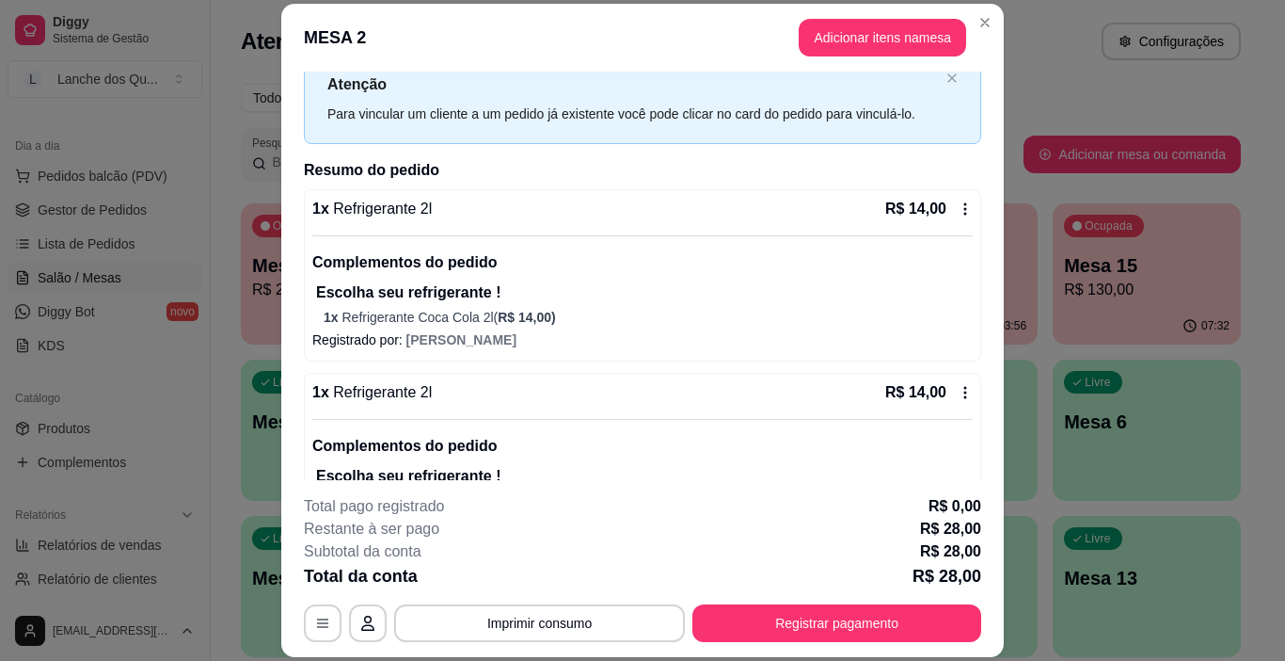
scroll to position [132, 0]
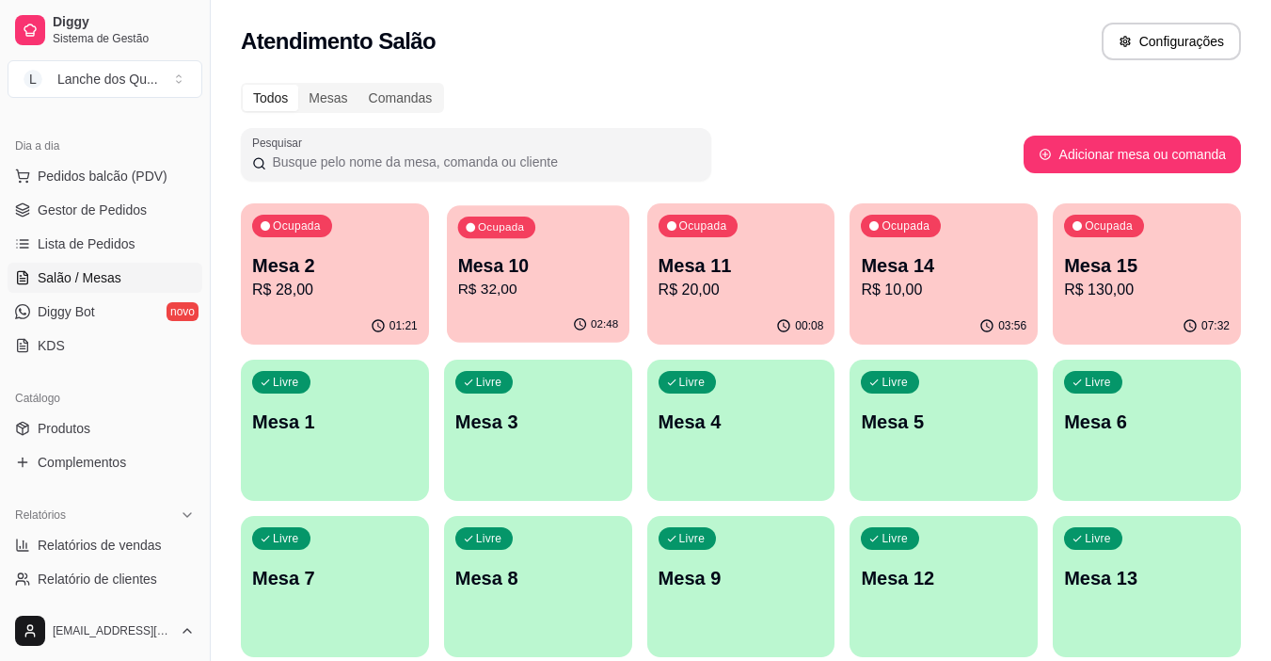
click at [452, 272] on div "Ocupada Mesa 10 R$ 32,00" at bounding box center [538, 256] width 183 height 102
click at [696, 298] on p "R$ 20,00" at bounding box center [742, 290] width 166 height 23
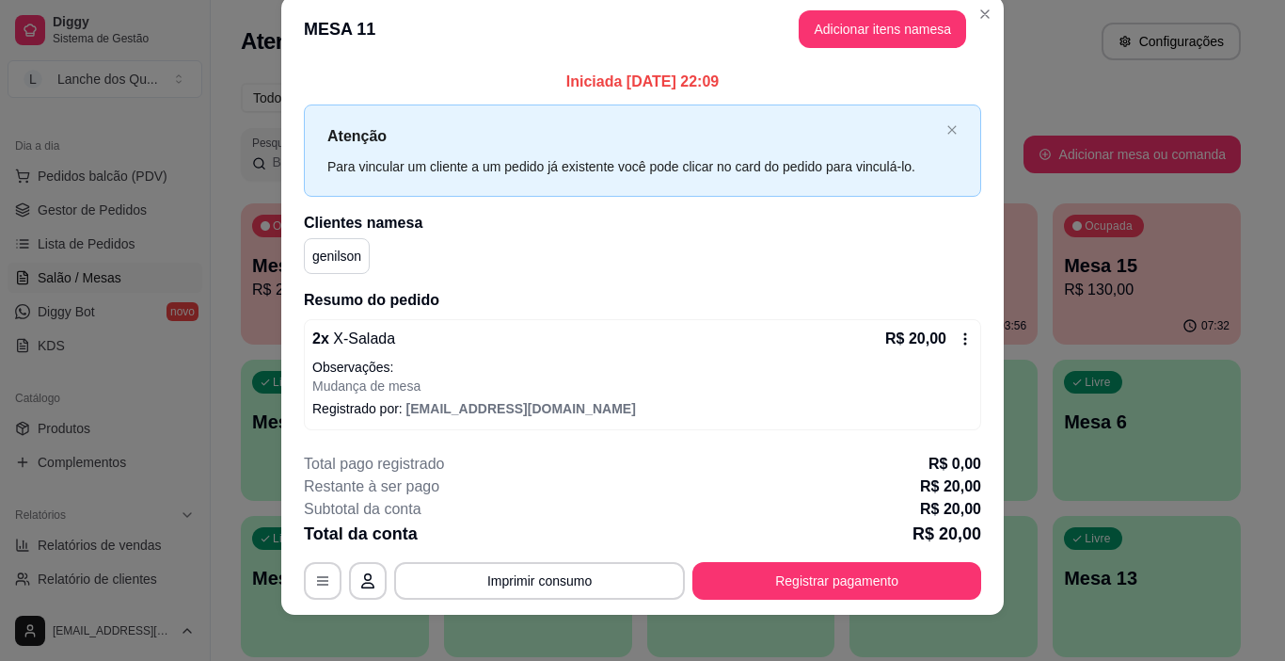
scroll to position [40, 0]
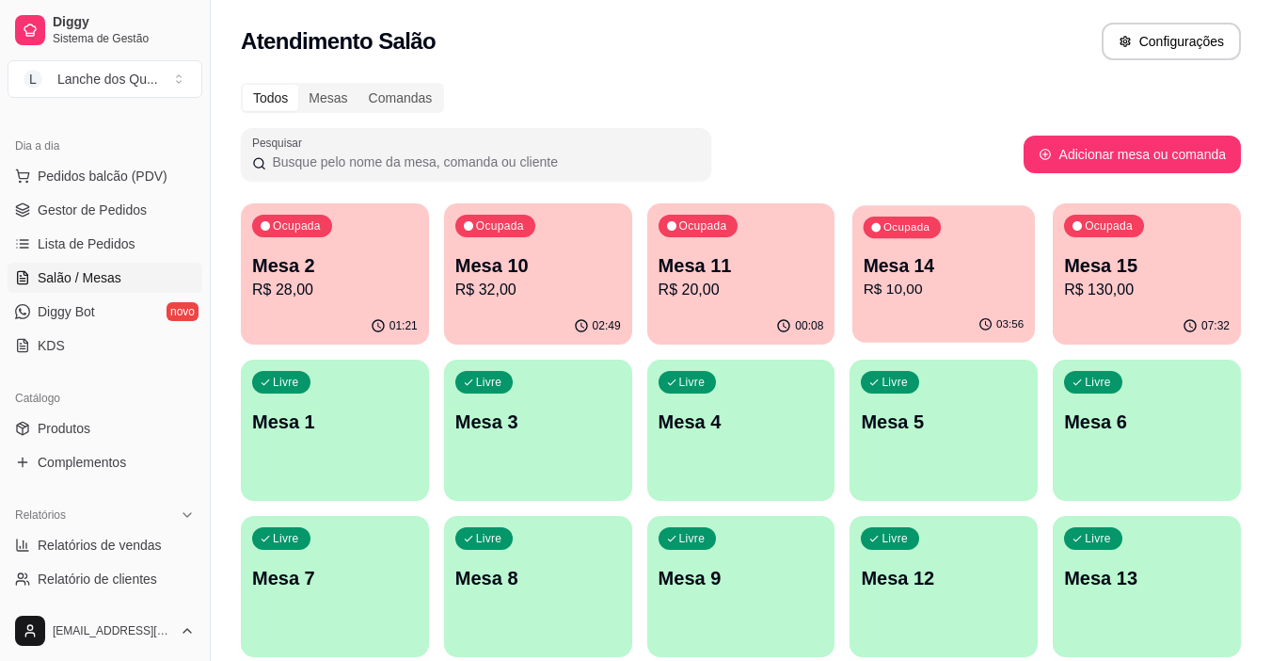
click at [933, 314] on div "03:56" at bounding box center [944, 325] width 183 height 36
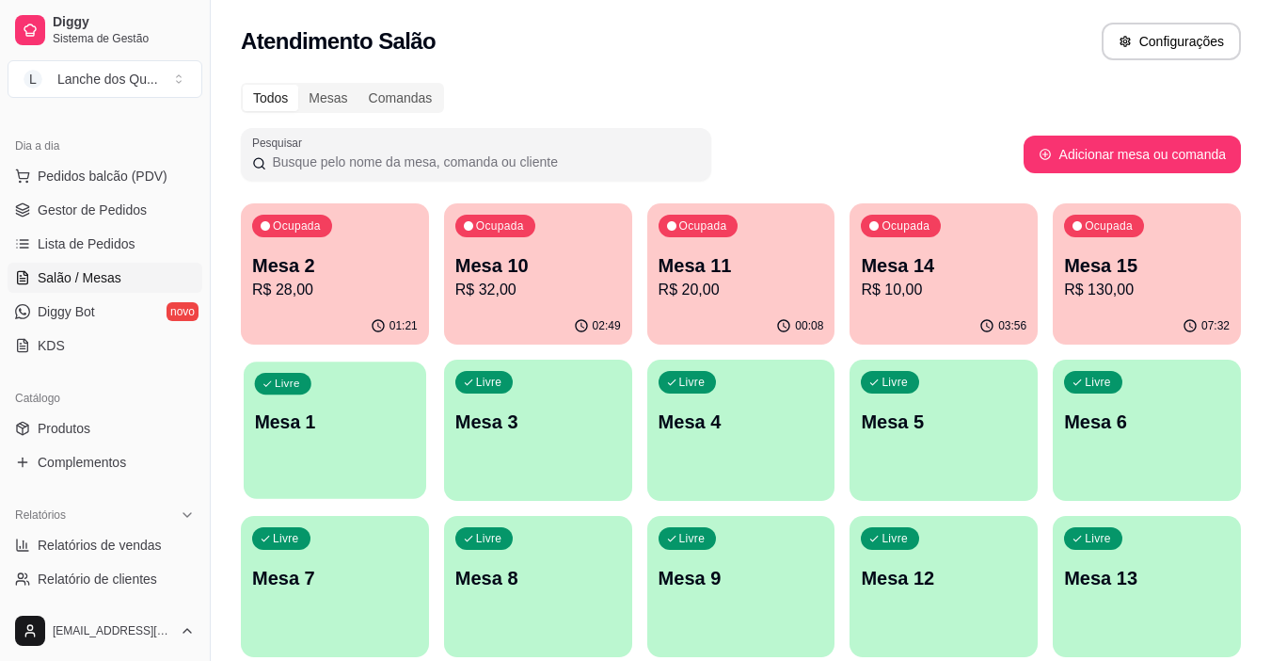
click at [366, 439] on div "Livre Mesa 1" at bounding box center [335, 418] width 183 height 115
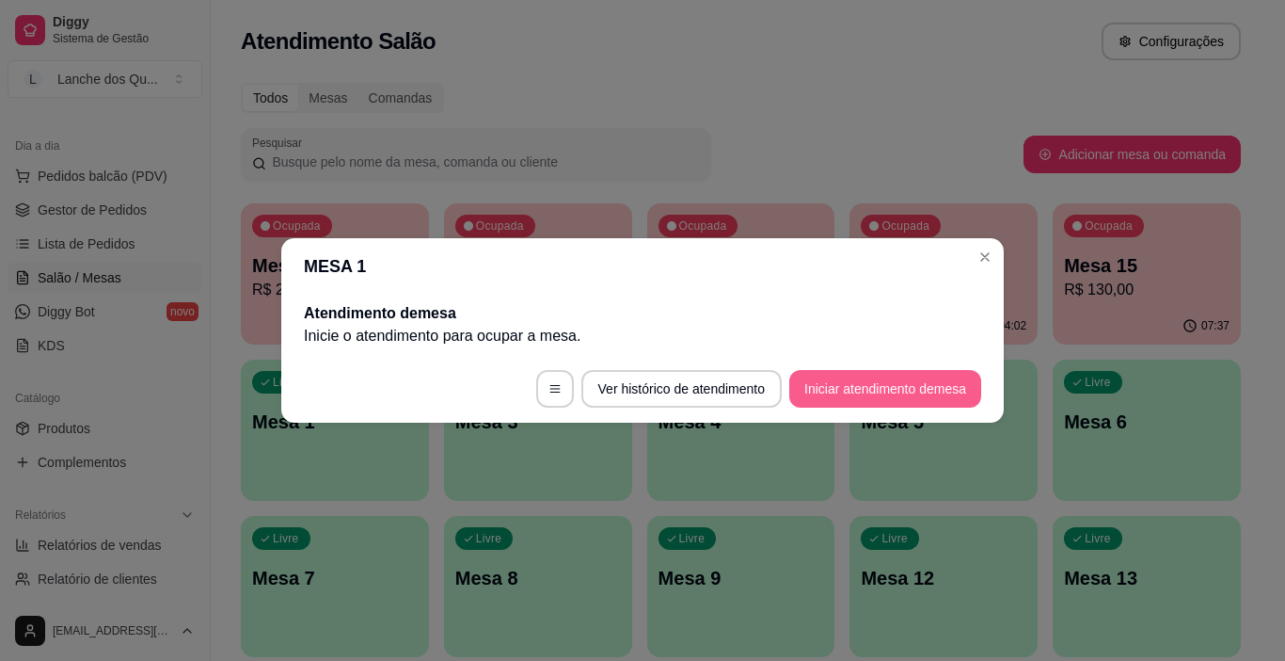
click at [900, 390] on button "Iniciar atendimento de mesa" at bounding box center [886, 389] width 192 height 38
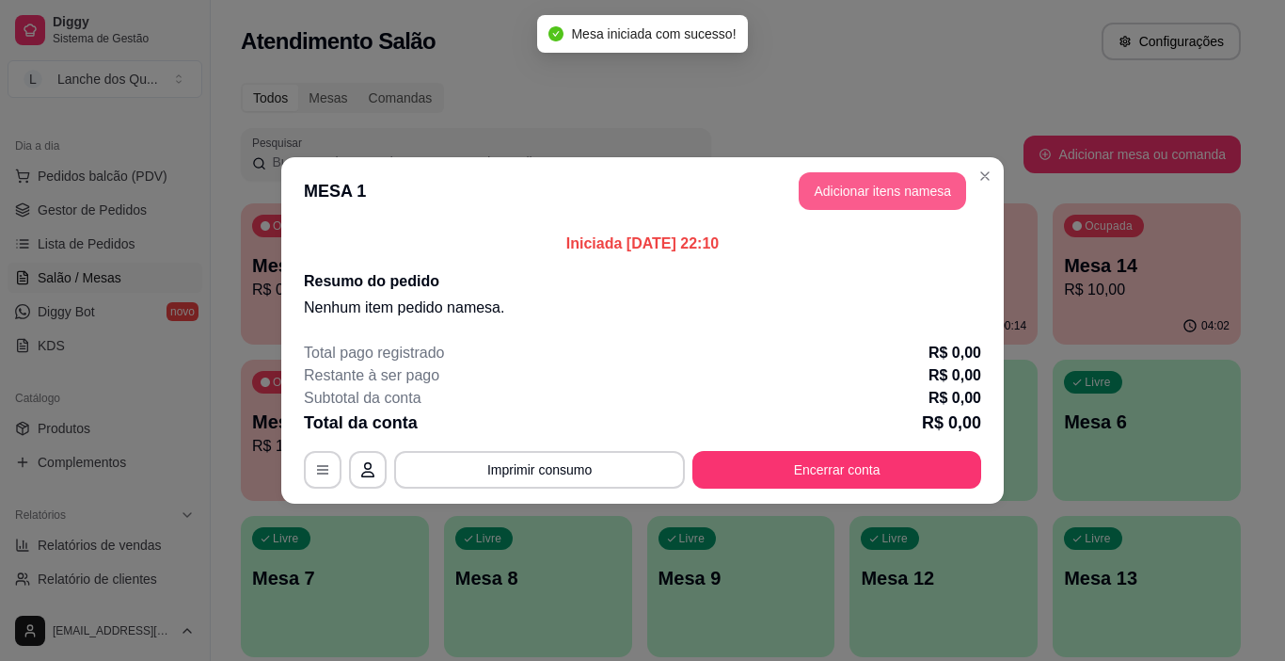
click at [945, 185] on button "Adicionar itens na mesa" at bounding box center [883, 191] width 168 height 38
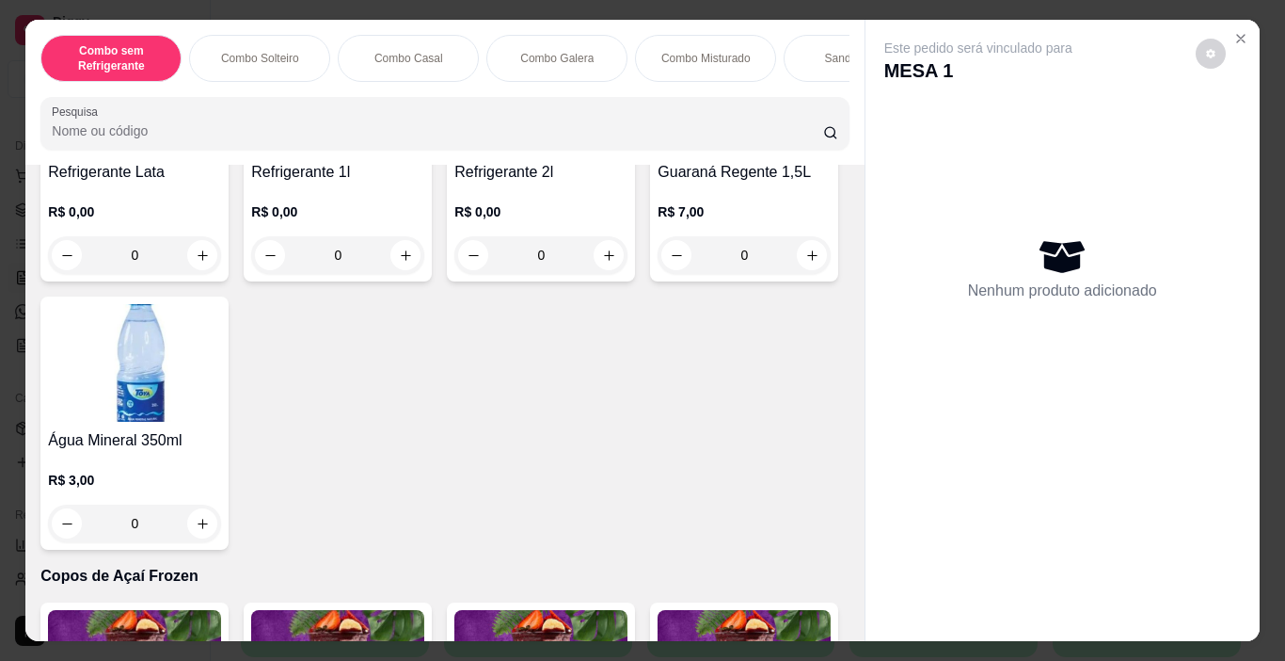
scroll to position [4423, 0]
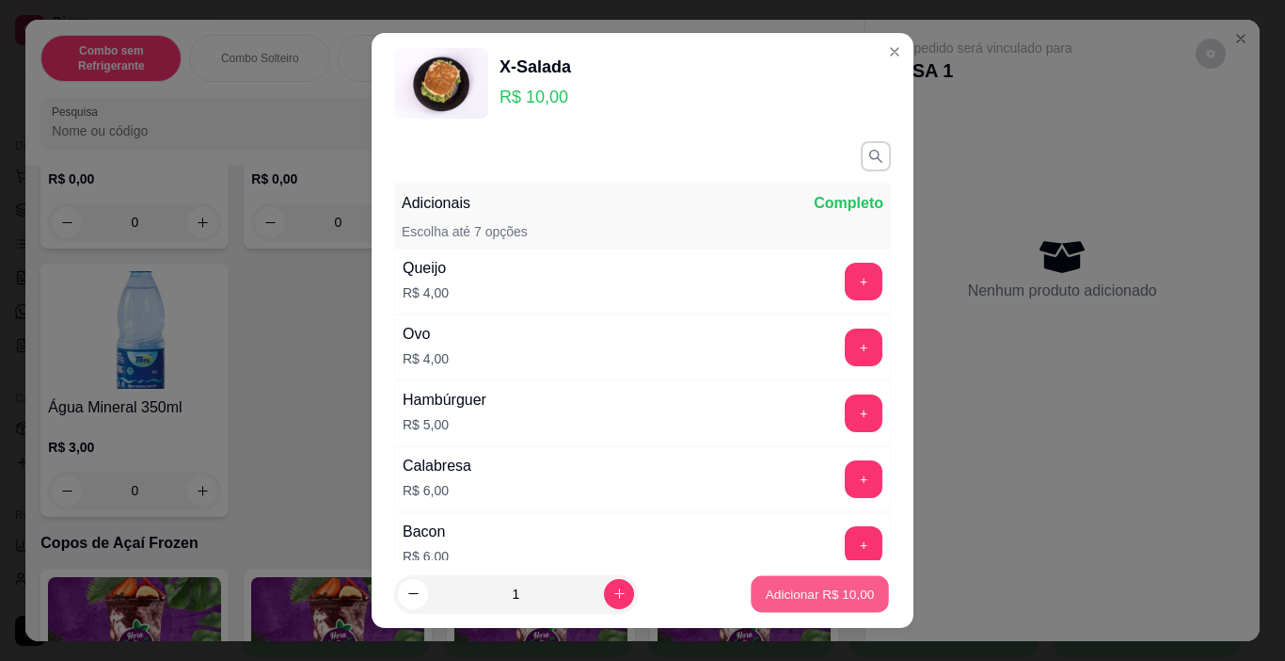
click at [842, 596] on p "Adicionar R$ 10,00" at bounding box center [820, 593] width 109 height 18
type input "1"
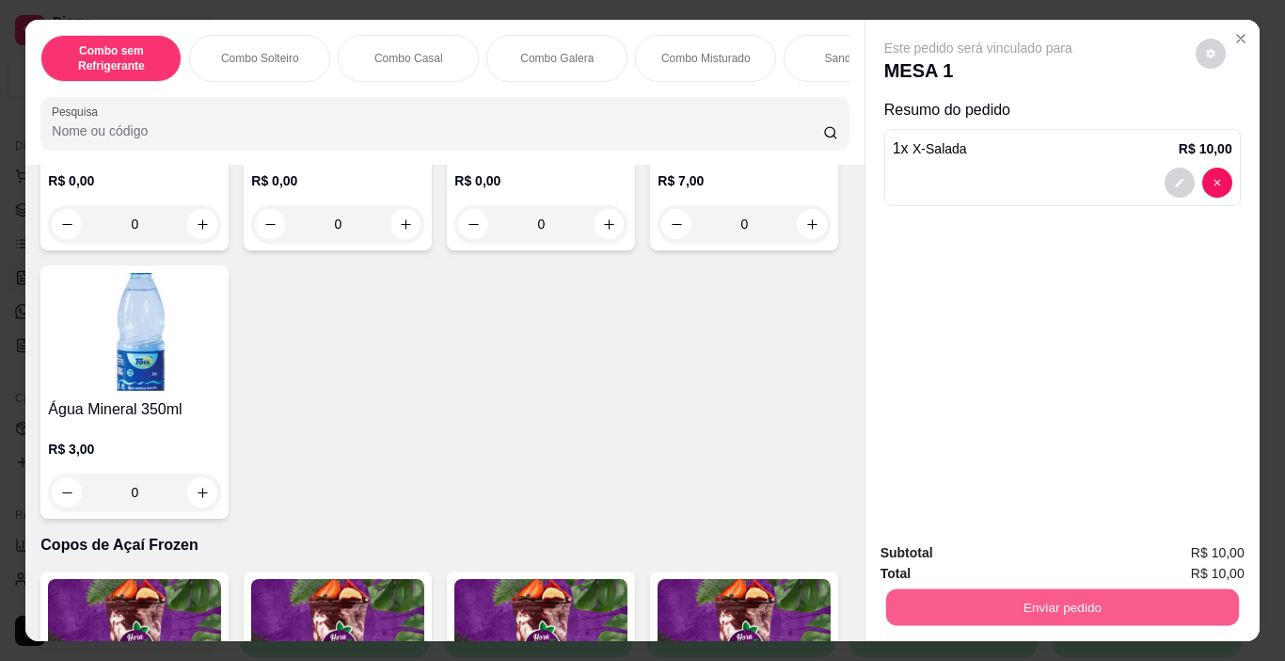
click at [1030, 600] on button "Enviar pedido" at bounding box center [1062, 607] width 353 height 37
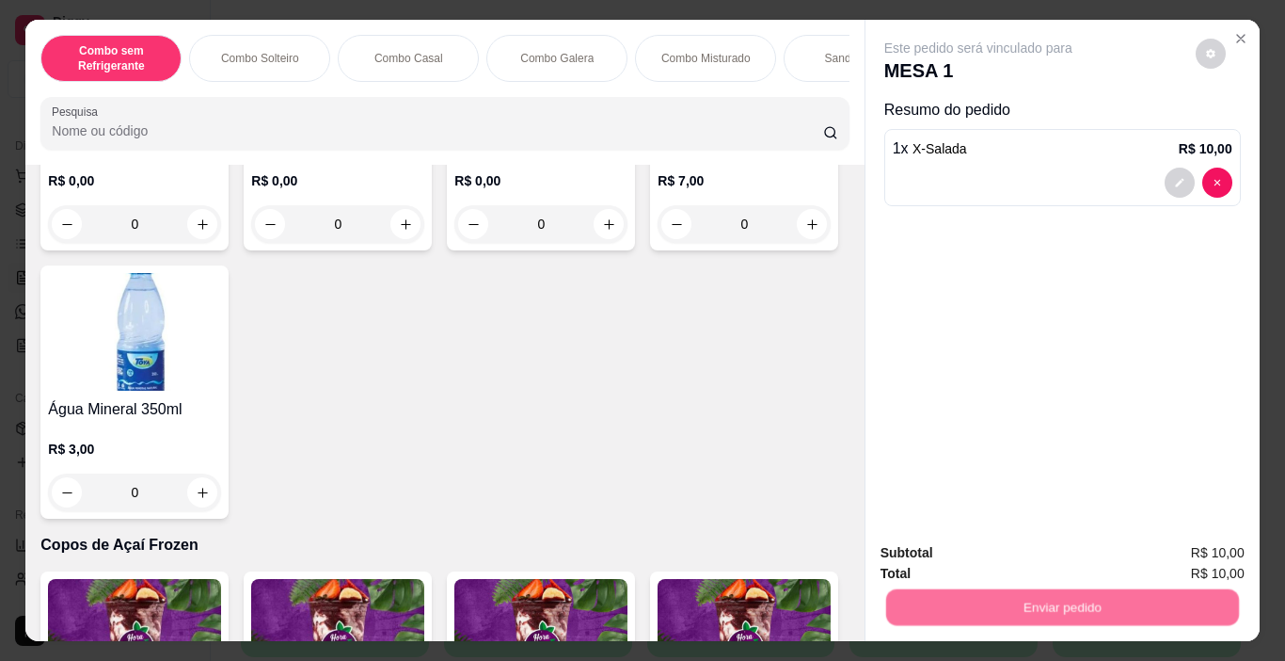
click at [1068, 544] on button "Registrar cliente" at bounding box center [1070, 553] width 124 height 36
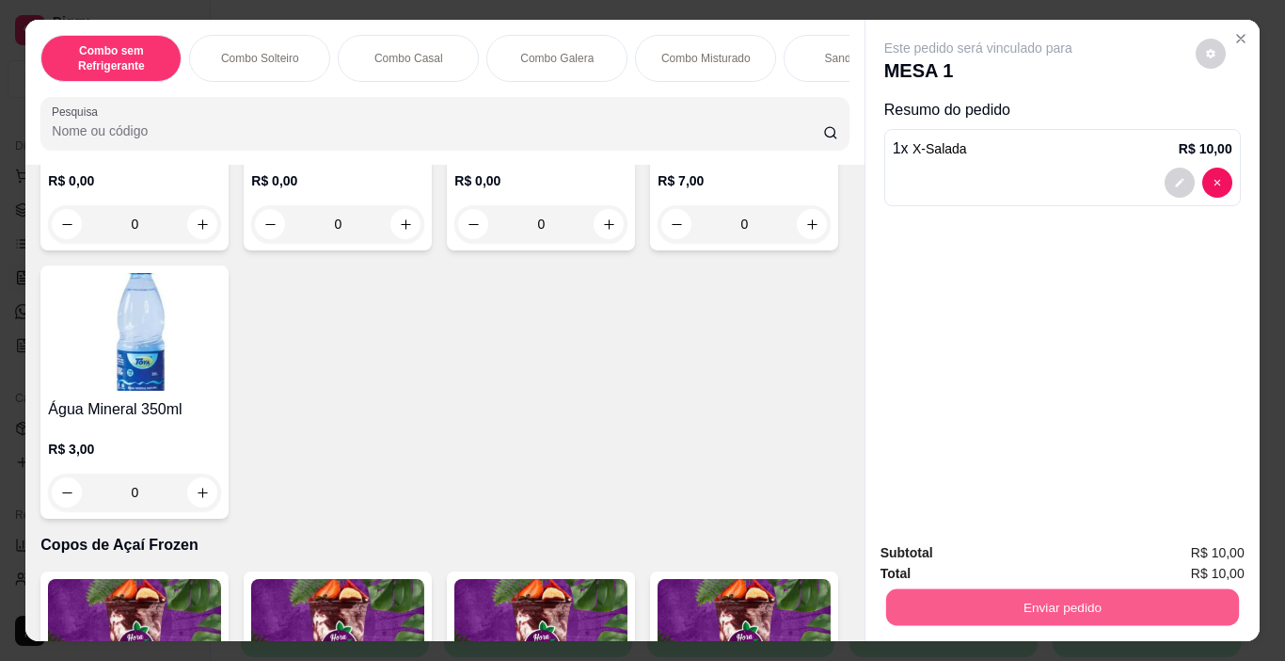
click at [1047, 599] on button "Enviar pedido" at bounding box center [1062, 607] width 353 height 37
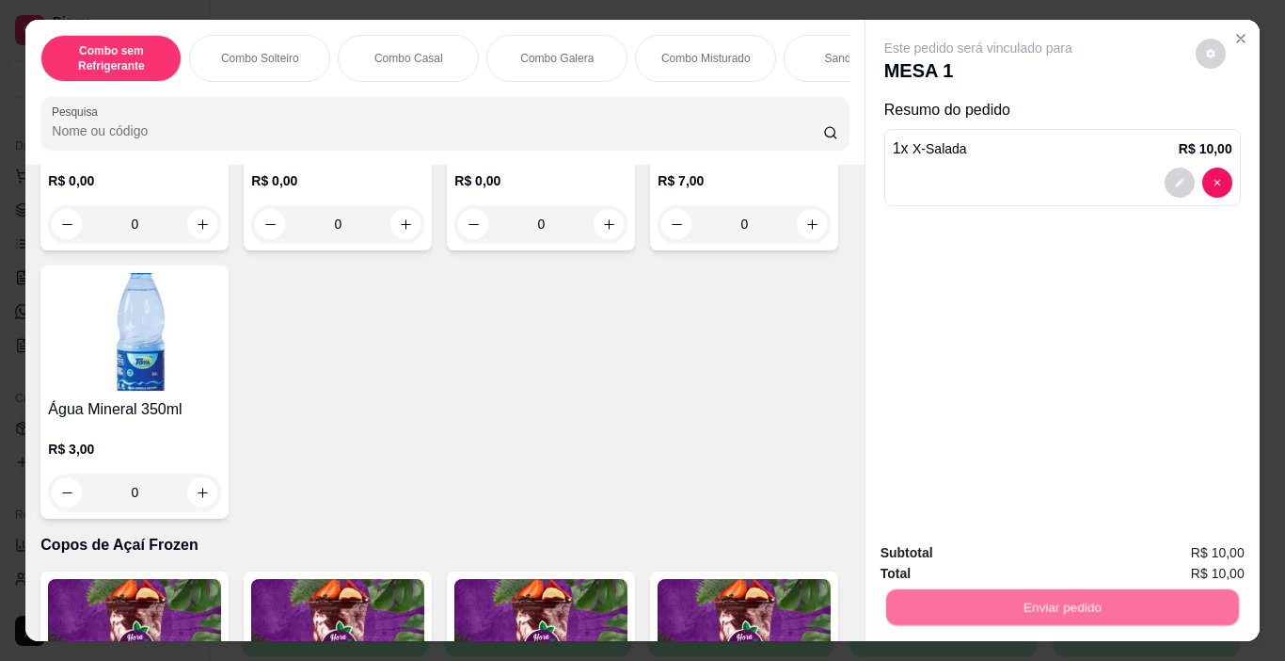
click at [1214, 549] on button "Enviar pedido" at bounding box center [1196, 552] width 104 height 35
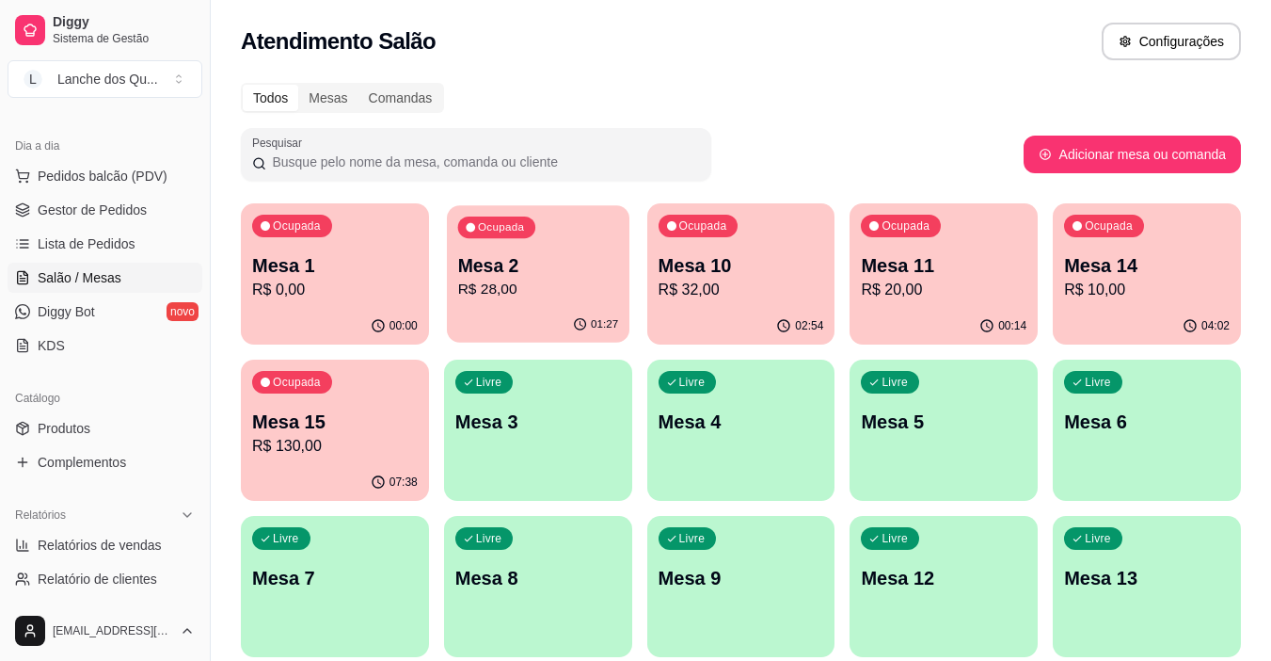
click at [529, 293] on p "R$ 28,00" at bounding box center [537, 290] width 161 height 22
click at [539, 284] on p "R$ 28,00" at bounding box center [538, 290] width 166 height 23
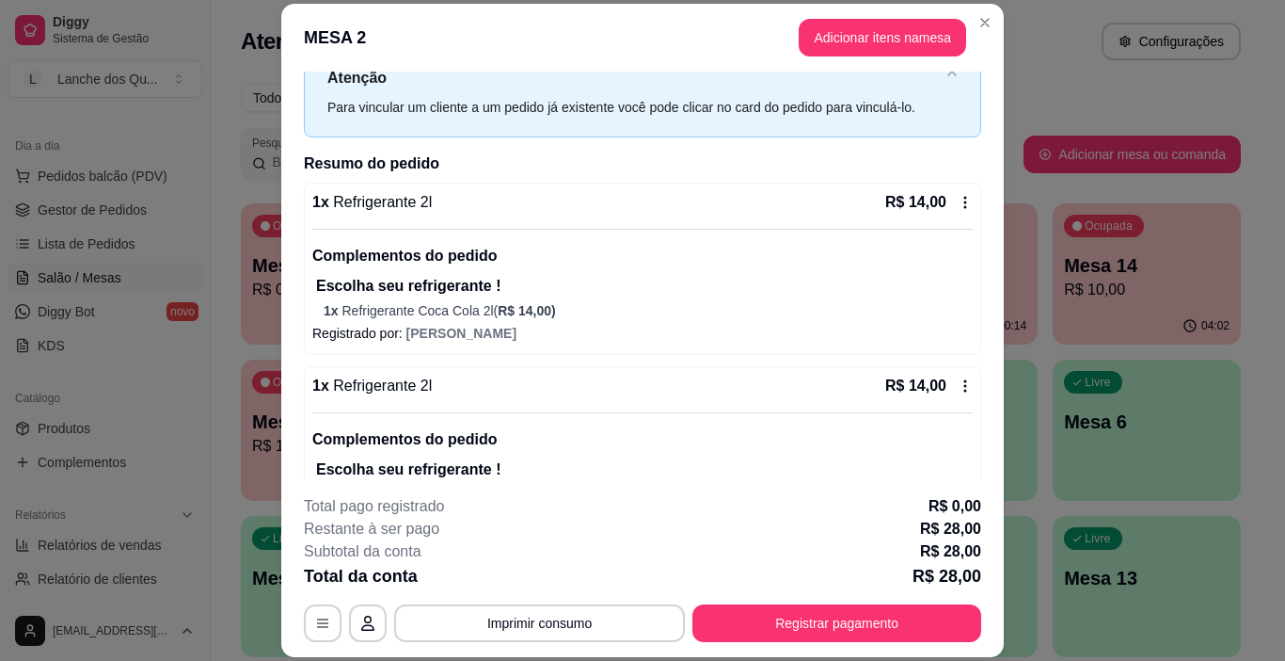
scroll to position [132, 0]
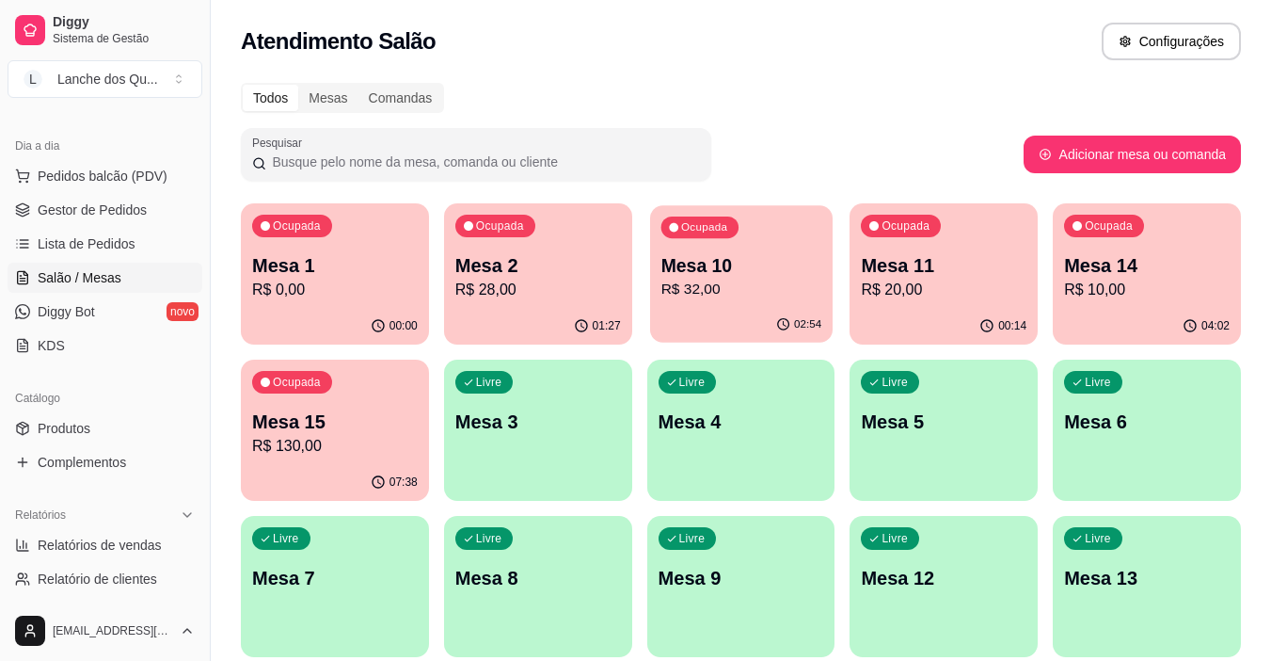
click at [718, 292] on p "R$ 32,00" at bounding box center [741, 290] width 161 height 22
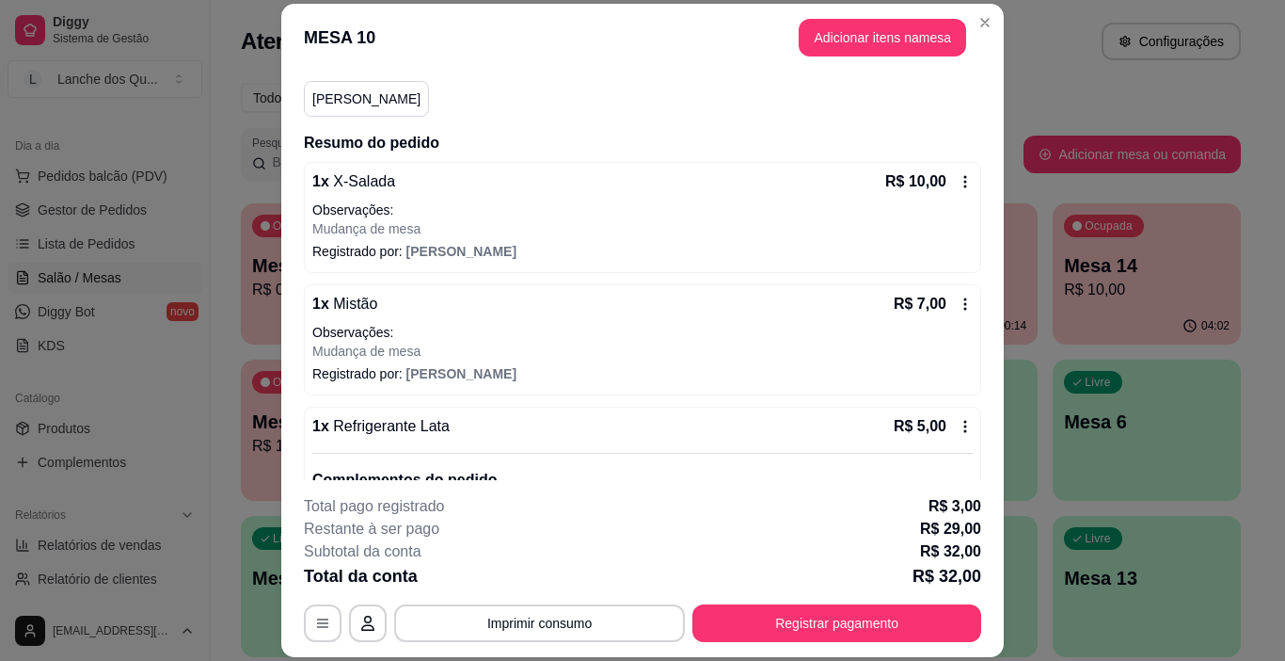
scroll to position [188, 0]
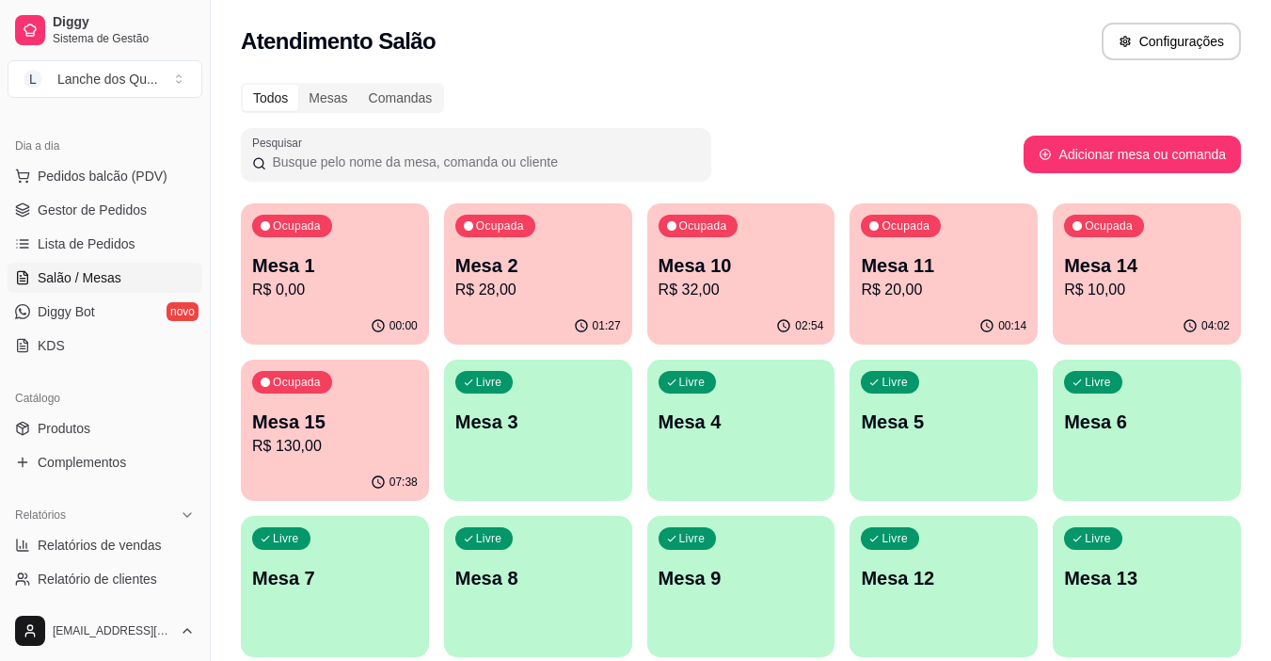
click at [908, 250] on div "Ocupada Mesa 11 R$ 20,00" at bounding box center [944, 255] width 188 height 104
click at [340, 238] on div "Ocupada Mesa 1 R$ 0,00" at bounding box center [335, 255] width 188 height 104
click at [1148, 285] on p "R$ 10,00" at bounding box center [1147, 290] width 166 height 23
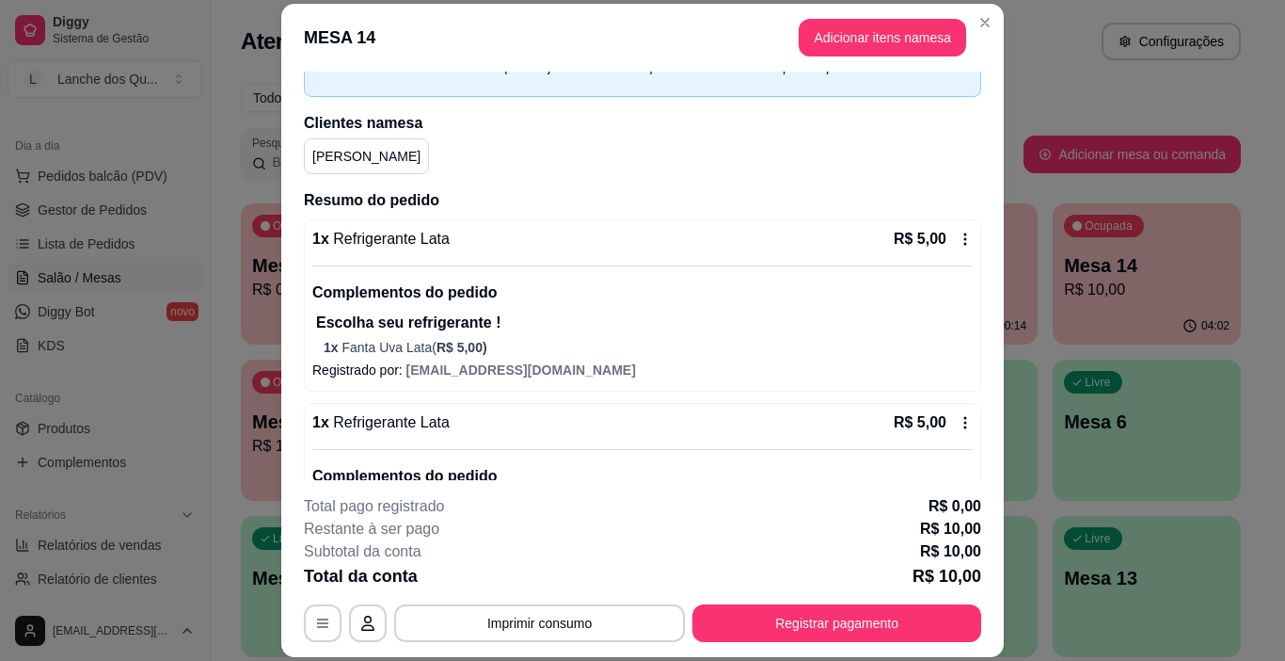
scroll to position [209, 0]
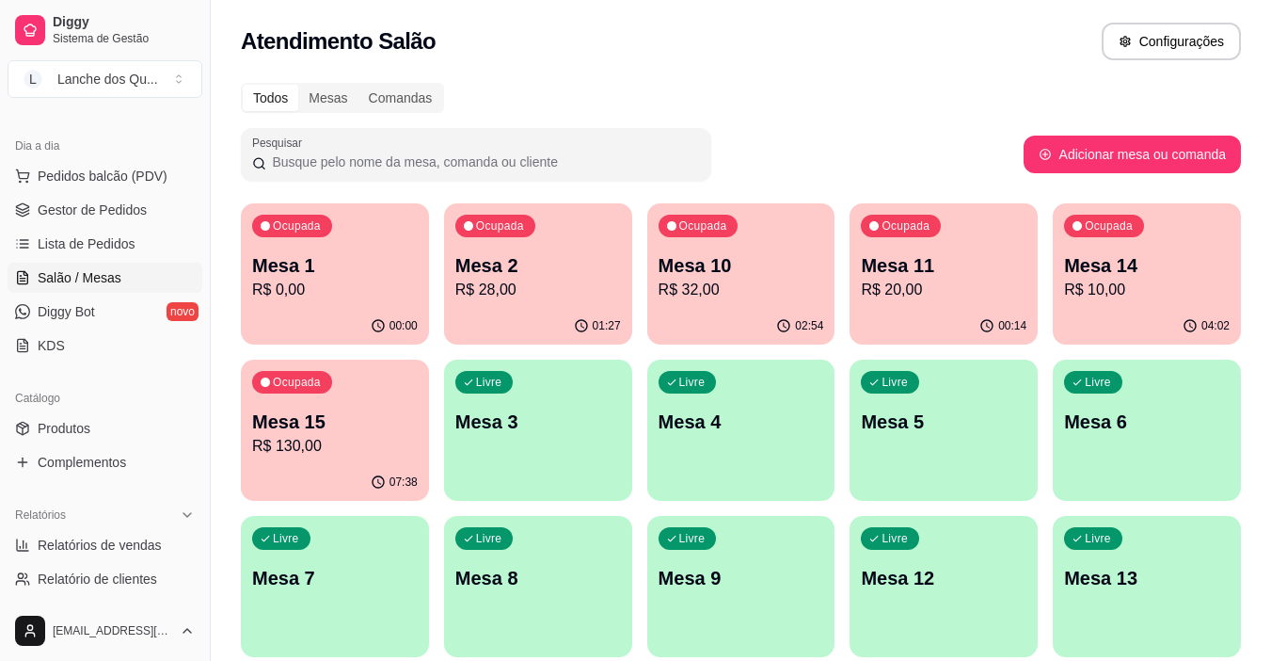
click at [320, 273] on p "Mesa 1" at bounding box center [335, 265] width 166 height 26
click at [503, 434] on p "Mesa 3" at bounding box center [538, 421] width 166 height 26
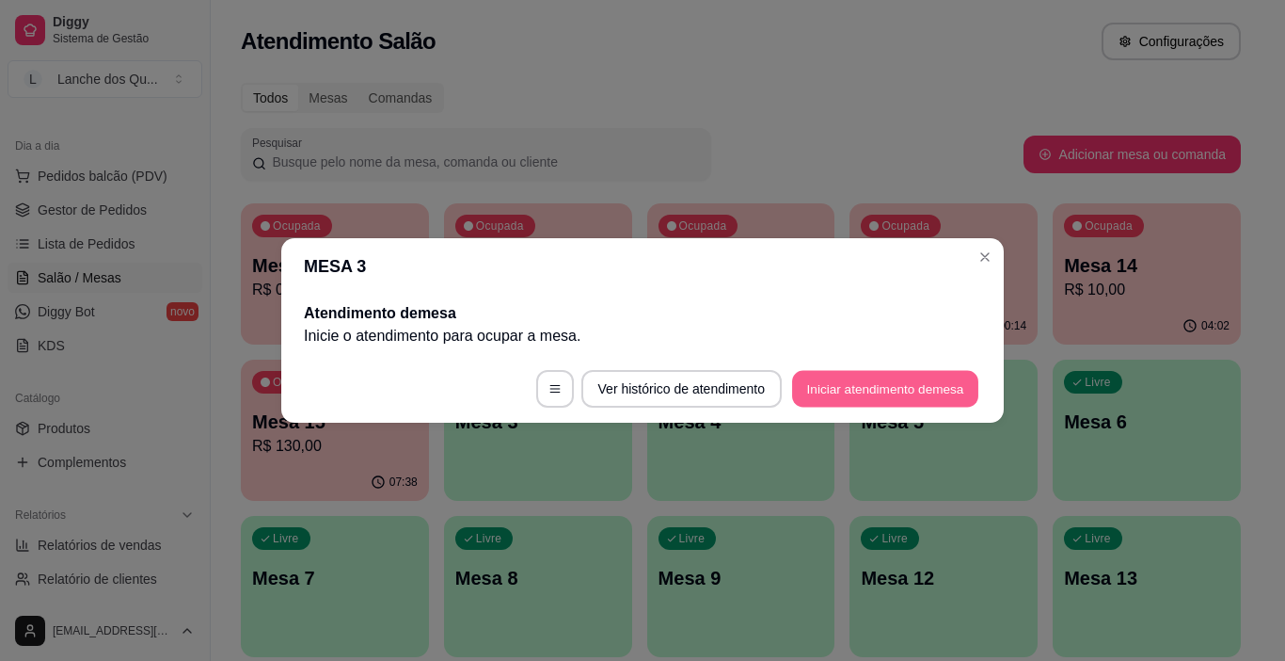
click at [854, 385] on button "Iniciar atendimento de mesa" at bounding box center [885, 389] width 186 height 37
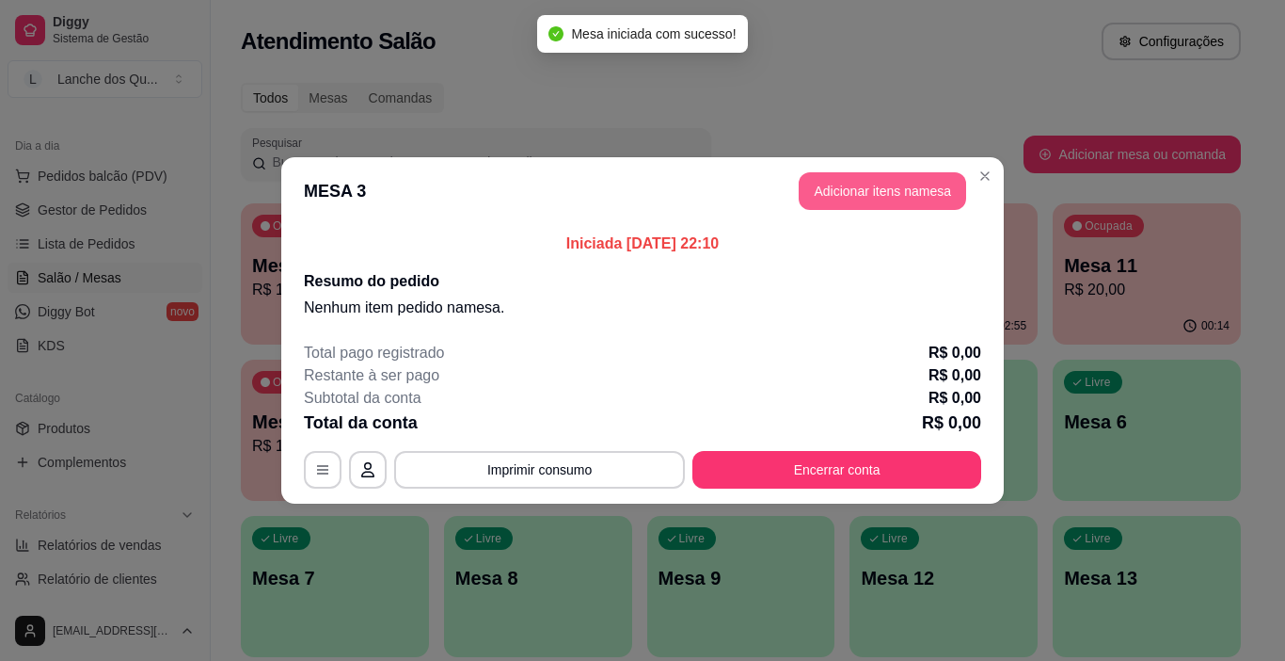
click at [880, 176] on button "Adicionar itens na mesa" at bounding box center [883, 191] width 168 height 38
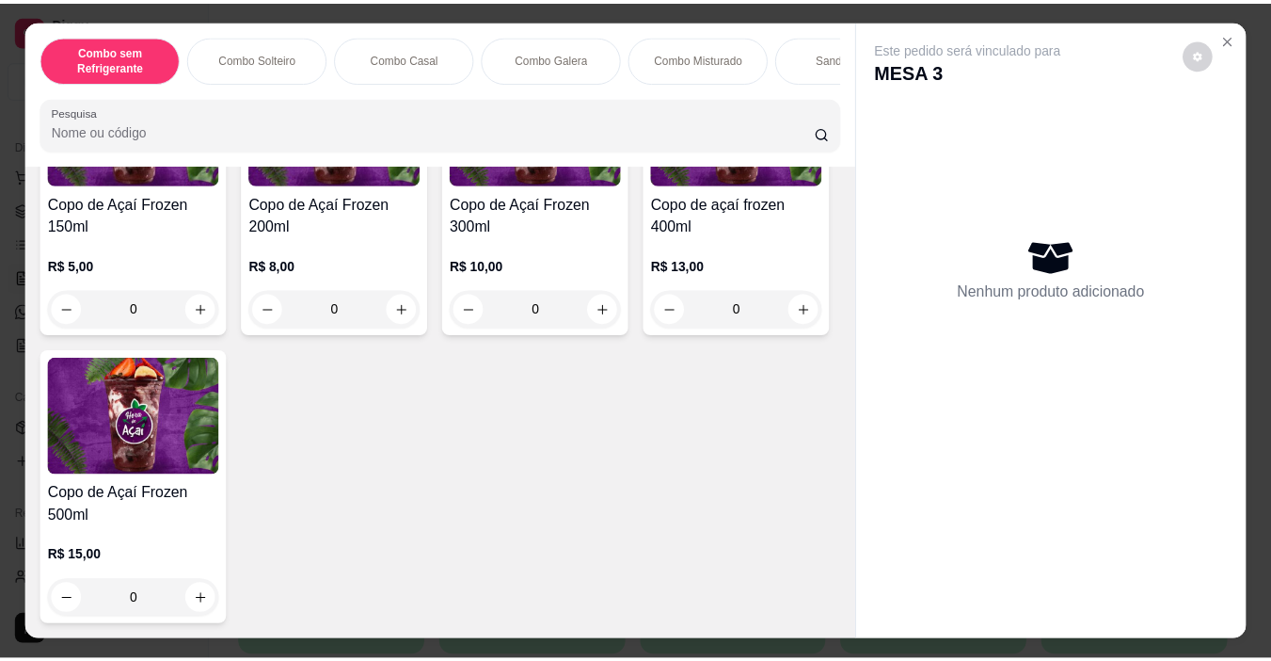
scroll to position [5835, 0]
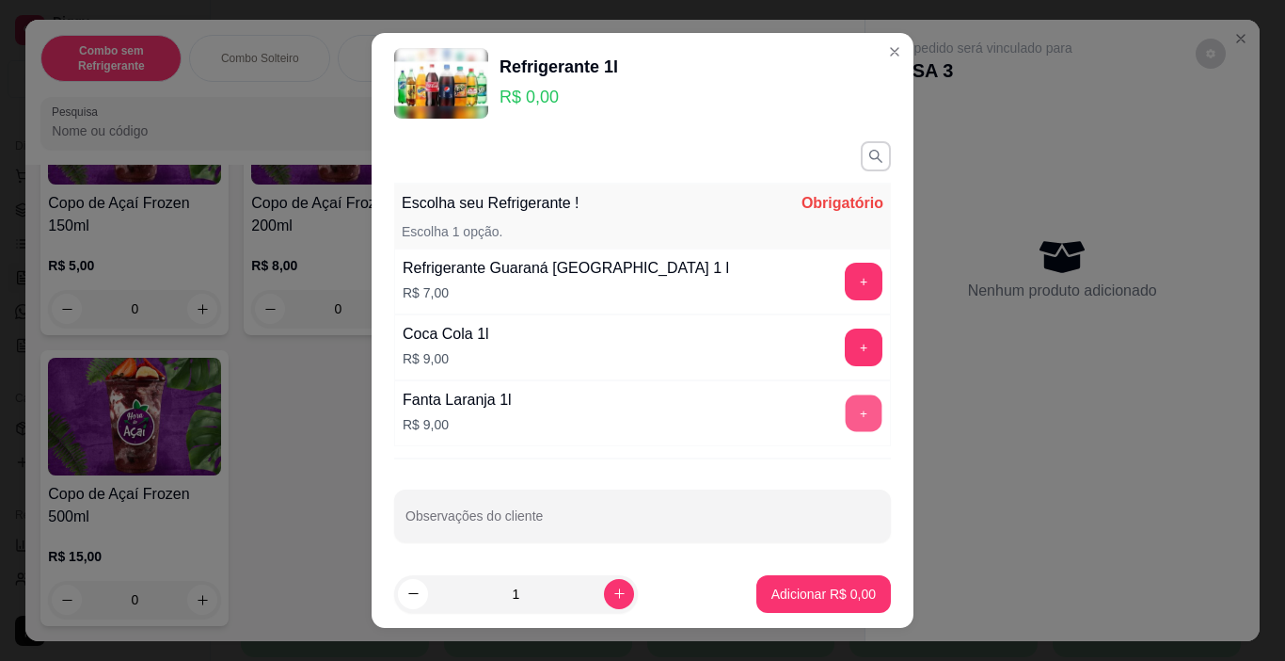
click at [846, 416] on button "+" at bounding box center [864, 413] width 37 height 37
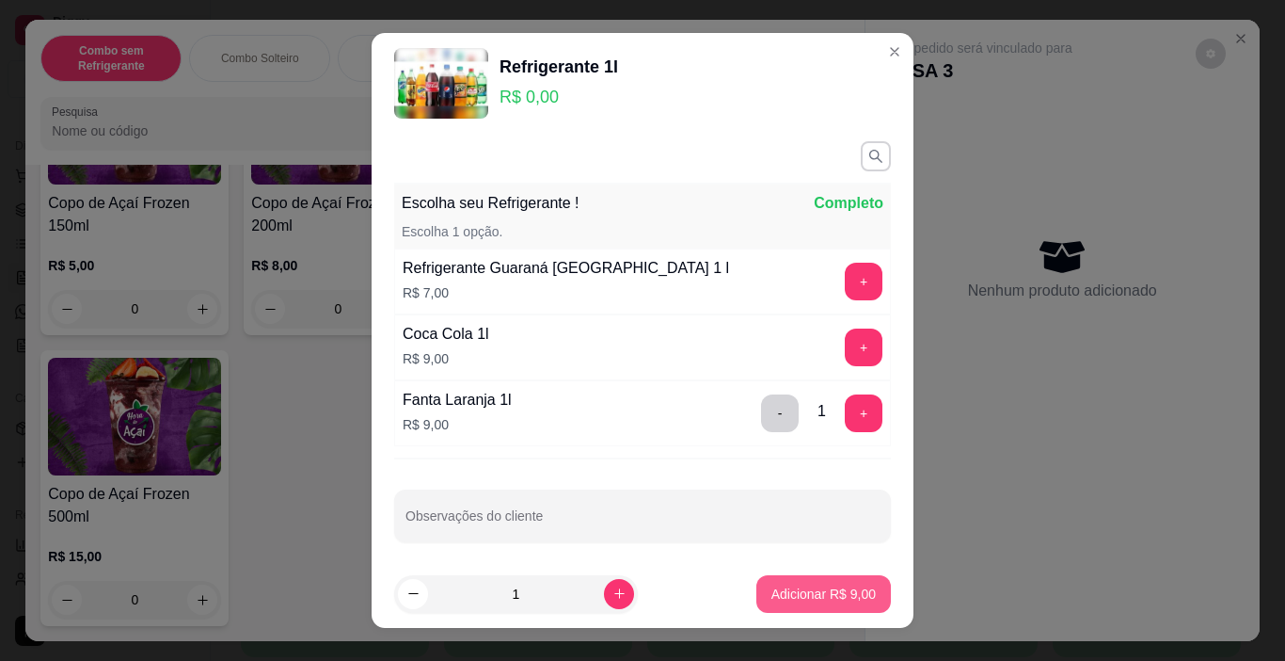
click at [826, 592] on p "Adicionar R$ 9,00" at bounding box center [824, 593] width 104 height 19
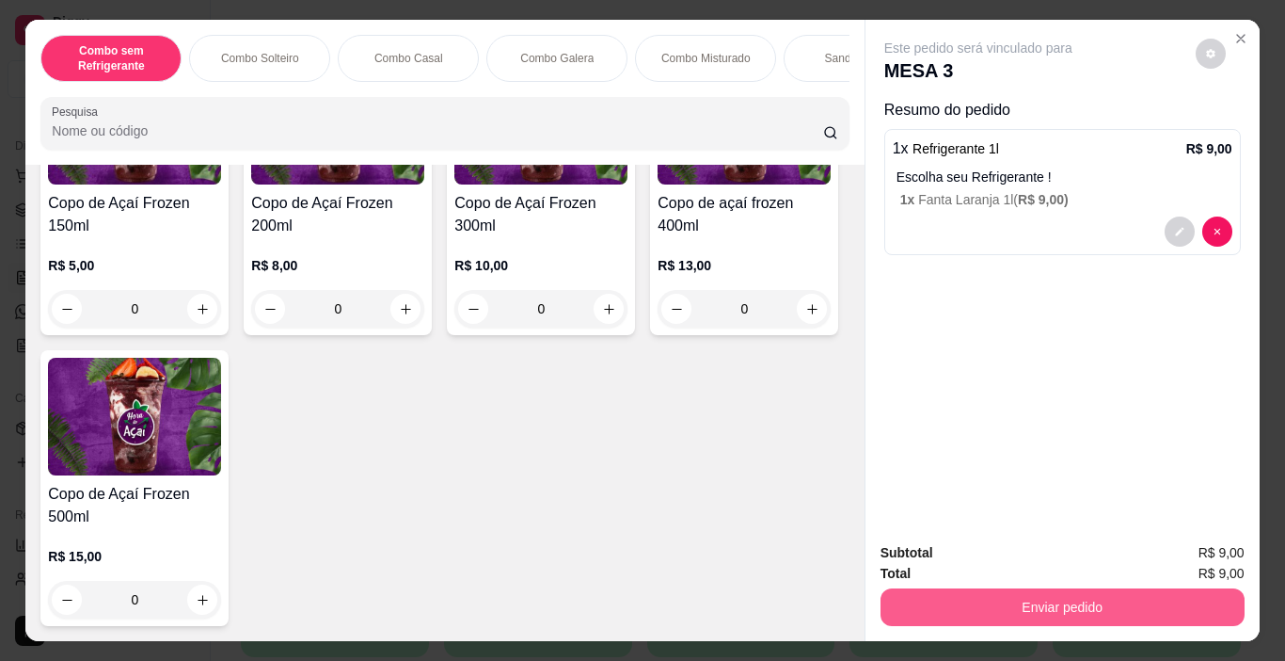
click at [1002, 588] on button "Enviar pedido" at bounding box center [1063, 607] width 364 height 38
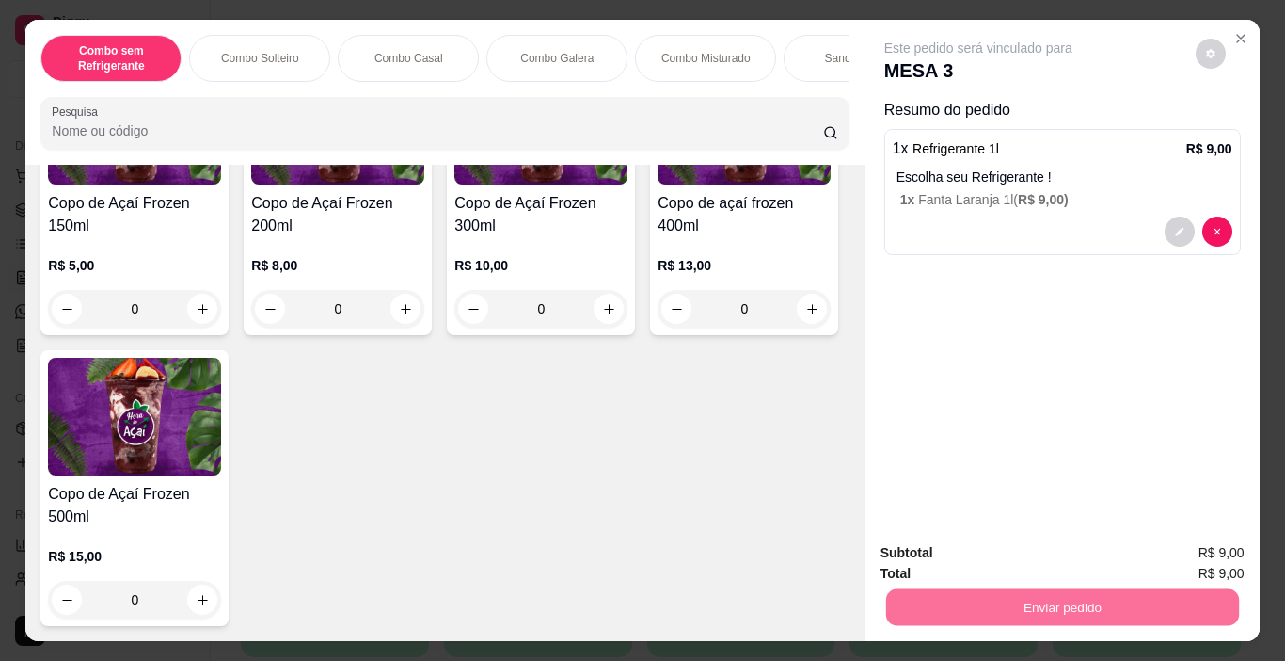
click at [1194, 554] on button "Enviar pedido" at bounding box center [1195, 553] width 106 height 36
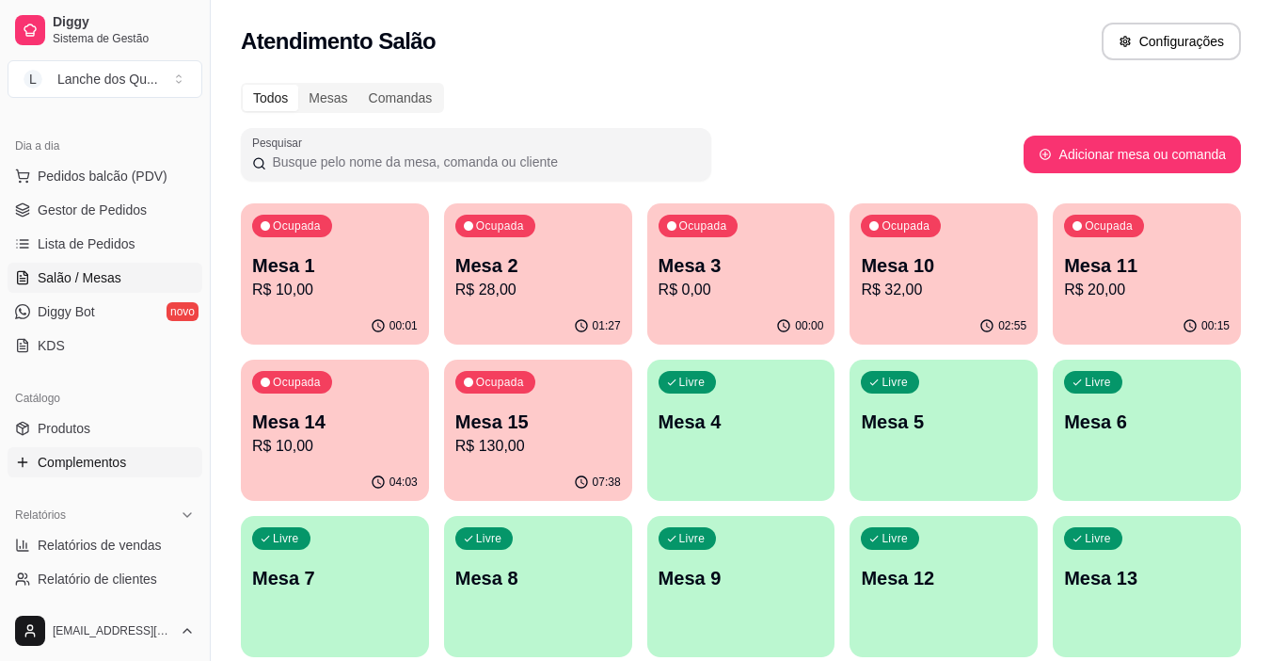
scroll to position [282, 0]
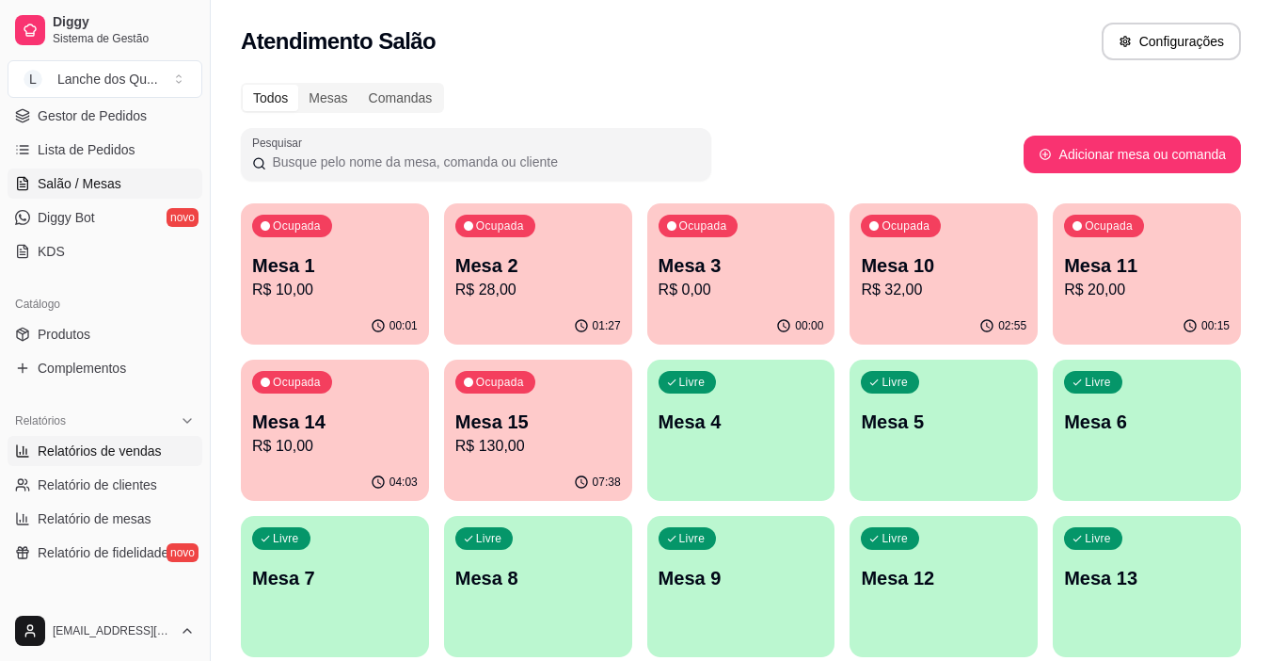
click at [115, 440] on link "Relatórios de vendas" at bounding box center [105, 451] width 195 height 30
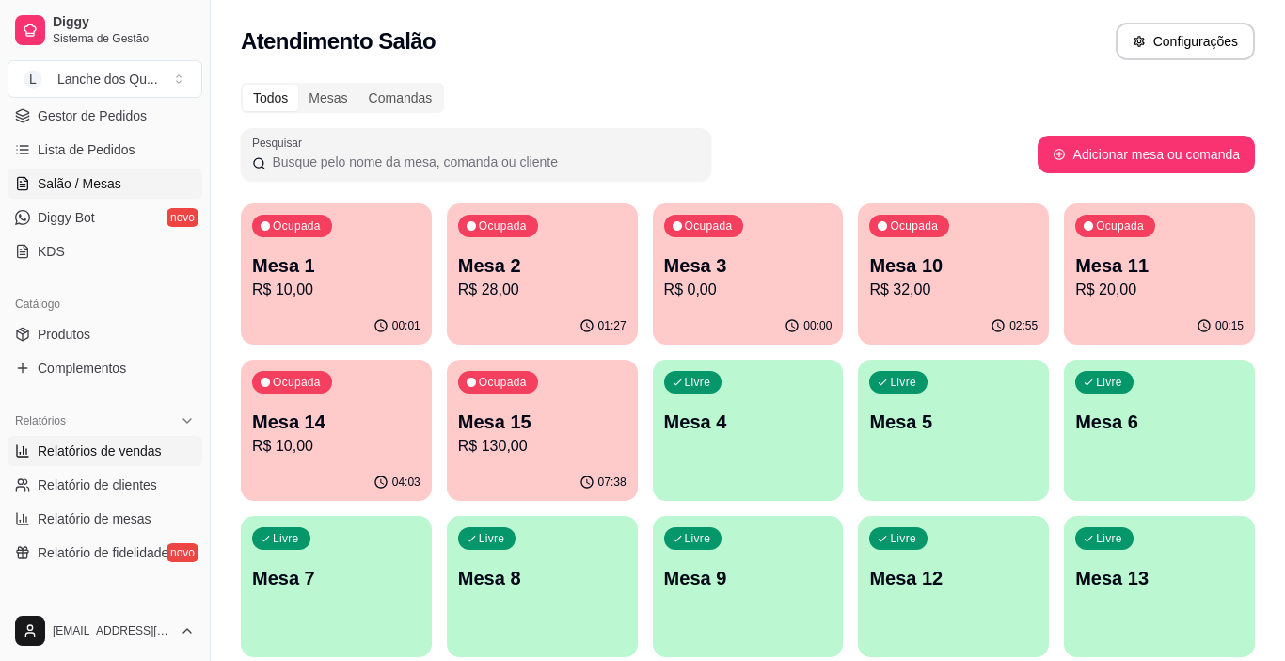
select select "ALL"
select select "0"
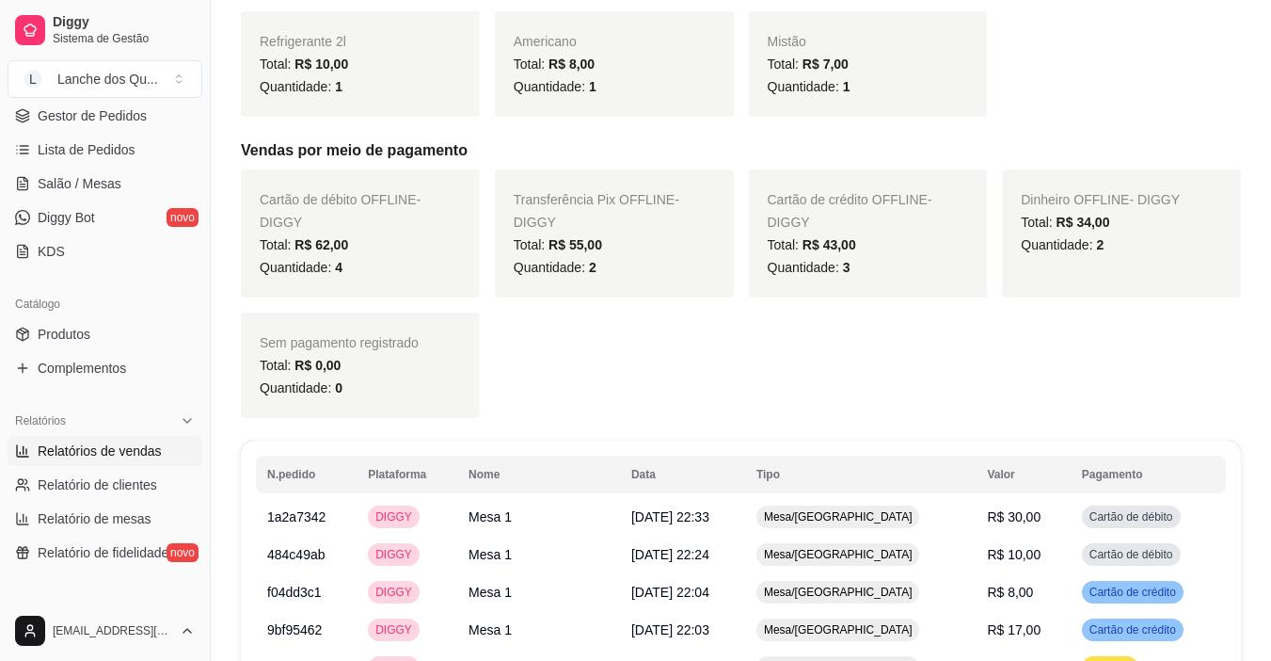
scroll to position [941, 0]
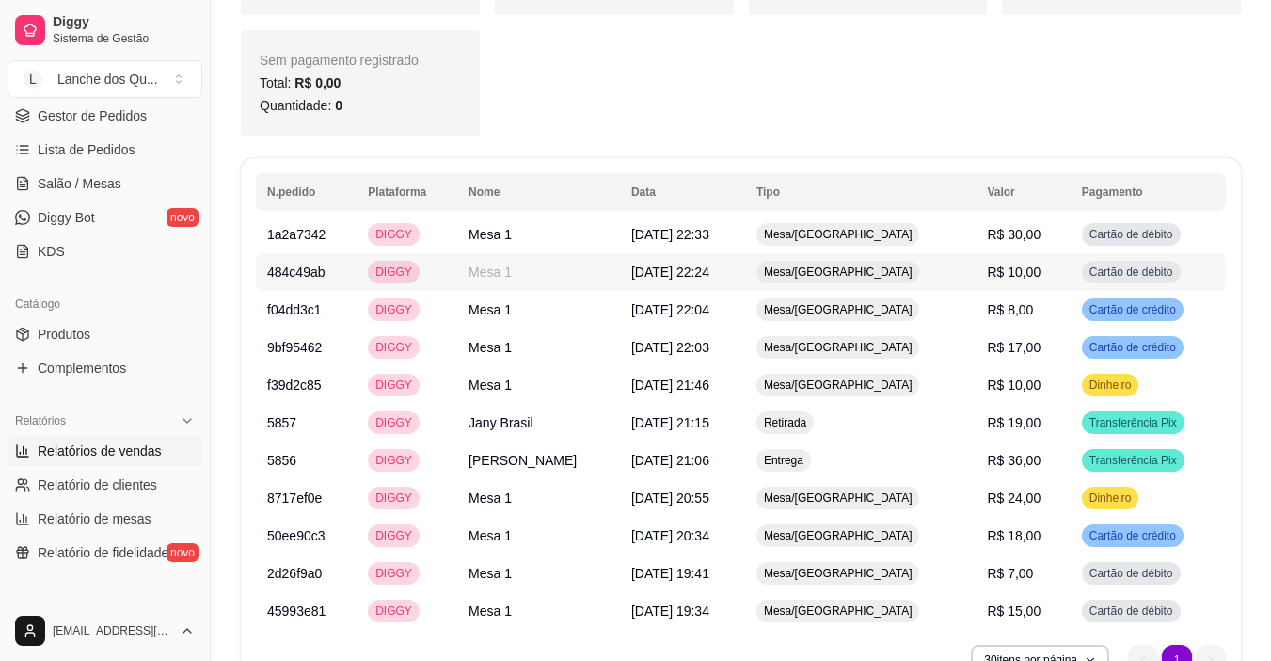
click at [1019, 273] on span "R$ 10,00" at bounding box center [1014, 271] width 54 height 15
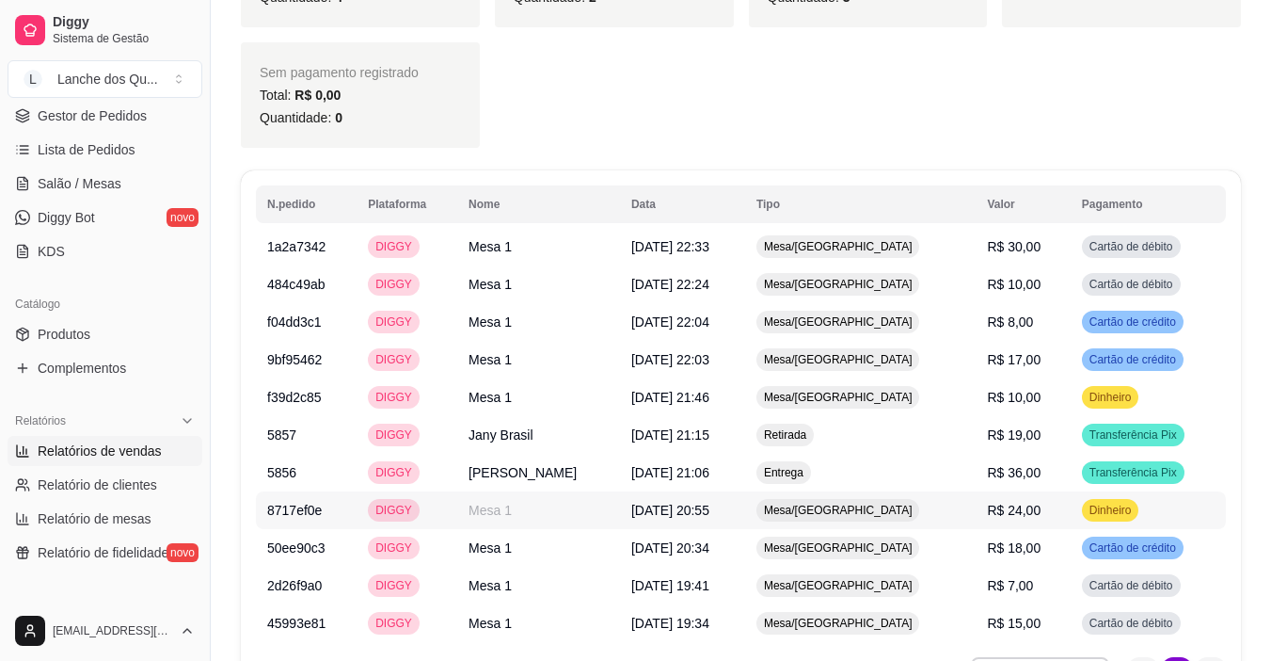
scroll to position [847, 0]
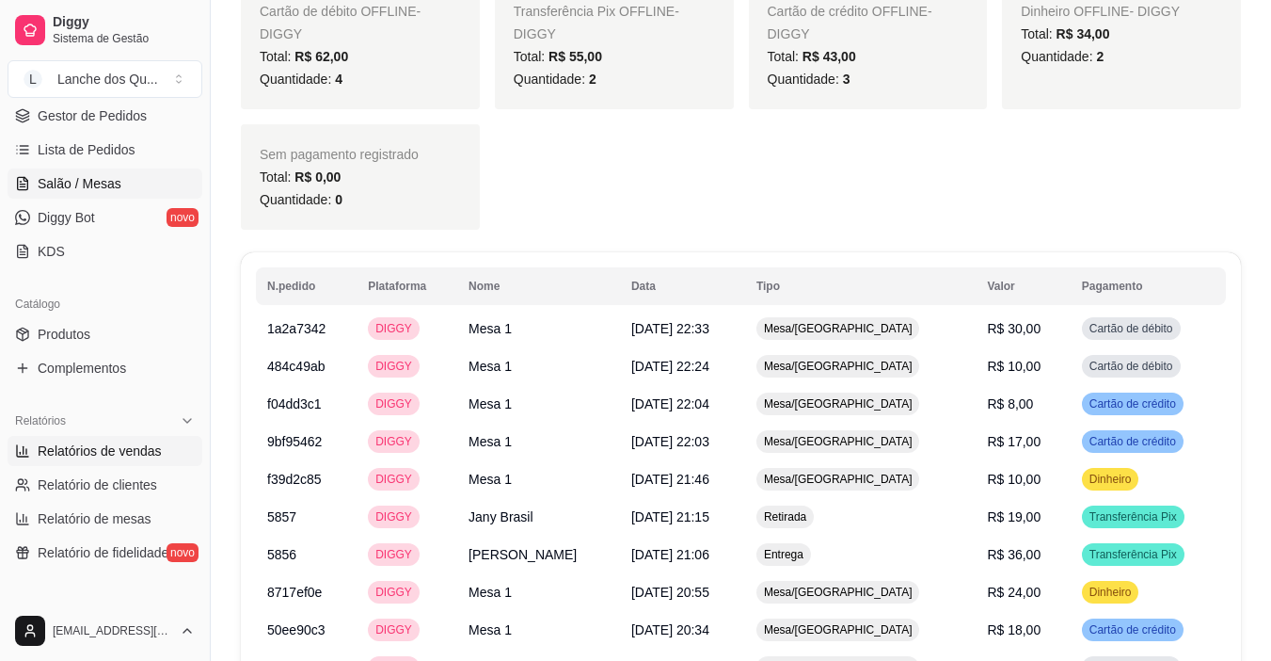
click at [91, 189] on span "Salão / Mesas" at bounding box center [80, 183] width 84 height 19
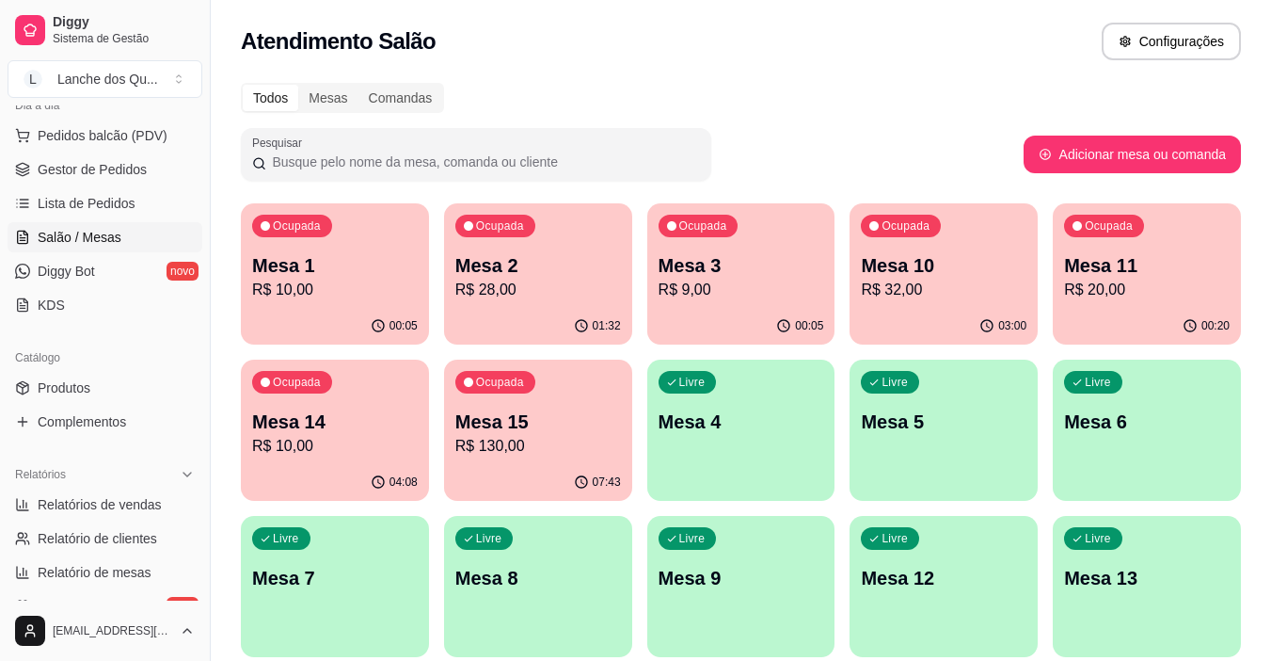
scroll to position [94, 0]
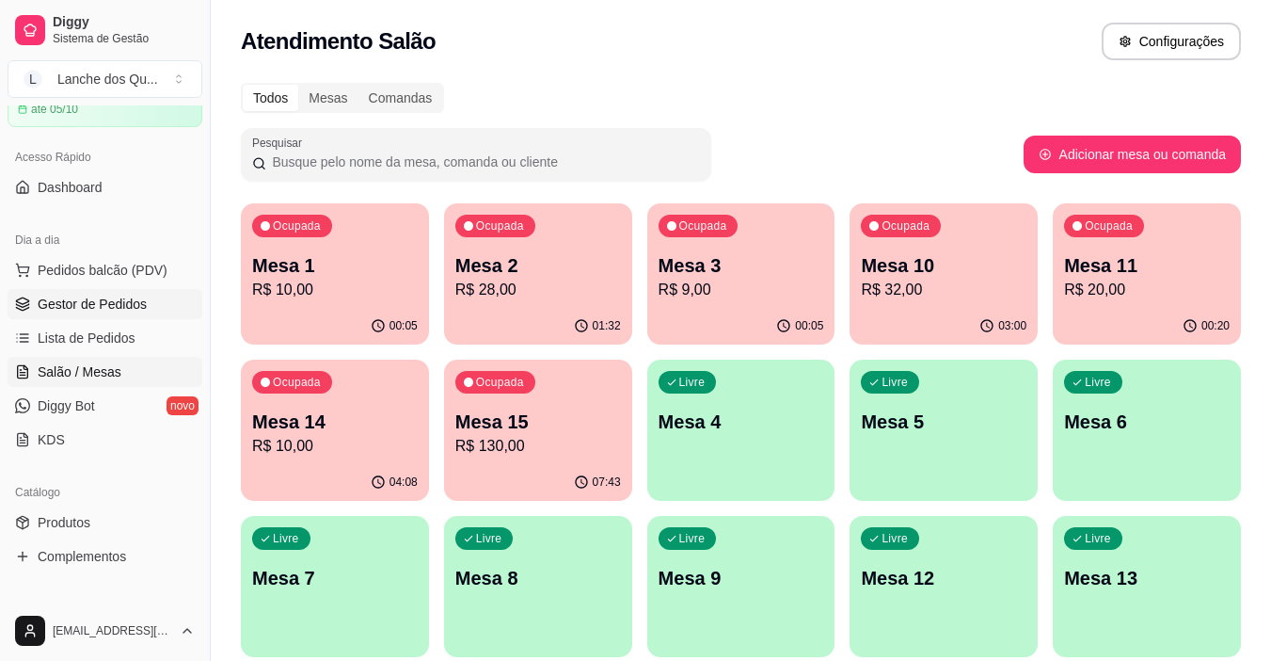
click at [119, 311] on span "Gestor de Pedidos" at bounding box center [92, 304] width 109 height 19
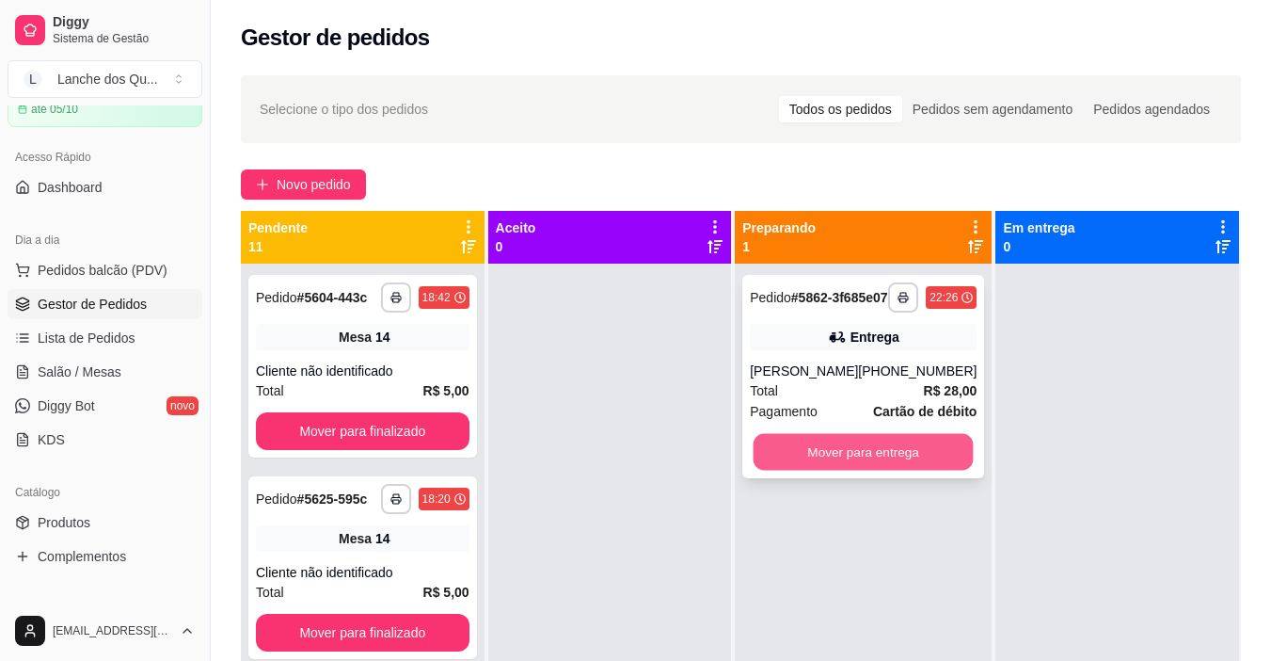
click at [854, 471] on button "Mover para entrega" at bounding box center [864, 452] width 220 height 37
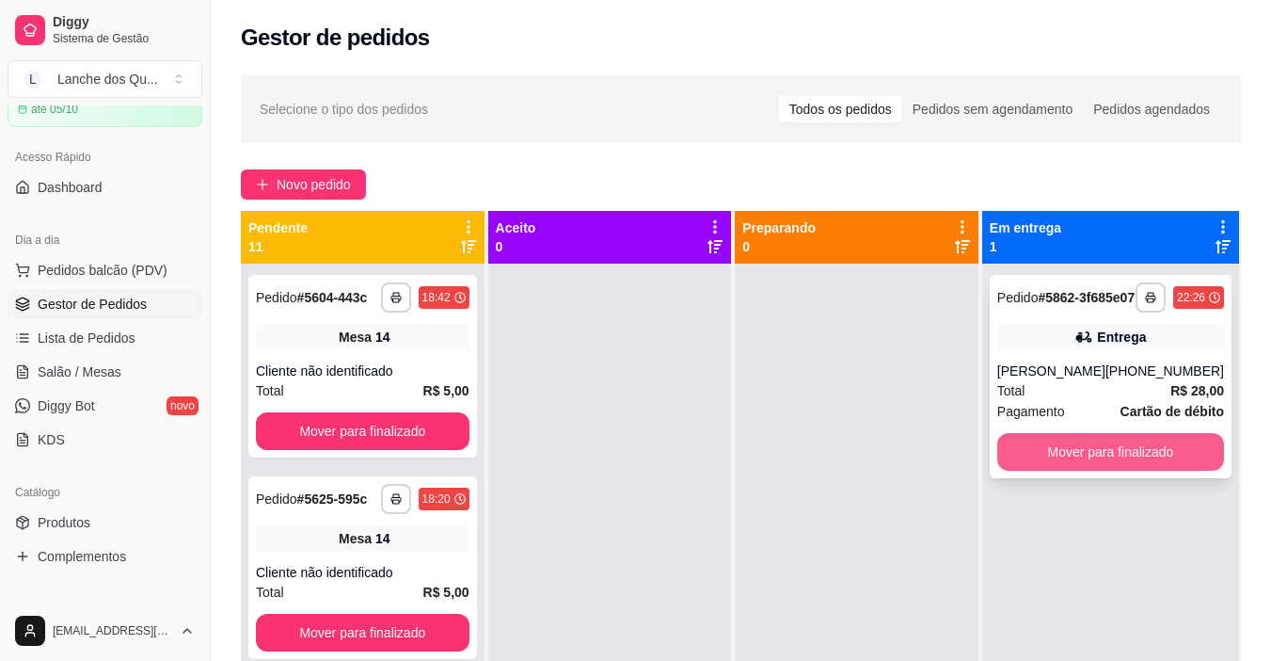
click at [1142, 467] on button "Mover para finalizado" at bounding box center [1111, 452] width 227 height 38
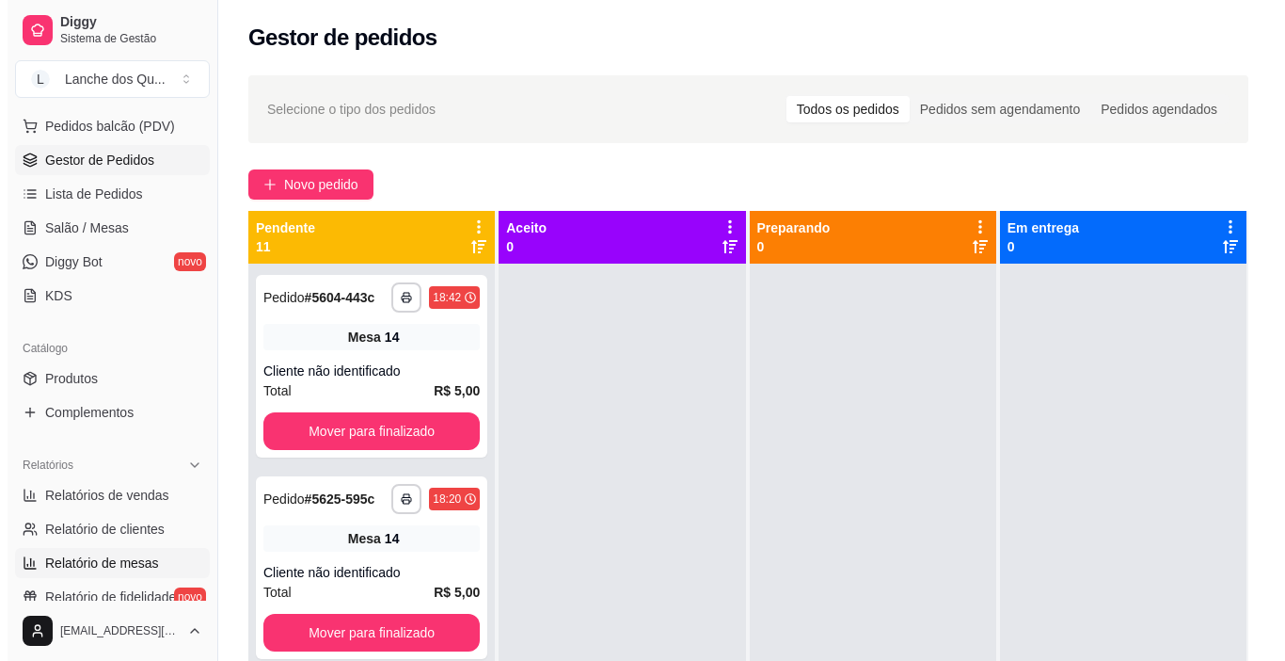
scroll to position [282, 0]
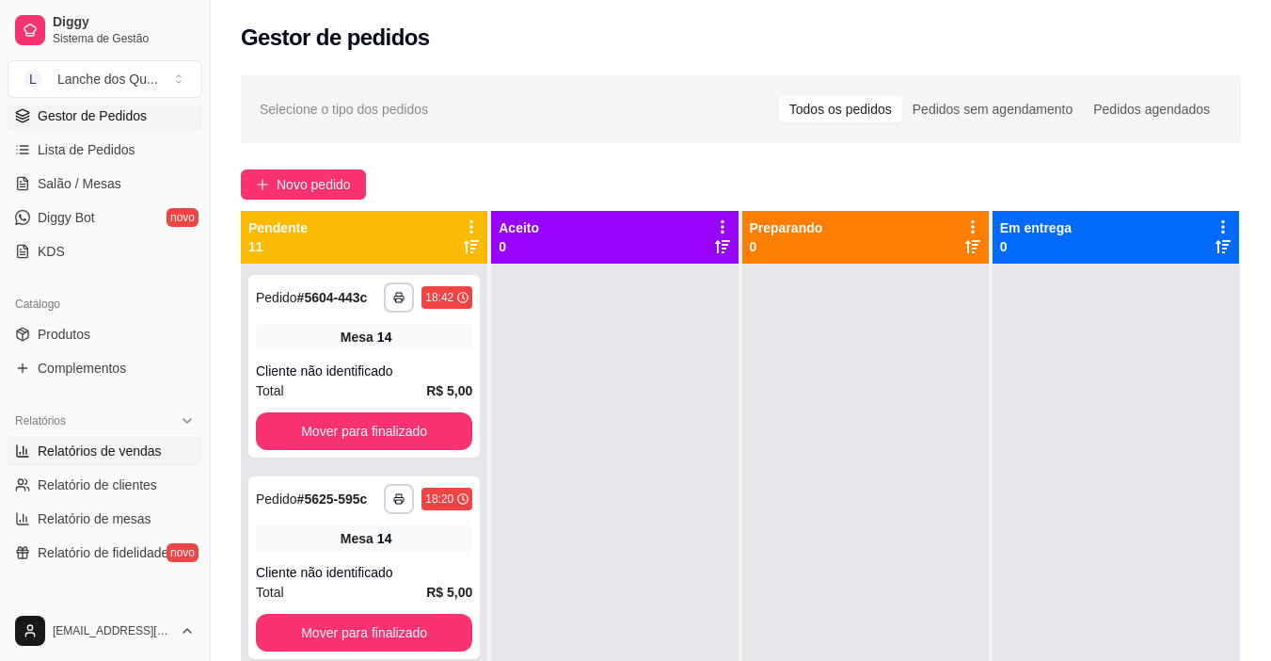
click at [81, 448] on span "Relatórios de vendas" at bounding box center [100, 450] width 124 height 19
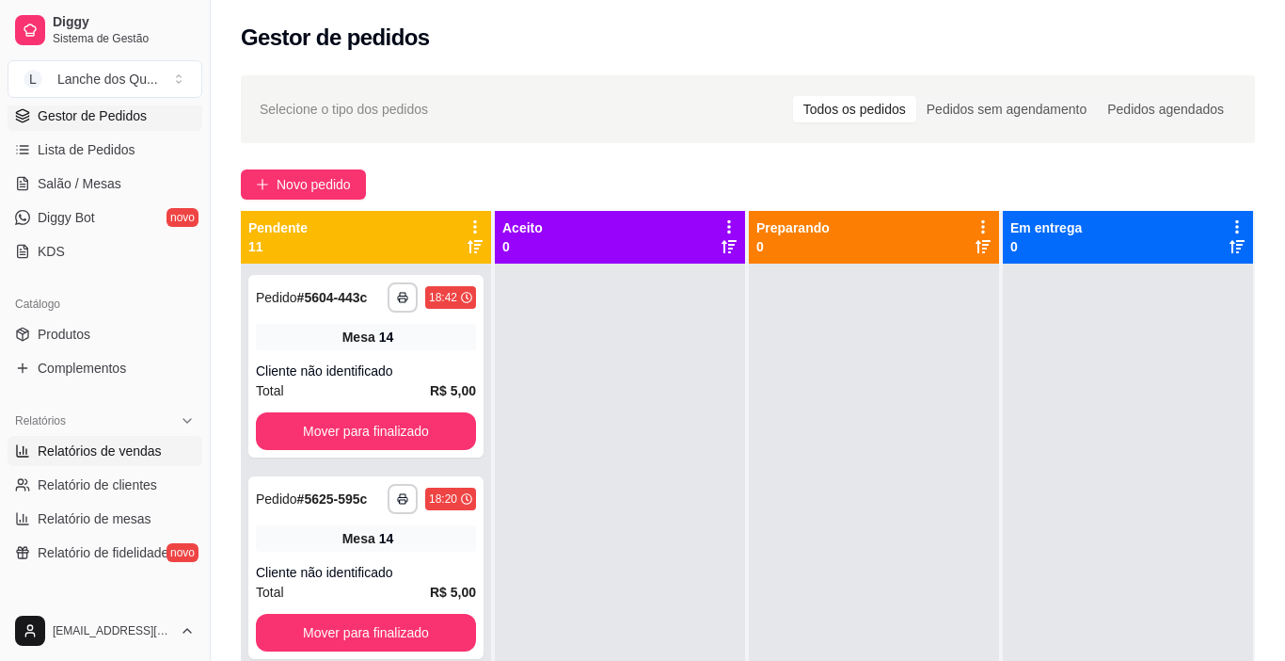
select select "ALL"
select select "0"
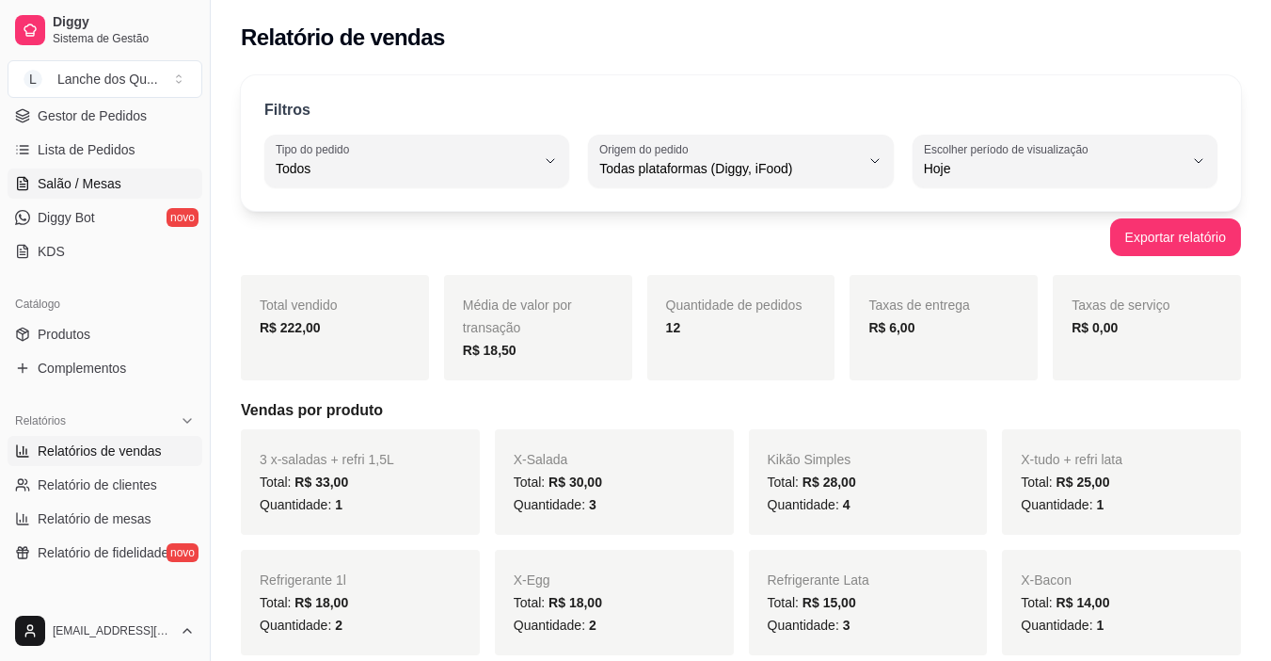
click at [101, 176] on span "Salão / Mesas" at bounding box center [80, 183] width 84 height 19
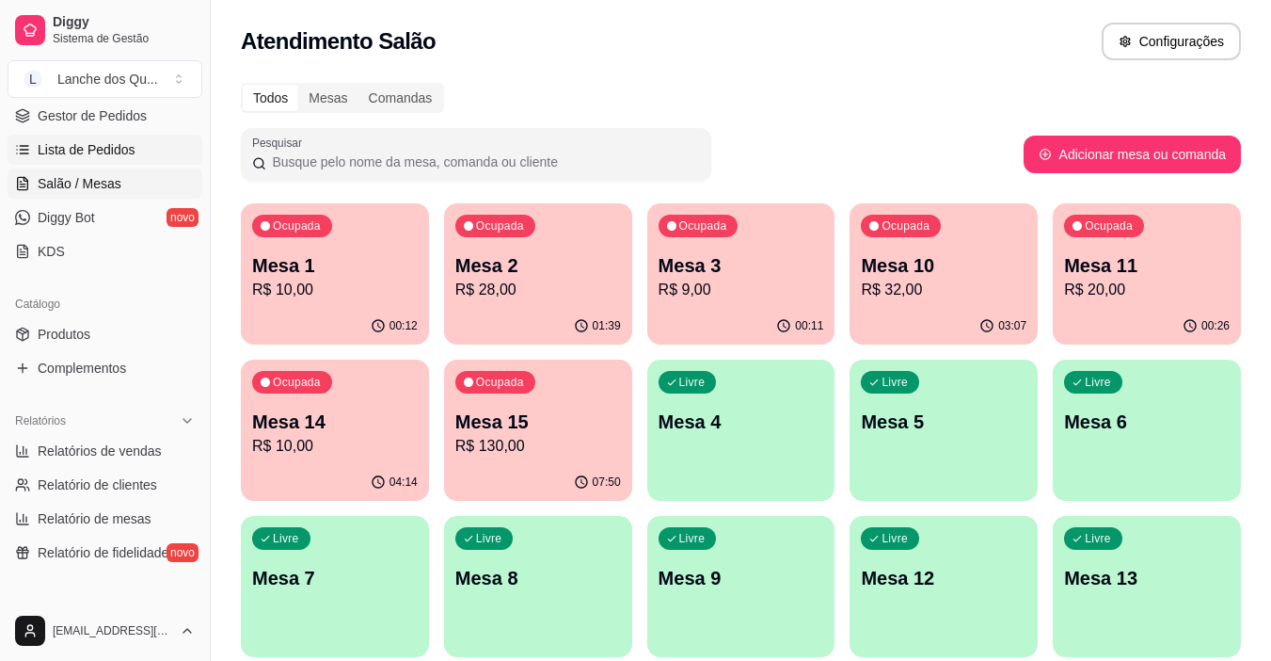
click at [69, 153] on span "Lista de Pedidos" at bounding box center [87, 149] width 98 height 19
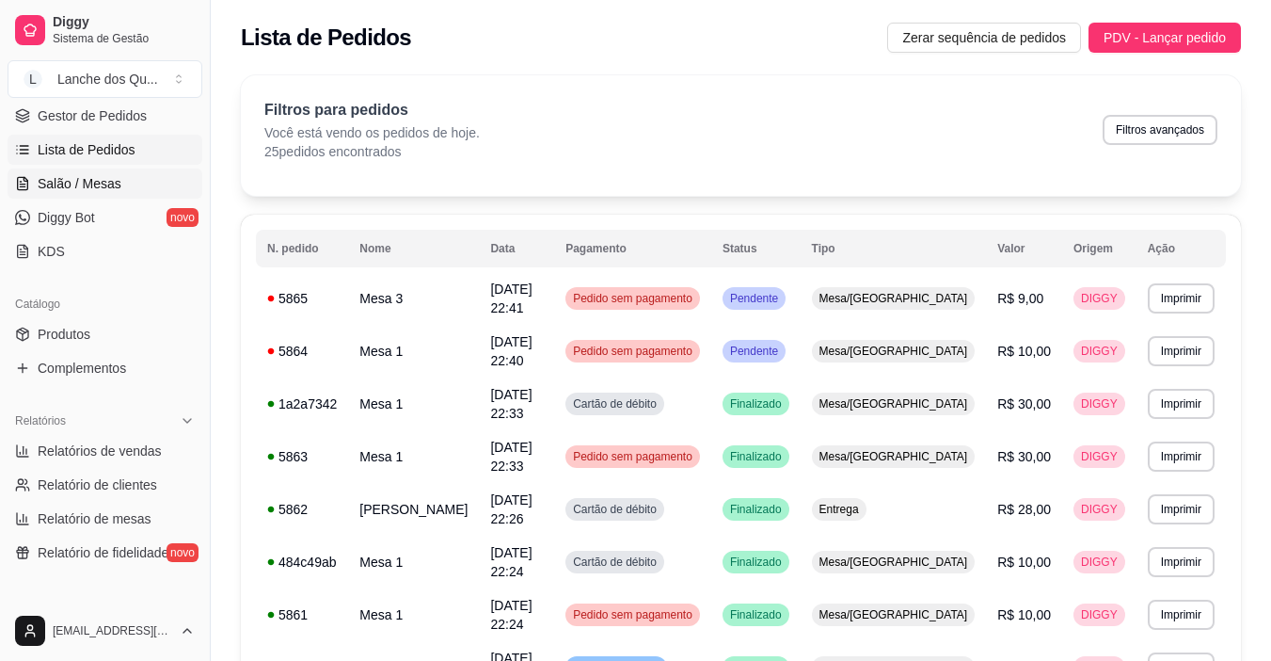
click at [84, 184] on span "Salão / Mesas" at bounding box center [80, 183] width 84 height 19
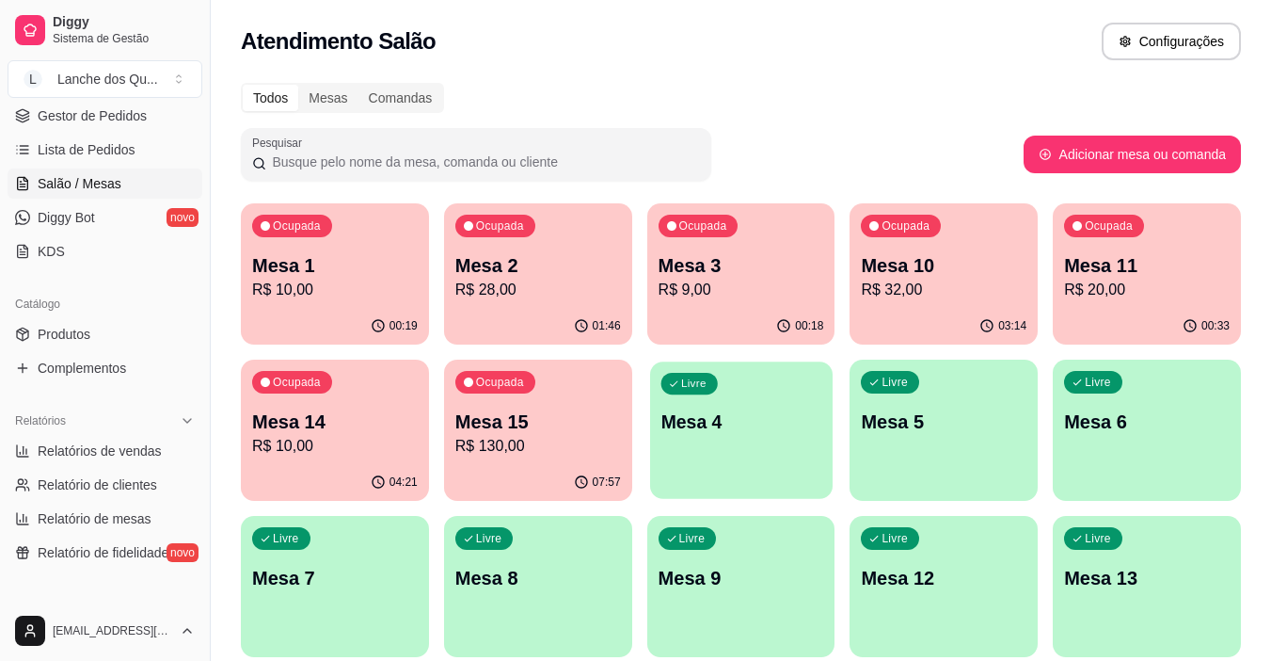
click at [778, 400] on div "Livre Mesa 4" at bounding box center [741, 418] width 183 height 115
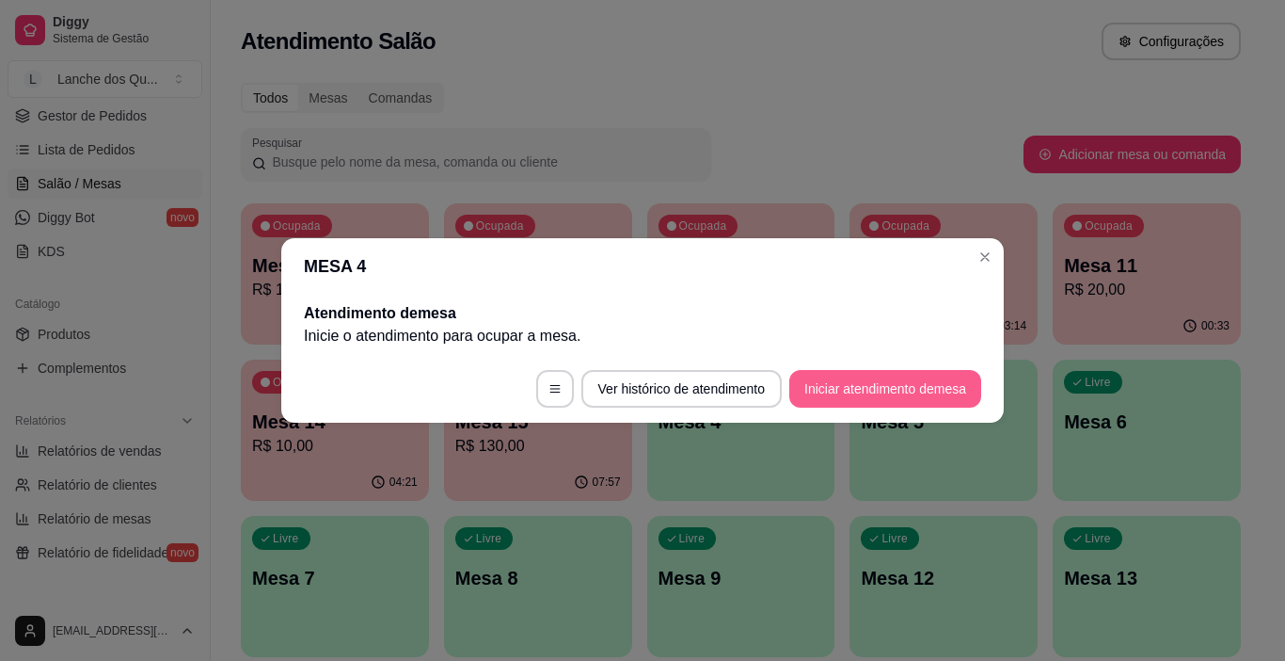
click at [913, 386] on button "Iniciar atendimento de mesa" at bounding box center [886, 389] width 192 height 38
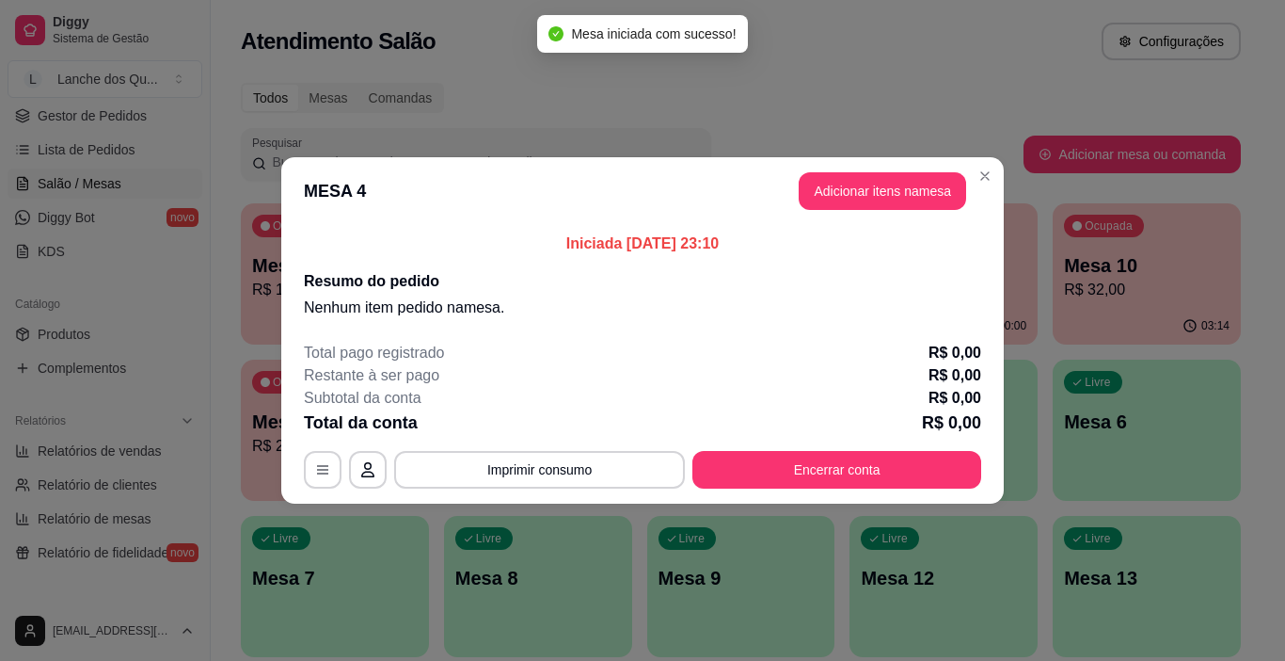
click at [987, 158] on header "MESA 4 Adicionar itens na mesa" at bounding box center [642, 191] width 723 height 68
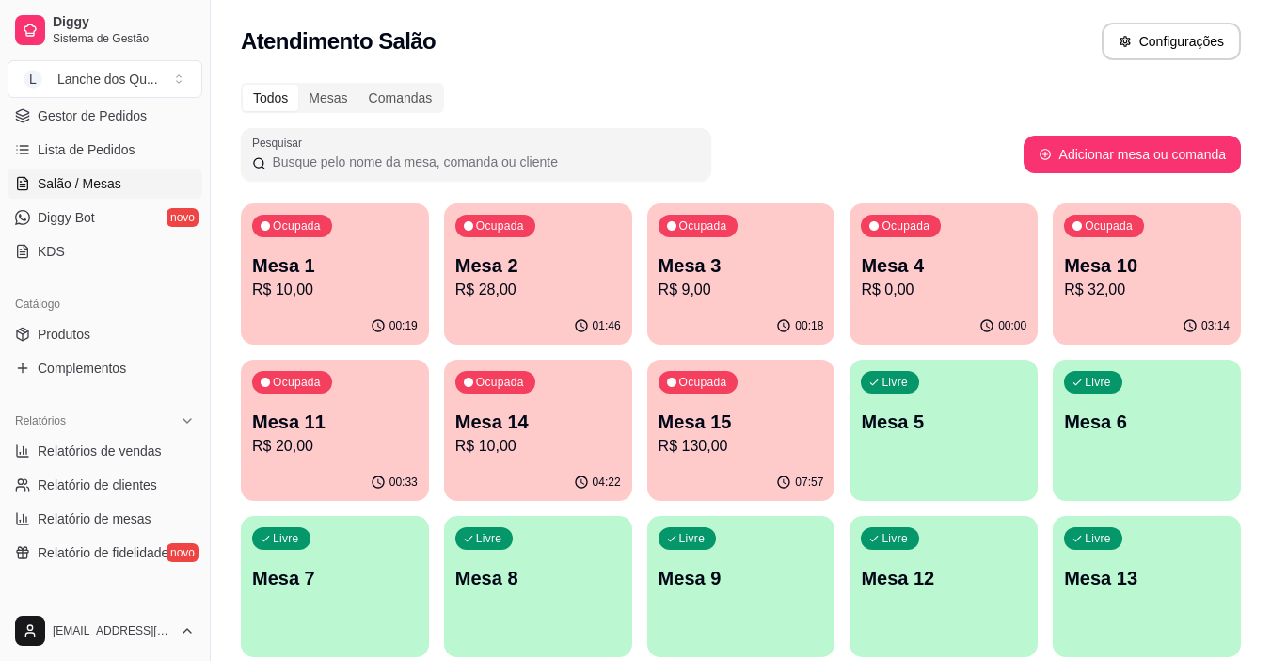
click at [301, 311] on div "00:19" at bounding box center [335, 326] width 188 height 37
click at [514, 301] on div "Ocupada Mesa 2 R$ 28,00" at bounding box center [538, 256] width 183 height 102
click at [315, 445] on p "R$ 20,00" at bounding box center [335, 446] width 166 height 23
click at [962, 280] on p "R$ 0,00" at bounding box center [944, 290] width 166 height 23
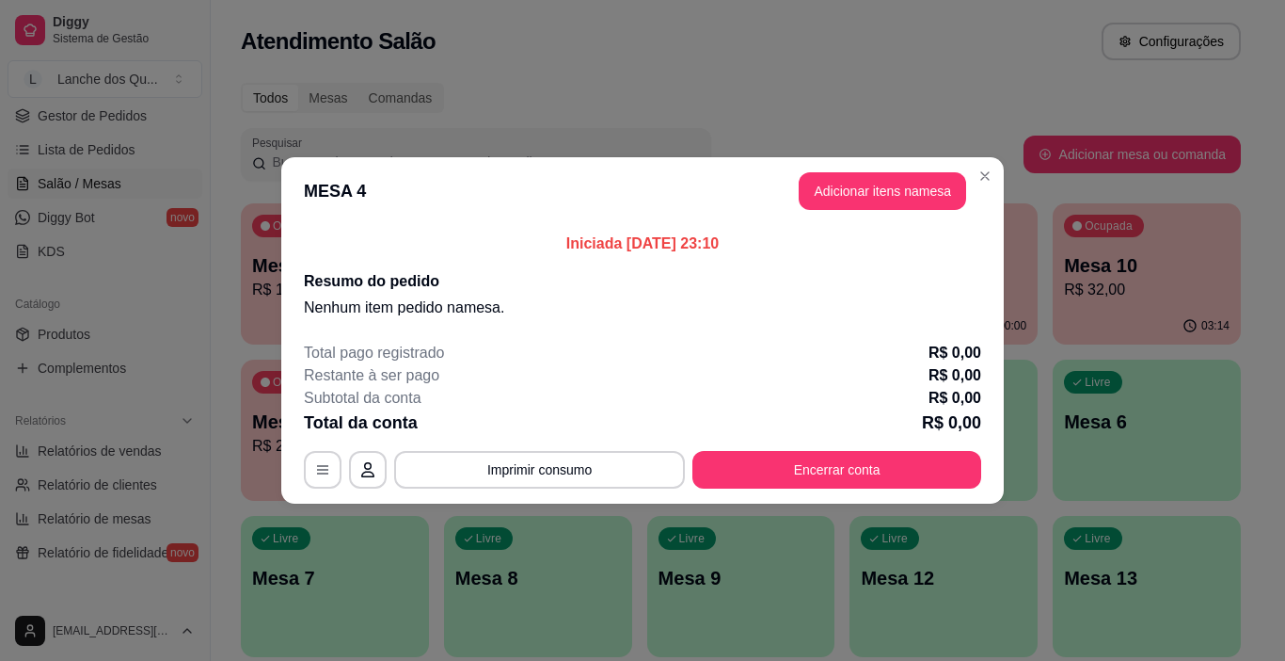
click at [915, 228] on section "MESA 4 Adicionar itens na mesa Iniciada [DATE] 23:10 Resumo do pedido Nenhum it…" at bounding box center [642, 330] width 723 height 346
click at [898, 191] on button "Adicionar itens na mesa" at bounding box center [883, 191] width 162 height 37
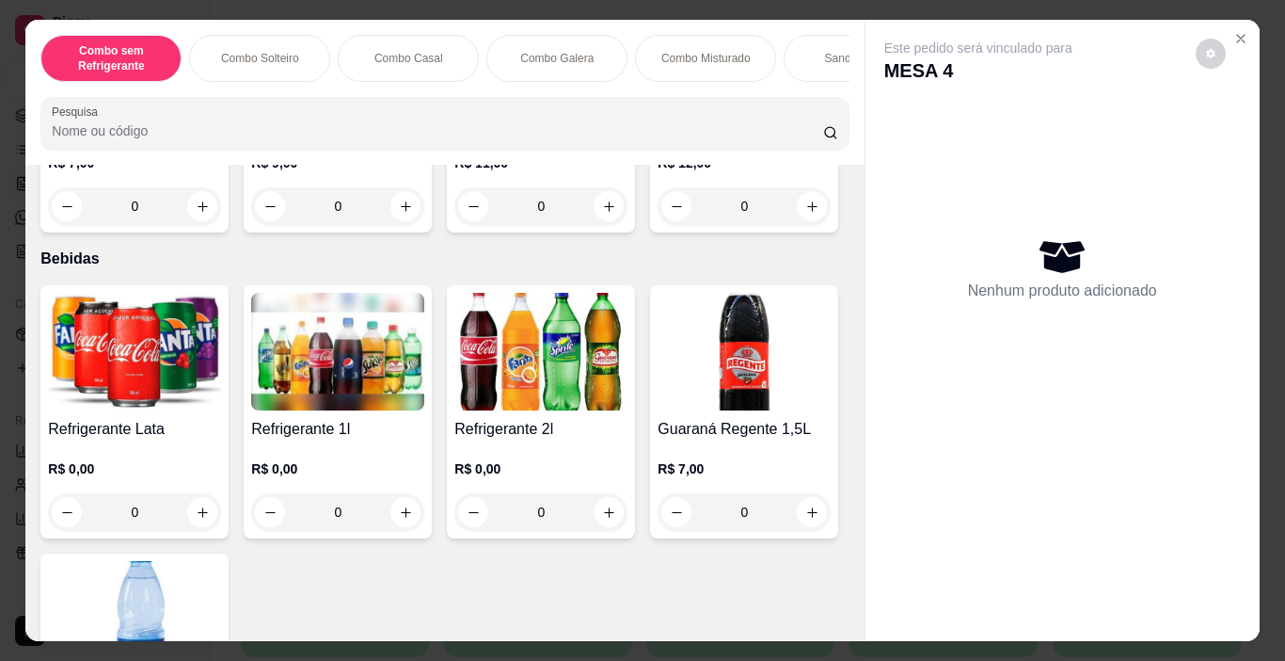
scroll to position [4321, 0]
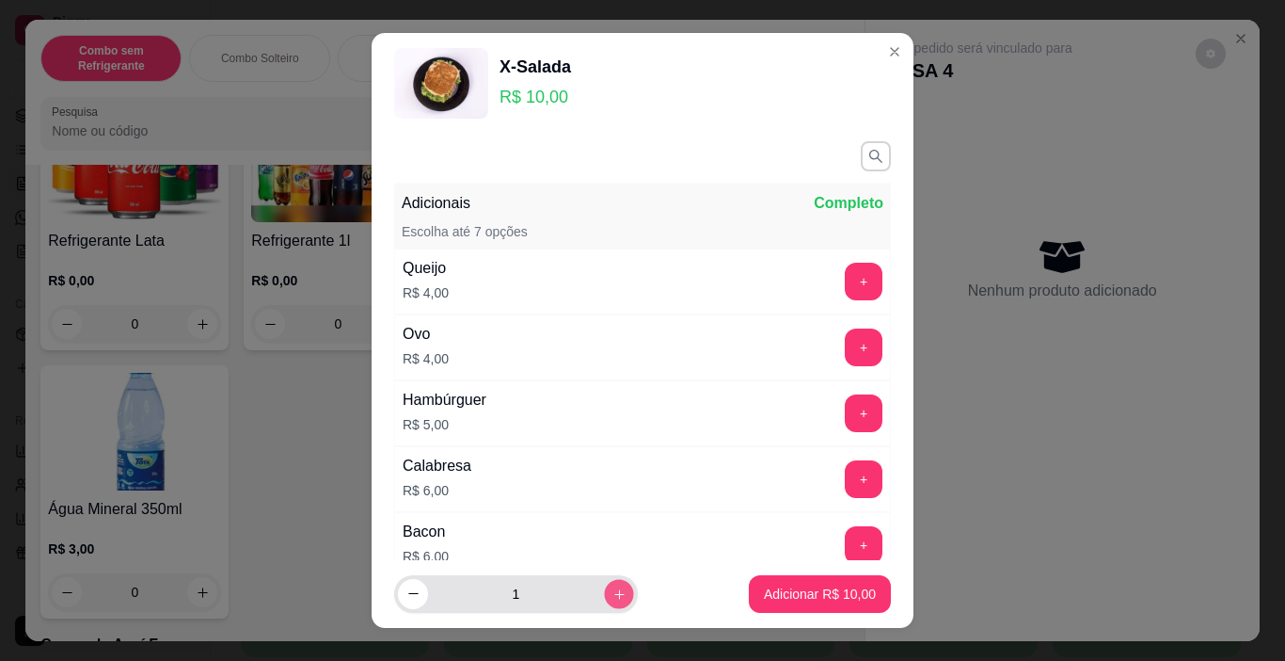
click at [613, 595] on icon "increase-product-quantity" at bounding box center [620, 594] width 14 height 14
type input "2"
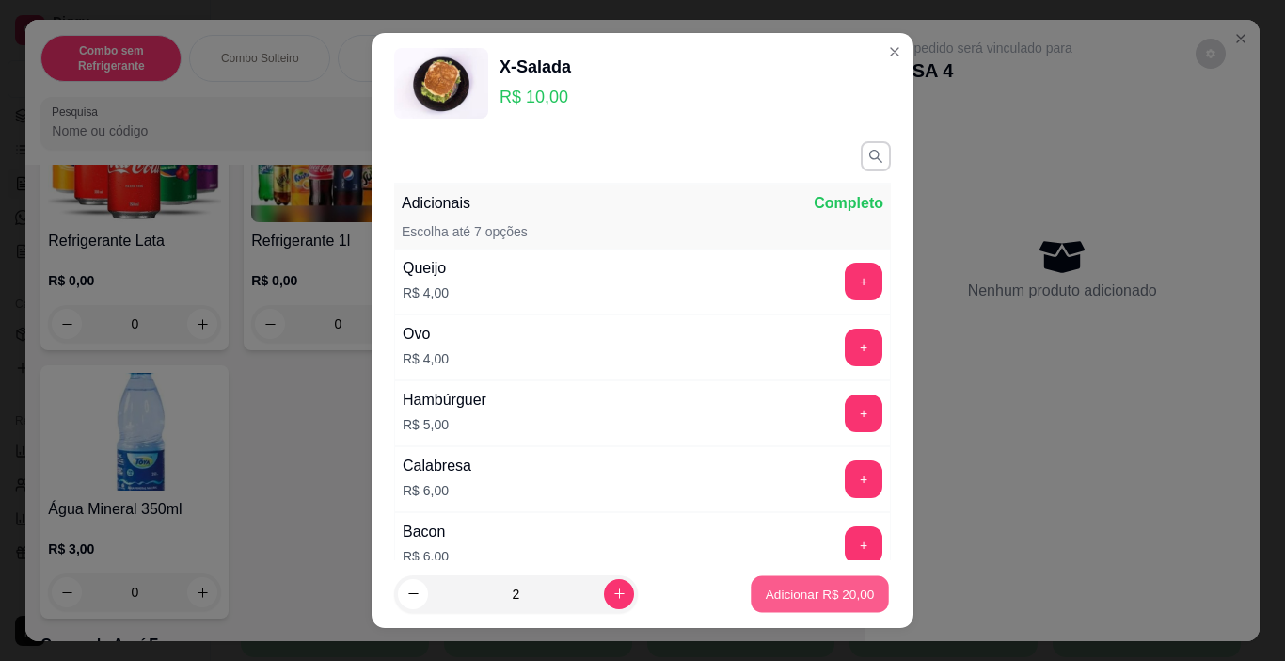
click at [806, 589] on p "Adicionar R$ 20,00" at bounding box center [820, 593] width 109 height 18
type input "2"
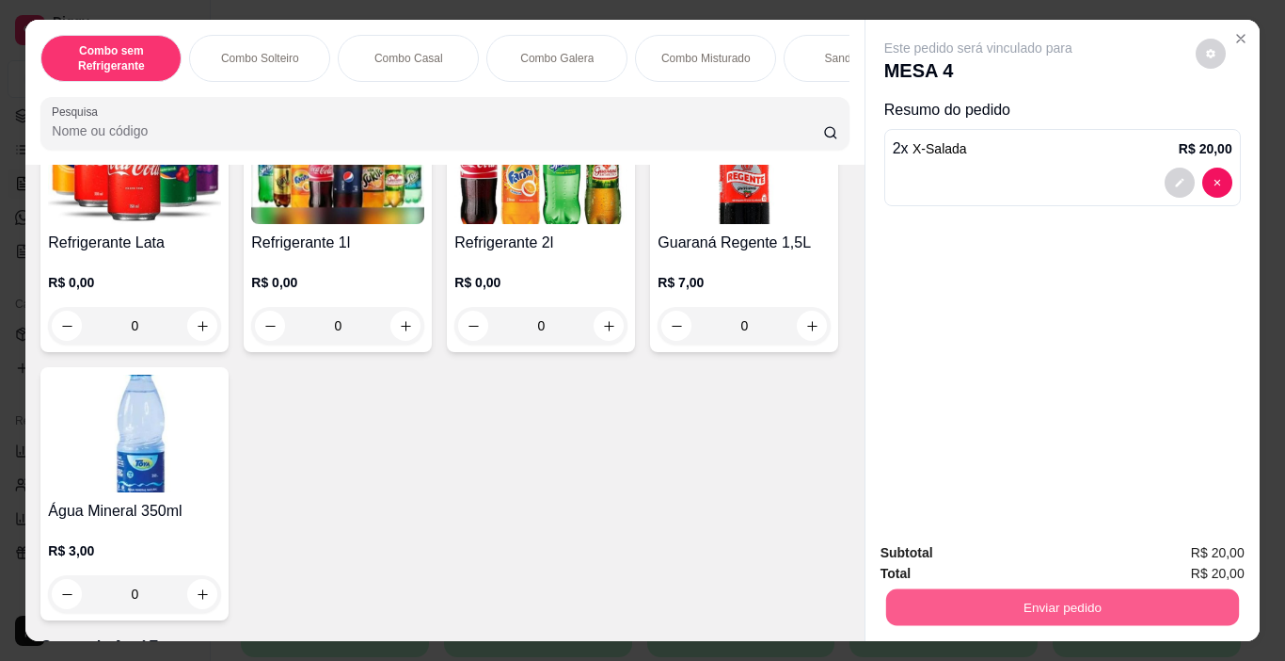
click at [1020, 599] on button "Enviar pedido" at bounding box center [1062, 607] width 353 height 37
click at [1222, 541] on button "Enviar pedido" at bounding box center [1196, 552] width 104 height 35
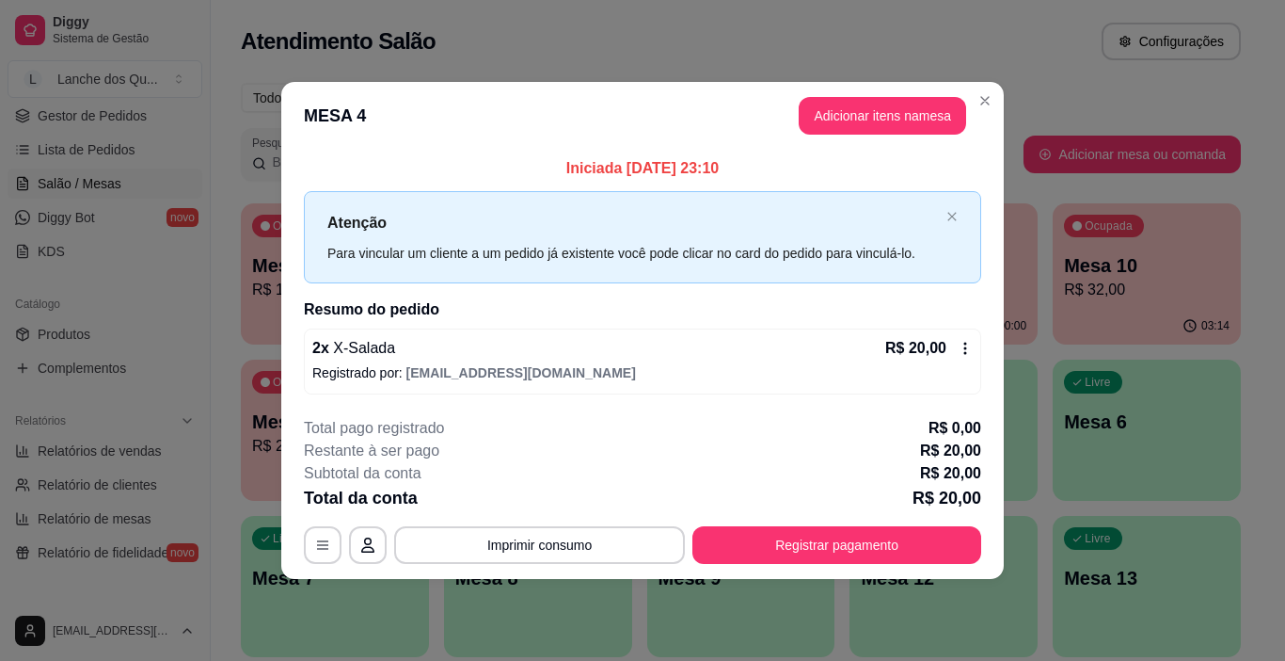
click at [875, 560] on footer "**********" at bounding box center [642, 490] width 723 height 177
click at [869, 537] on button "Registrar pagamento" at bounding box center [837, 545] width 289 height 38
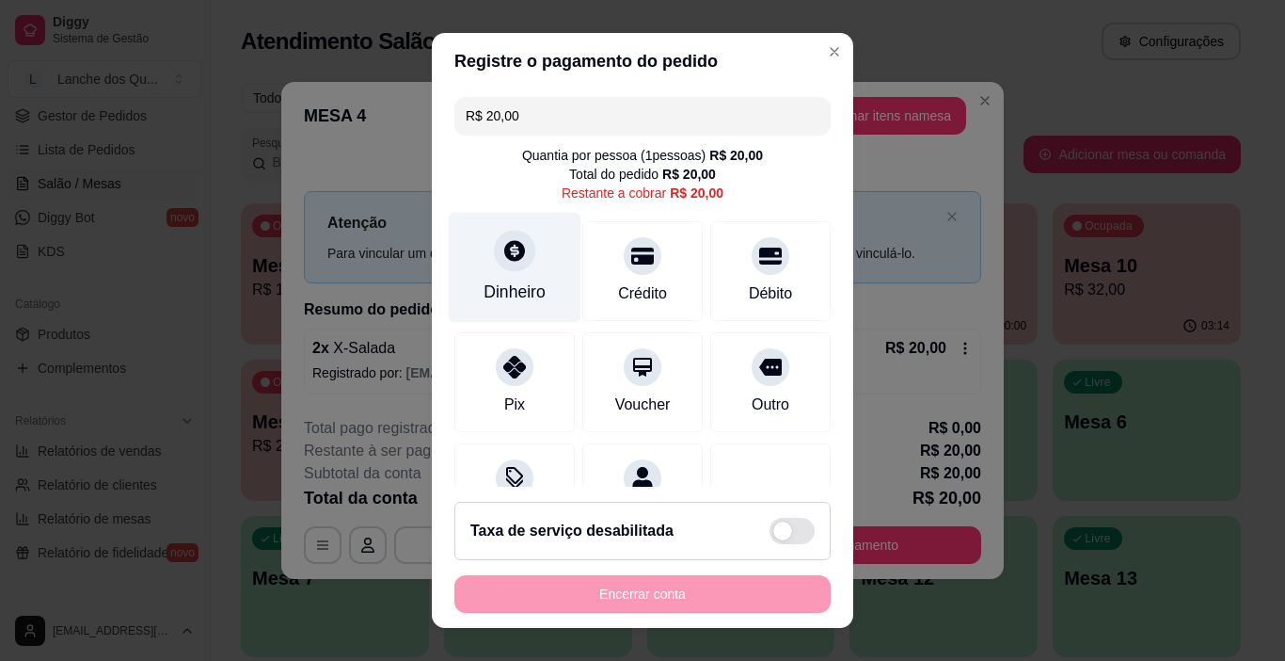
click at [510, 255] on icon at bounding box center [514, 251] width 21 height 21
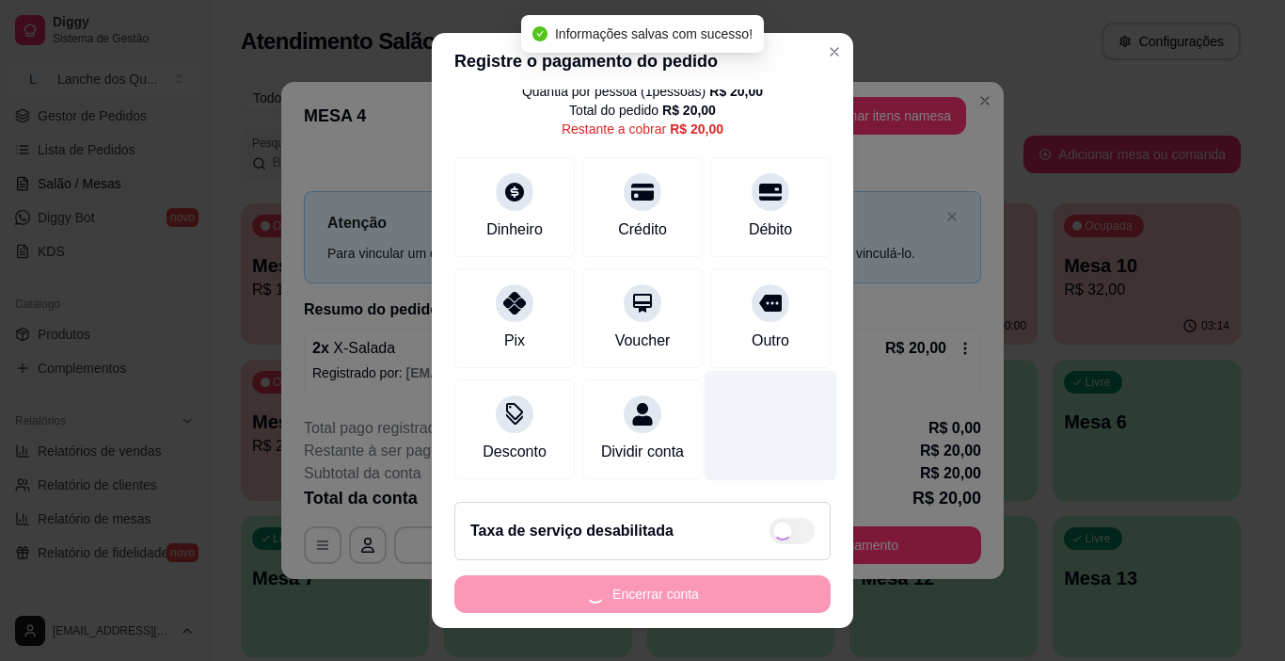
type input "R$ 0,00"
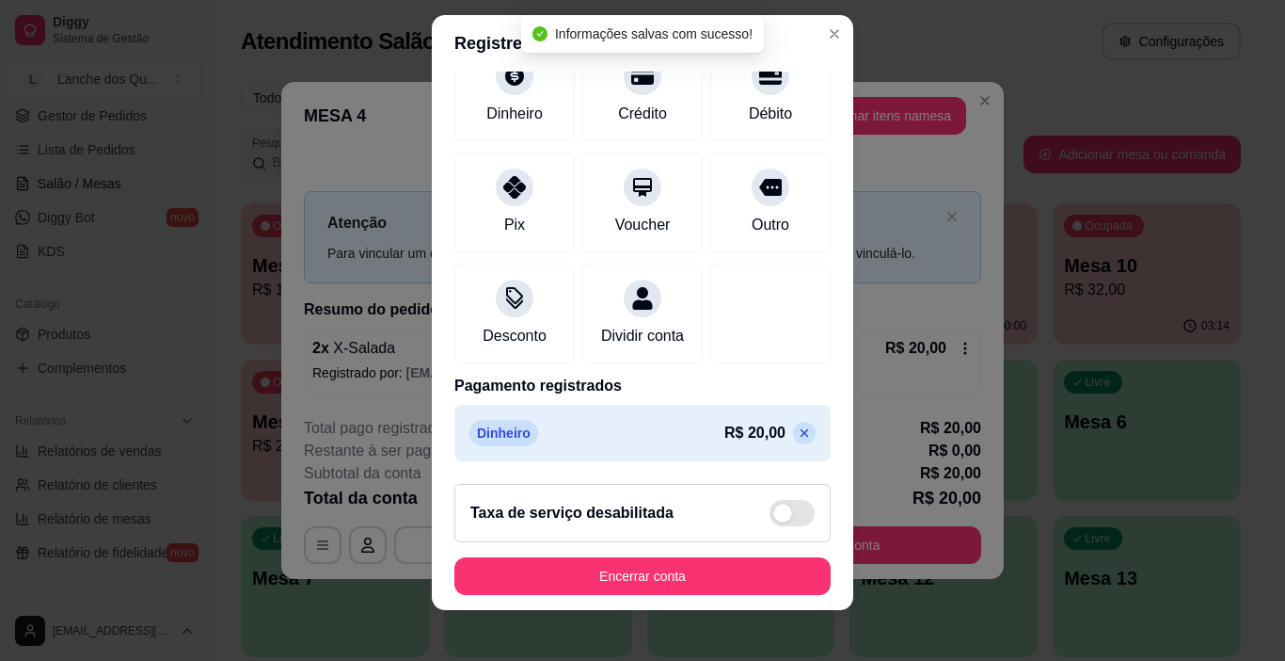
scroll to position [27, 0]
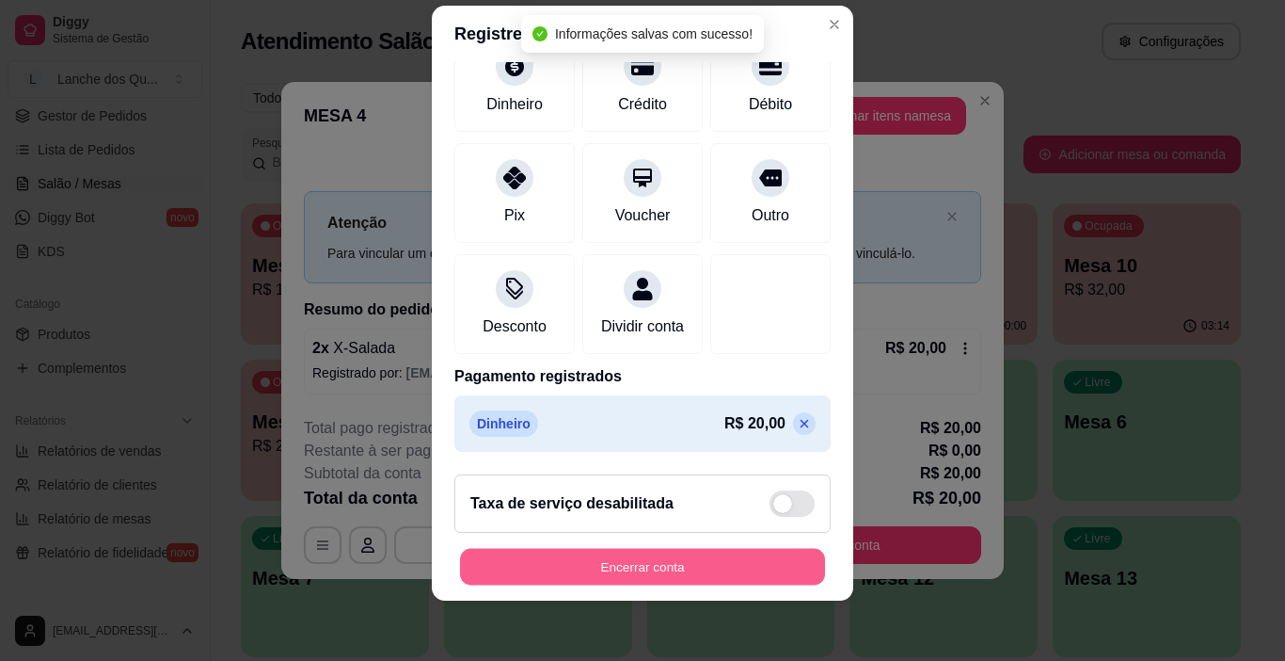
click at [725, 560] on button "Encerrar conta" at bounding box center [642, 567] width 365 height 37
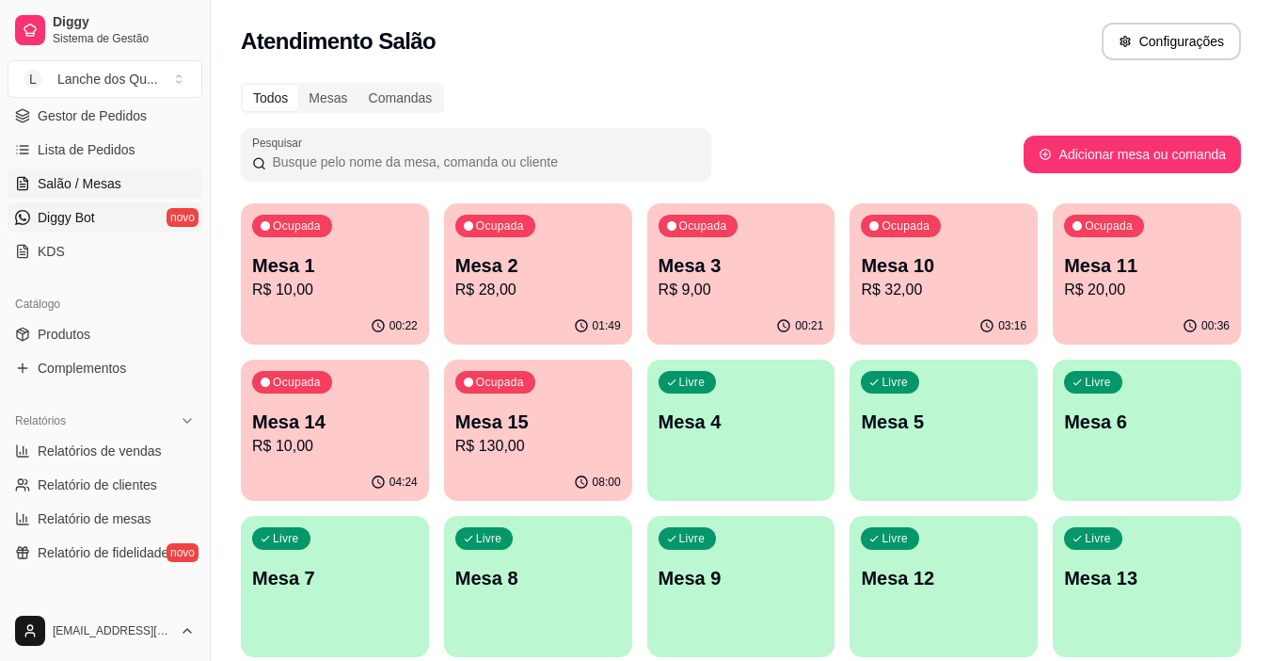
click at [104, 212] on link "Diggy Bot novo" at bounding box center [105, 217] width 195 height 30
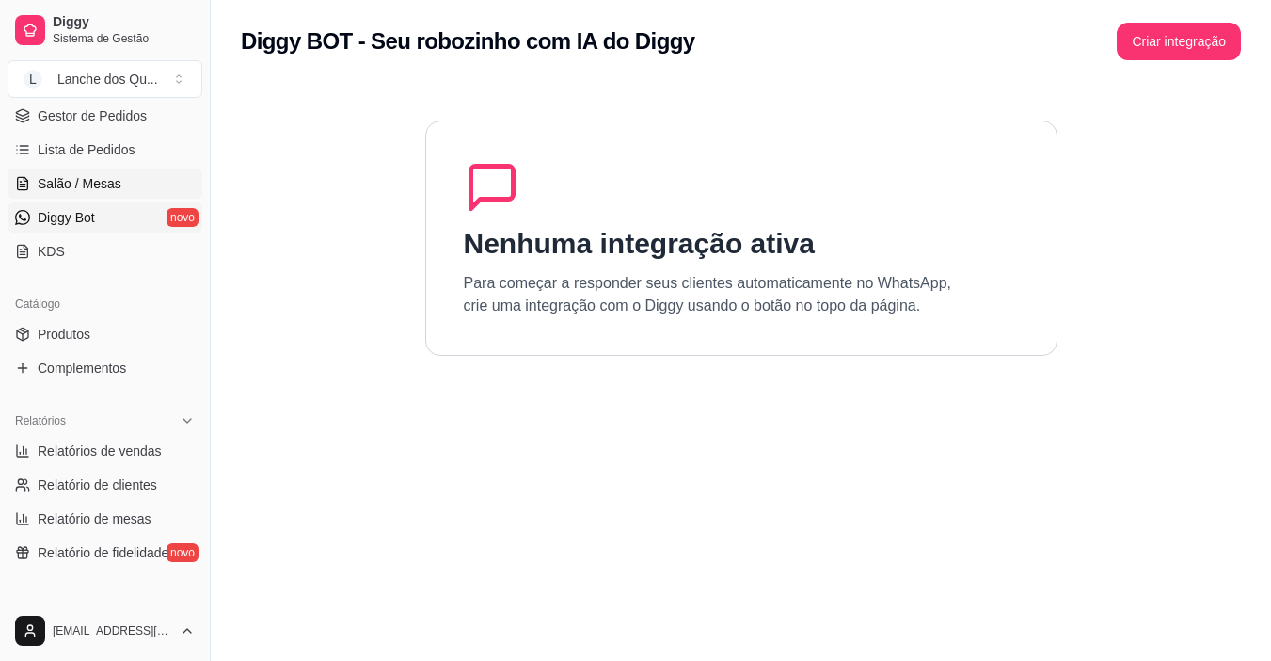
click at [98, 184] on span "Salão / Mesas" at bounding box center [80, 183] width 84 height 19
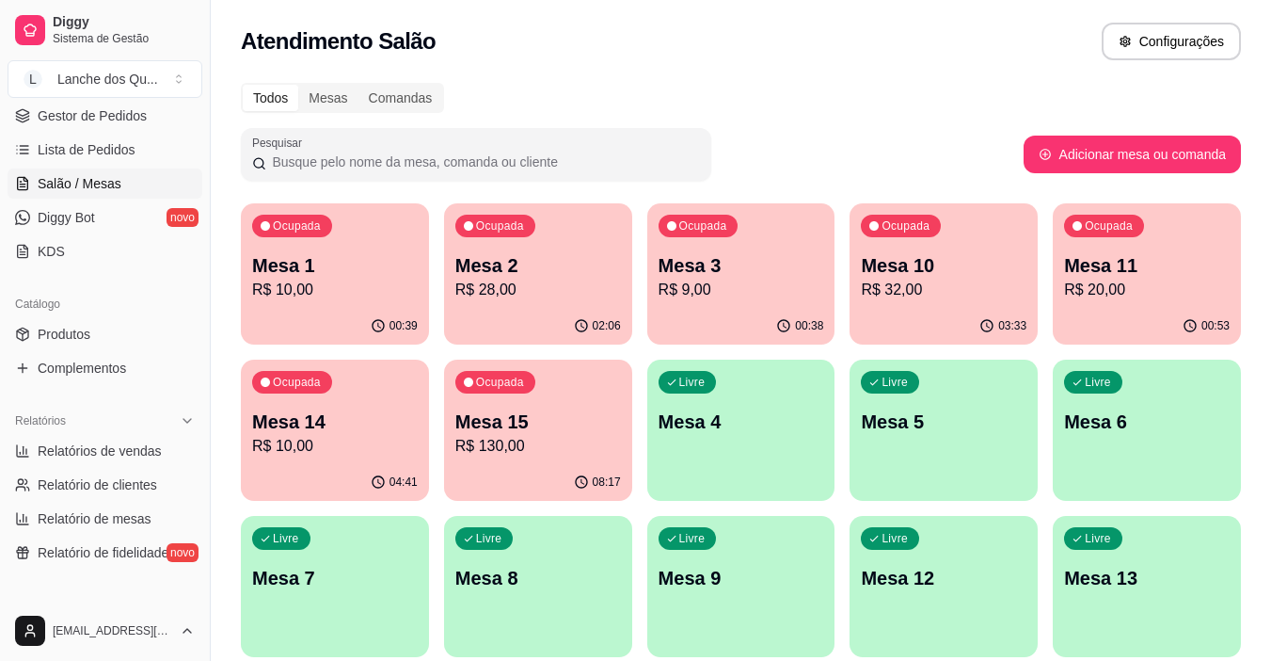
click at [360, 270] on p "Mesa 1" at bounding box center [335, 265] width 166 height 26
click at [263, 311] on div "00:39" at bounding box center [335, 326] width 188 height 37
click at [446, 302] on div "Ocupada Mesa 2 R$ 28,00" at bounding box center [538, 255] width 188 height 104
click at [709, 262] on p "Mesa 3" at bounding box center [742, 265] width 166 height 26
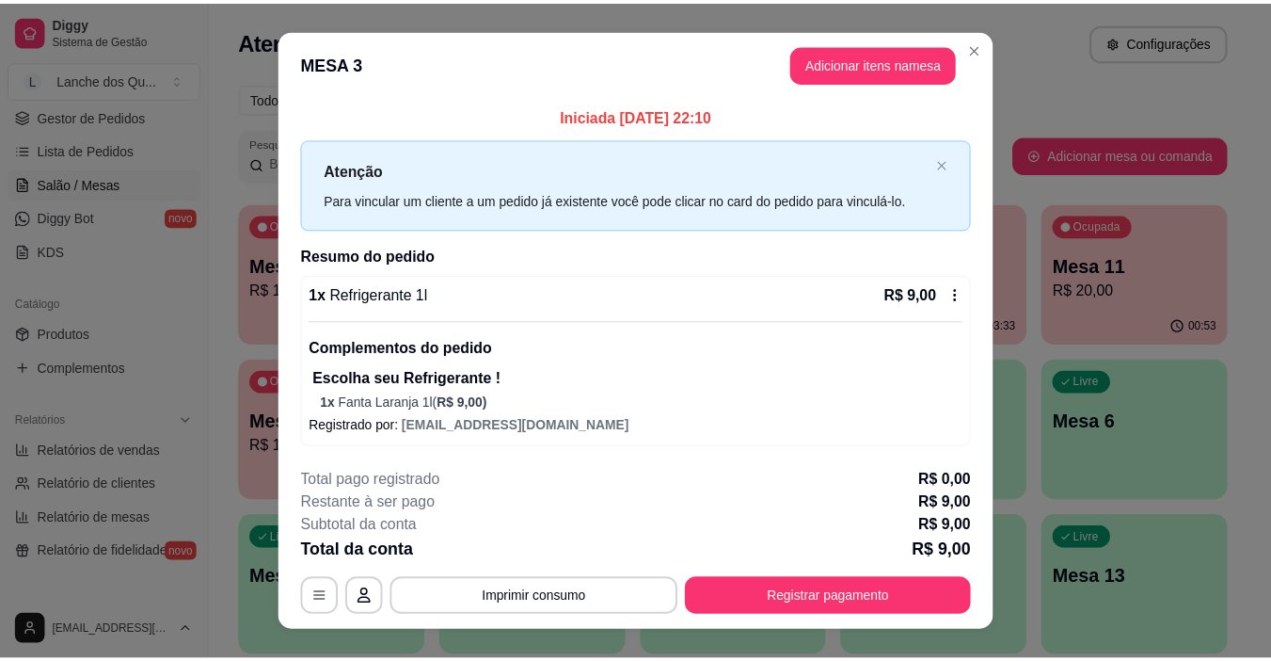
scroll to position [31, 0]
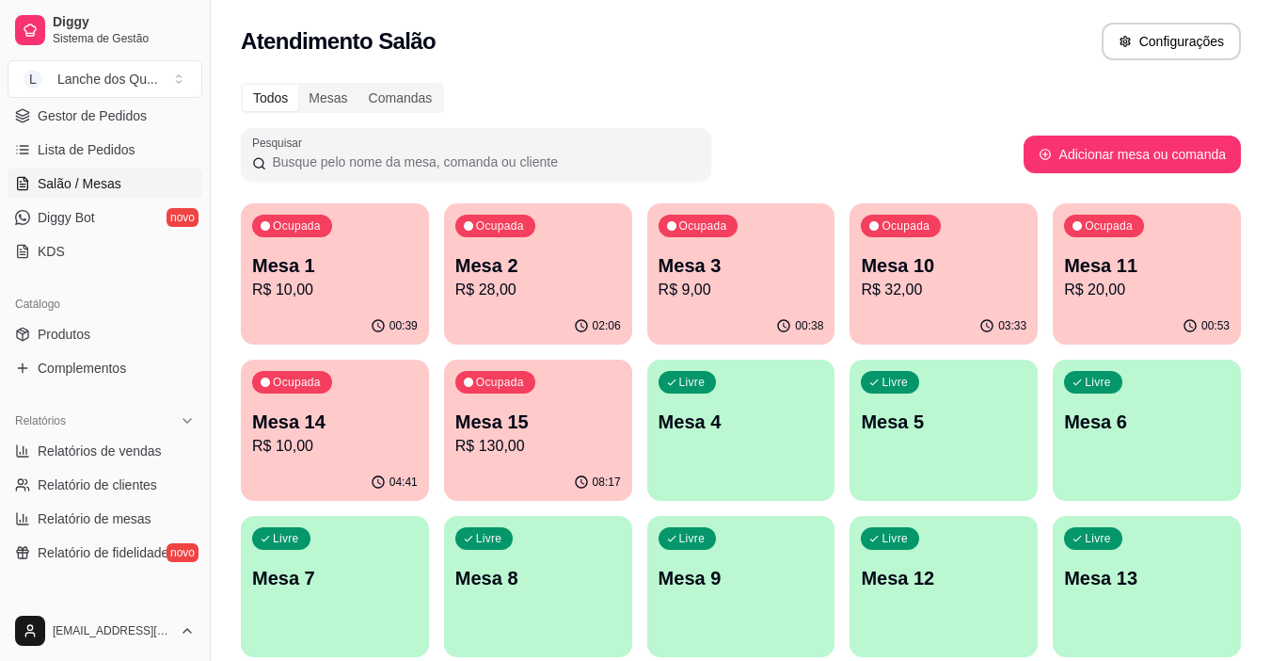
click at [920, 304] on div "Ocupada Mesa 10 R$ 32,00" at bounding box center [944, 255] width 188 height 104
click at [1104, 271] on p "Mesa 11" at bounding box center [1147, 265] width 166 height 26
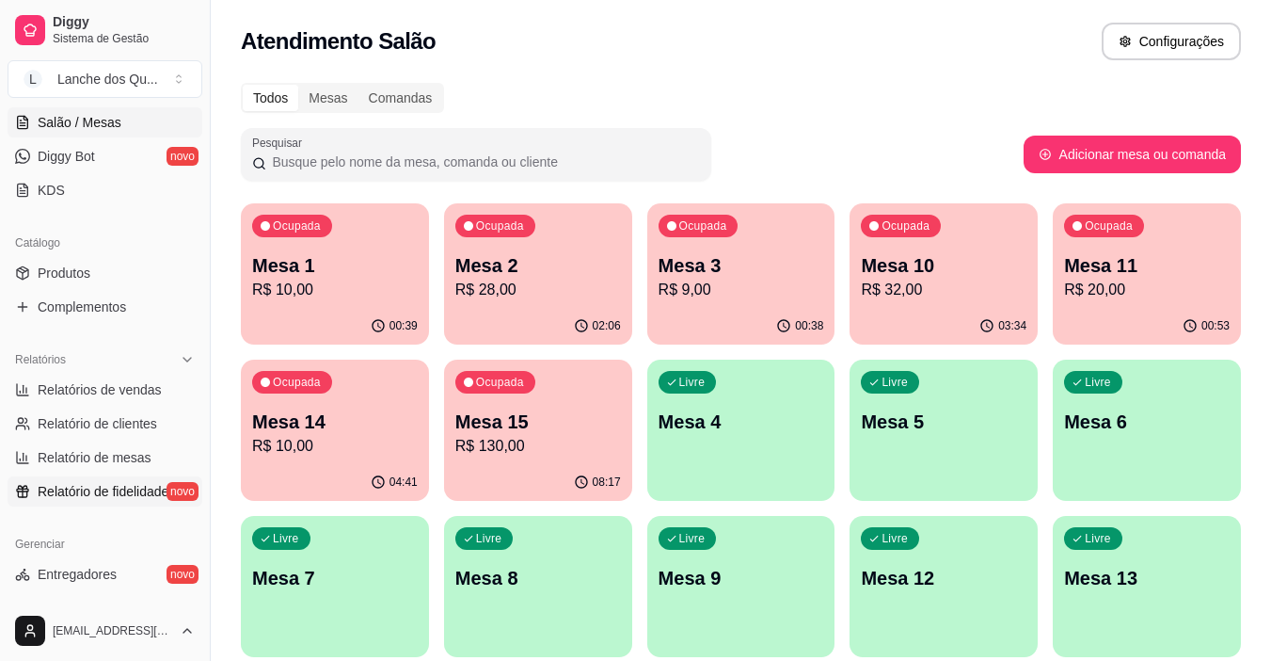
scroll to position [376, 0]
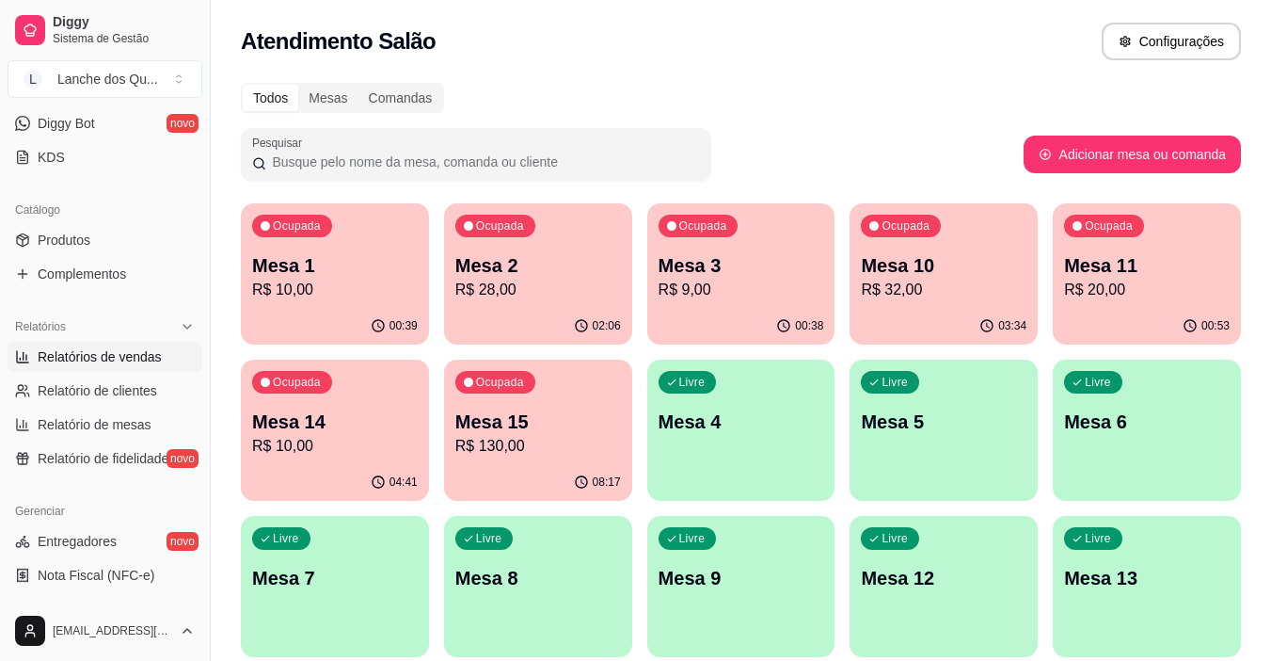
click at [88, 362] on span "Relatórios de vendas" at bounding box center [100, 356] width 124 height 19
select select "ALL"
select select "0"
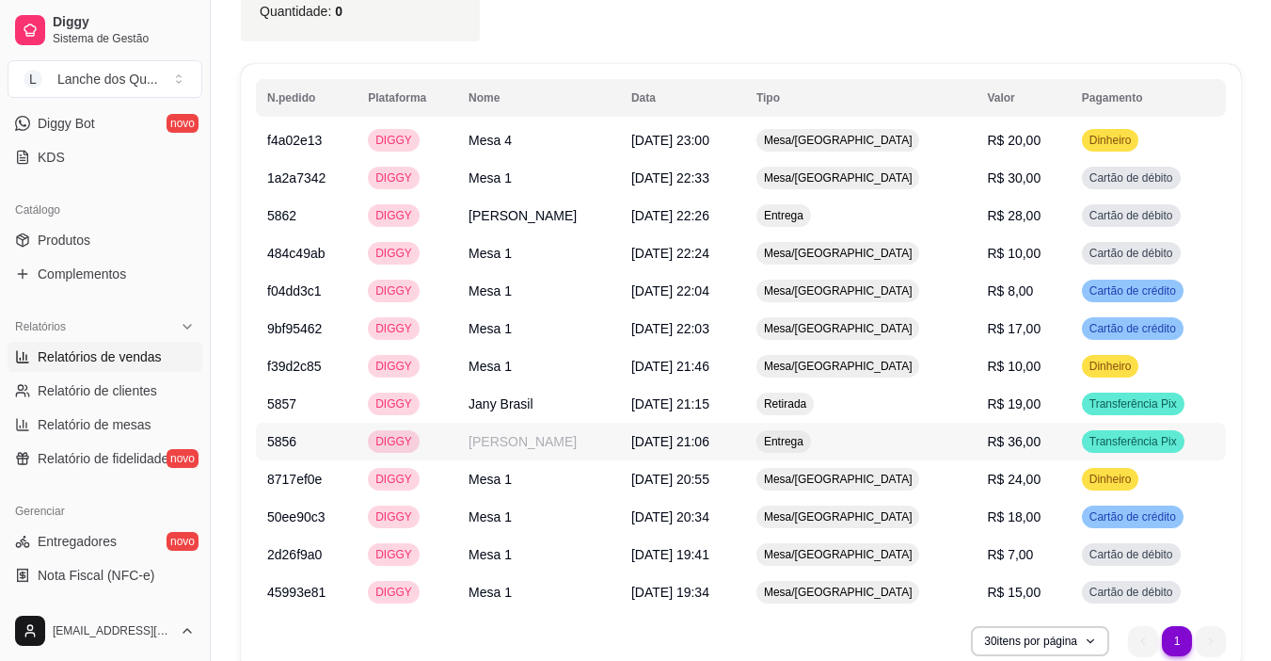
scroll to position [753, 0]
